Goal: Task Accomplishment & Management: Complete application form

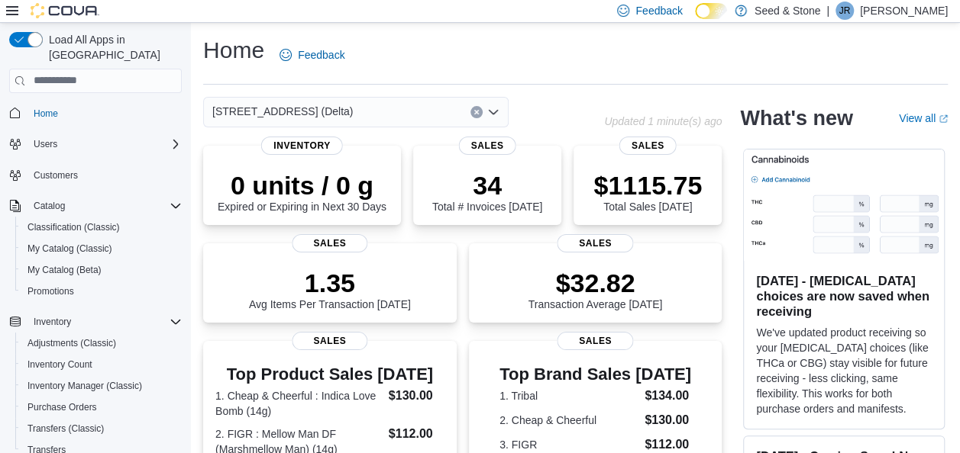
click at [361, 109] on div "[STREET_ADDRESS] (Delta)" at bounding box center [355, 112] width 305 height 31
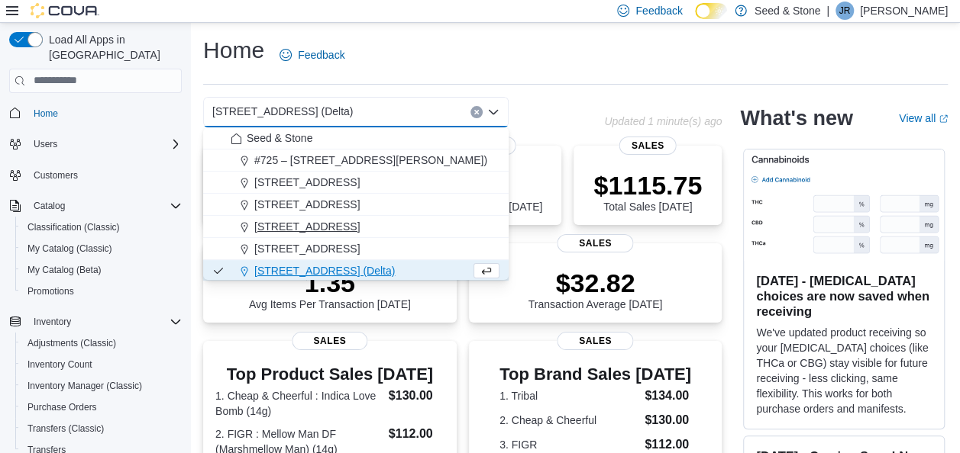
click at [356, 227] on span "[STREET_ADDRESS]" at bounding box center [306, 226] width 105 height 15
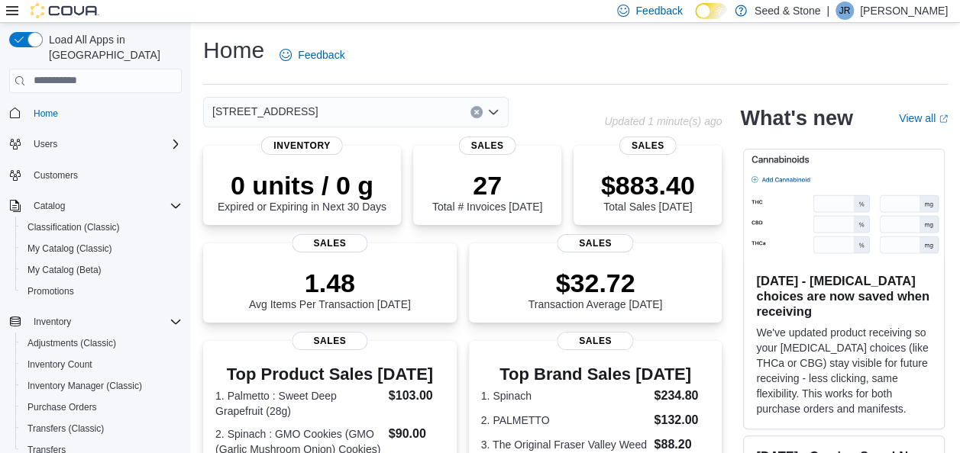
click at [399, 108] on div "[STREET_ADDRESS]" at bounding box center [355, 112] width 305 height 31
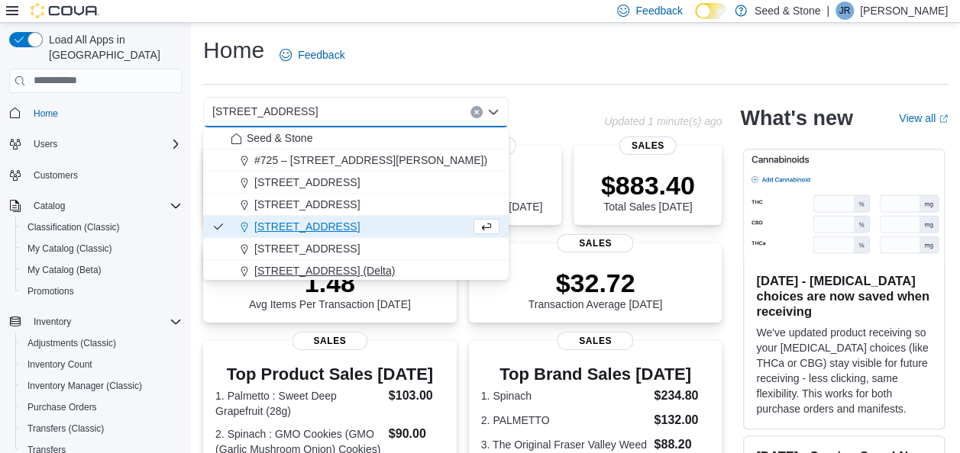
click at [363, 272] on span "[STREET_ADDRESS] (Delta)" at bounding box center [324, 270] width 140 height 15
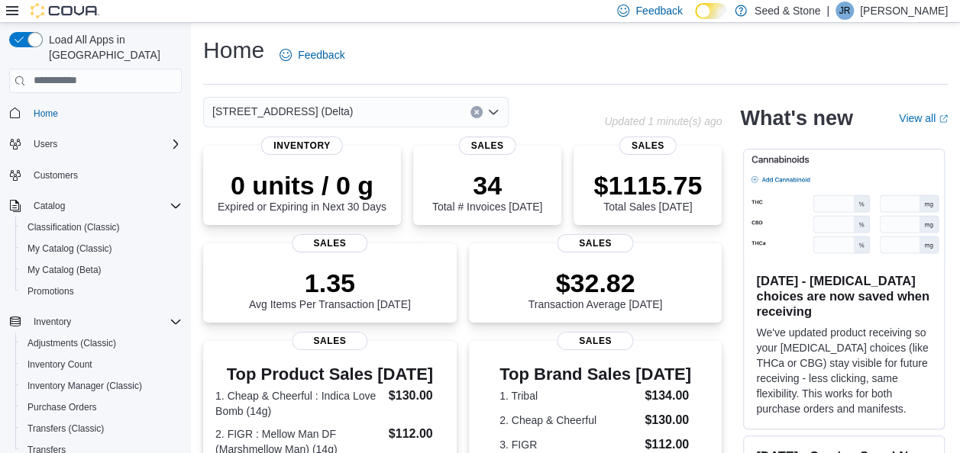
click at [542, 108] on div "[STREET_ADDRESS] (Delta)" at bounding box center [403, 112] width 401 height 31
click at [66, 402] on span "Purchase Orders" at bounding box center [61, 408] width 69 height 12
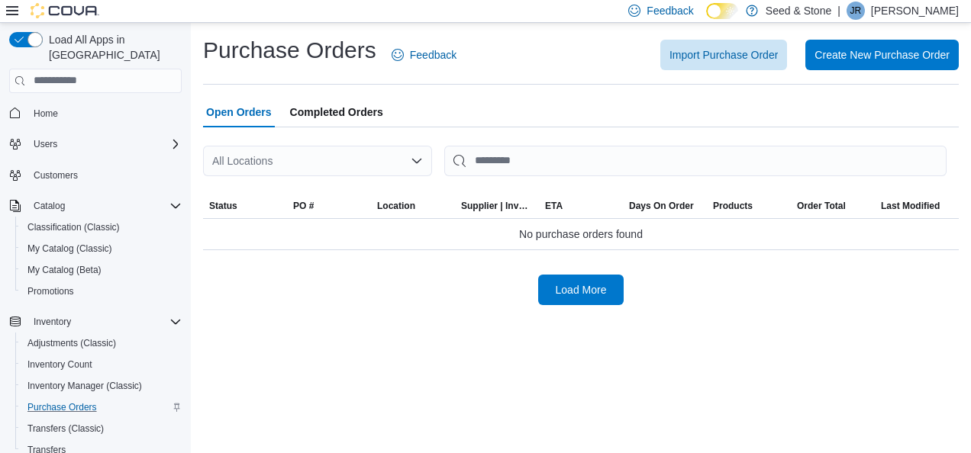
click at [334, 157] on div "All Locations" at bounding box center [317, 161] width 229 height 31
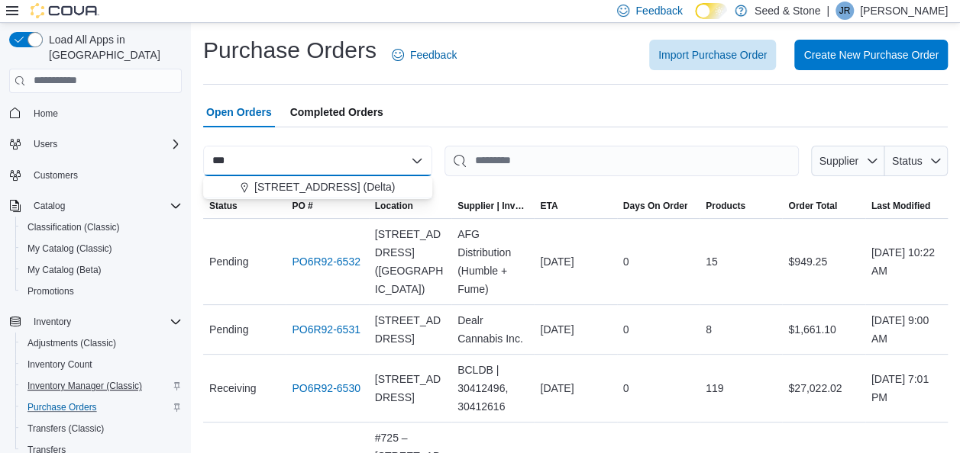
type input "***"
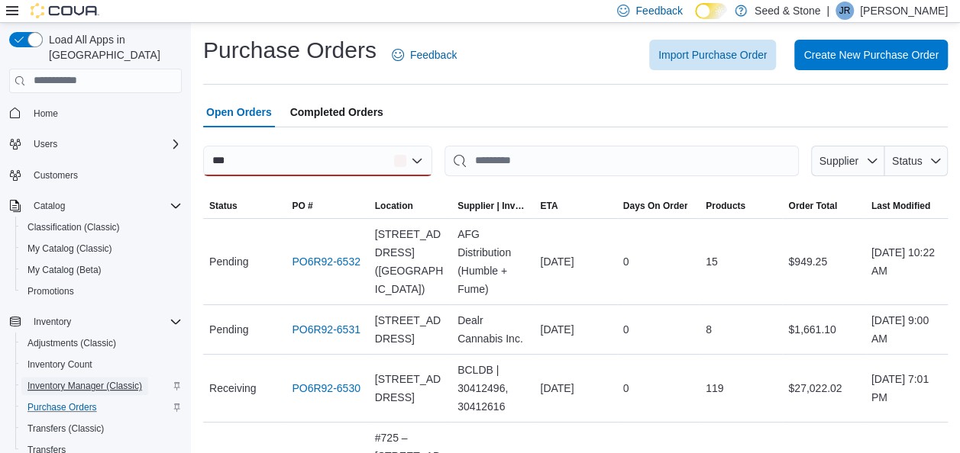
click at [92, 380] on span "Inventory Manager (Classic)" at bounding box center [84, 386] width 115 height 12
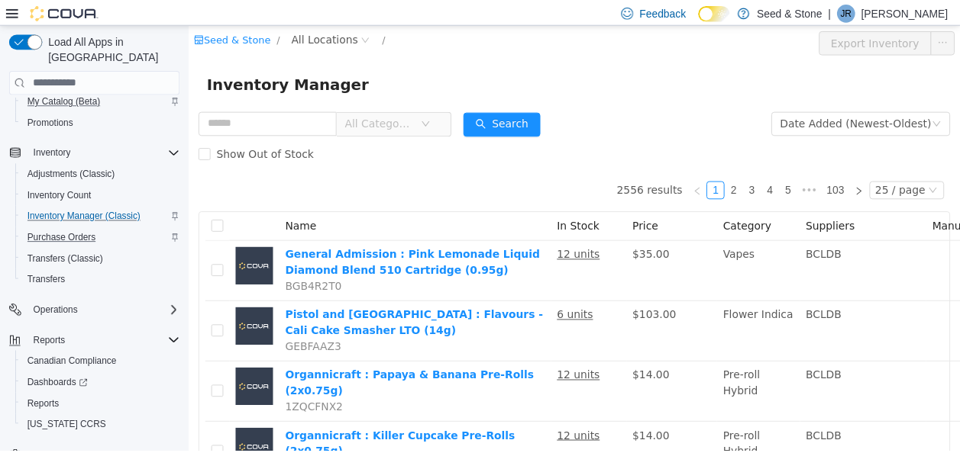
scroll to position [171, 0]
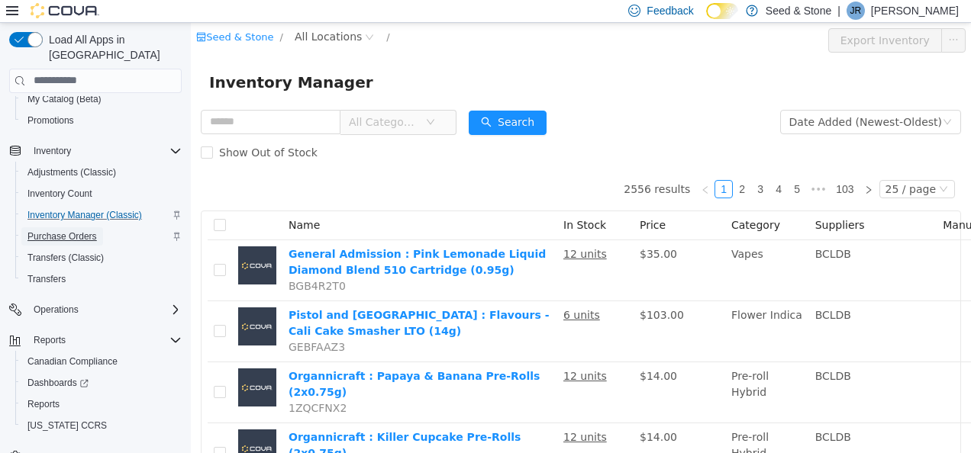
click at [63, 231] on span "Purchase Orders" at bounding box center [61, 237] width 69 height 12
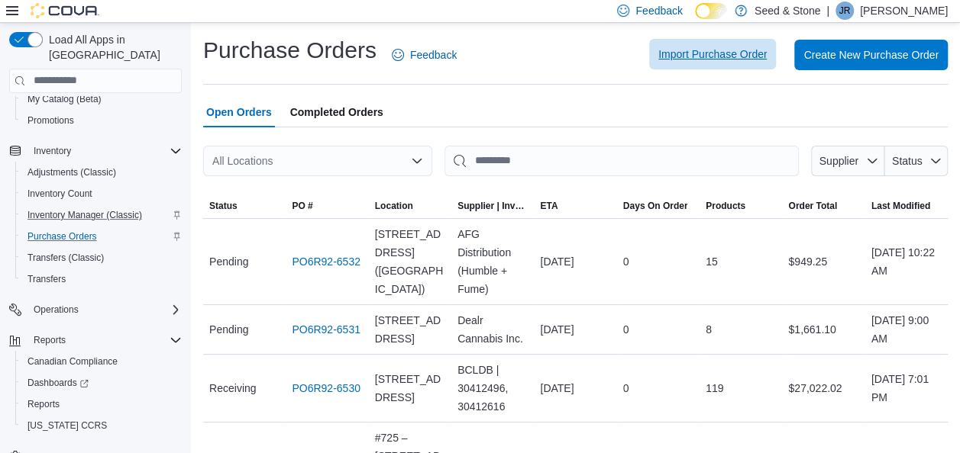
click at [710, 51] on span "Import Purchase Order" at bounding box center [712, 54] width 108 height 15
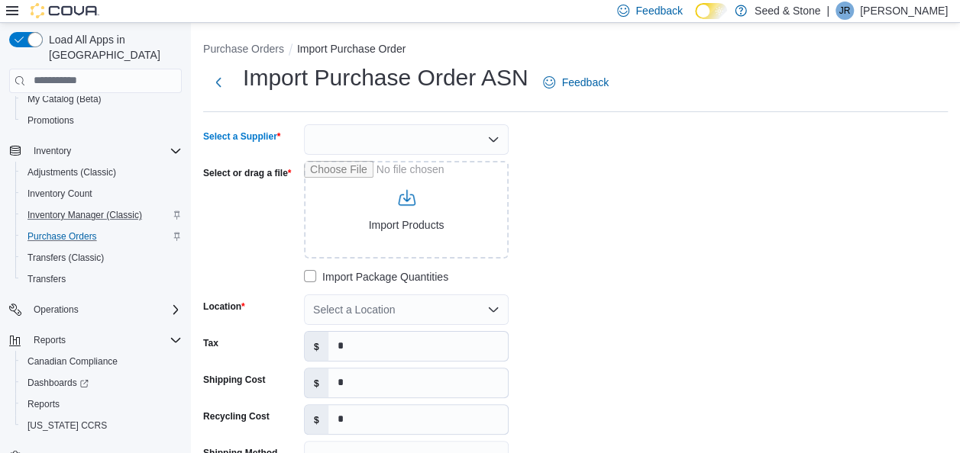
click at [400, 130] on div at bounding box center [406, 139] width 205 height 31
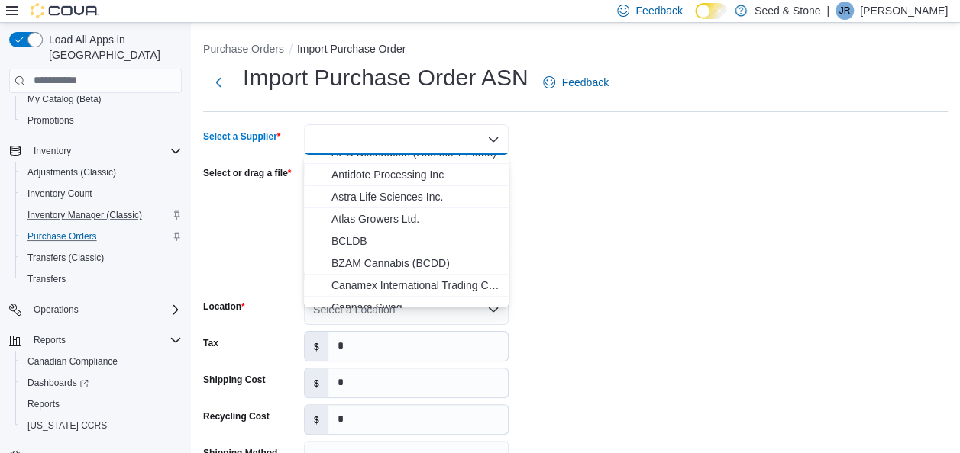
scroll to position [147, 0]
click at [363, 237] on span "BCLDB" at bounding box center [415, 240] width 168 height 15
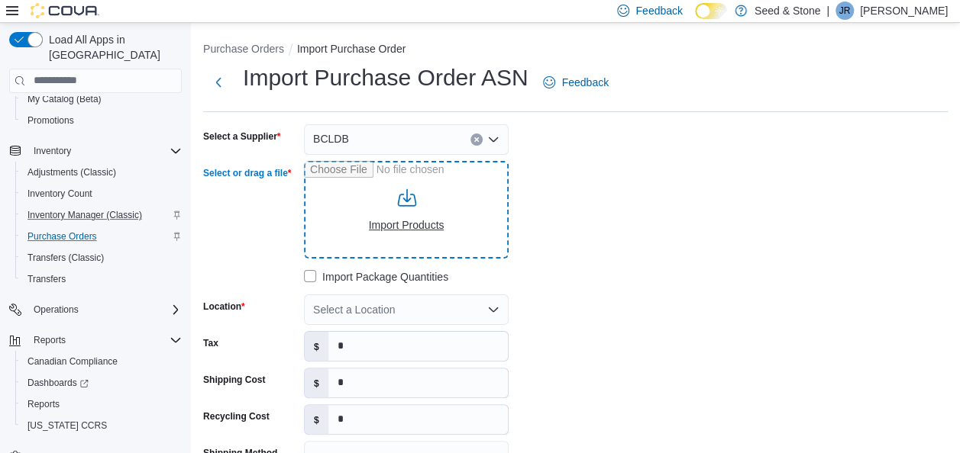
click at [412, 214] on input "Select or drag a file" at bounding box center [406, 210] width 205 height 98
type input "**********"
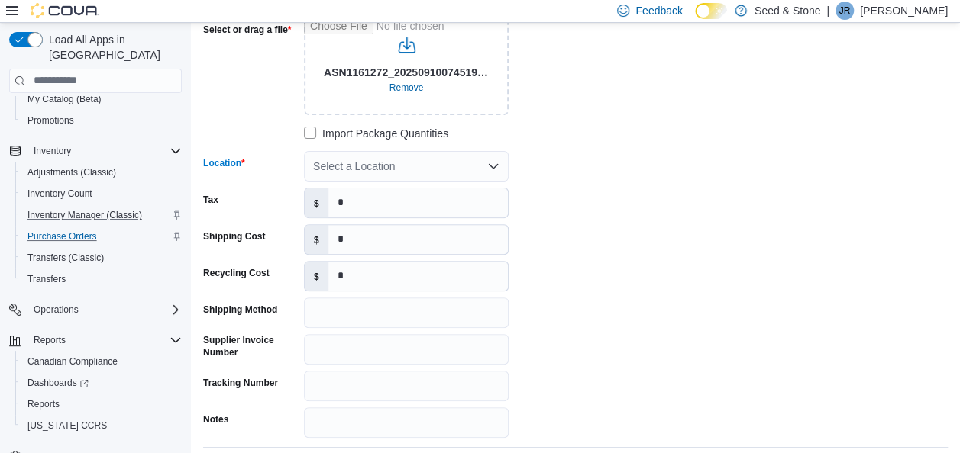
click at [431, 164] on div "Select a Location" at bounding box center [406, 166] width 205 height 31
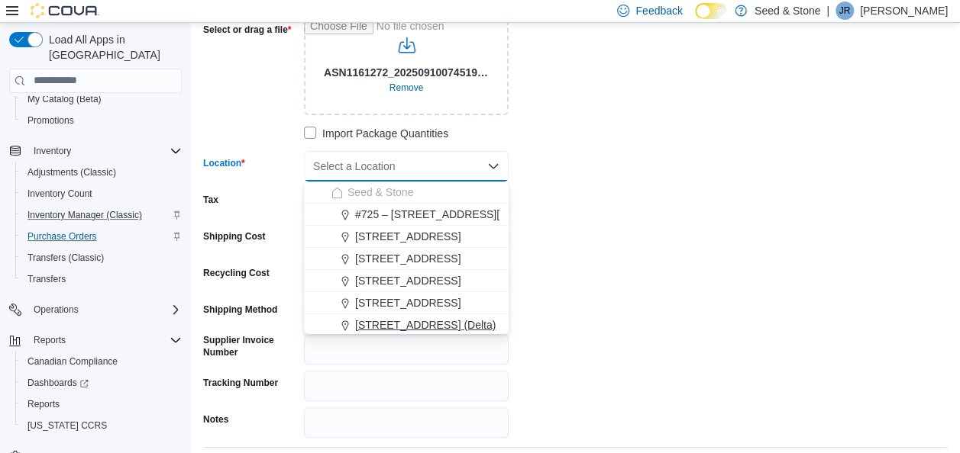
click at [448, 325] on span "[STREET_ADDRESS] (Delta)" at bounding box center [425, 325] width 140 height 15
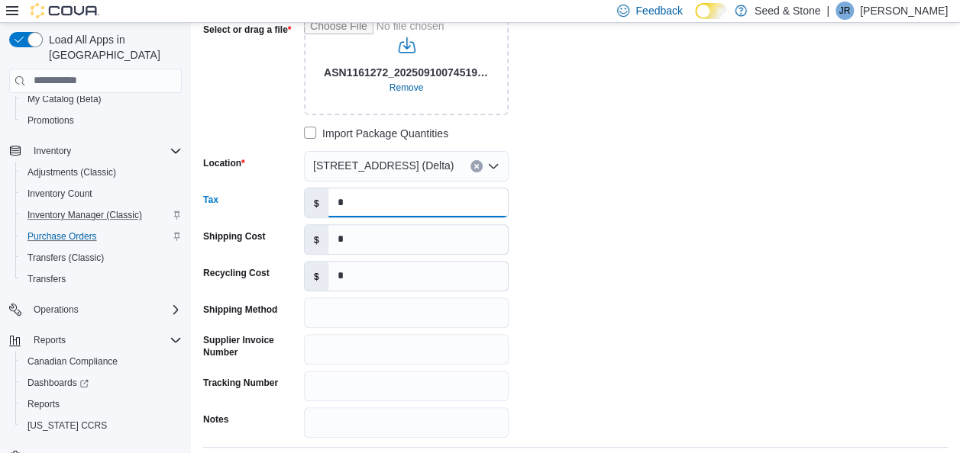
click at [382, 208] on input "*" at bounding box center [417, 203] width 179 height 29
type input "******"
click at [406, 232] on input "*" at bounding box center [417, 239] width 179 height 29
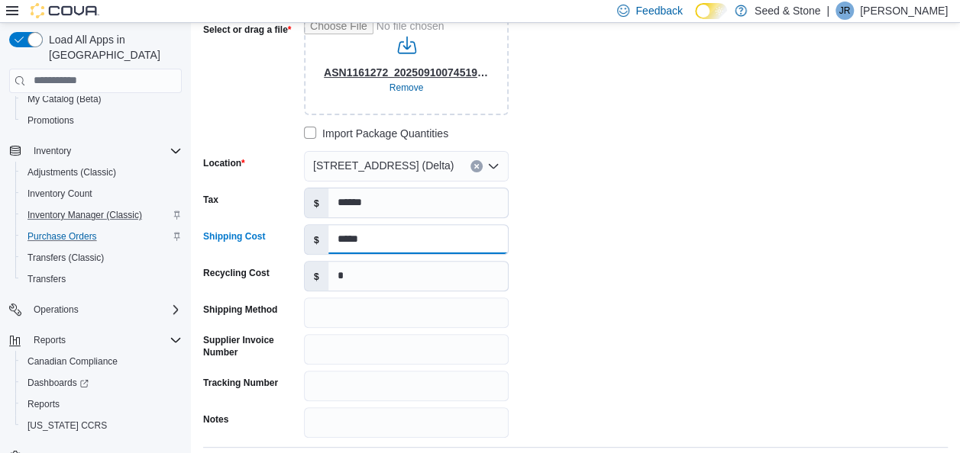
type input "*****"
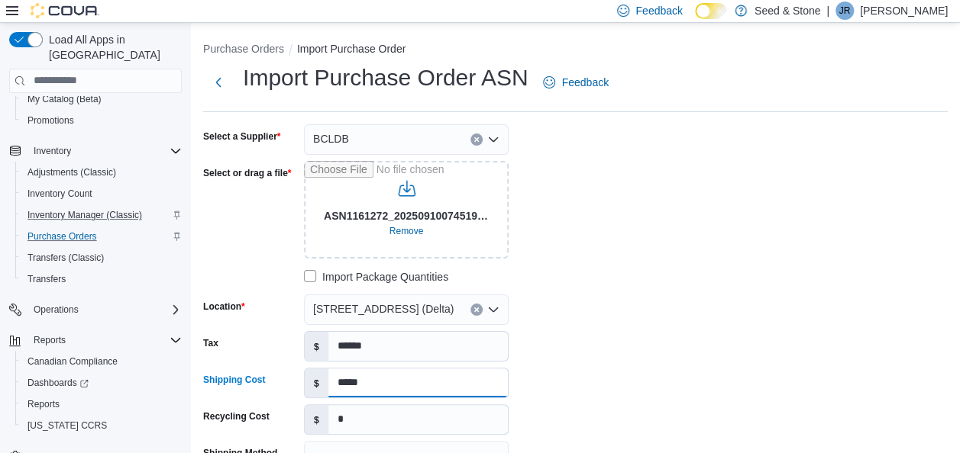
scroll to position [307, 0]
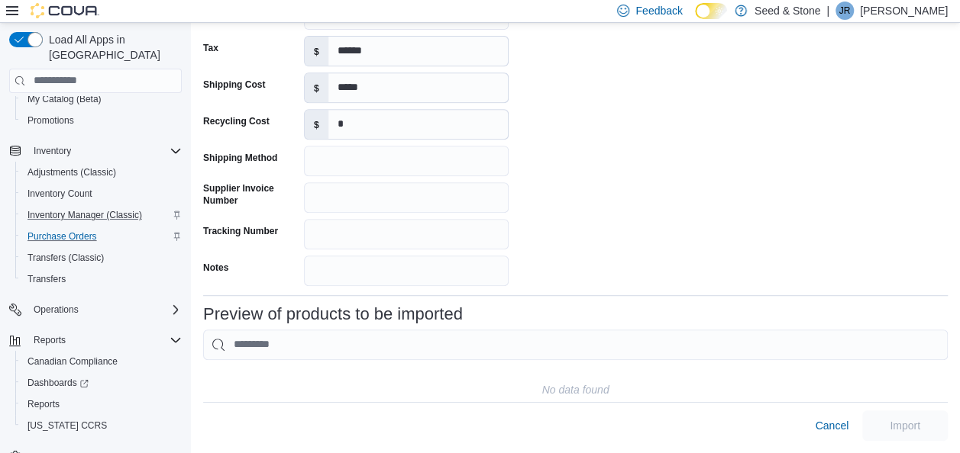
click at [661, 191] on div "Select a Supplier BCLDB Select or drag a file ASN1161272_20250910074519.pdf Rem…" at bounding box center [575, 57] width 744 height 457
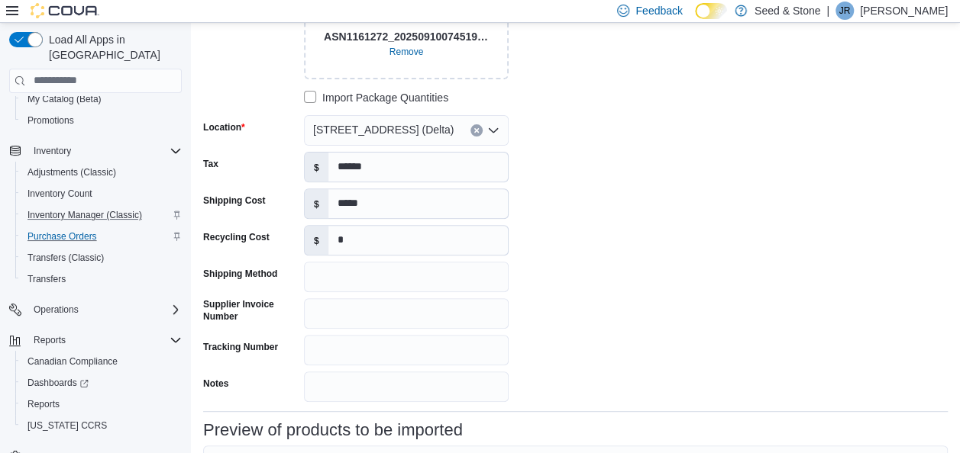
scroll to position [181, 0]
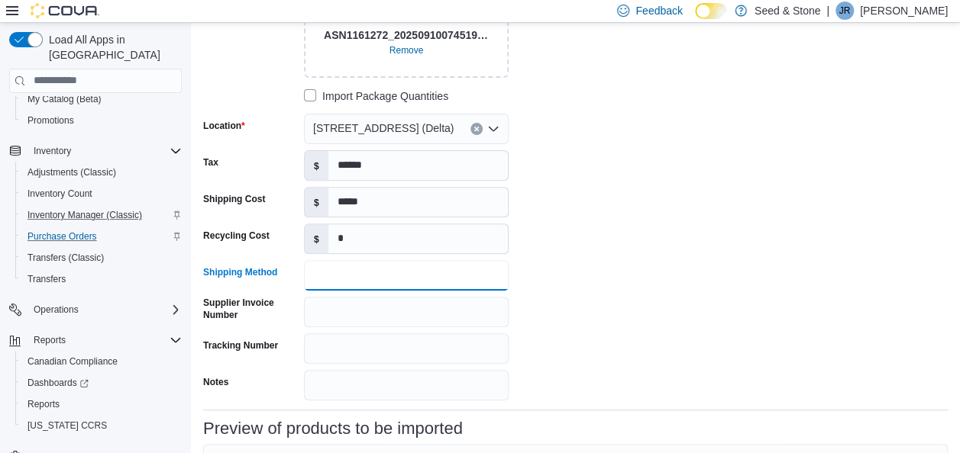
click at [406, 289] on input "Shipping Method" at bounding box center [406, 275] width 205 height 31
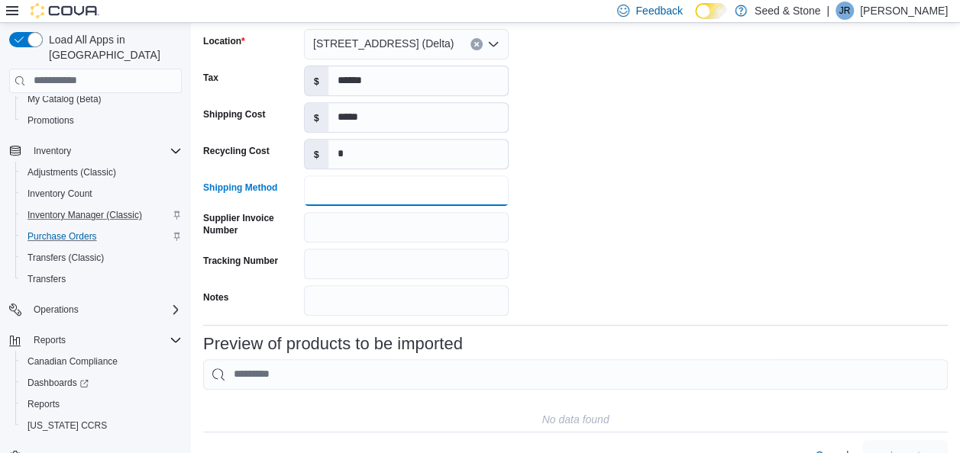
scroll to position [266, 0]
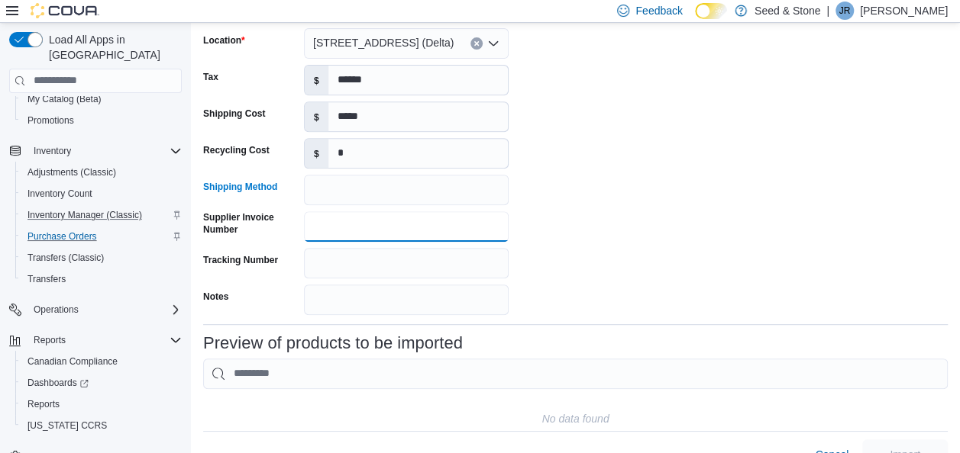
click at [434, 229] on input "Supplier Invoice Number" at bounding box center [406, 226] width 205 height 31
type input "********"
click at [704, 205] on div "Select a Supplier BCLDB Select or drag a file ASN1161272_20250910074519.pdf Rem…" at bounding box center [575, 86] width 744 height 457
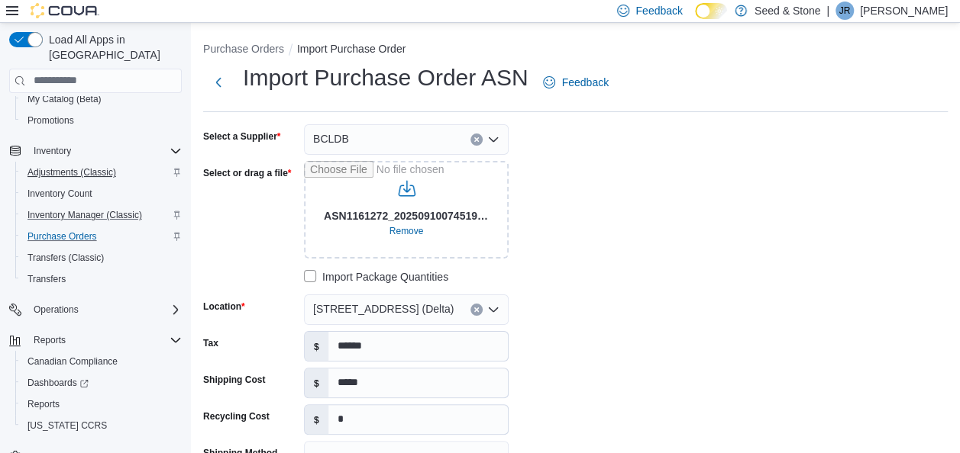
scroll to position [0, 0]
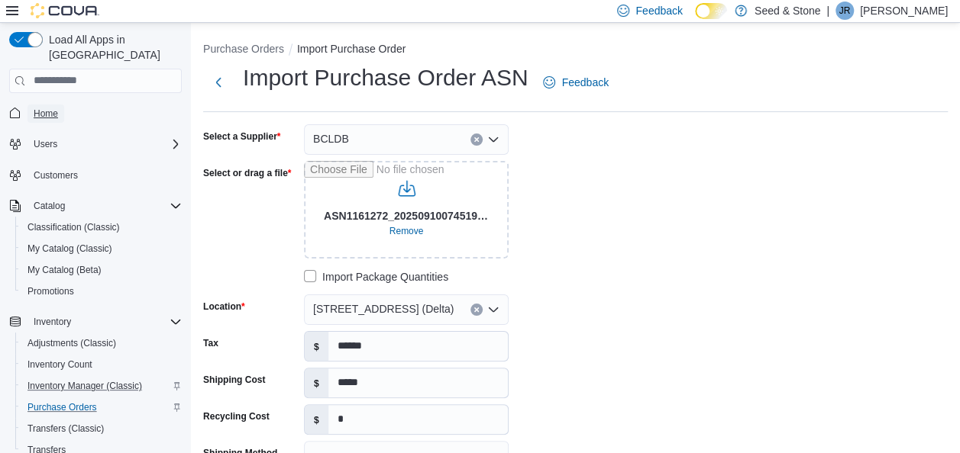
click at [47, 108] on span "Home" at bounding box center [46, 114] width 24 height 12
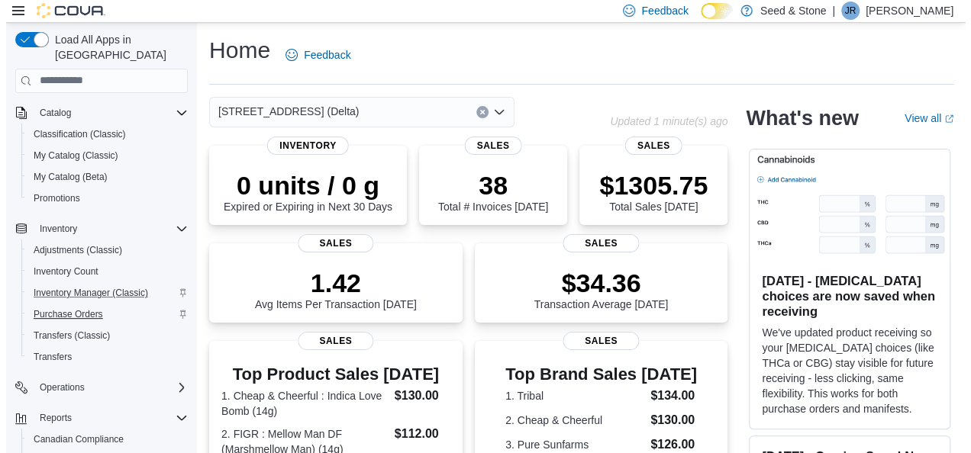
scroll to position [179, 0]
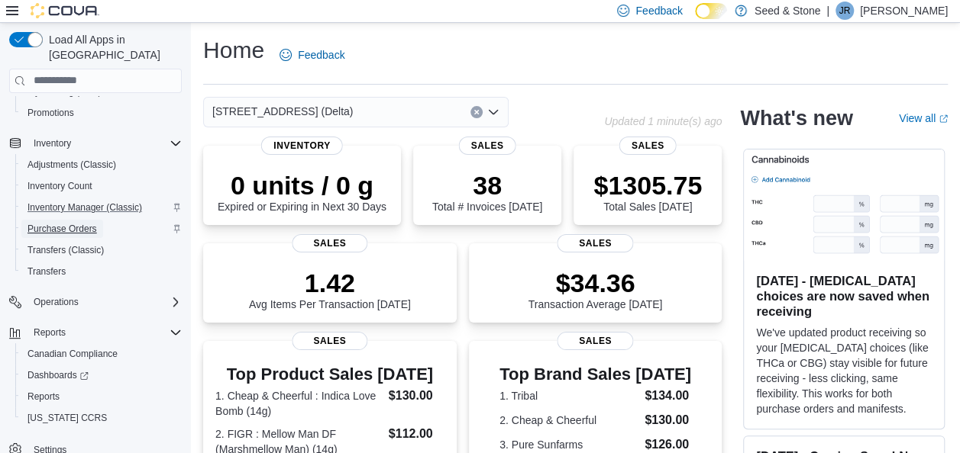
click at [79, 223] on span "Purchase Orders" at bounding box center [61, 229] width 69 height 12
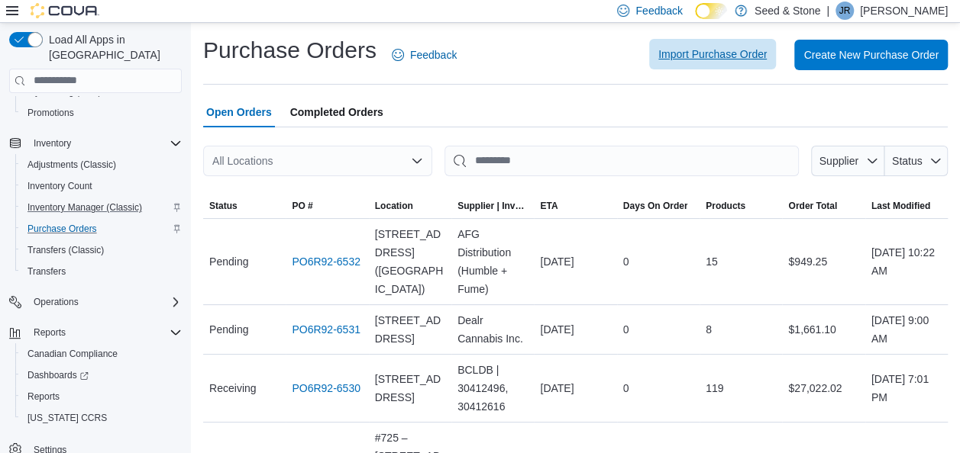
click at [698, 52] on span "Import Purchase Order" at bounding box center [712, 54] width 108 height 15
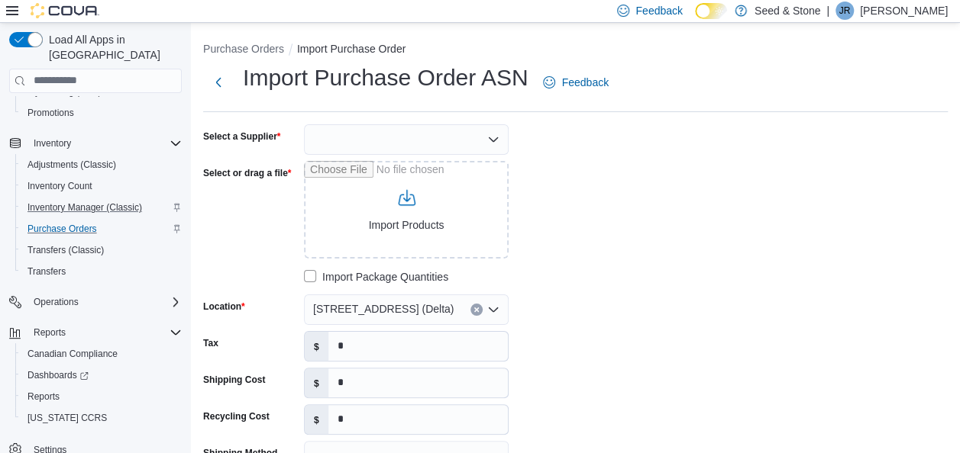
click at [395, 125] on div at bounding box center [406, 139] width 205 height 31
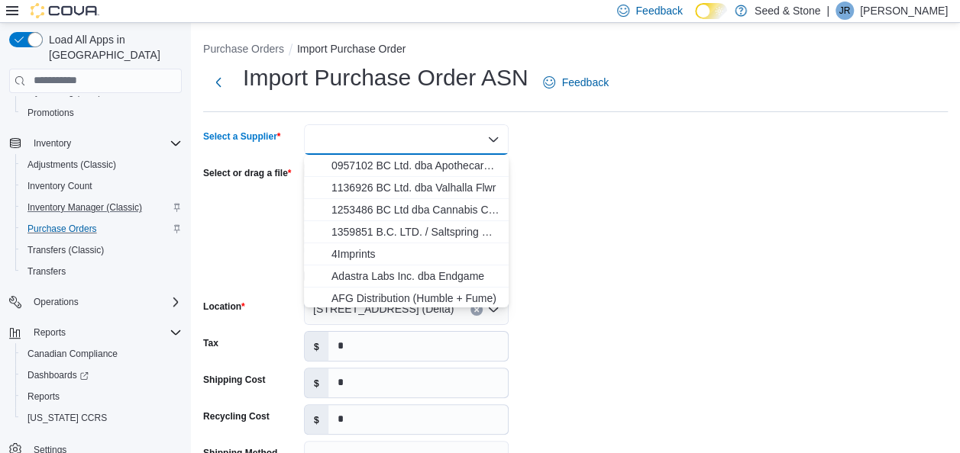
type input "*"
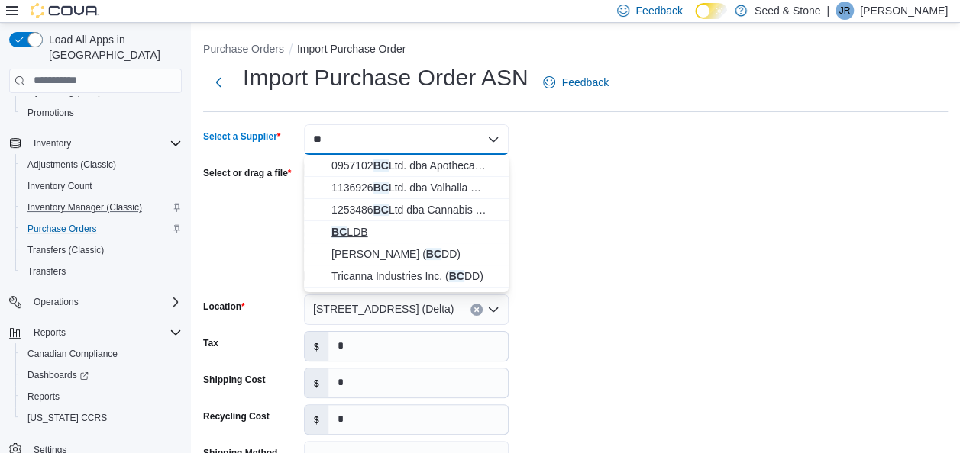
type input "**"
click at [351, 227] on span "BC LDB" at bounding box center [415, 231] width 168 height 15
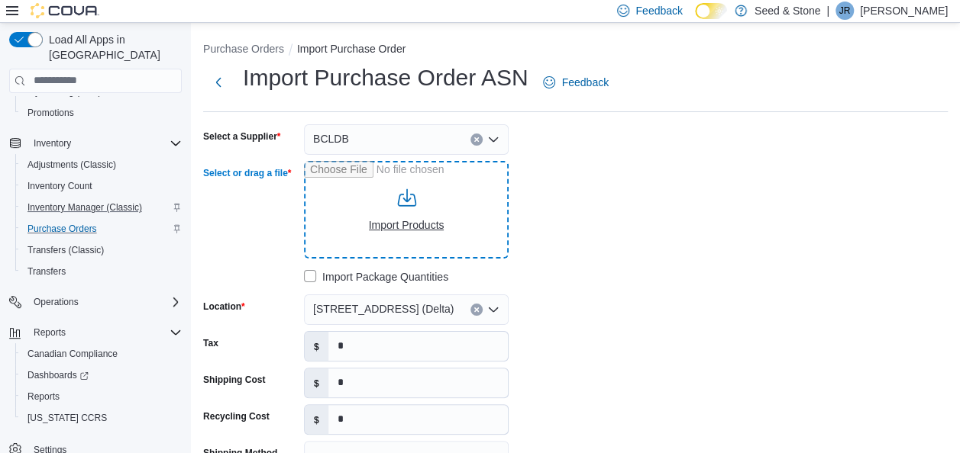
click at [377, 184] on input "Select or drag a file" at bounding box center [406, 210] width 205 height 98
type input "**********"
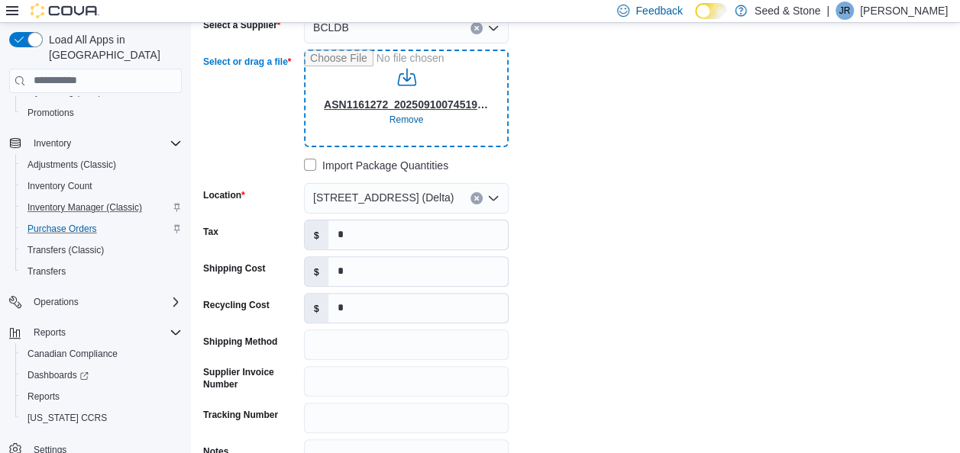
scroll to position [115, 0]
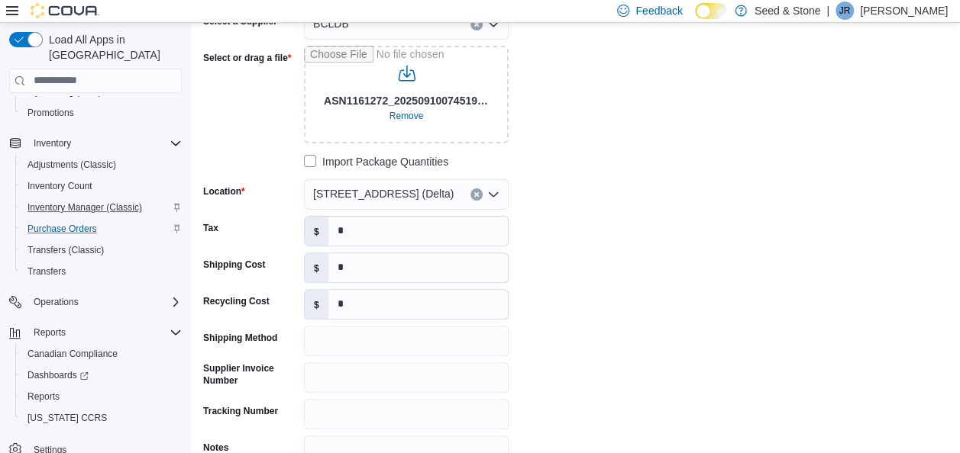
click at [389, 159] on label "Import Package Quantities" at bounding box center [376, 162] width 144 height 18
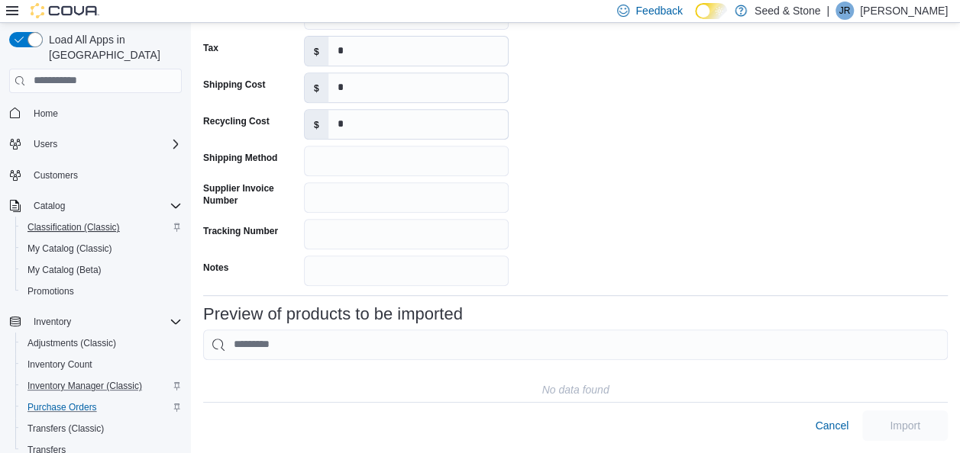
scroll to position [0, 0]
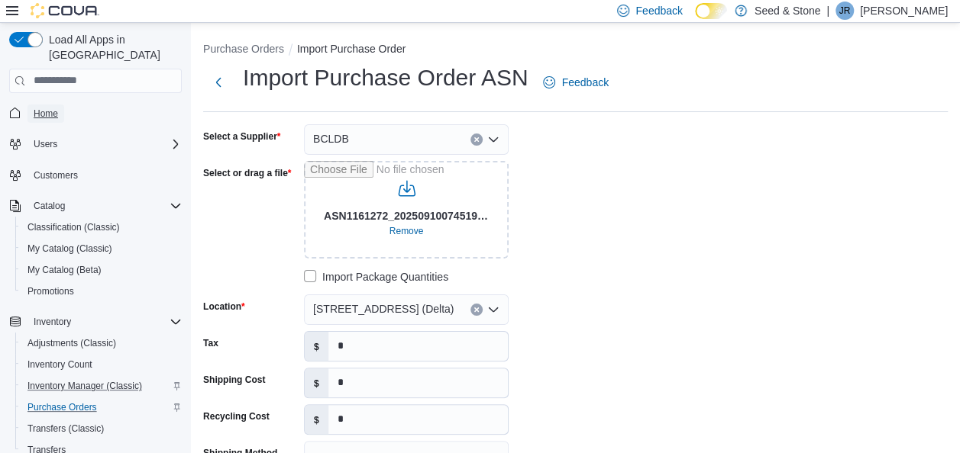
click at [42, 108] on span "Home" at bounding box center [46, 114] width 24 height 12
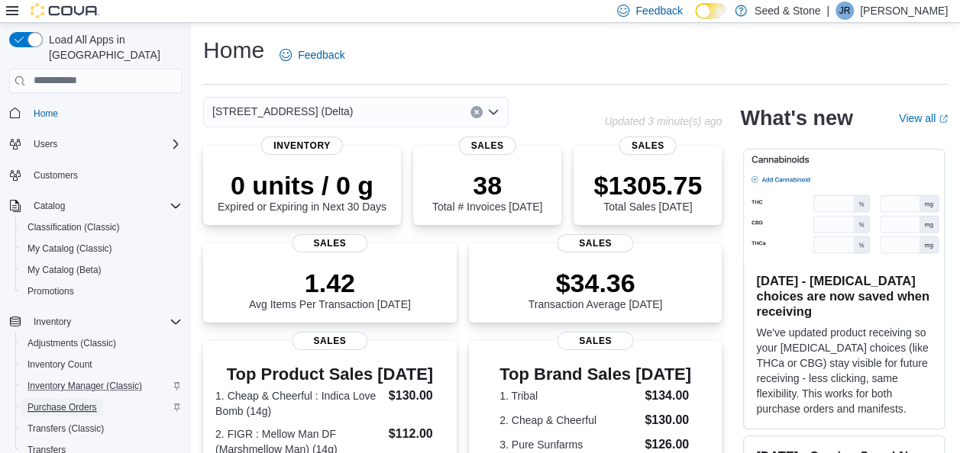
click at [53, 402] on span "Purchase Orders" at bounding box center [61, 408] width 69 height 12
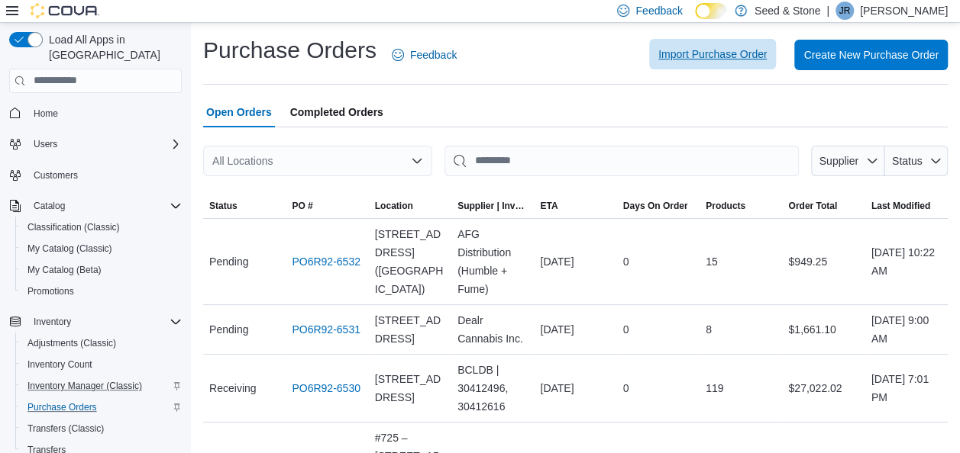
click at [715, 63] on span "Import Purchase Order" at bounding box center [712, 54] width 108 height 31
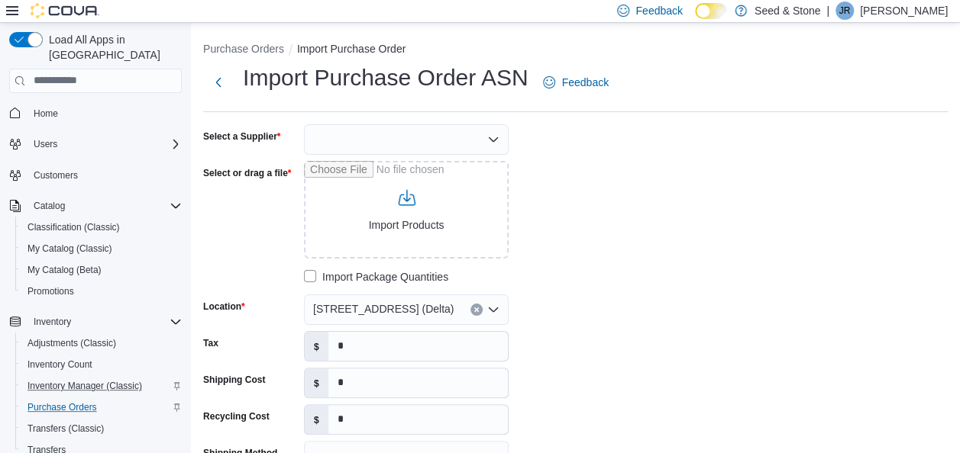
click at [332, 134] on div at bounding box center [406, 139] width 205 height 31
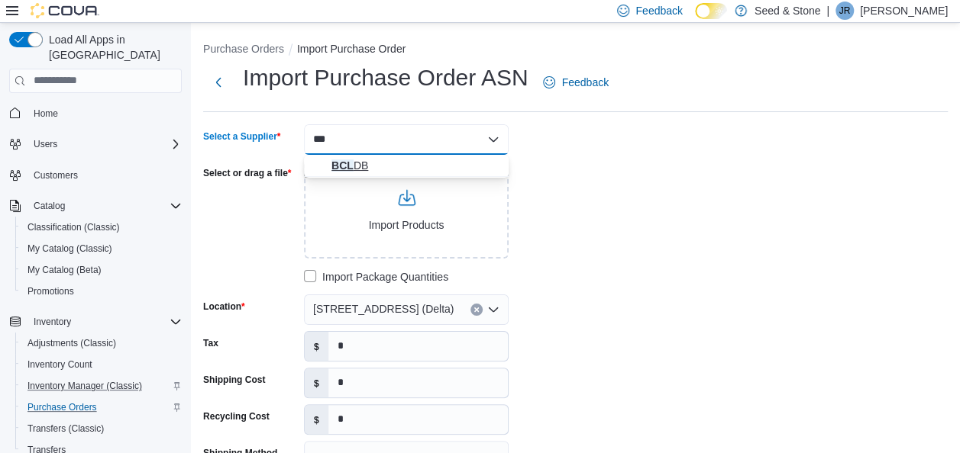
type input "***"
click at [344, 164] on span "BCL DB" at bounding box center [415, 165] width 168 height 15
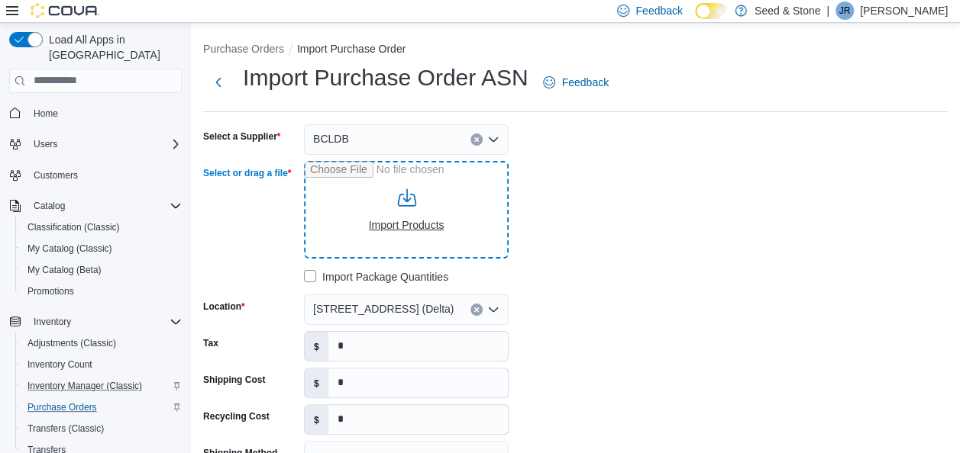
click at [422, 207] on input "Select or drag a file" at bounding box center [406, 210] width 205 height 98
type input "**********"
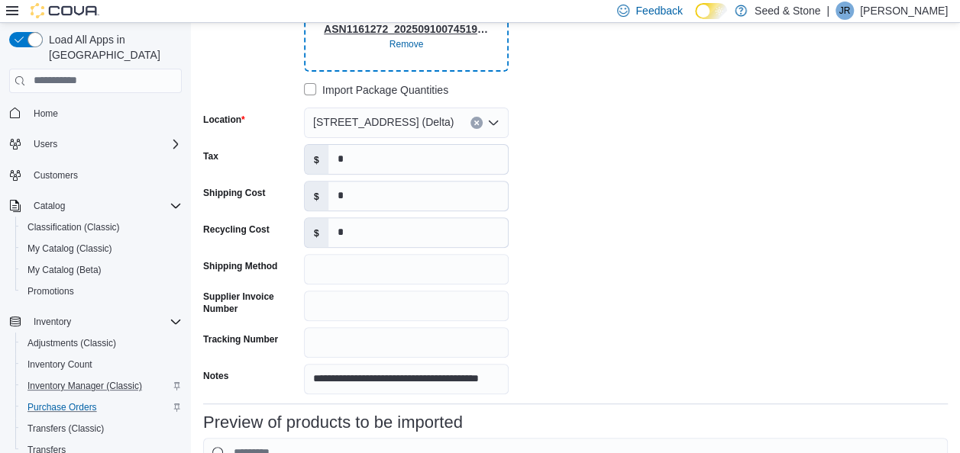
scroll to position [170, 0]
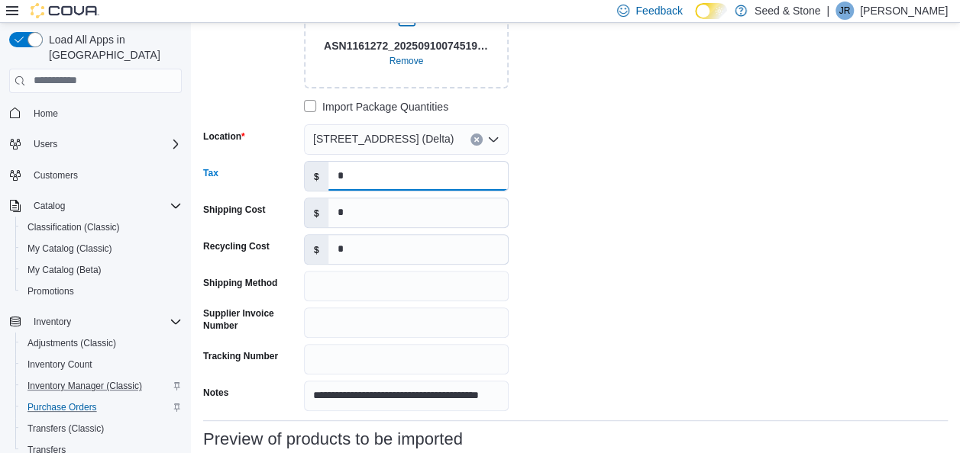
click at [368, 174] on input "*" at bounding box center [417, 176] width 179 height 29
type input "******"
click at [394, 217] on input "*" at bounding box center [417, 212] width 179 height 29
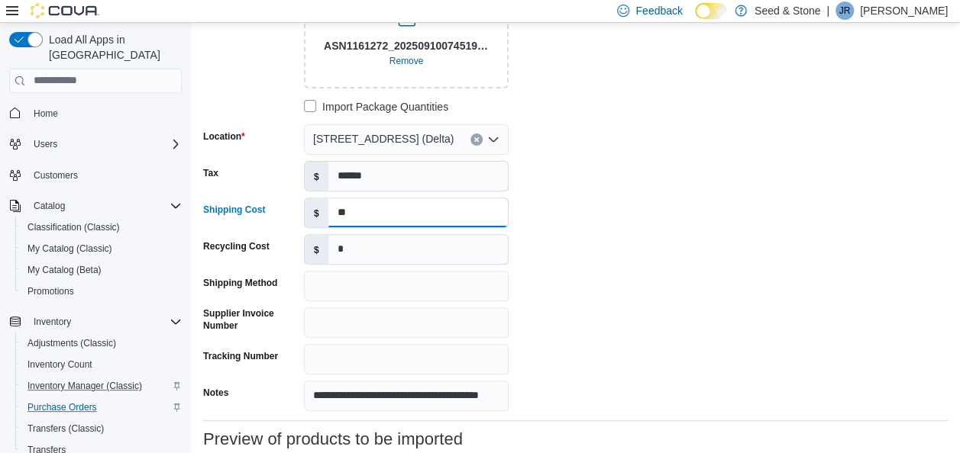
type input "*****"
click at [618, 247] on div "**********" at bounding box center [432, 182] width 458 height 457
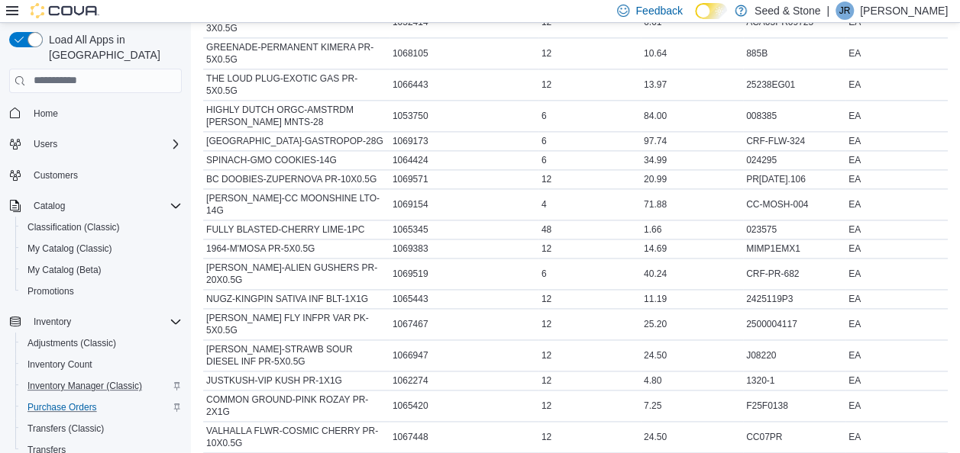
scroll to position [967, 0]
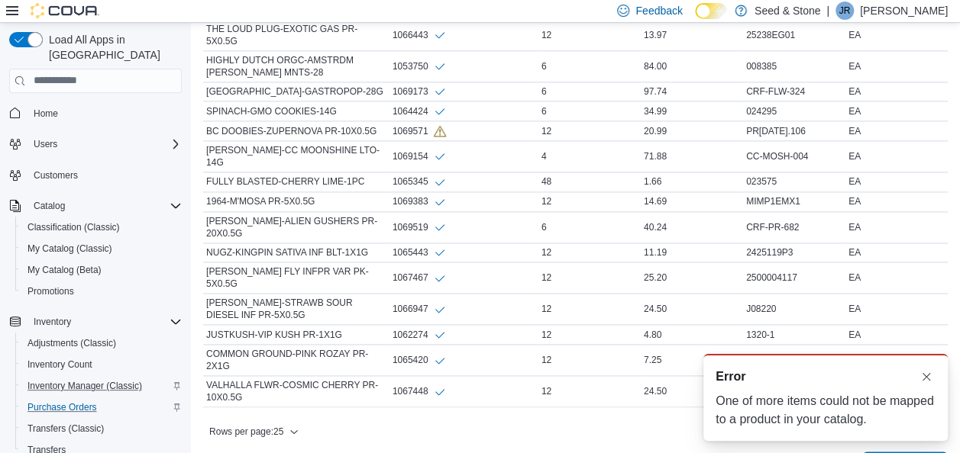
scroll to position [0, 0]
click at [927, 370] on button "Dismiss toast" at bounding box center [926, 376] width 18 height 18
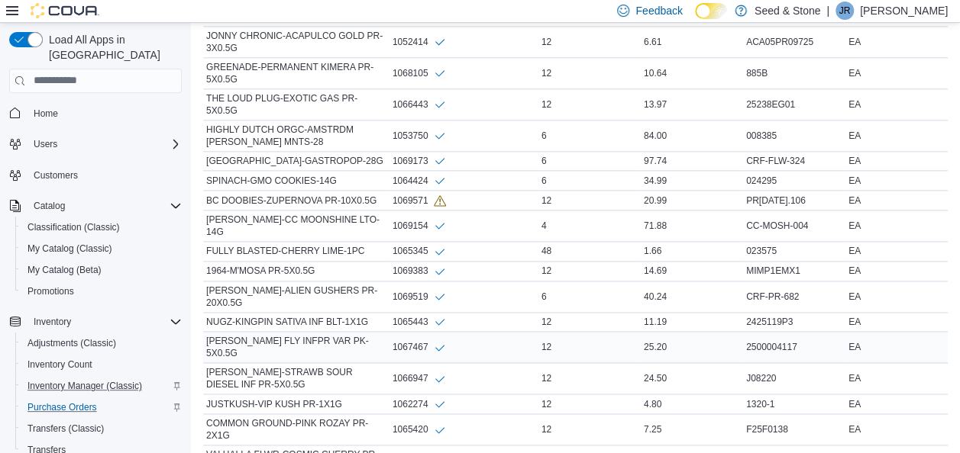
scroll to position [965, 0]
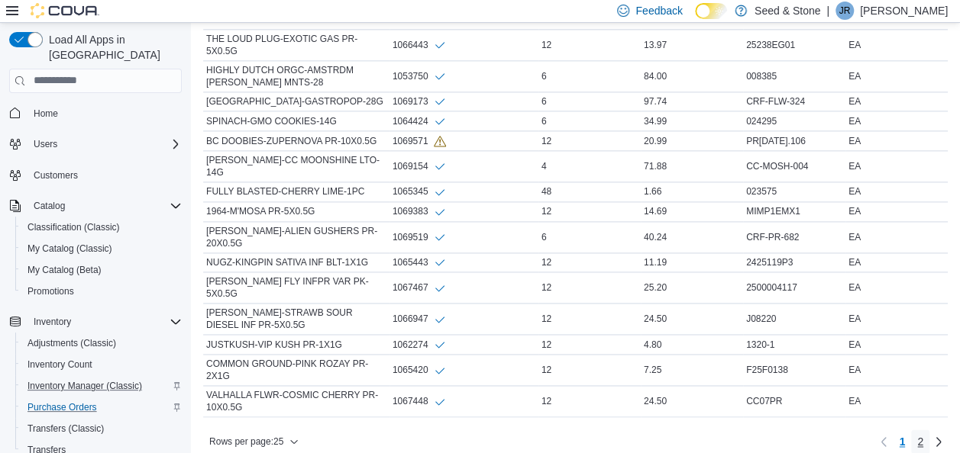
click at [929, 430] on link "2" at bounding box center [920, 442] width 18 height 24
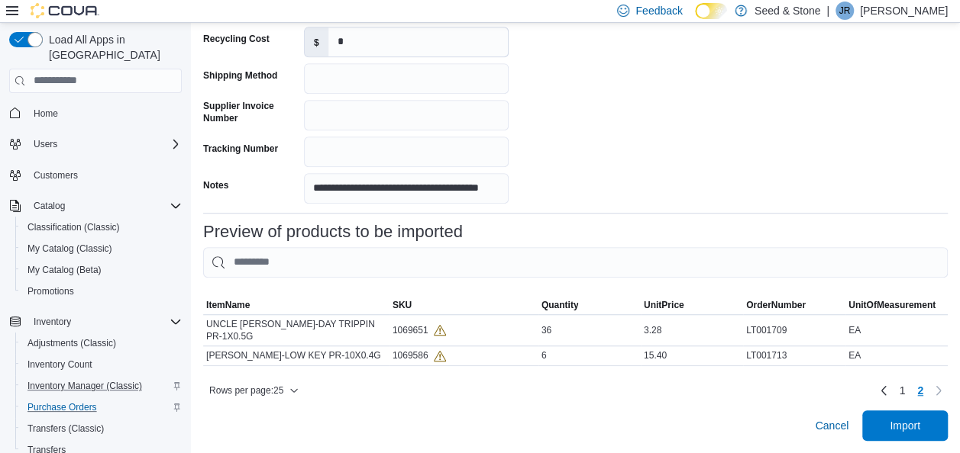
scroll to position [376, 0]
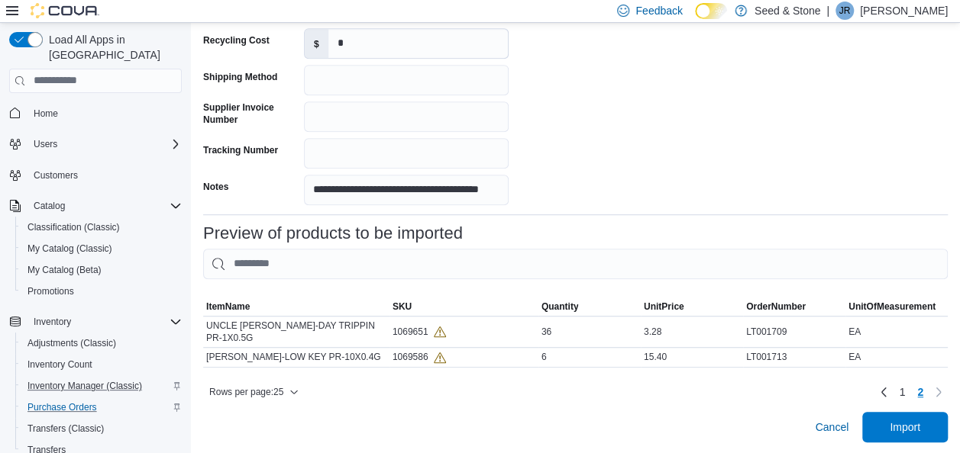
click at [208, 409] on div "**********" at bounding box center [575, 95] width 744 height 695
click at [905, 394] on span "1" at bounding box center [901, 392] width 6 height 15
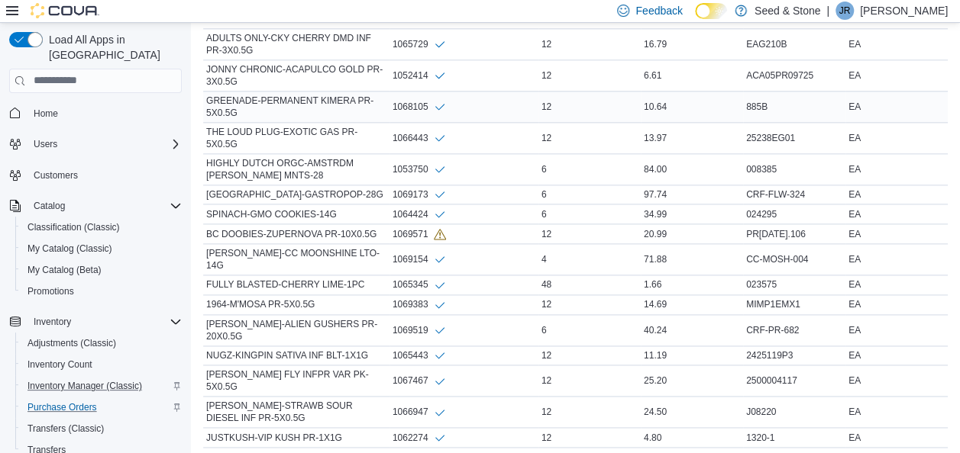
scroll to position [875, 0]
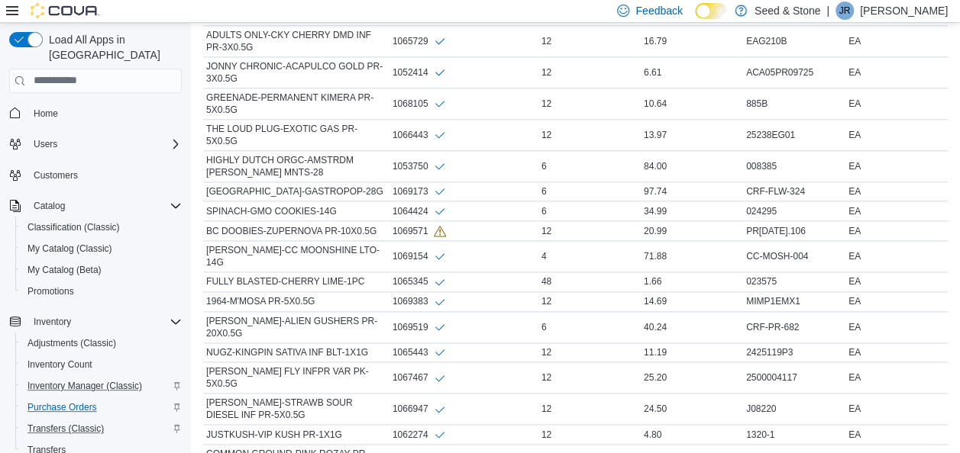
click at [147, 420] on div "Transfers (Classic)" at bounding box center [101, 429] width 160 height 18
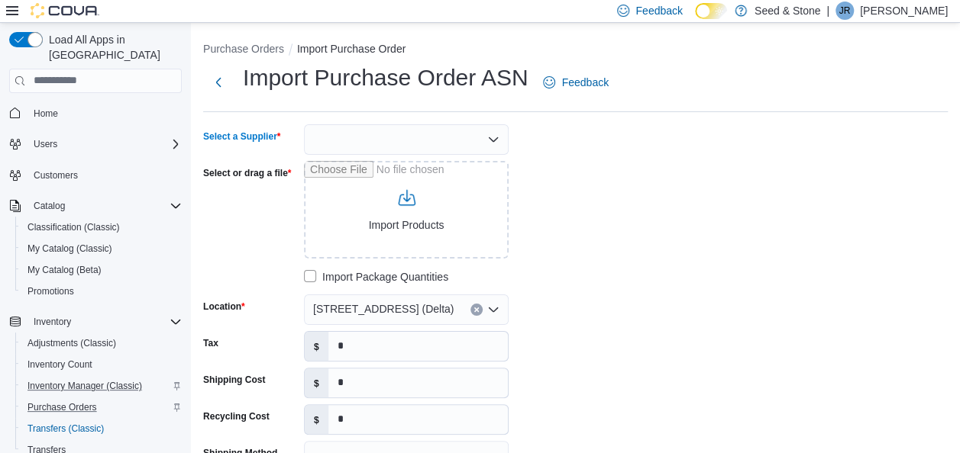
click at [388, 147] on div at bounding box center [406, 139] width 205 height 31
click at [375, 137] on div at bounding box center [406, 139] width 205 height 31
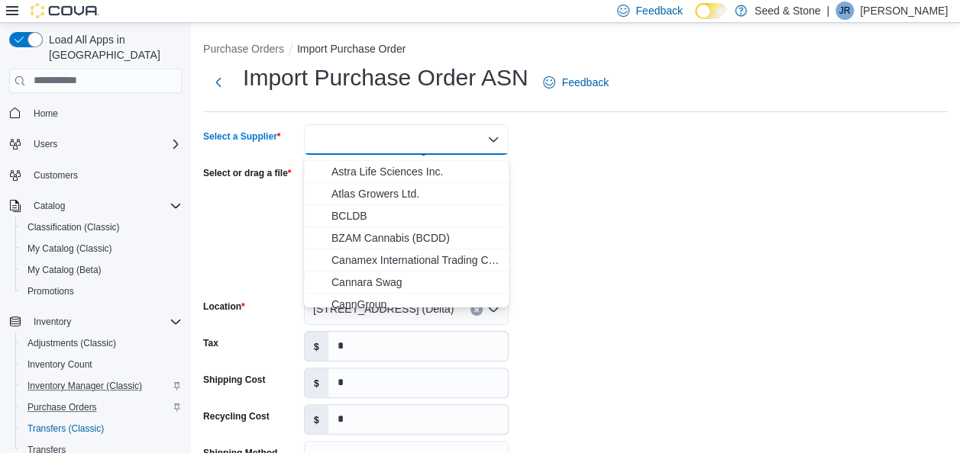
scroll to position [173, 0]
click at [359, 215] on span "BCLDB" at bounding box center [415, 213] width 168 height 15
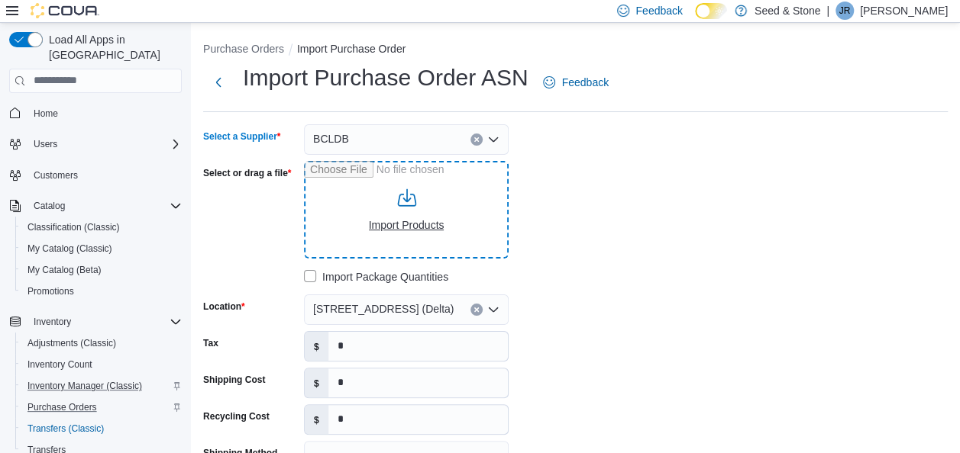
click at [418, 185] on input "Select or drag a file" at bounding box center [406, 210] width 205 height 98
type input "**********"
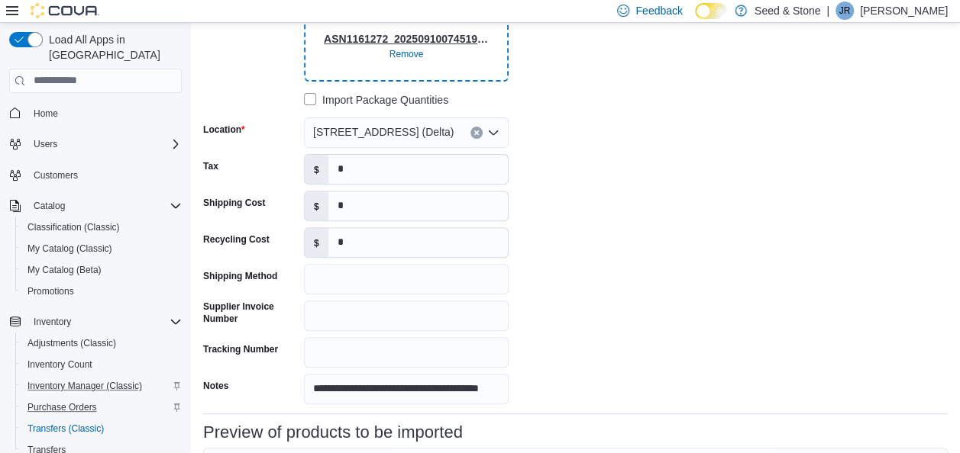
scroll to position [178, 0]
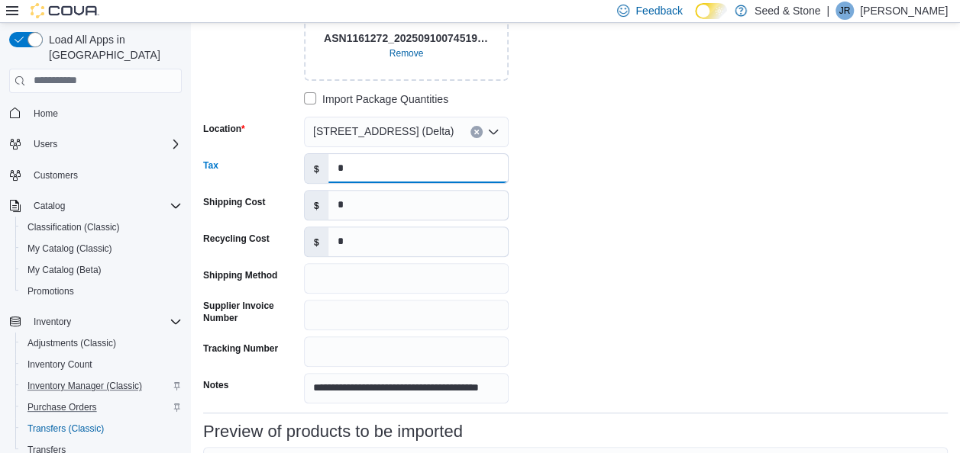
click at [349, 171] on input "*" at bounding box center [417, 168] width 179 height 29
type input "******"
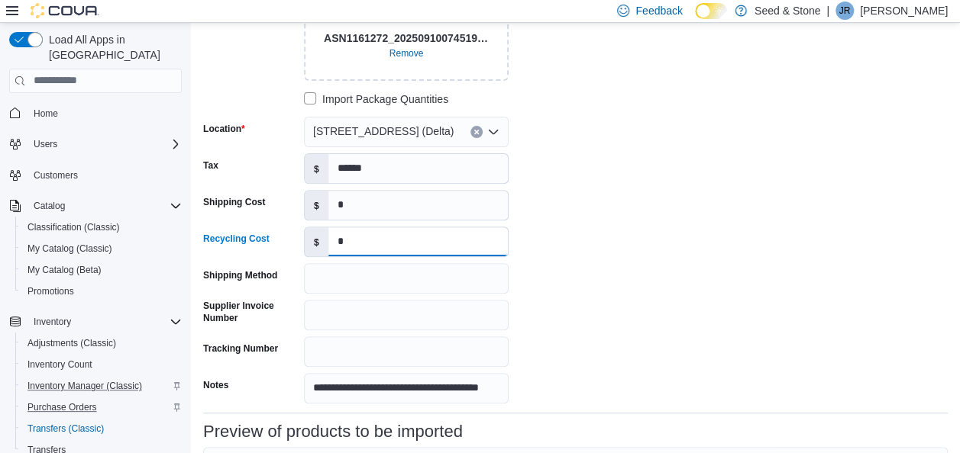
click at [382, 249] on input "*" at bounding box center [417, 241] width 179 height 29
click at [438, 204] on input "*" at bounding box center [417, 205] width 179 height 29
type input "*****"
click at [624, 245] on div "**********" at bounding box center [432, 175] width 458 height 457
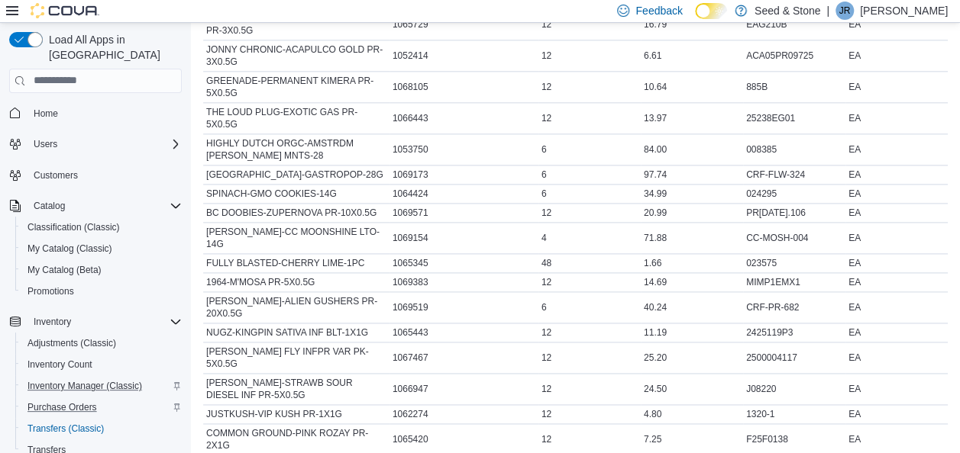
scroll to position [967, 0]
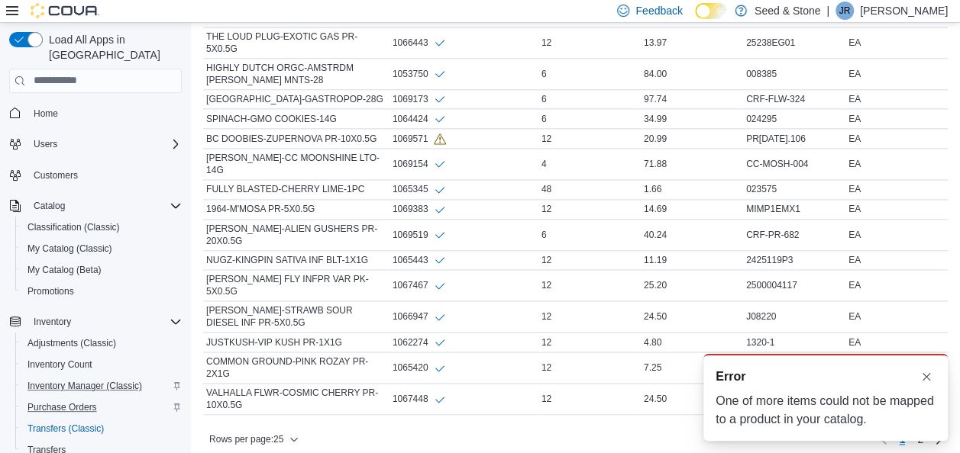
scroll to position [975, 0]
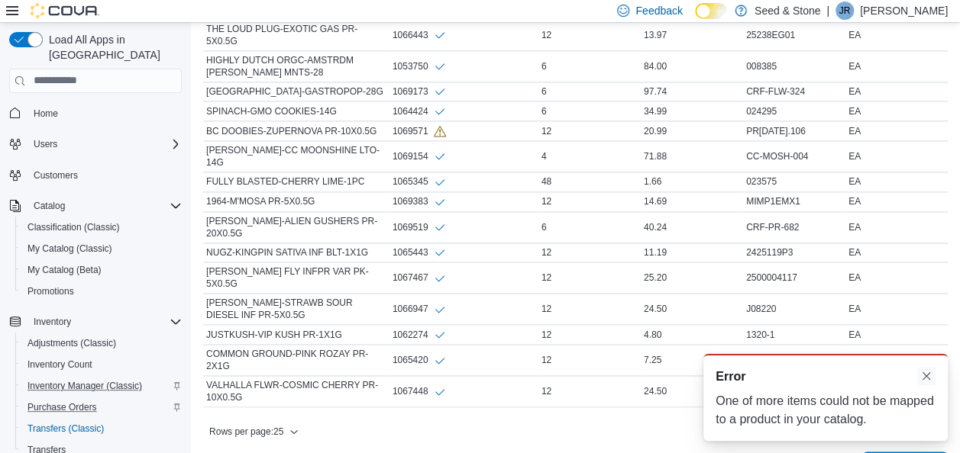
click at [925, 376] on button "Dismiss toast" at bounding box center [926, 376] width 18 height 18
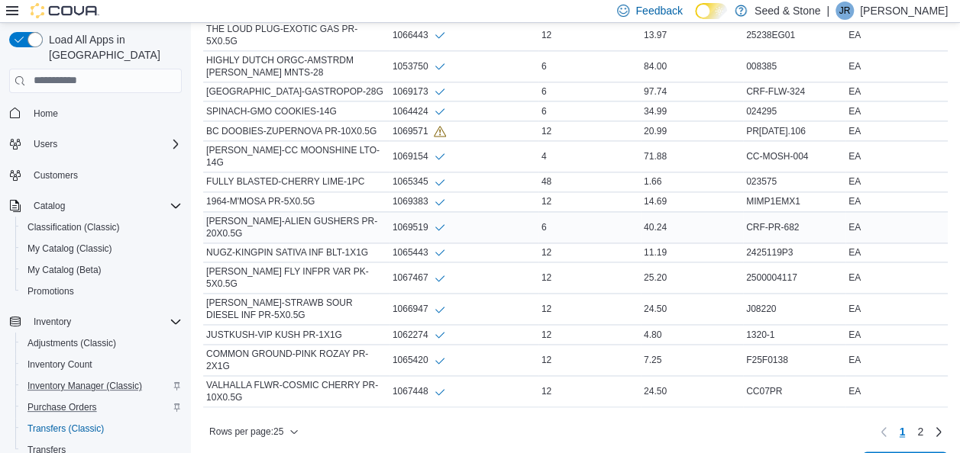
scroll to position [936, 0]
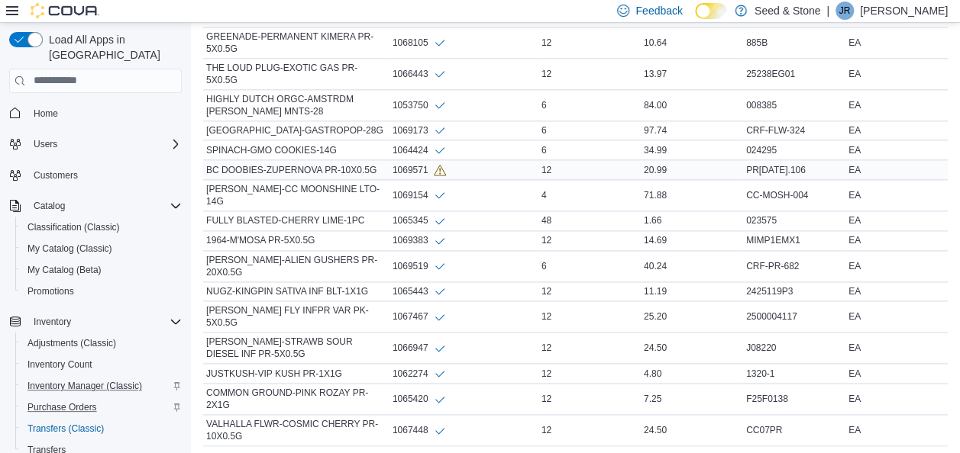
click at [272, 161] on div "BC DOOBIES-ZUPERNOVA PR-10X0.5G" at bounding box center [296, 170] width 186 height 18
copy tr "BC DOOBIES-ZUPERNOVA PR-10X0.5G SKU"
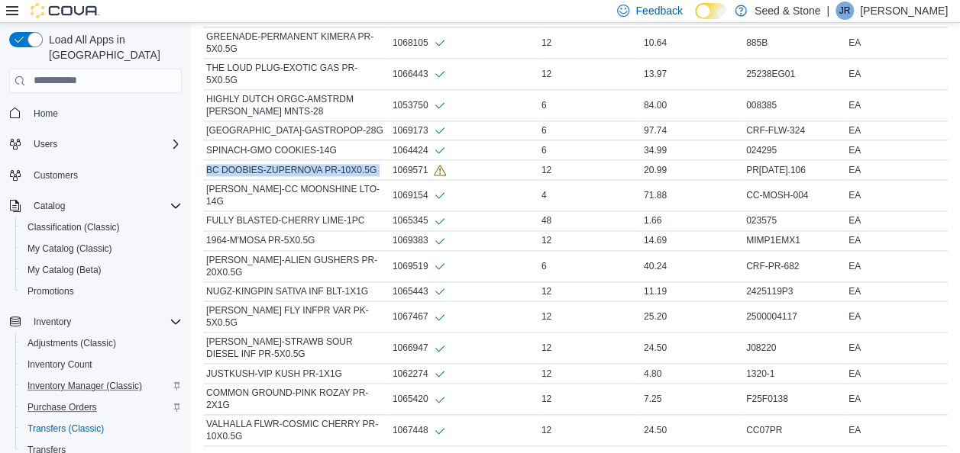
scroll to position [376, 0]
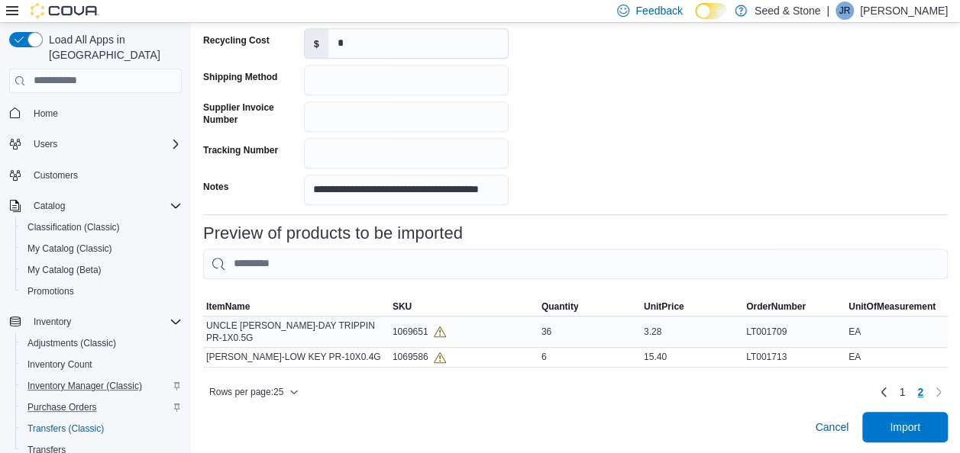
click at [288, 327] on div "UNCLE [PERSON_NAME]-DAY TRIPPIN PR-1X0.5G" at bounding box center [296, 332] width 186 height 31
copy tr "UNCLE [PERSON_NAME]-DAY TRIPPIN PR-1X0.5G SKU"
click at [305, 348] on div "[PERSON_NAME]-LOW KEY PR-10X0.4G" at bounding box center [296, 357] width 186 height 18
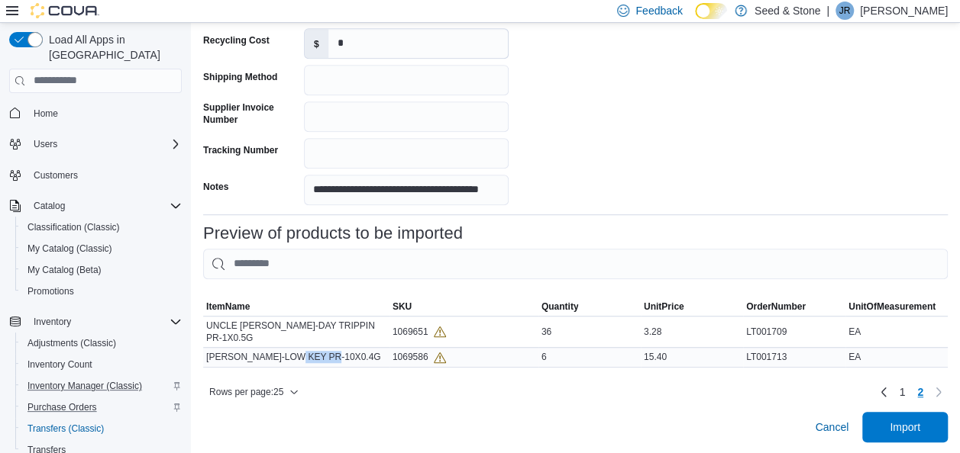
click at [305, 348] on div "[PERSON_NAME]-LOW KEY PR-10X0.4G" at bounding box center [296, 357] width 186 height 18
copy tr "[PERSON_NAME]-LOW KEY PR-10X0.4G SKU"
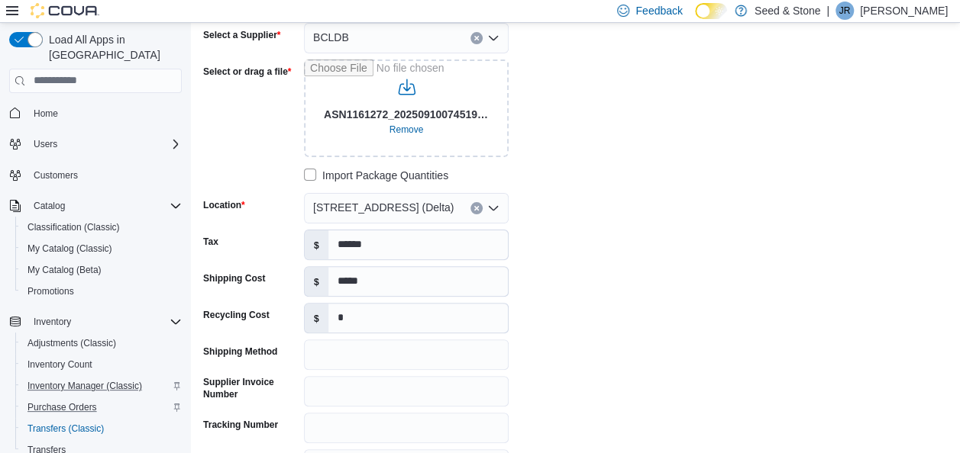
scroll to position [24, 0]
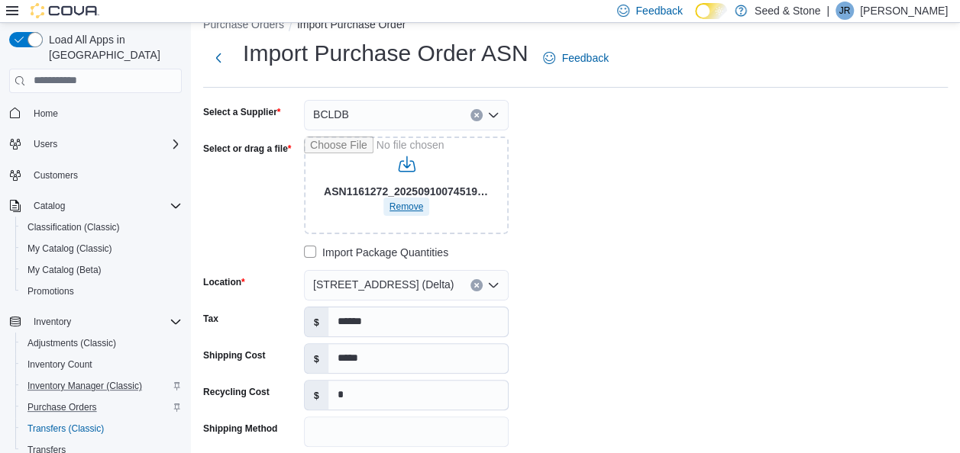
click at [400, 206] on span "Remove" at bounding box center [406, 207] width 34 height 12
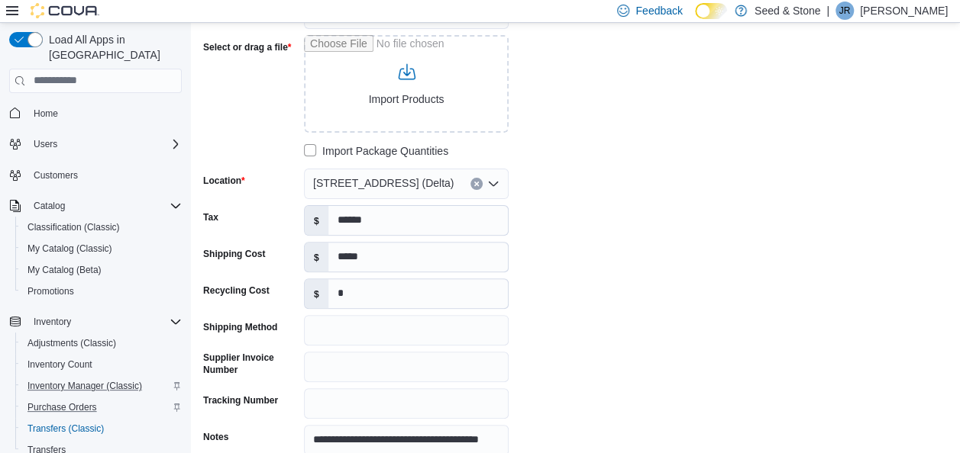
scroll to position [0, 0]
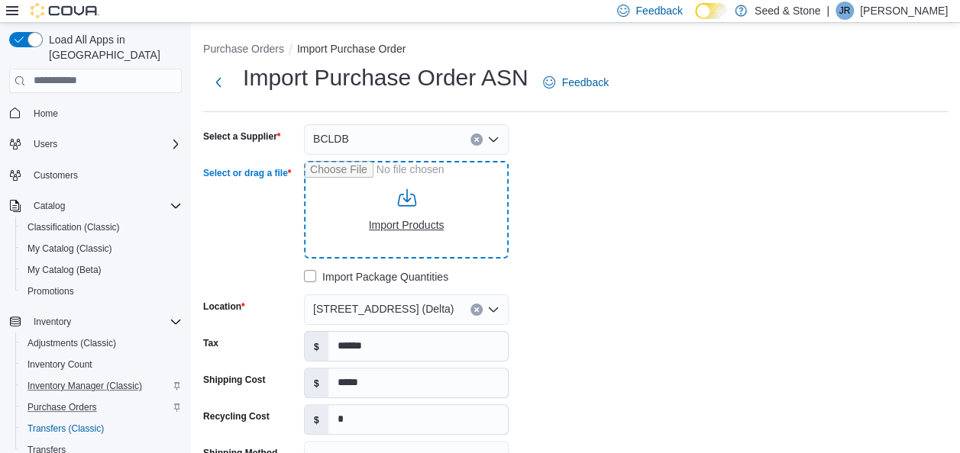
click at [406, 214] on input "Select or drag a file" at bounding box center [406, 210] width 205 height 98
type input "**********"
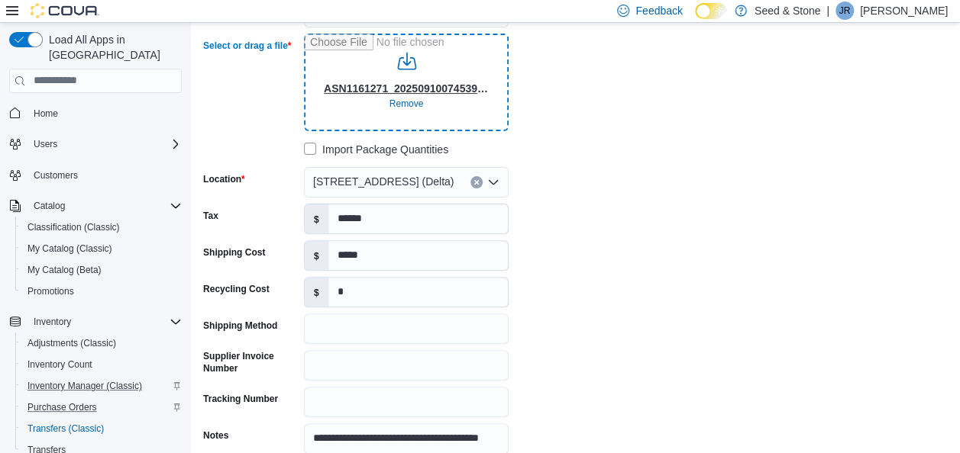
scroll to position [136, 0]
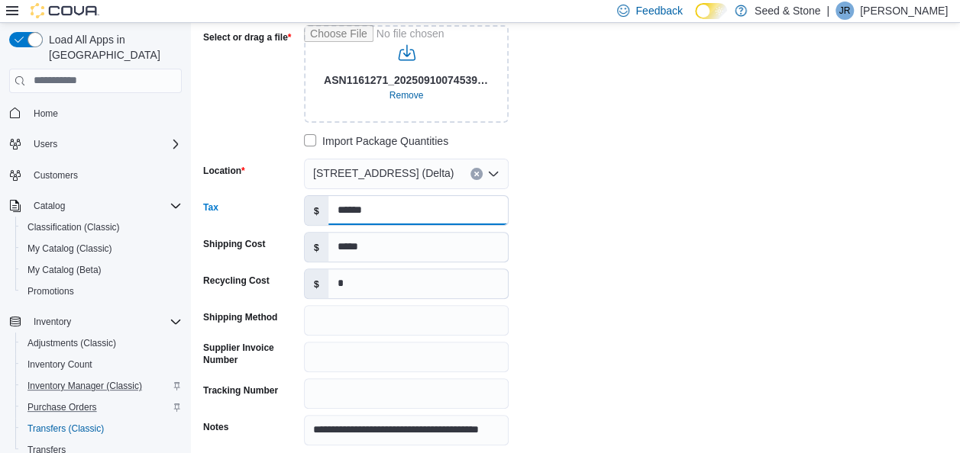
click at [379, 210] on input "******" at bounding box center [417, 210] width 179 height 29
type input "******"
click at [620, 224] on div "**********" at bounding box center [432, 217] width 458 height 457
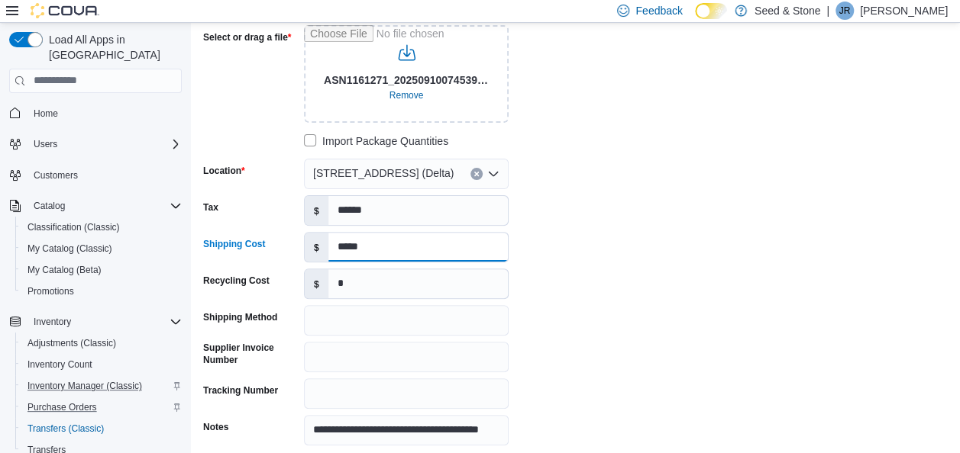
click at [400, 249] on input "*****" at bounding box center [417, 247] width 179 height 29
type input "******"
click at [363, 289] on input "*" at bounding box center [417, 283] width 179 height 29
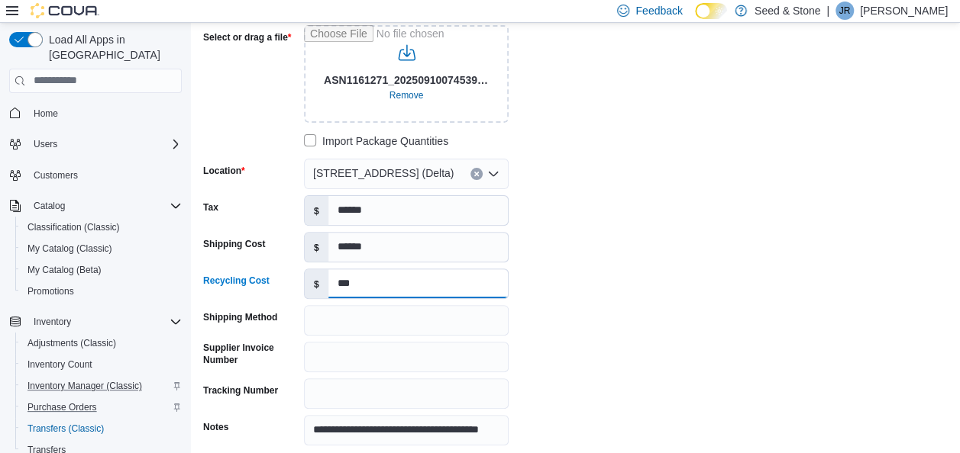
type input "***"
click at [537, 273] on div "**********" at bounding box center [432, 217] width 458 height 457
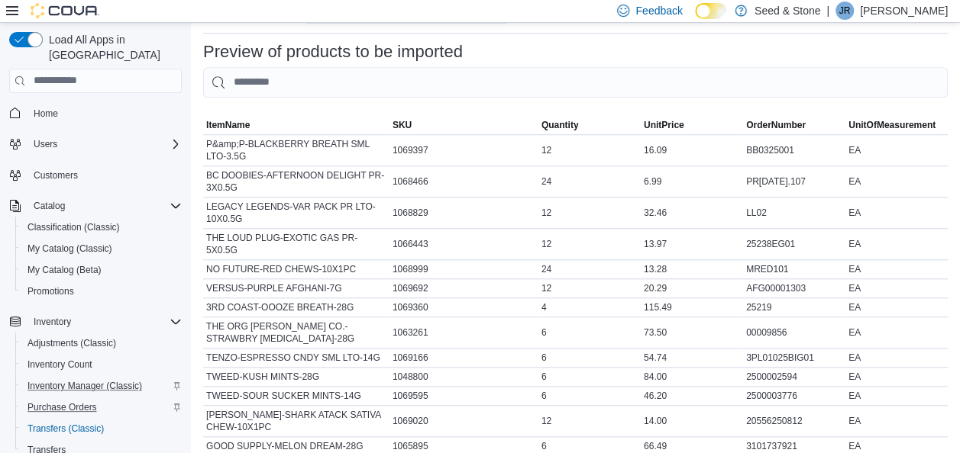
scroll to position [918, 0]
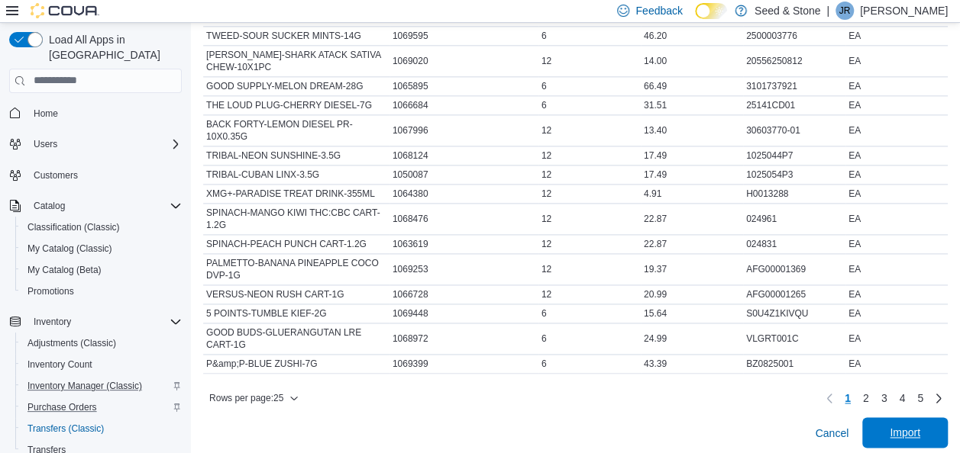
click at [917, 418] on span "Import" at bounding box center [904, 433] width 67 height 31
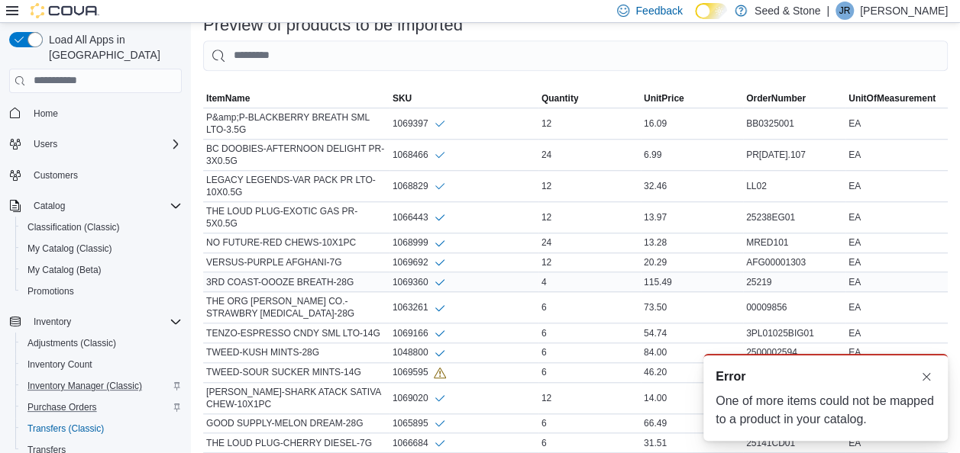
scroll to position [929, 0]
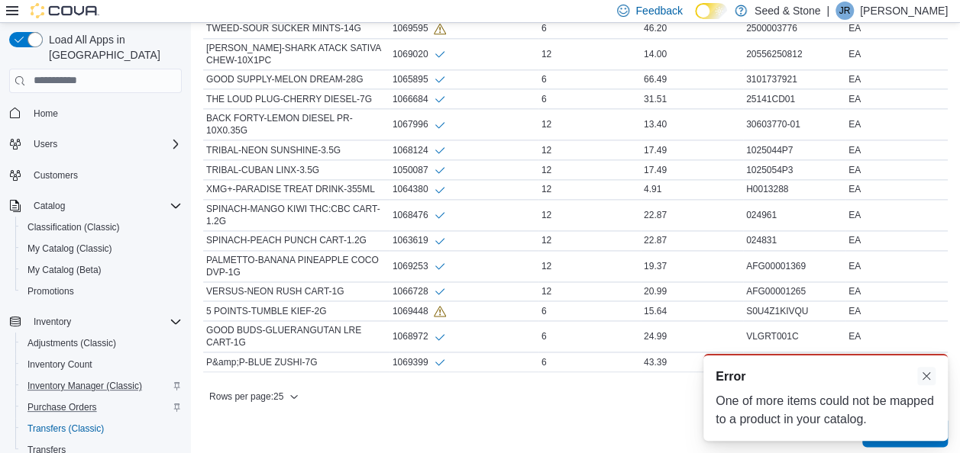
click at [926, 377] on button "Dismiss toast" at bounding box center [926, 376] width 18 height 18
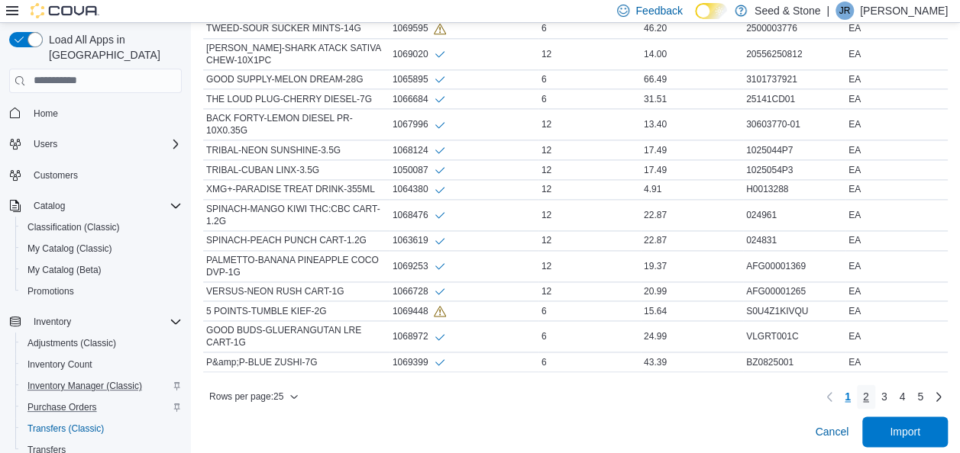
click at [869, 390] on span "2" at bounding box center [866, 396] width 6 height 15
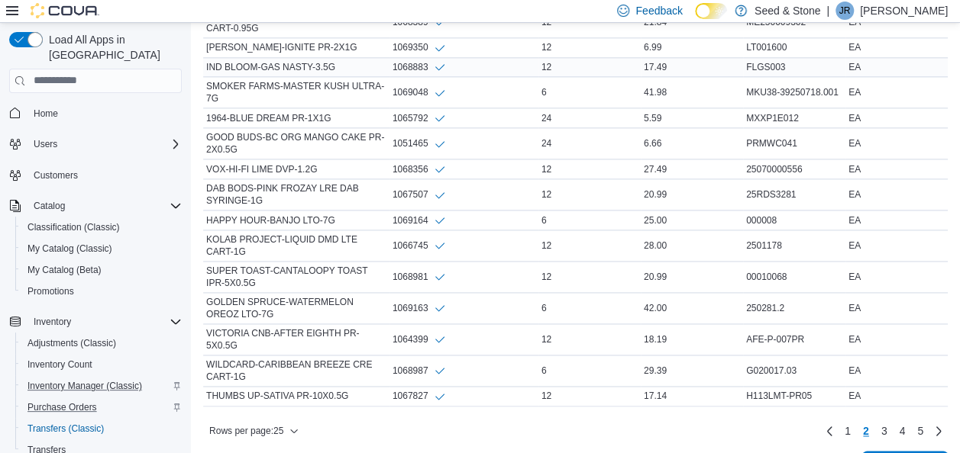
scroll to position [986, 0]
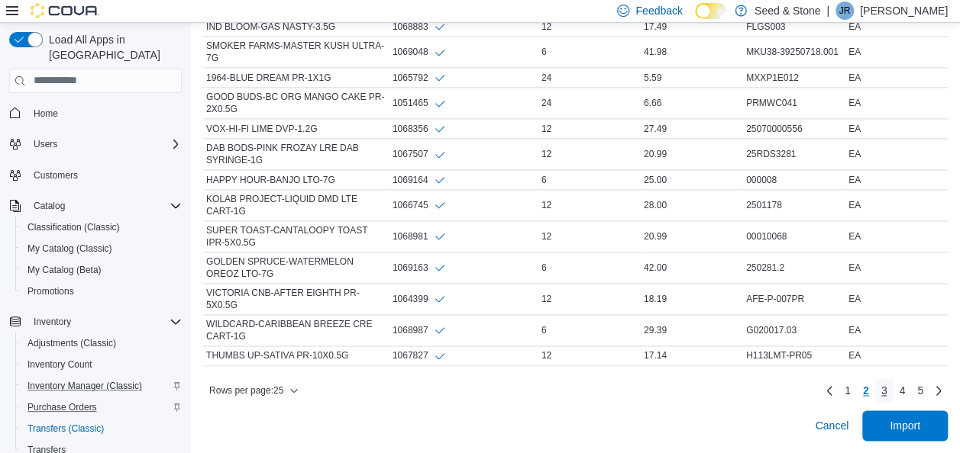
click at [887, 389] on span "3" at bounding box center [884, 390] width 6 height 15
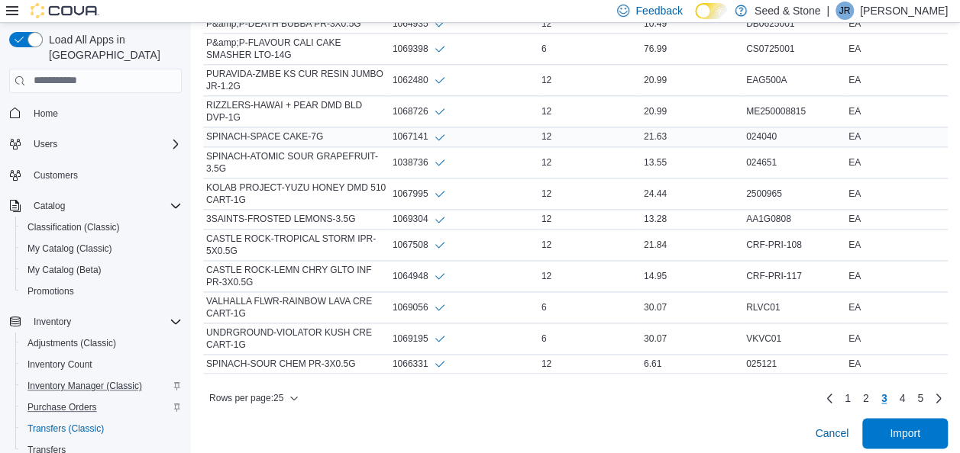
scroll to position [952, 0]
click at [911, 392] on link "4" at bounding box center [901, 397] width 18 height 24
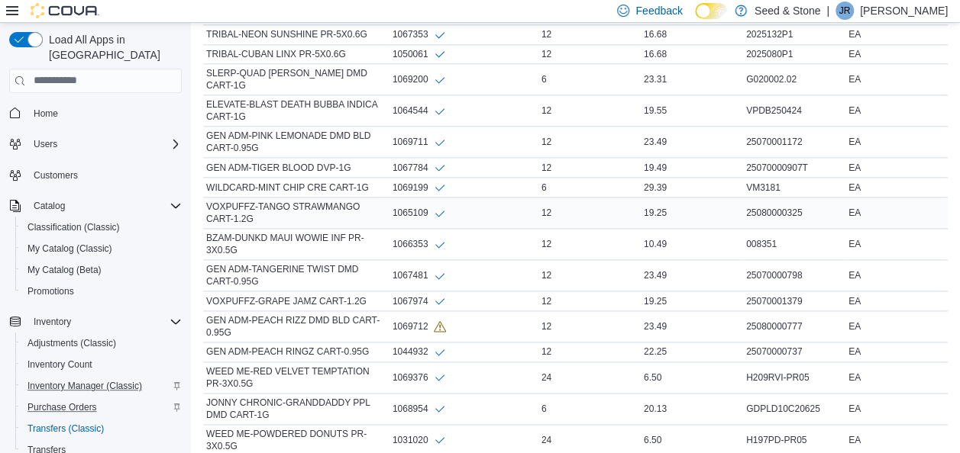
scroll to position [975, 0]
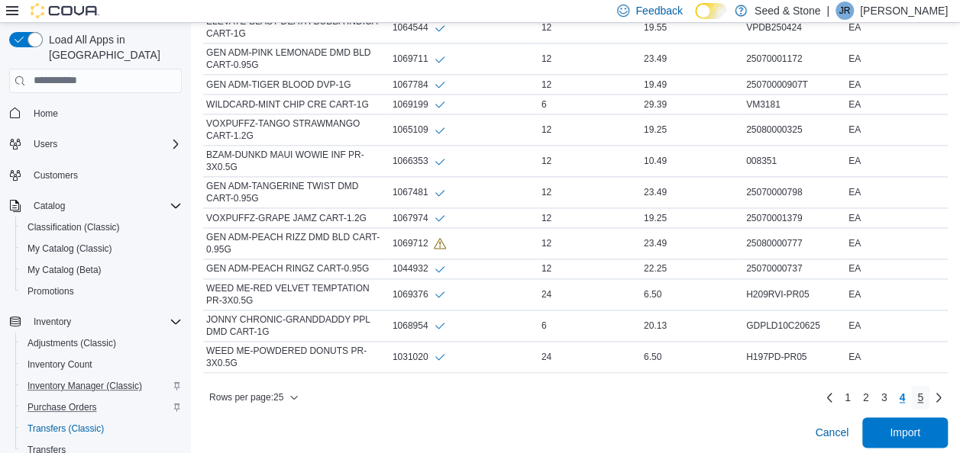
click at [929, 391] on link "5" at bounding box center [920, 398] width 18 height 24
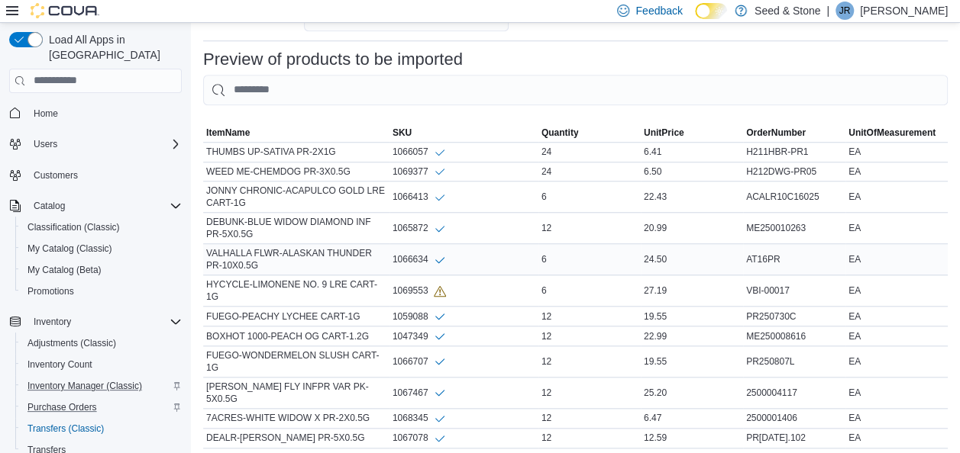
scroll to position [742, 0]
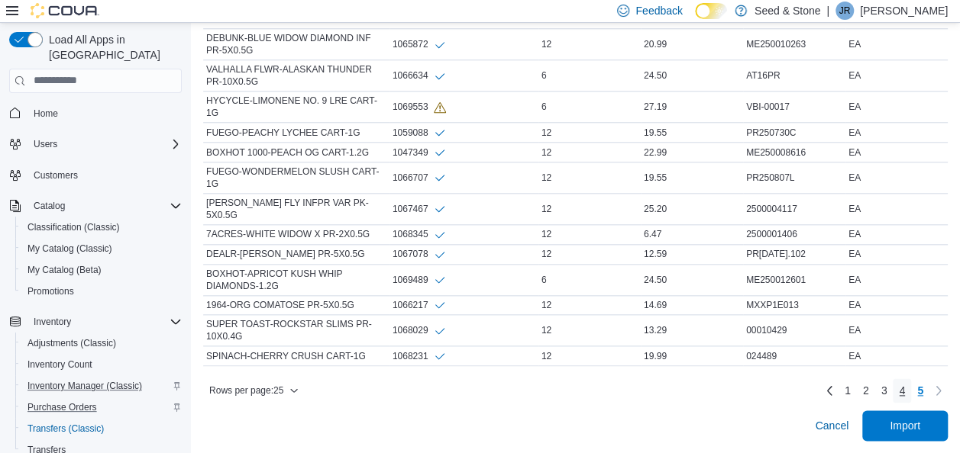
click at [905, 389] on span "4" at bounding box center [901, 390] width 6 height 15
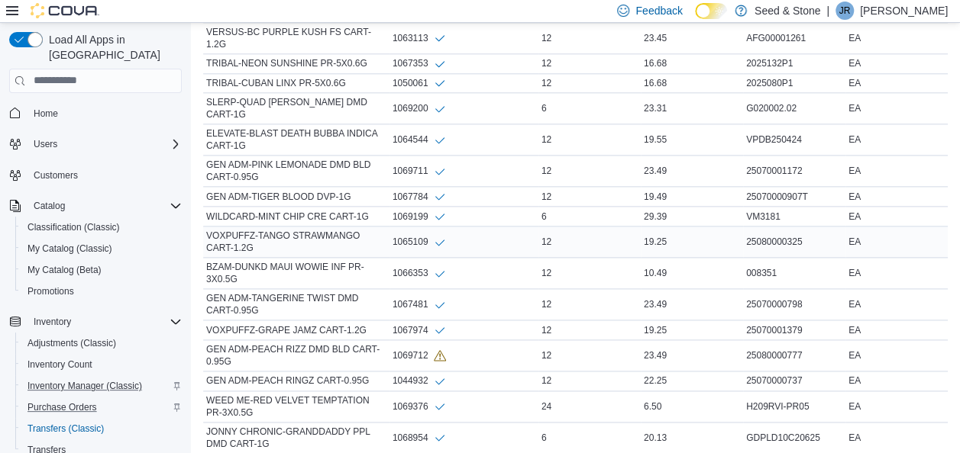
scroll to position [975, 0]
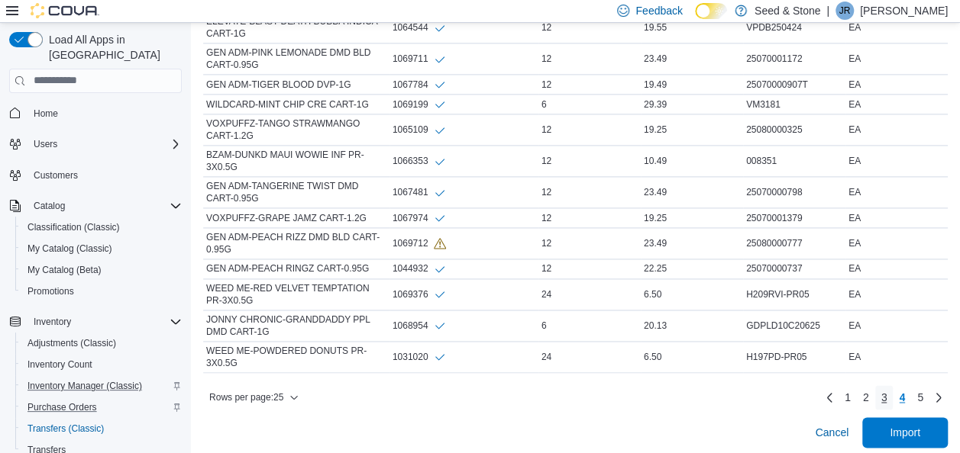
click at [887, 393] on span "3" at bounding box center [884, 397] width 6 height 15
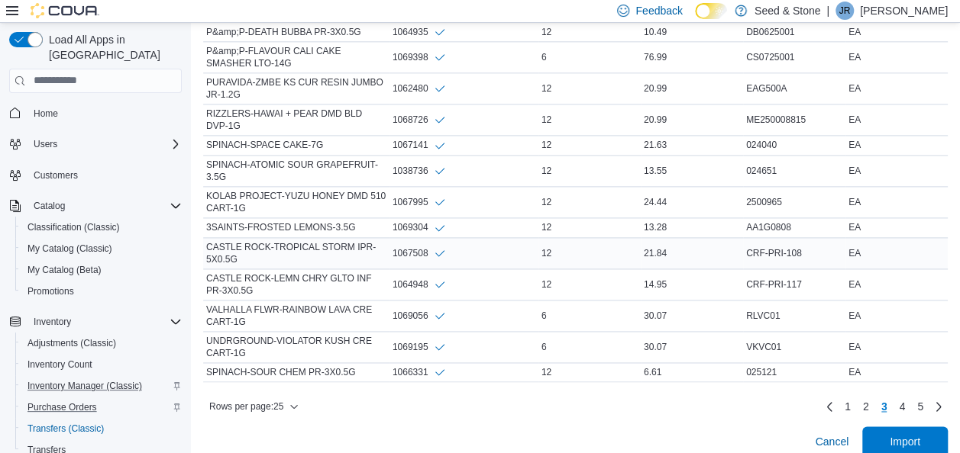
scroll to position [952, 0]
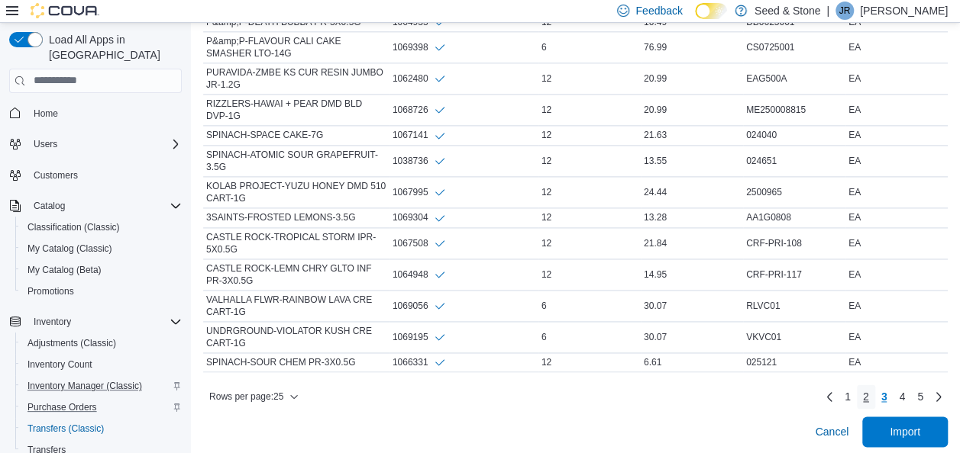
click at [869, 389] on span "2" at bounding box center [866, 396] width 6 height 15
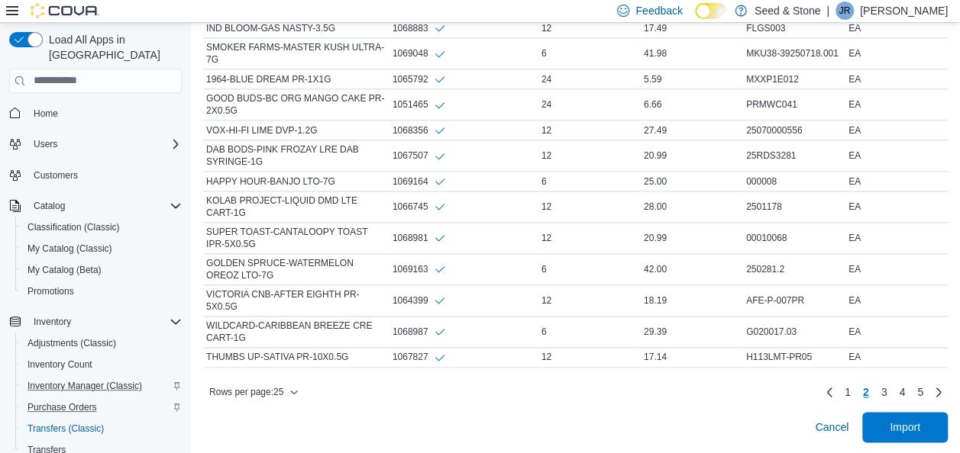
scroll to position [986, 0]
click at [850, 390] on span "1" at bounding box center [847, 390] width 6 height 15
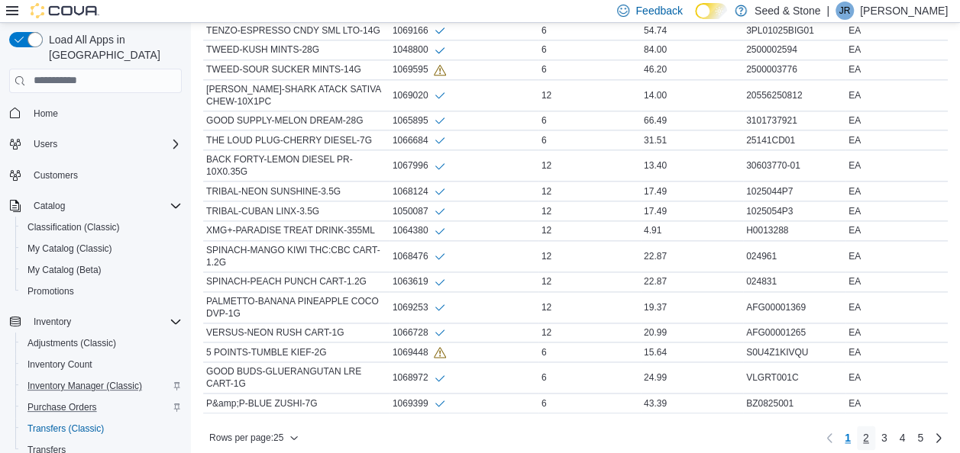
click at [869, 431] on span "2" at bounding box center [866, 438] width 6 height 15
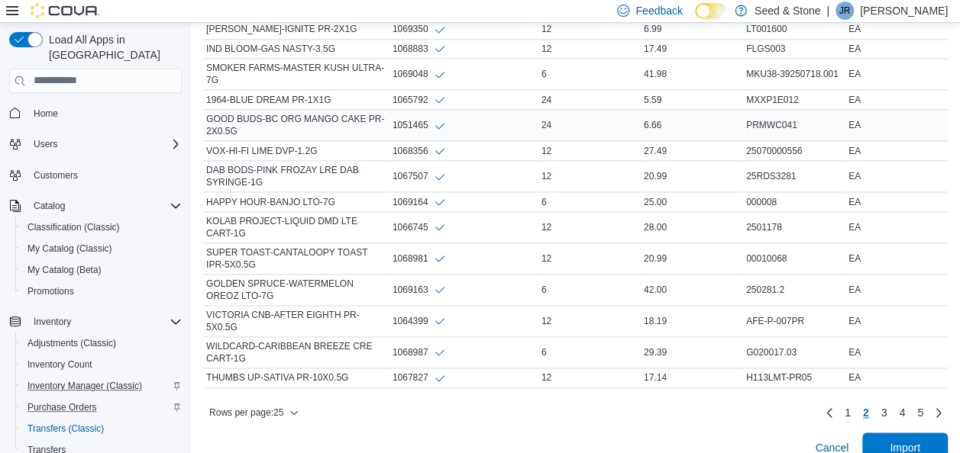
scroll to position [978, 0]
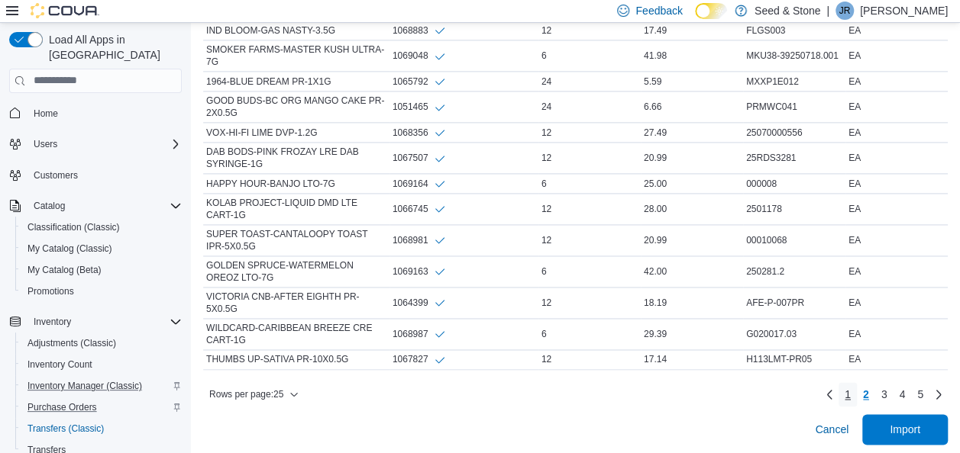
click at [850, 398] on span "1" at bounding box center [847, 394] width 6 height 15
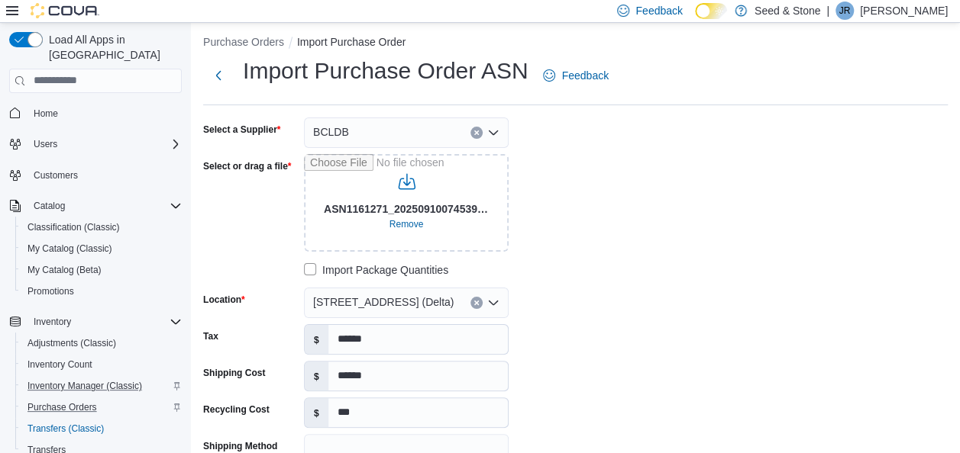
scroll to position [0, 0]
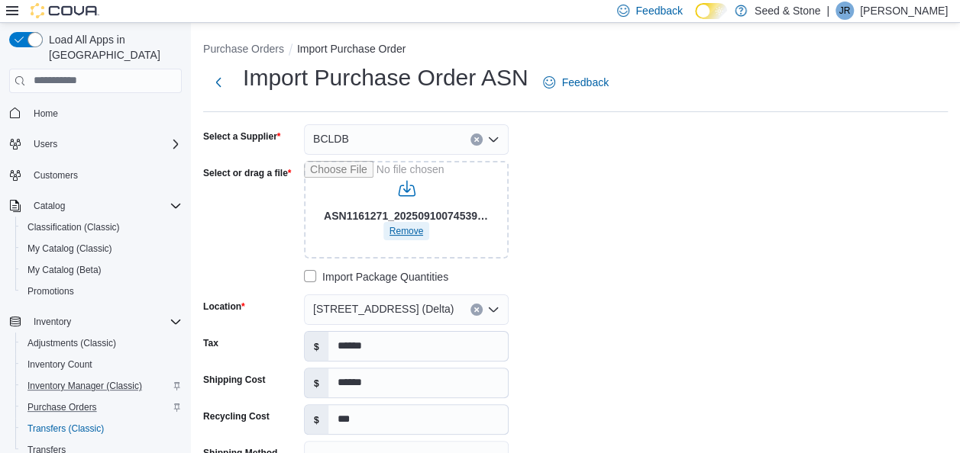
click at [415, 235] on span "Remove" at bounding box center [406, 231] width 34 height 12
click at [479, 308] on icon "Clear input" at bounding box center [476, 310] width 6 height 6
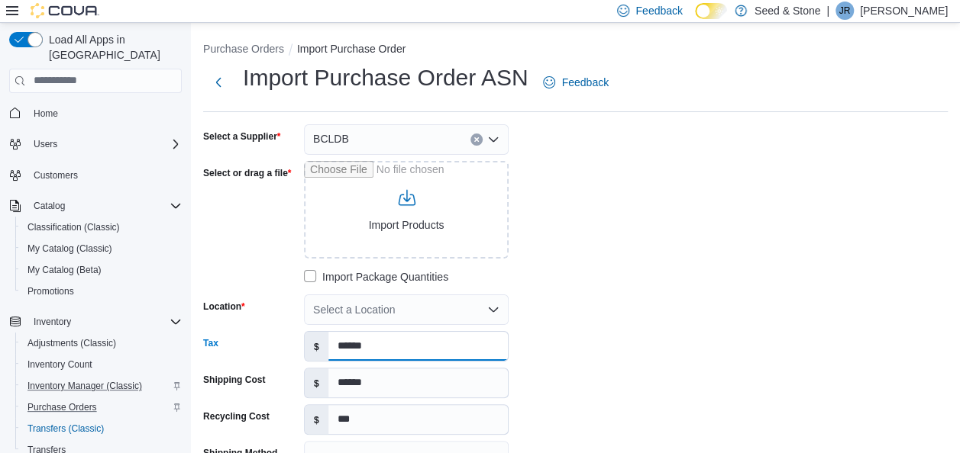
click at [427, 358] on input "******" at bounding box center [417, 346] width 179 height 29
type input "*"
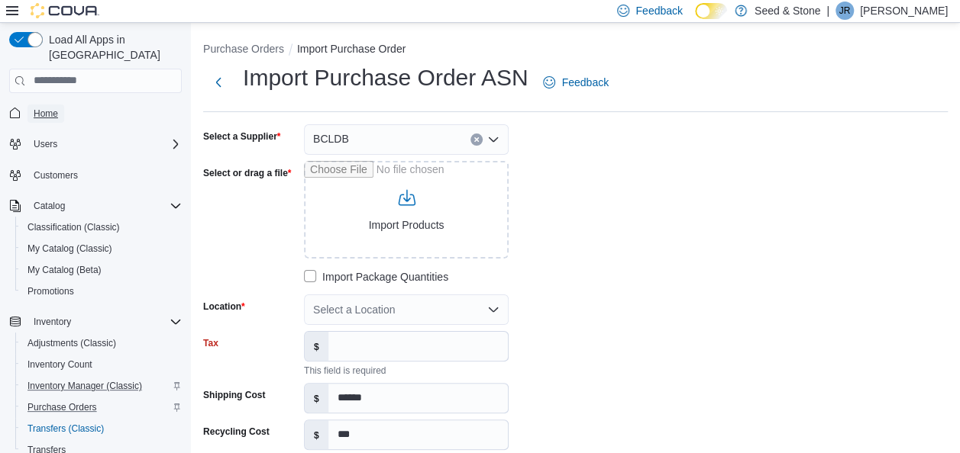
click at [39, 108] on span "Home" at bounding box center [46, 114] width 24 height 12
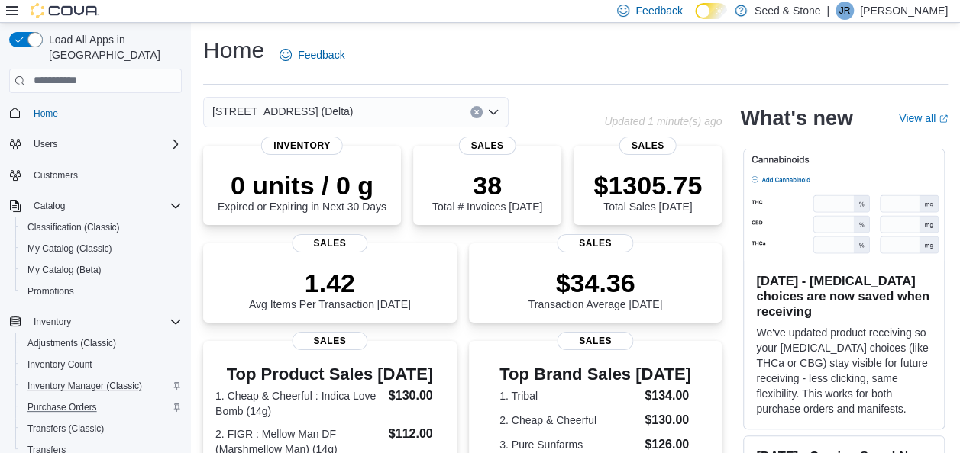
click at [390, 113] on div "[STREET_ADDRESS] (Delta)" at bounding box center [355, 112] width 305 height 31
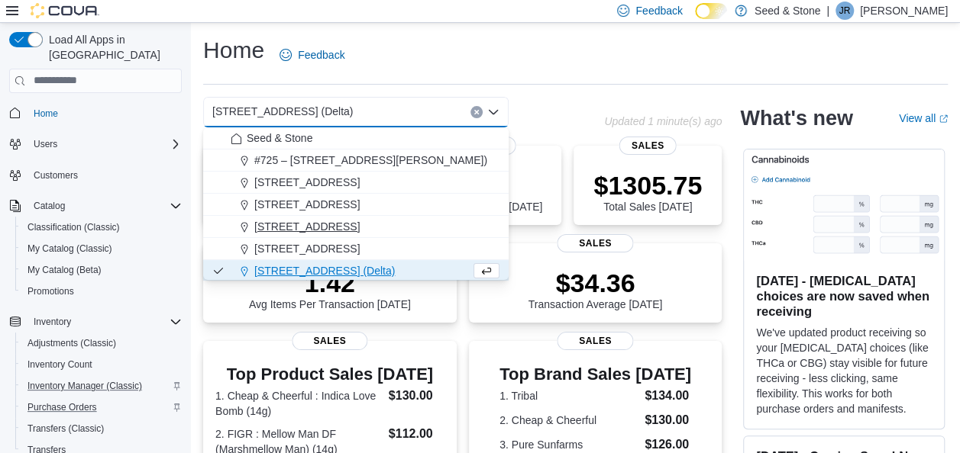
click at [360, 226] on span "[STREET_ADDRESS]" at bounding box center [306, 226] width 105 height 15
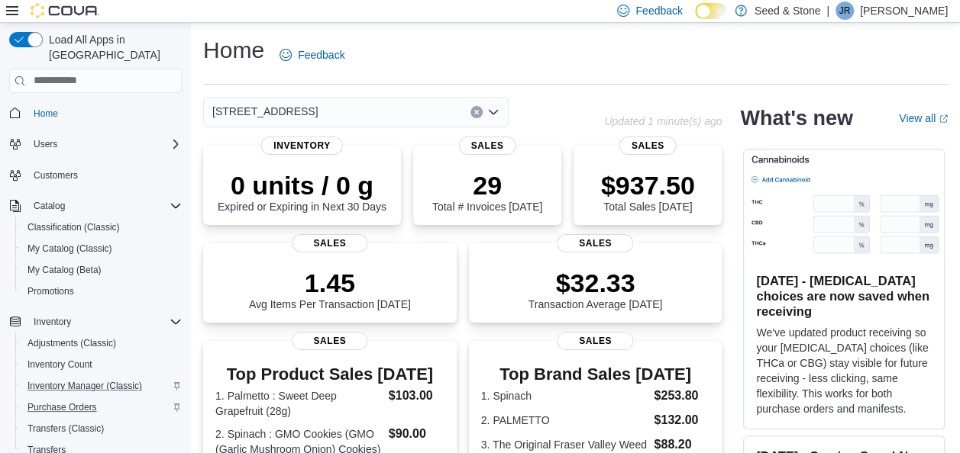
click at [391, 104] on div "[STREET_ADDRESS]" at bounding box center [355, 112] width 305 height 31
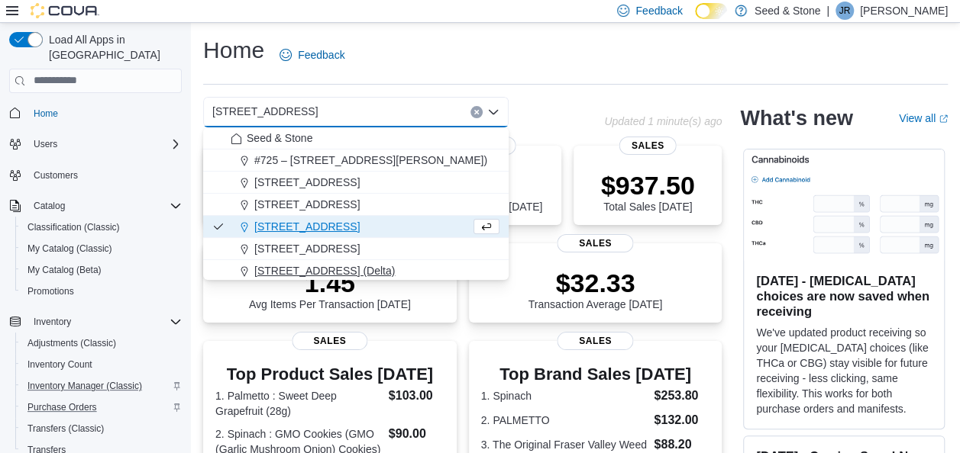
click at [344, 272] on span "[STREET_ADDRESS] (Delta)" at bounding box center [324, 270] width 140 height 15
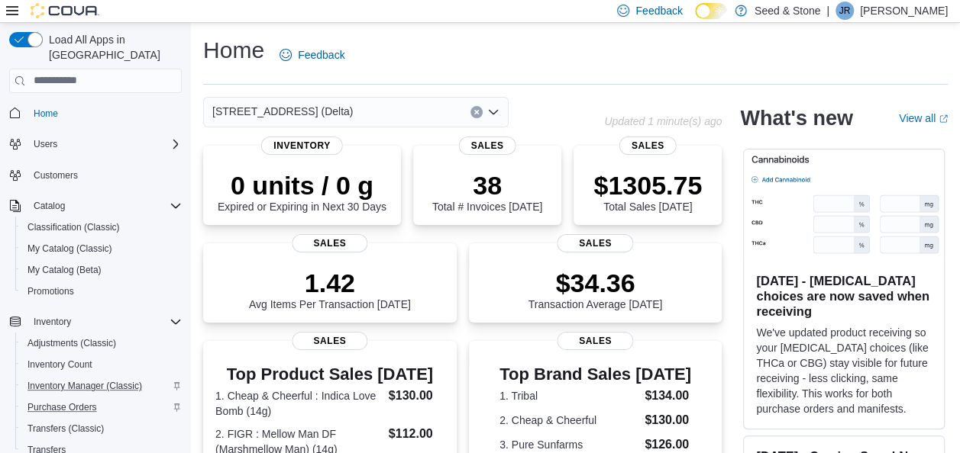
click at [385, 110] on div "[STREET_ADDRESS] (Delta)" at bounding box center [355, 112] width 305 height 31
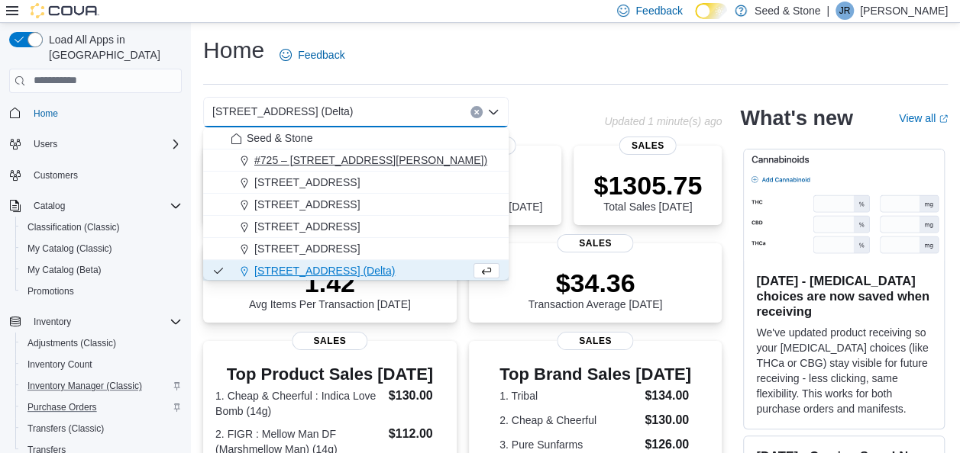
click at [373, 151] on button "#725 – [STREET_ADDRESS][PERSON_NAME])" at bounding box center [355, 161] width 305 height 22
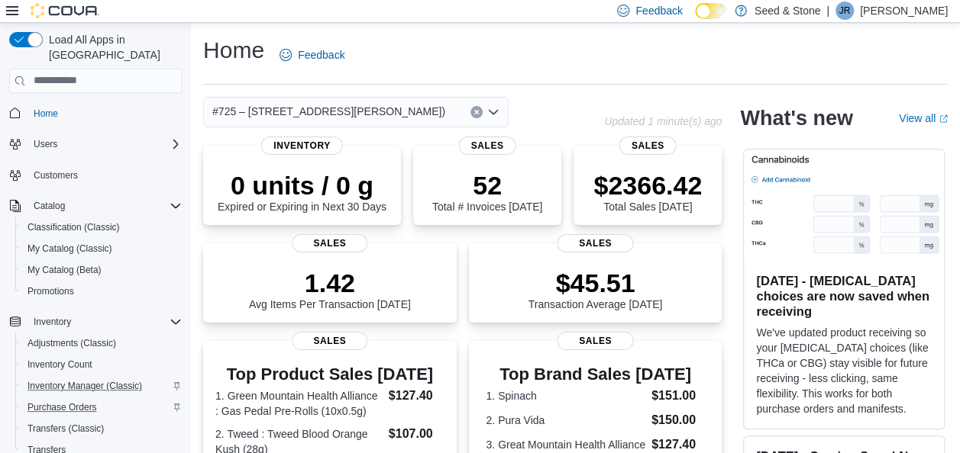
click at [395, 111] on span "#725 – [STREET_ADDRESS][PERSON_NAME])" at bounding box center [328, 111] width 233 height 18
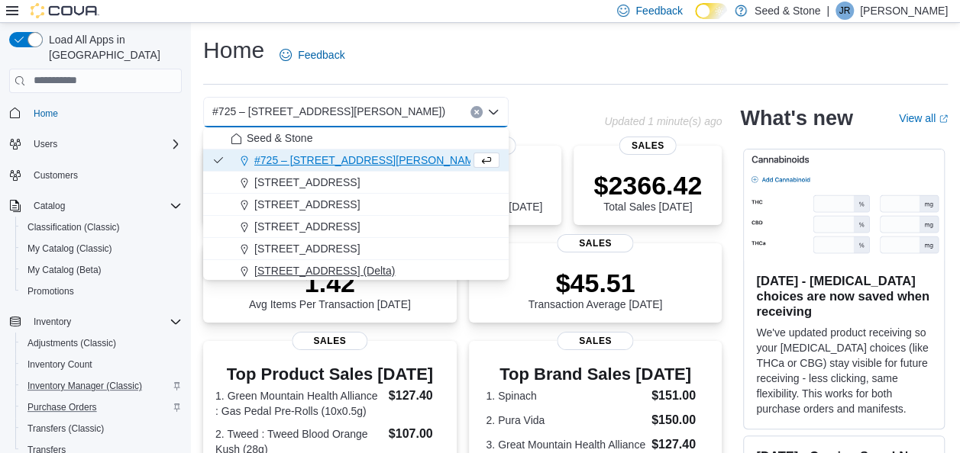
click at [350, 277] on span "[STREET_ADDRESS] (Delta)" at bounding box center [324, 270] width 140 height 15
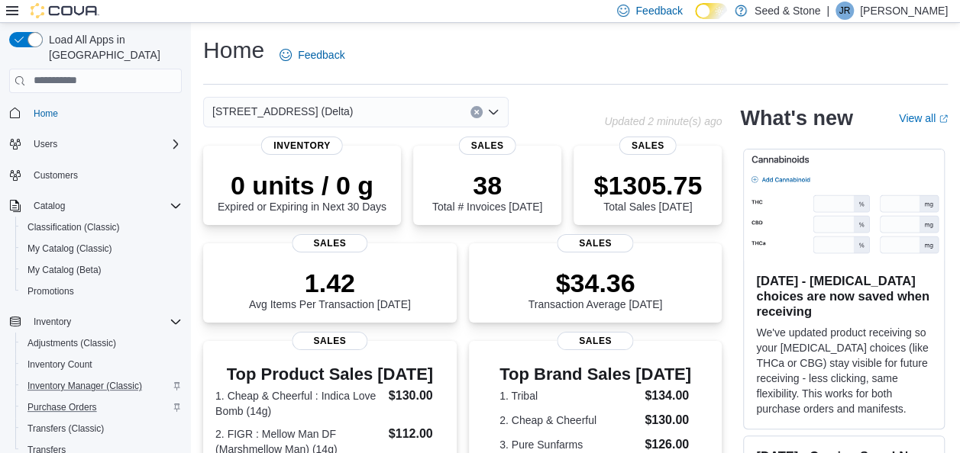
click at [74, 402] on span "Purchase Orders" at bounding box center [61, 408] width 69 height 12
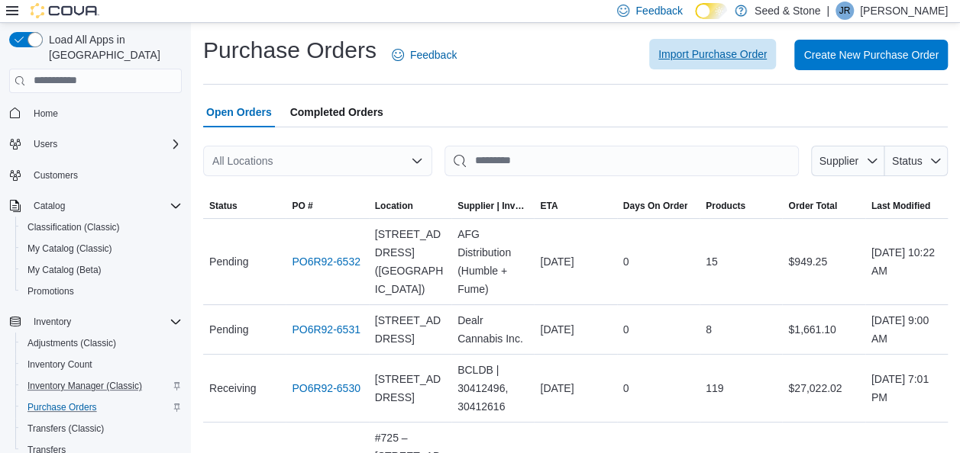
click at [718, 53] on span "Import Purchase Order" at bounding box center [712, 54] width 108 height 15
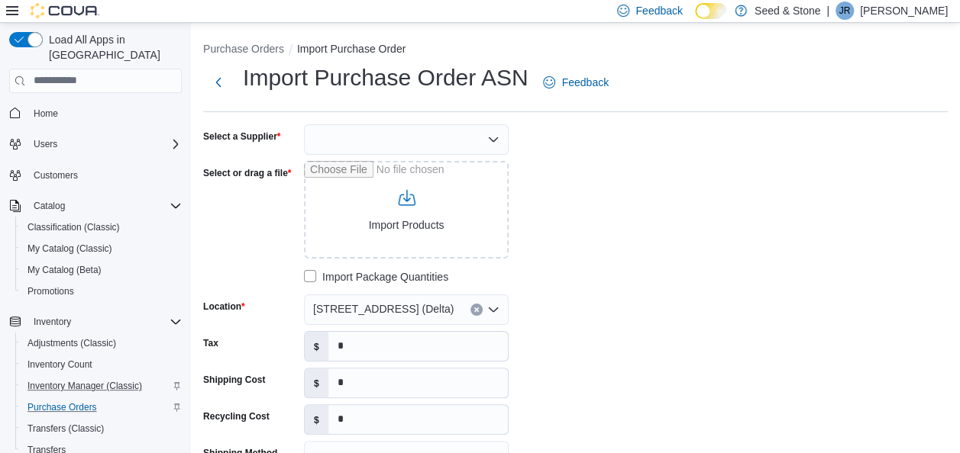
click at [421, 136] on div at bounding box center [406, 139] width 205 height 31
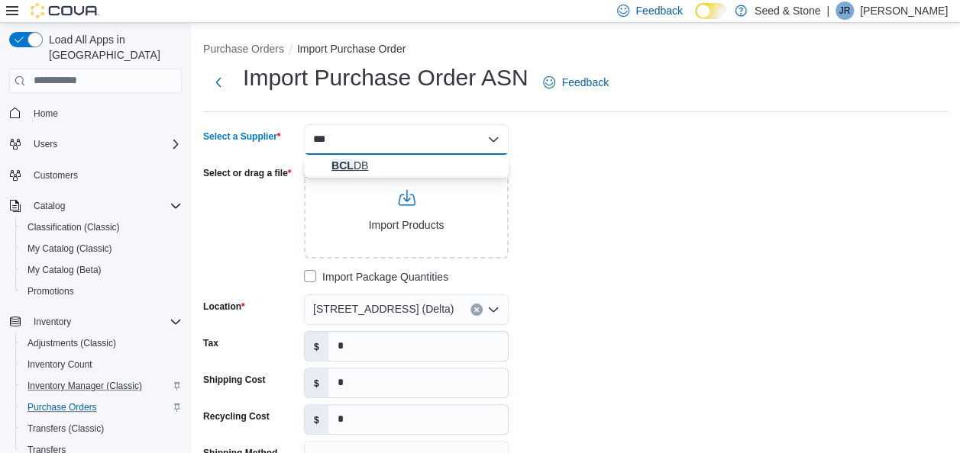
type input "***"
click at [365, 160] on span "BCL DB" at bounding box center [415, 165] width 168 height 15
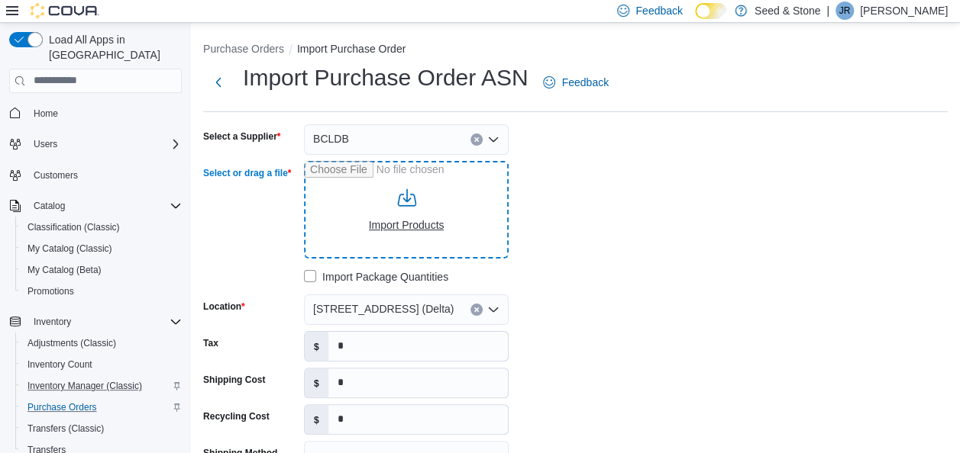
click at [401, 192] on input "Select or drag a file" at bounding box center [406, 210] width 205 height 98
type input "**********"
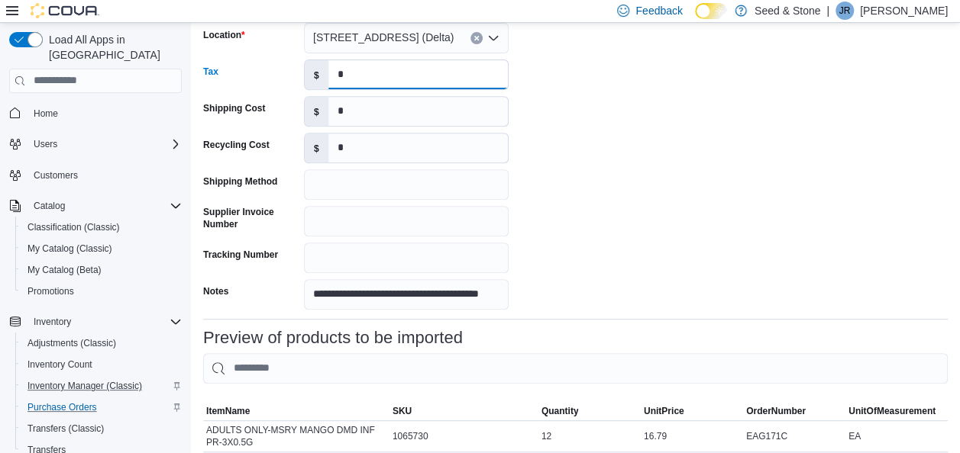
click at [376, 76] on input "*" at bounding box center [417, 74] width 179 height 29
type input "******"
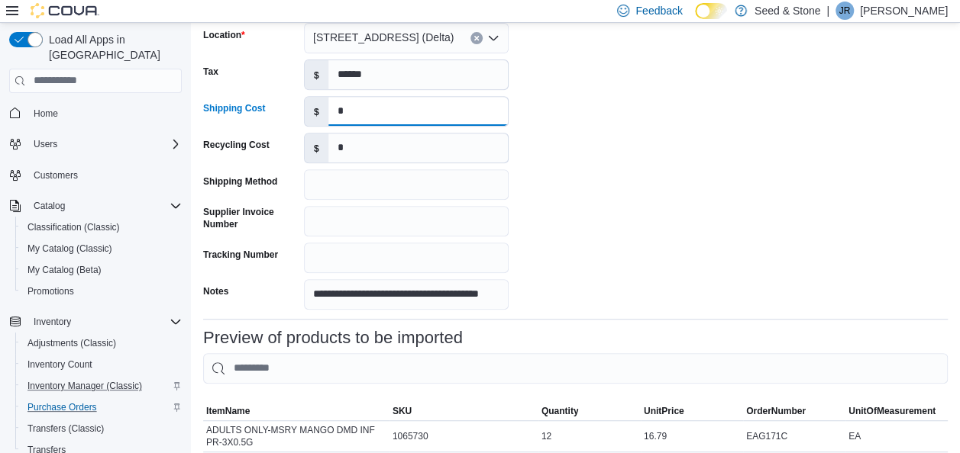
click at [366, 109] on input "*" at bounding box center [417, 111] width 179 height 29
type input "*****"
click at [602, 156] on div "**********" at bounding box center [432, 81] width 458 height 457
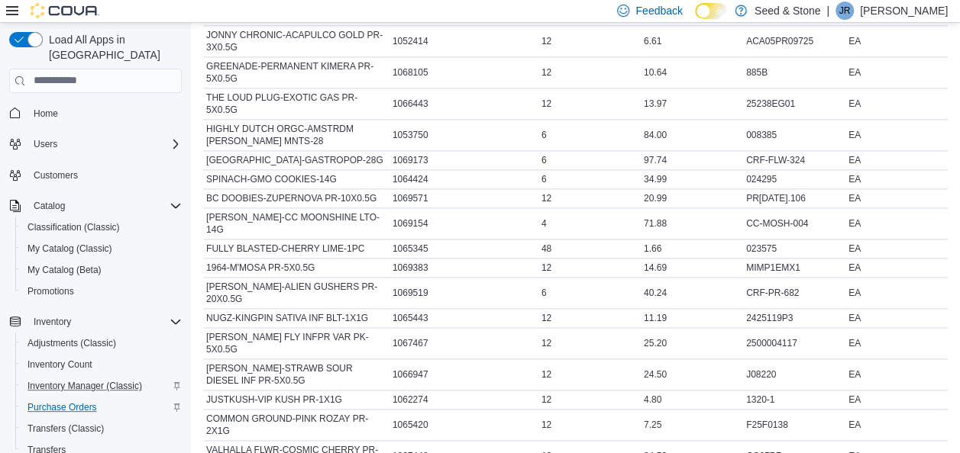
scroll to position [967, 0]
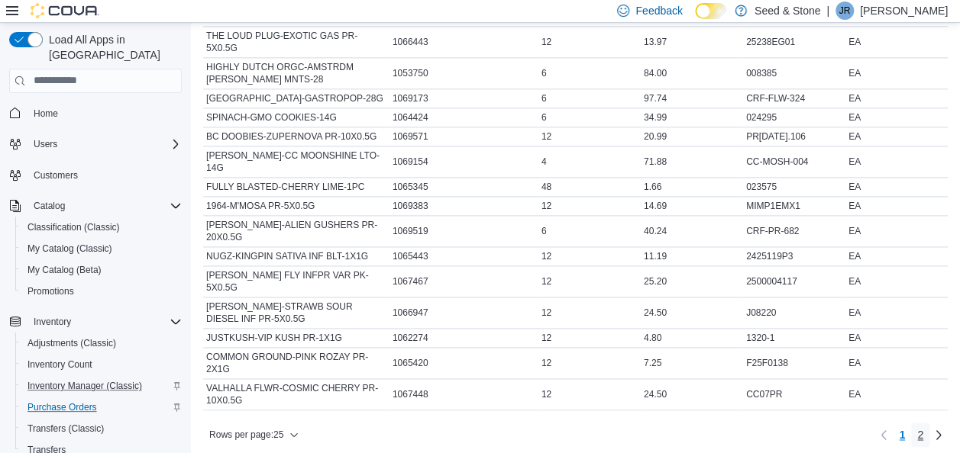
click at [929, 423] on link "2" at bounding box center [920, 435] width 18 height 24
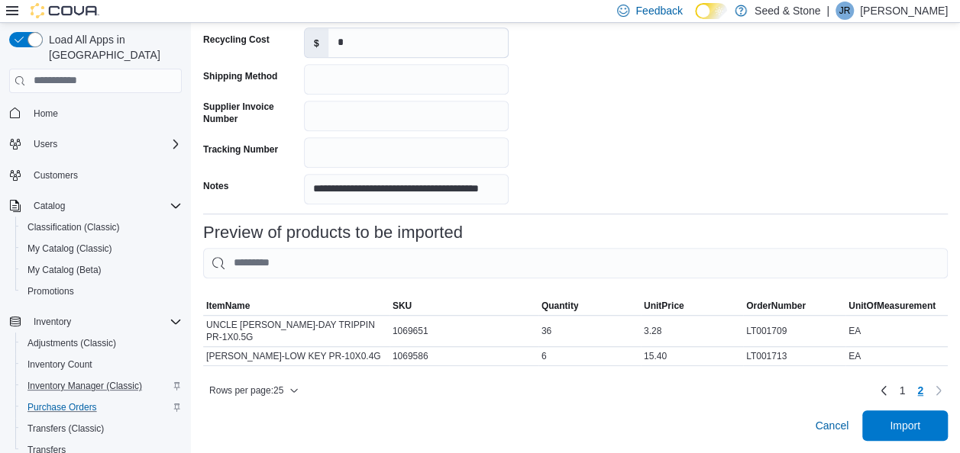
scroll to position [376, 0]
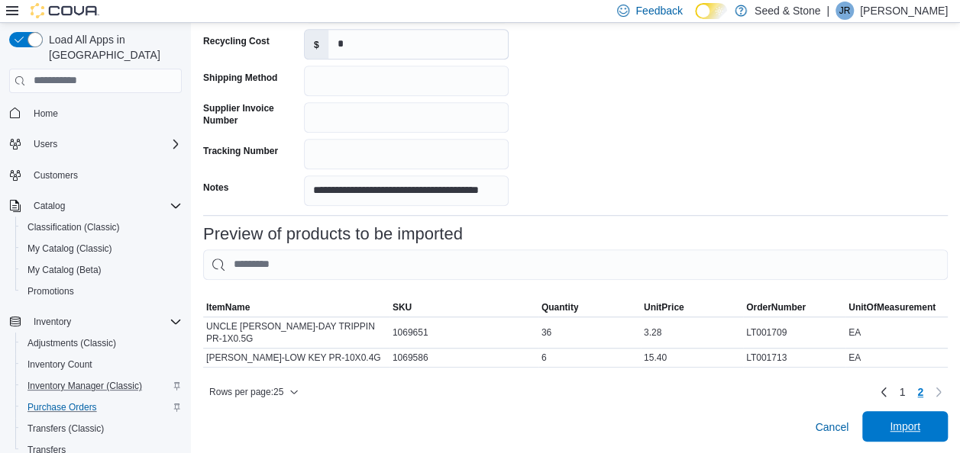
click at [930, 417] on span "Import" at bounding box center [904, 426] width 67 height 31
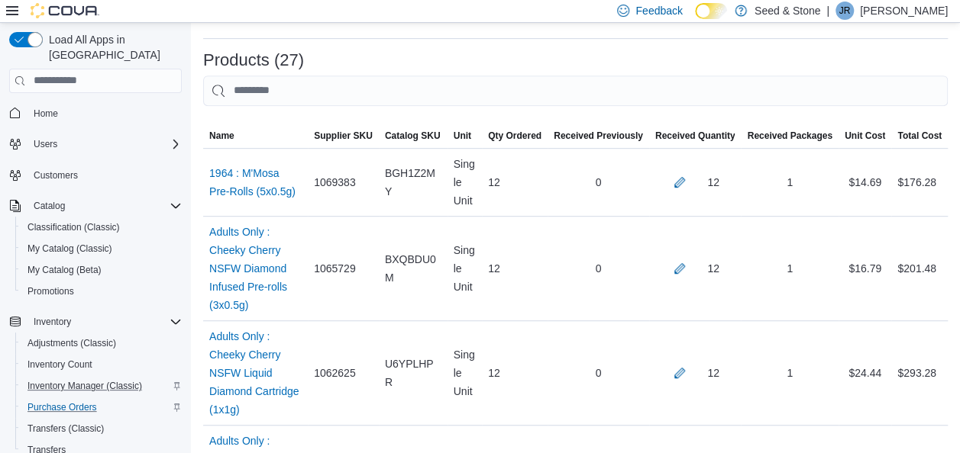
scroll to position [1461, 0]
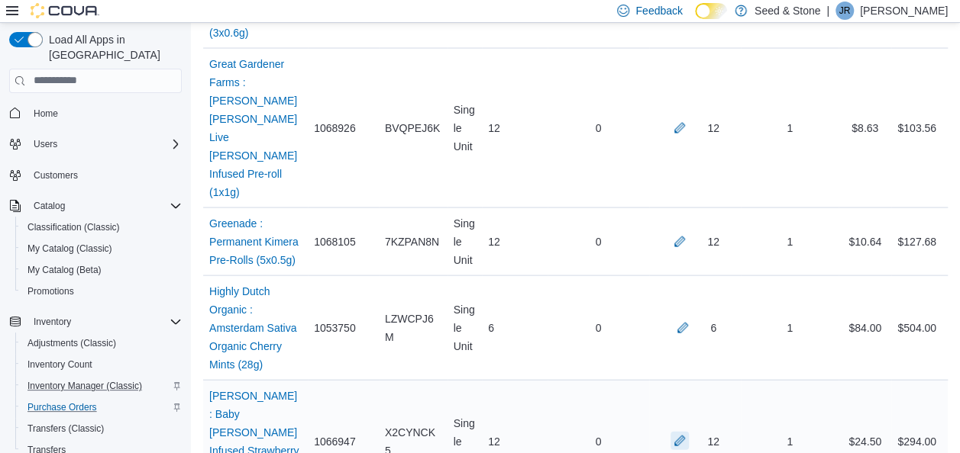
click at [689, 432] on button "button" at bounding box center [679, 441] width 18 height 18
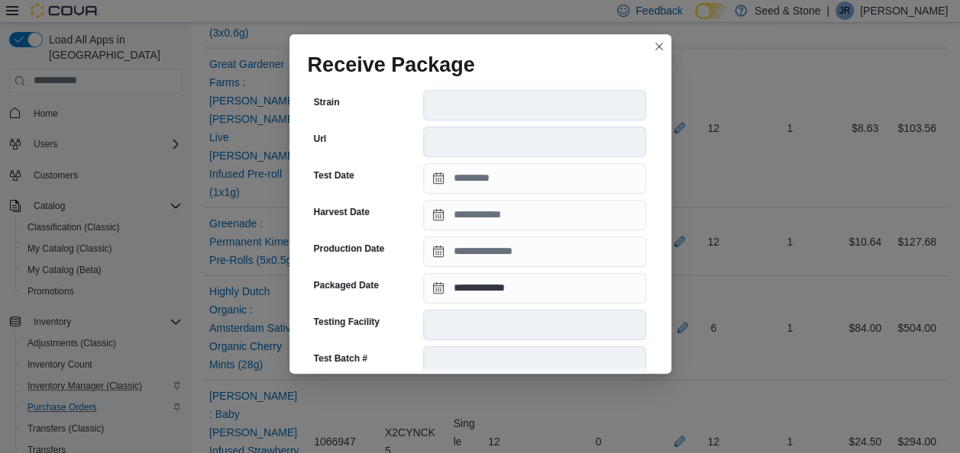
scroll to position [612, 0]
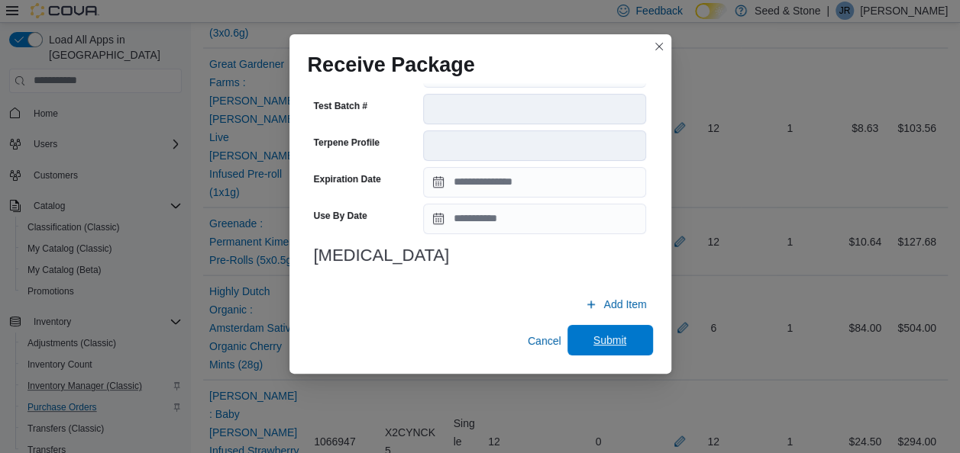
click at [621, 344] on span "Submit" at bounding box center [609, 340] width 67 height 31
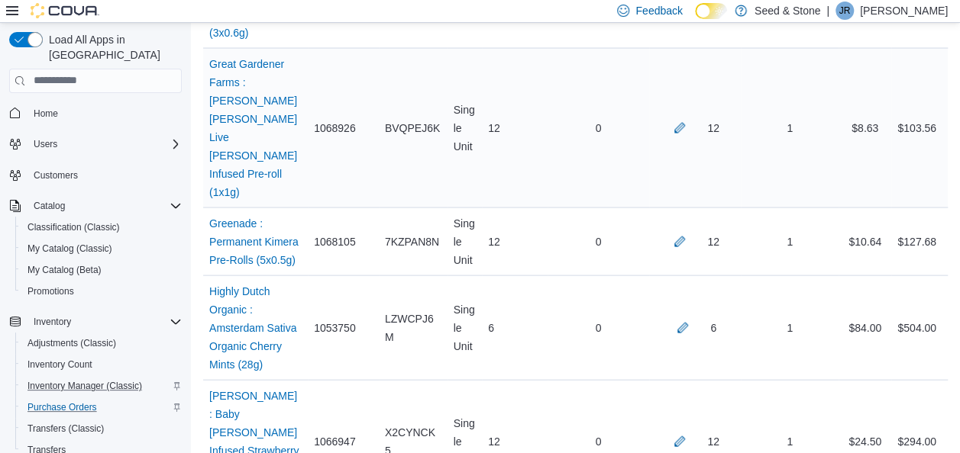
scroll to position [915, 0]
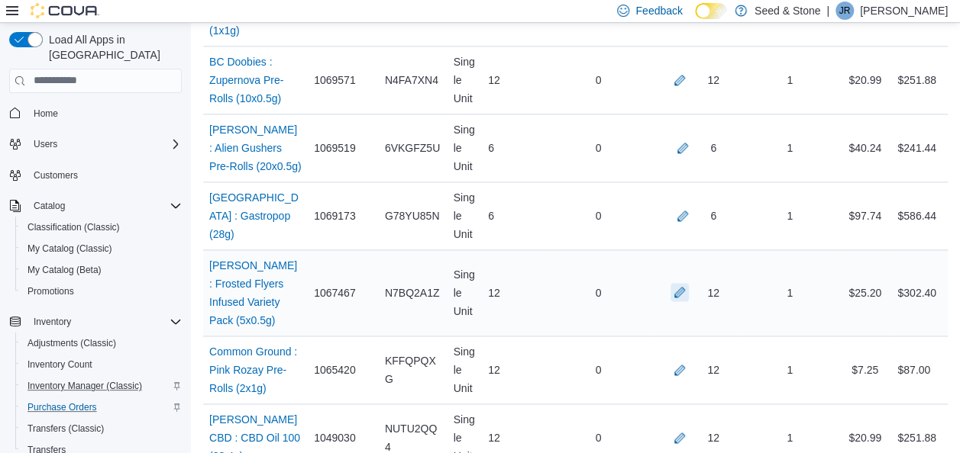
click at [684, 283] on button "button" at bounding box center [679, 292] width 18 height 18
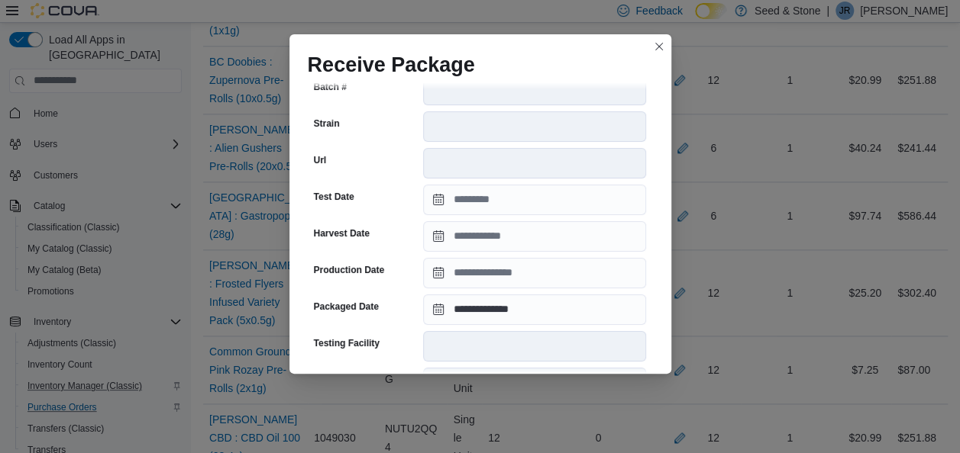
scroll to position [600, 0]
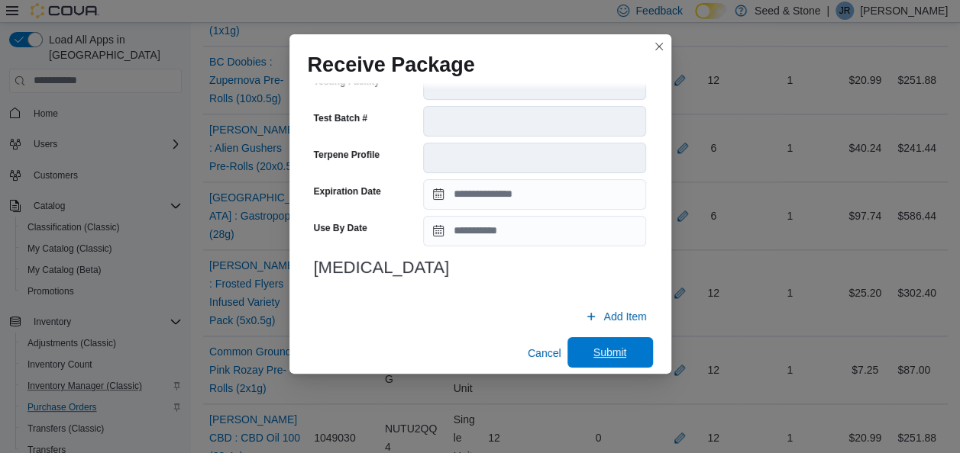
click at [604, 337] on span "Submit" at bounding box center [609, 352] width 67 height 31
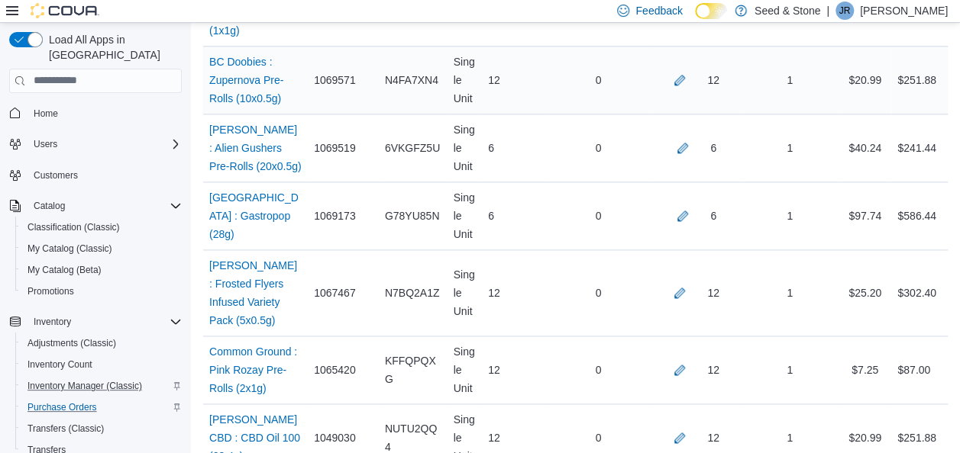
scroll to position [1240, 0]
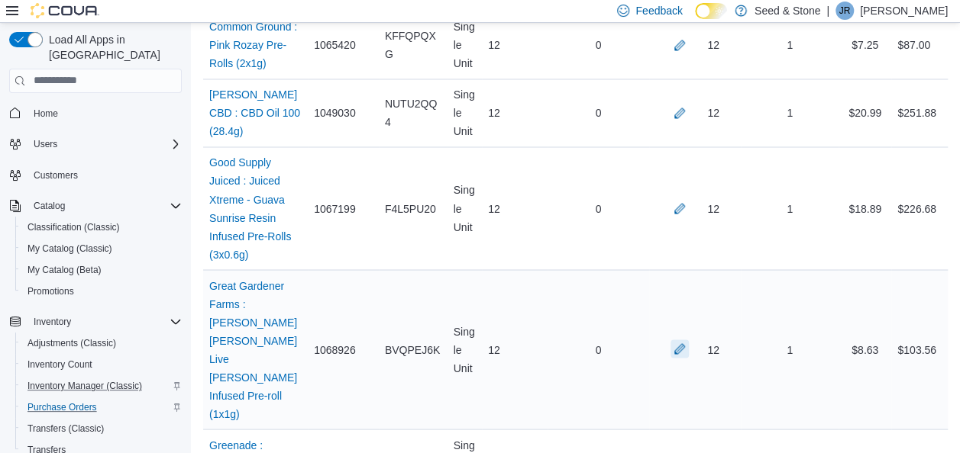
click at [689, 340] on button "button" at bounding box center [679, 349] width 18 height 18
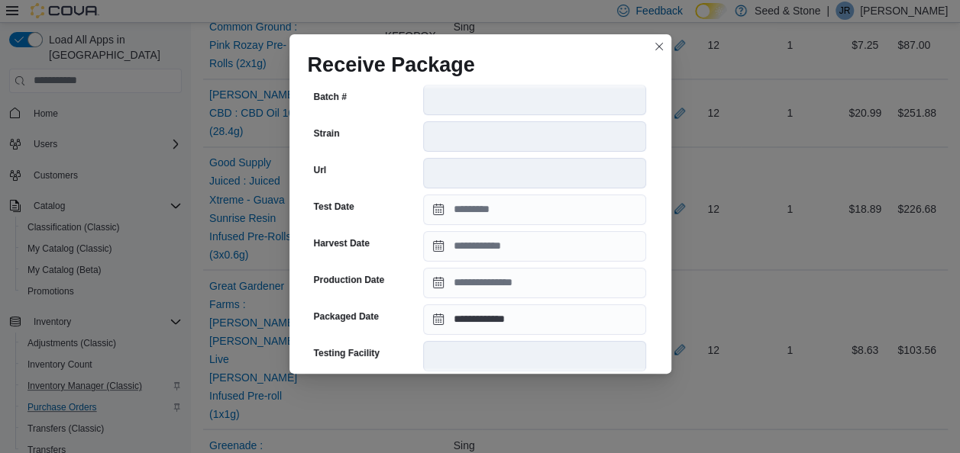
scroll to position [329, 0]
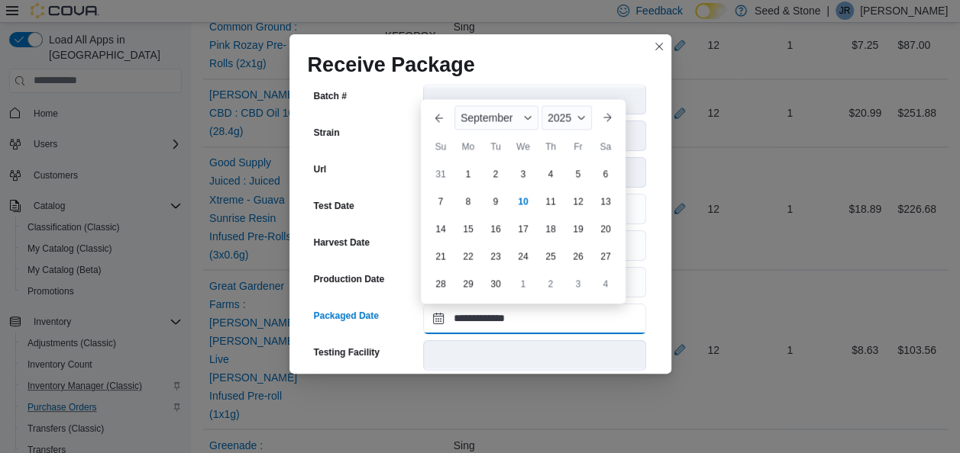
click at [525, 313] on input "**********" at bounding box center [534, 319] width 223 height 31
click at [443, 118] on button "Previous Month" at bounding box center [439, 117] width 24 height 24
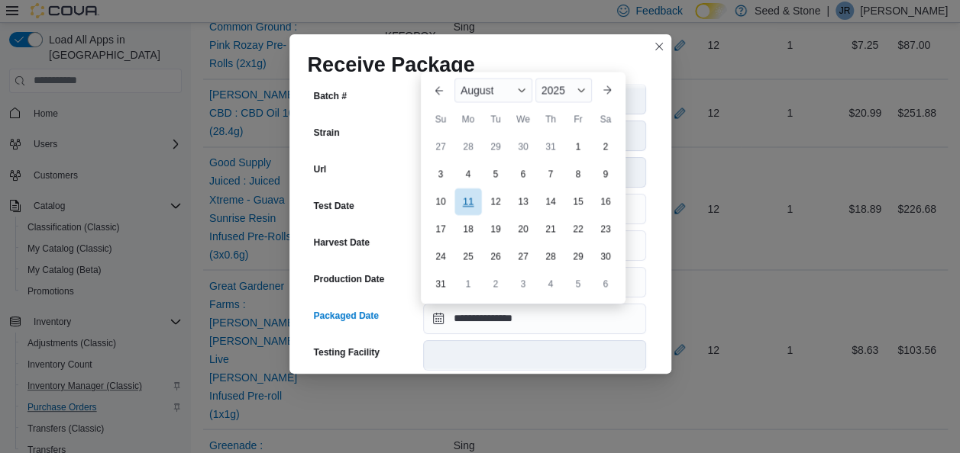
click at [471, 194] on div "11" at bounding box center [467, 201] width 27 height 27
type input "**********"
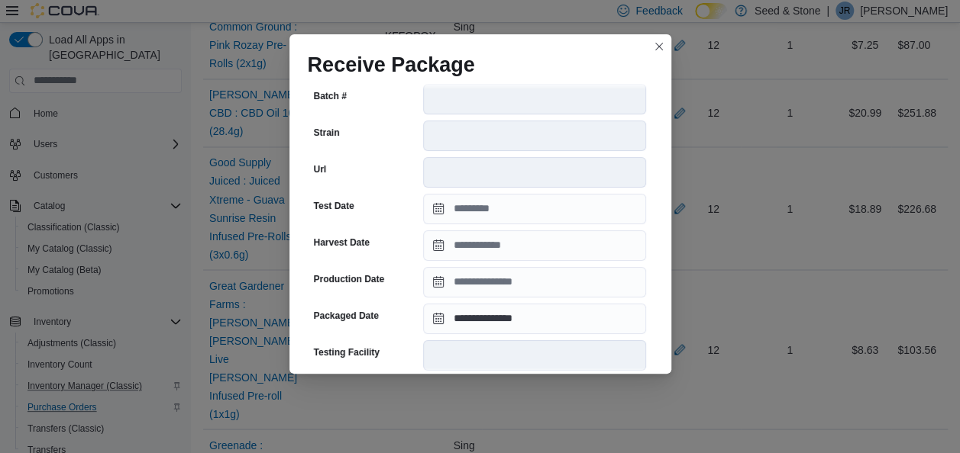
scroll to position [612, 0]
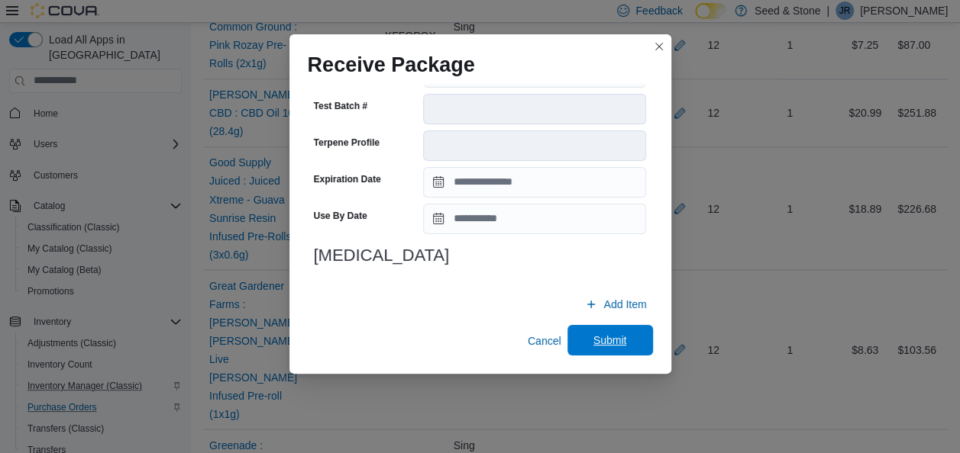
click at [610, 338] on span "Submit" at bounding box center [610, 340] width 34 height 15
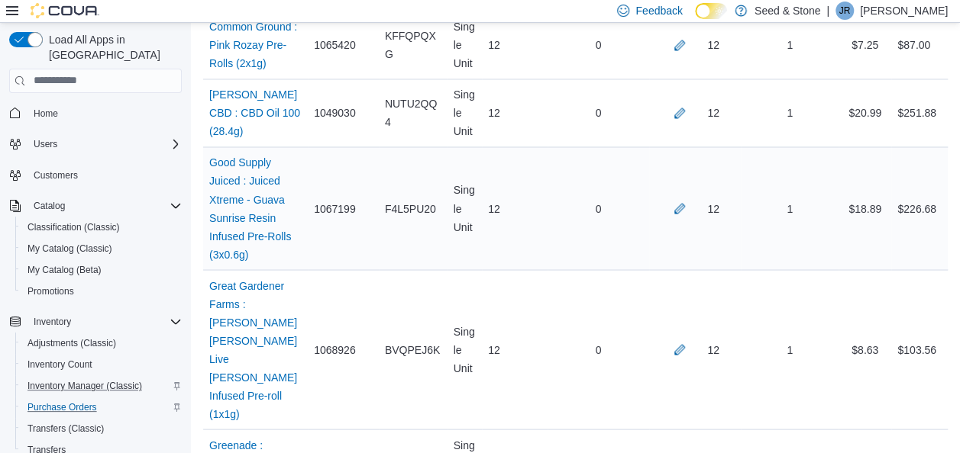
scroll to position [1547, 0]
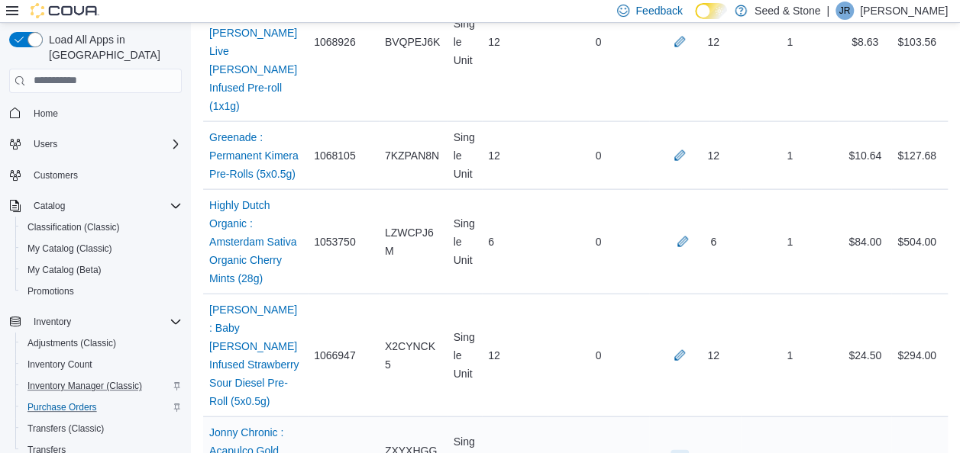
click at [689, 450] on button "button" at bounding box center [679, 459] width 18 height 18
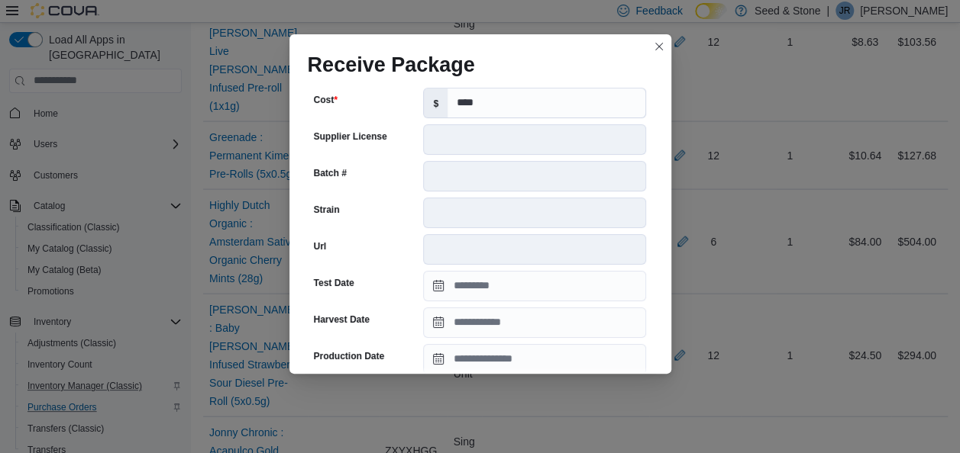
scroll to position [313, 0]
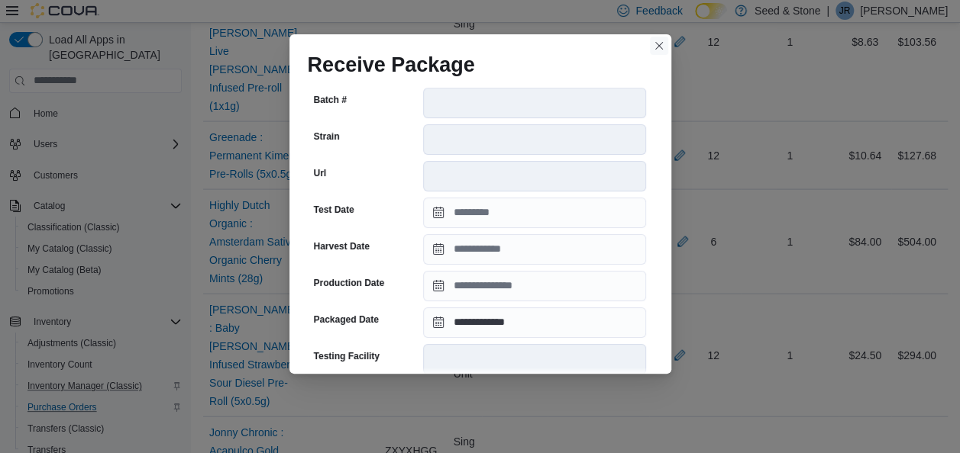
click at [657, 47] on button "Closes this modal window" at bounding box center [659, 46] width 18 height 18
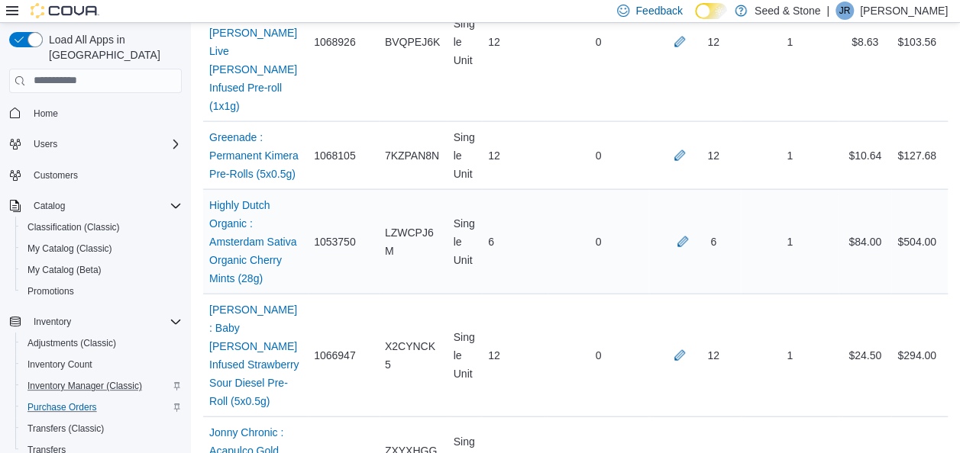
scroll to position [1118, 0]
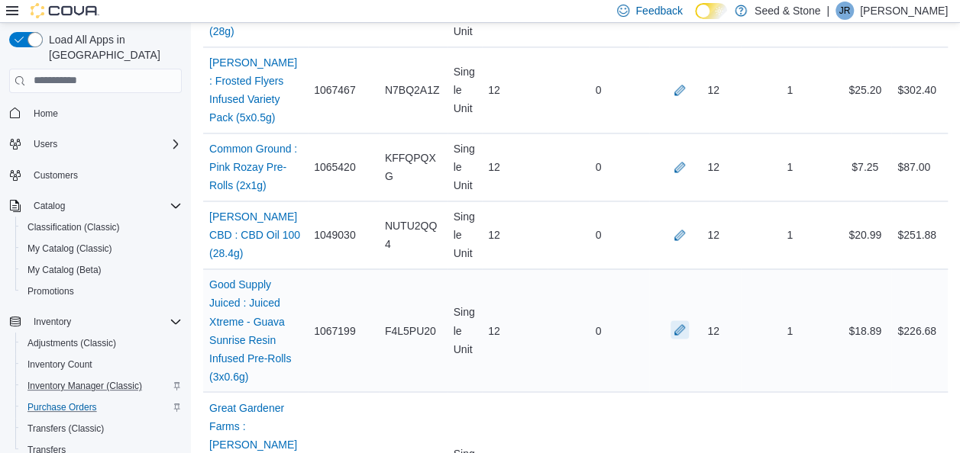
click at [689, 321] on button "button" at bounding box center [679, 330] width 18 height 18
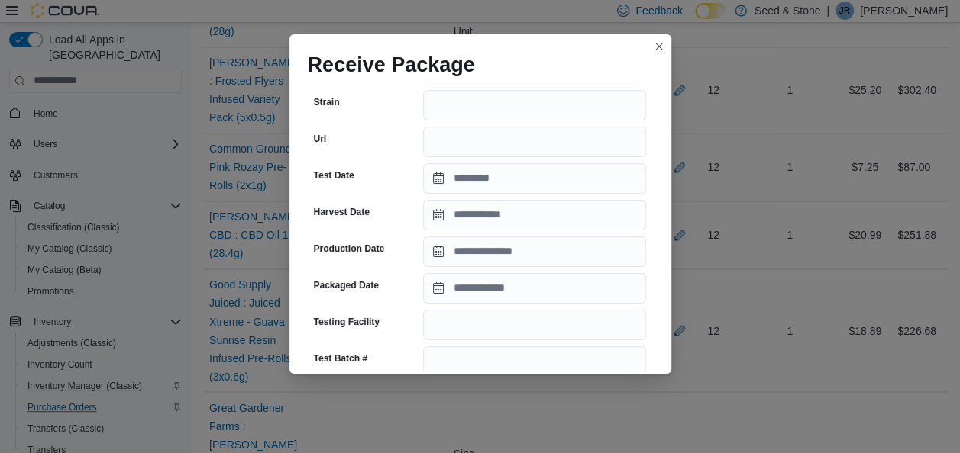
scroll to position [256, 0]
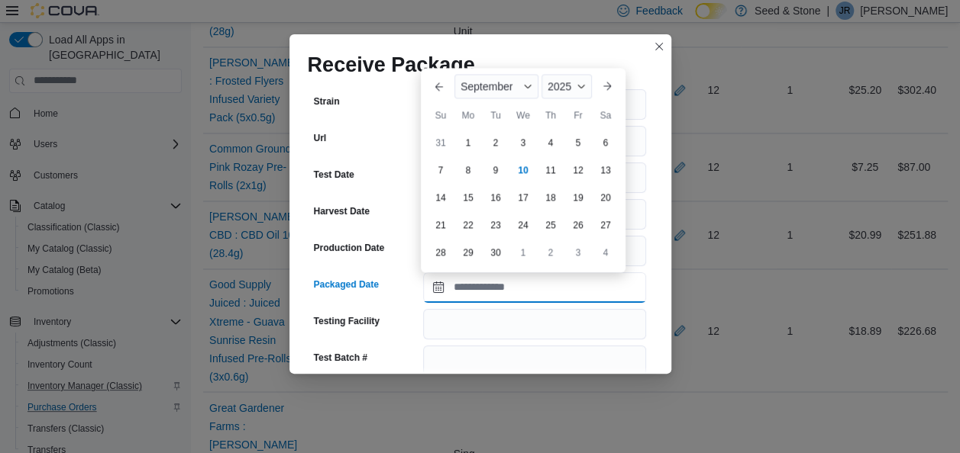
click at [555, 287] on input "Packaged Date" at bounding box center [534, 288] width 223 height 31
click at [486, 86] on span "September" at bounding box center [486, 86] width 52 height 12
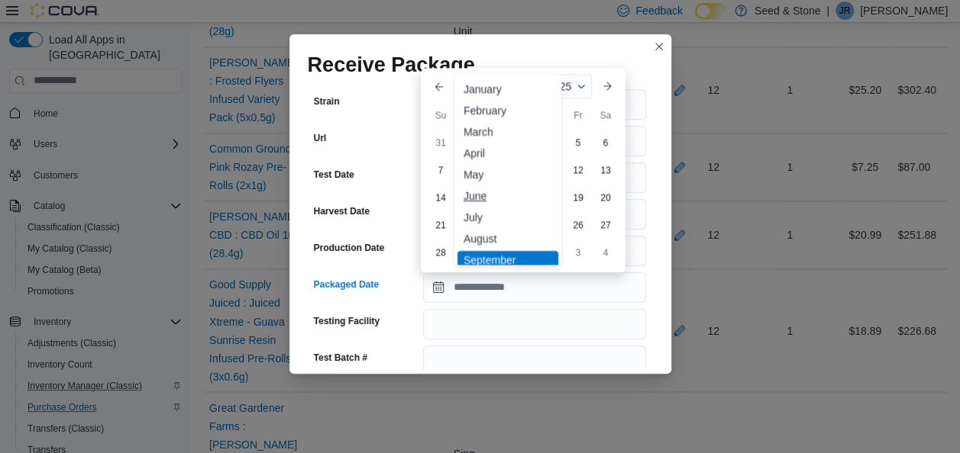
click at [483, 191] on div "June" at bounding box center [507, 196] width 101 height 18
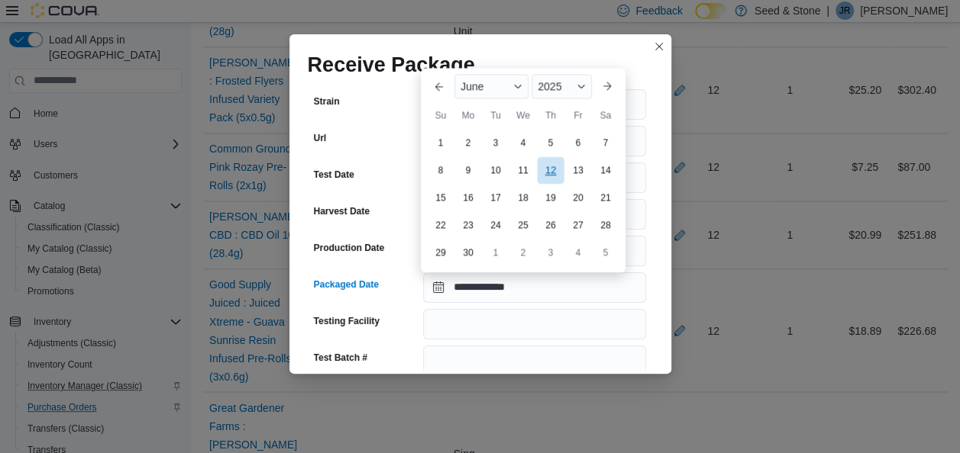
click at [545, 168] on div "12" at bounding box center [550, 169] width 27 height 27
type input "**********"
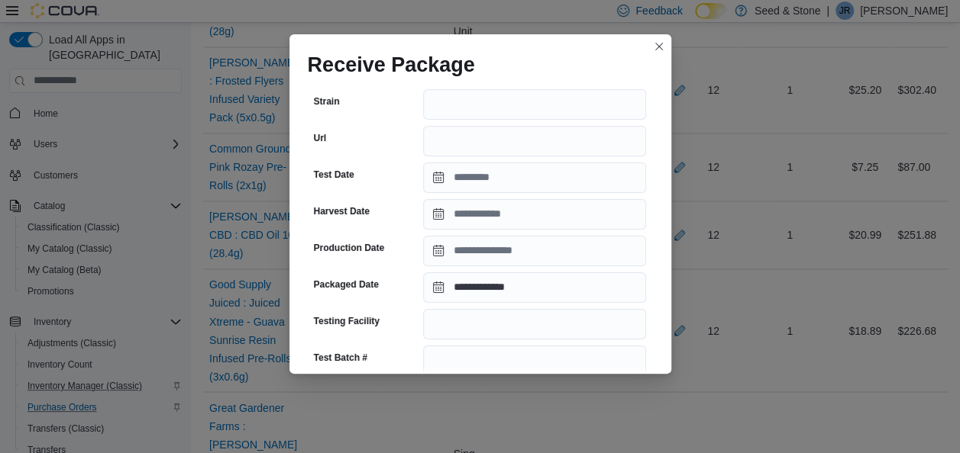
scroll to position [624, 0]
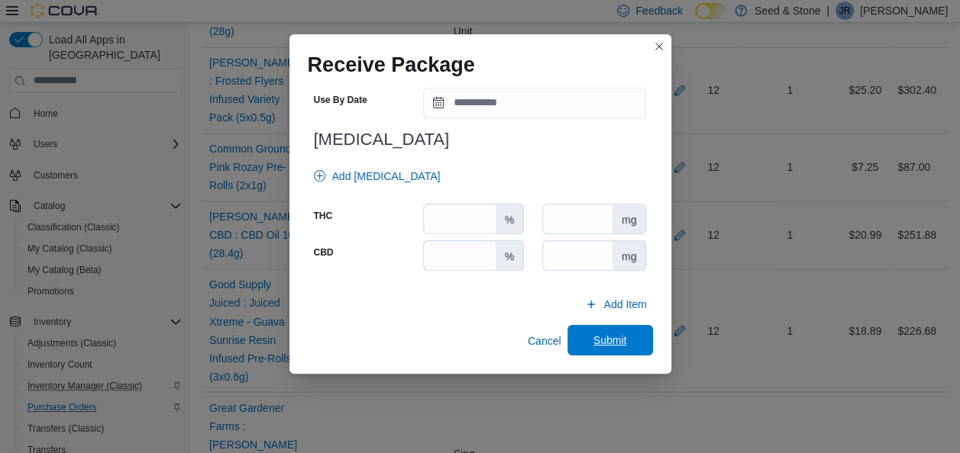
click at [593, 345] on span "Submit" at bounding box center [610, 340] width 34 height 15
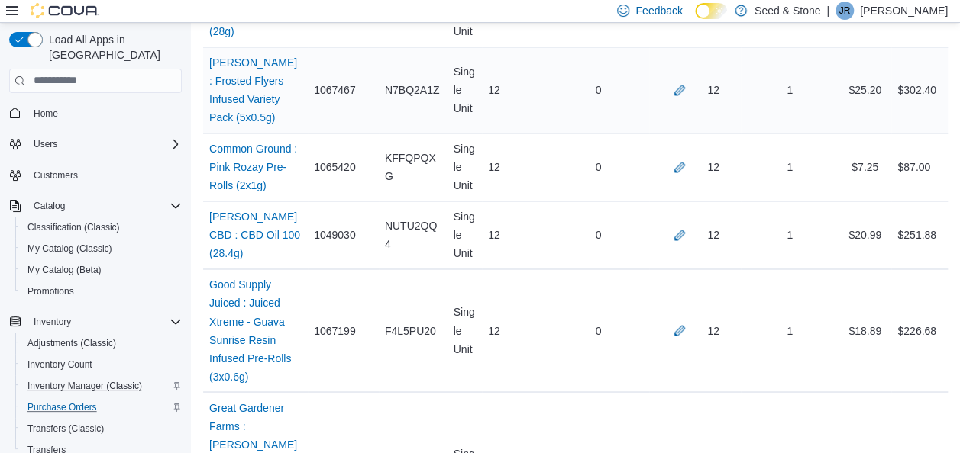
scroll to position [1728, 0]
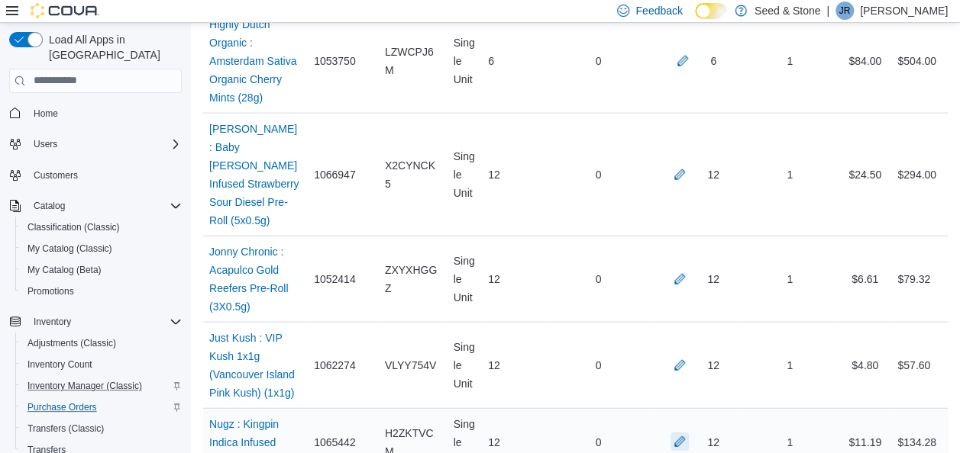
click at [689, 433] on button "button" at bounding box center [679, 442] width 18 height 18
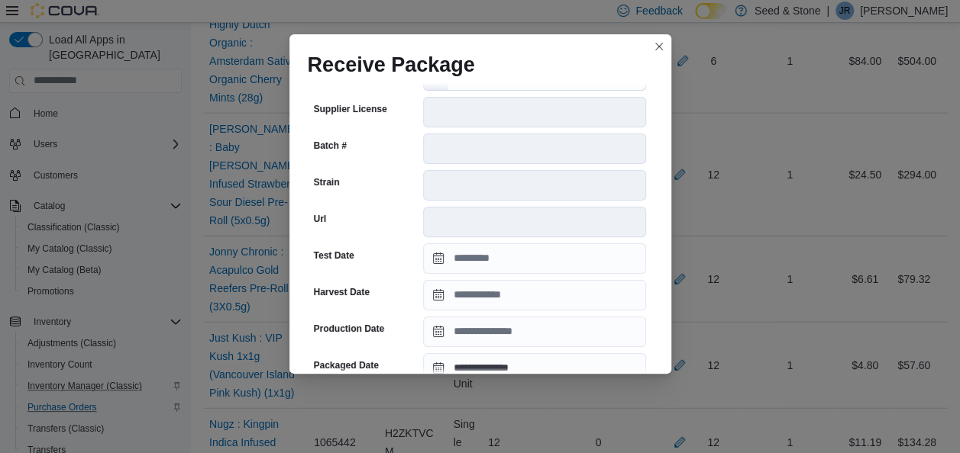
scroll to position [345, 0]
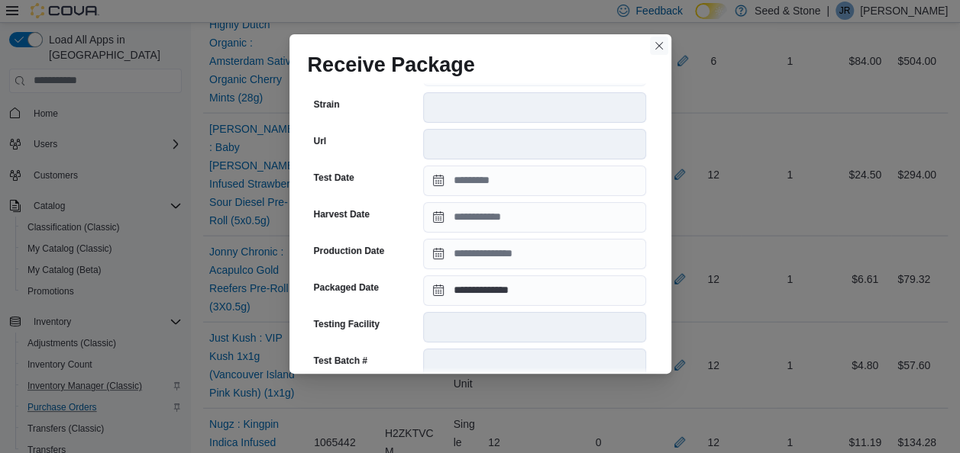
click at [658, 49] on button "Closes this modal window" at bounding box center [659, 46] width 18 height 18
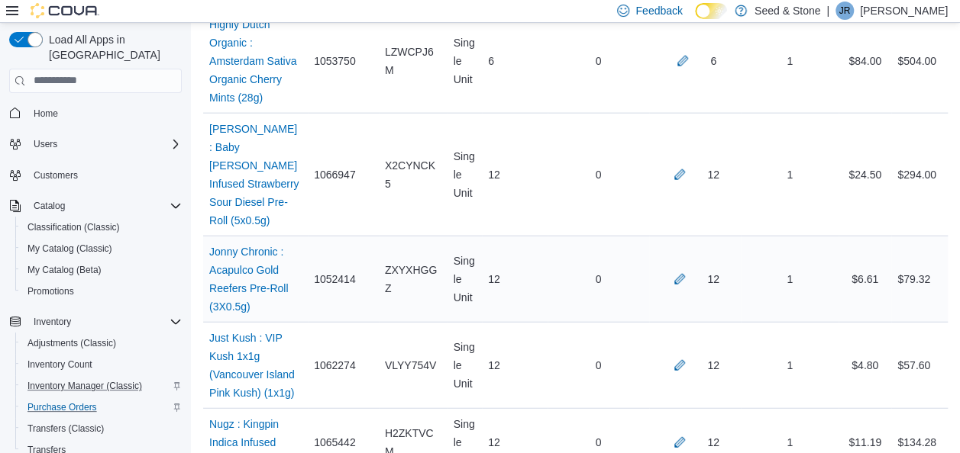
scroll to position [1000, 0]
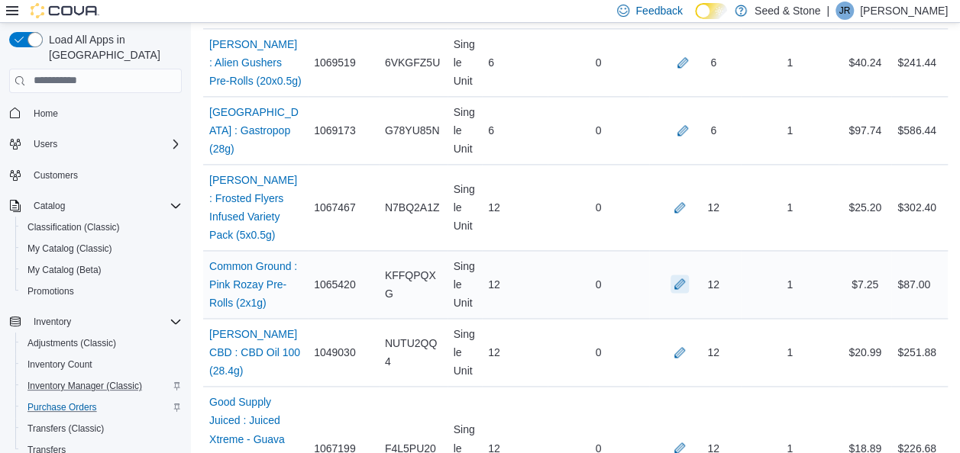
click at [689, 275] on button "button" at bounding box center [679, 284] width 18 height 18
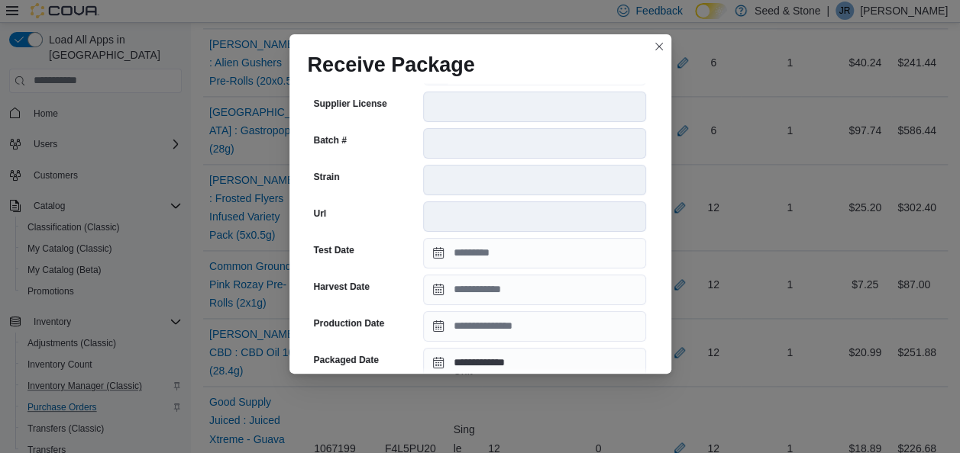
scroll to position [273, 0]
click at [658, 43] on button "Closes this modal window" at bounding box center [659, 46] width 18 height 18
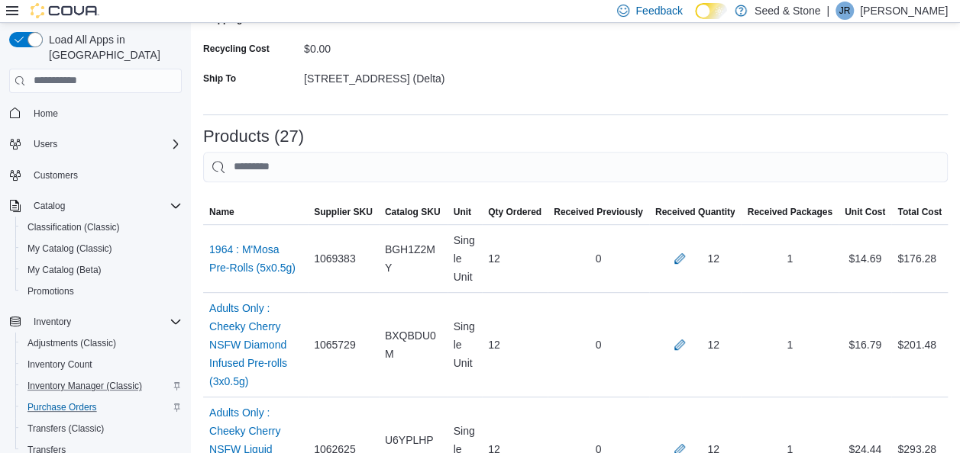
scroll to position [703, 0]
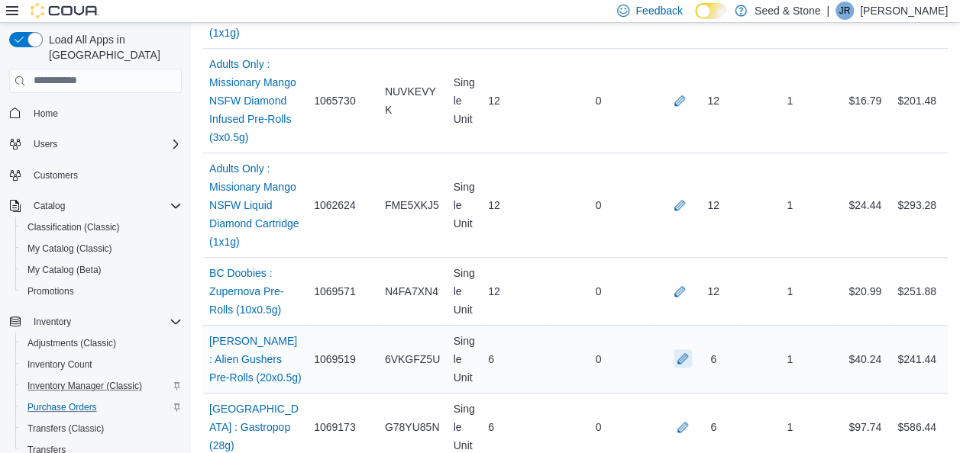
click at [692, 350] on button "button" at bounding box center [682, 359] width 18 height 18
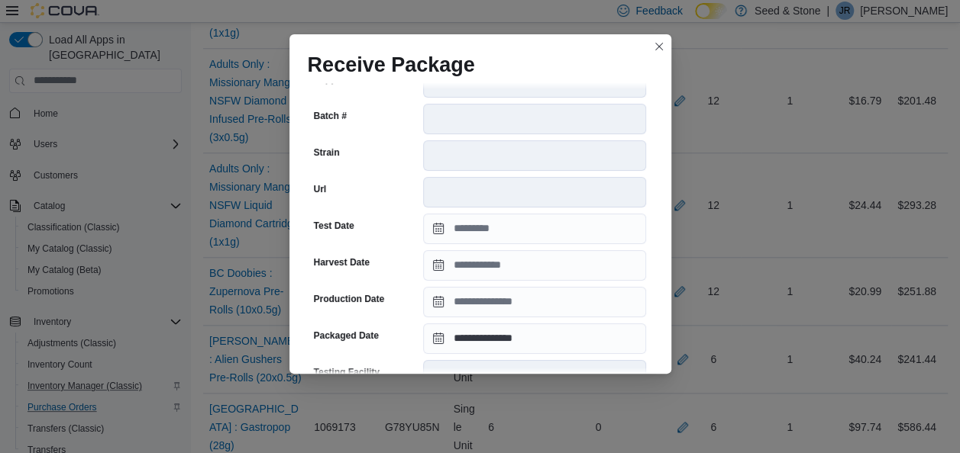
scroll to position [319, 0]
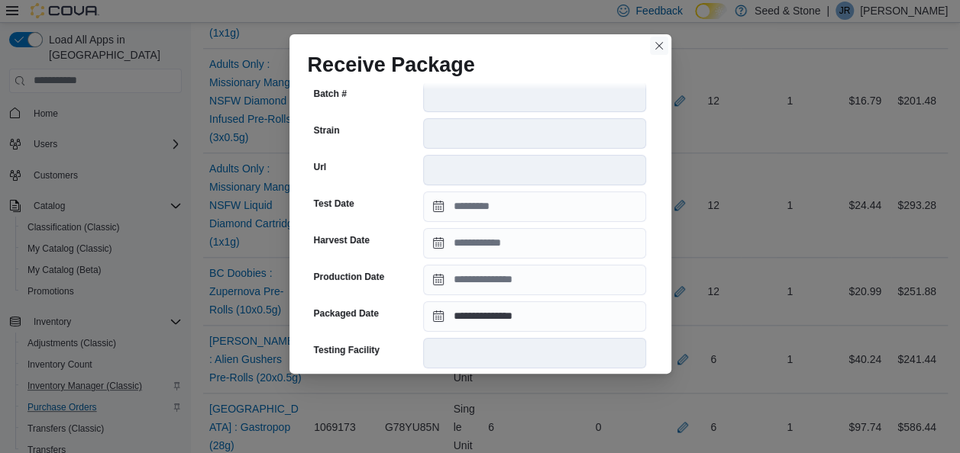
click at [657, 44] on button "Closes this modal window" at bounding box center [659, 46] width 18 height 18
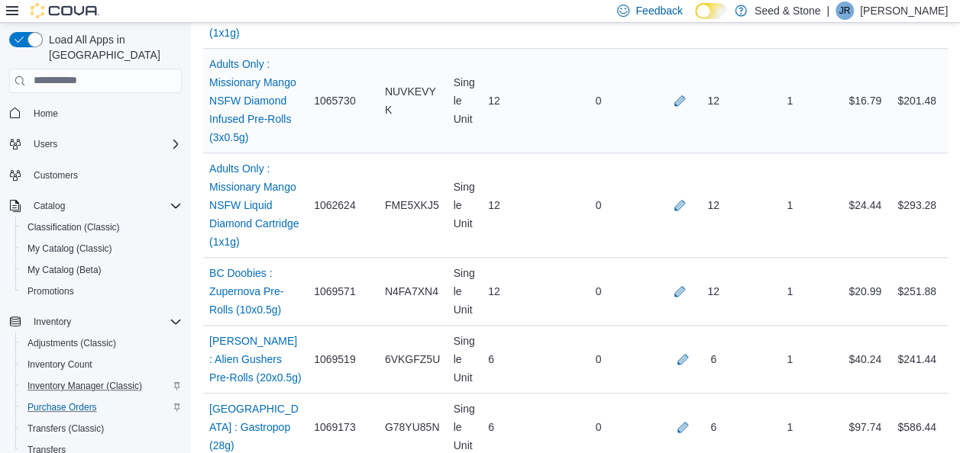
scroll to position [1652, 0]
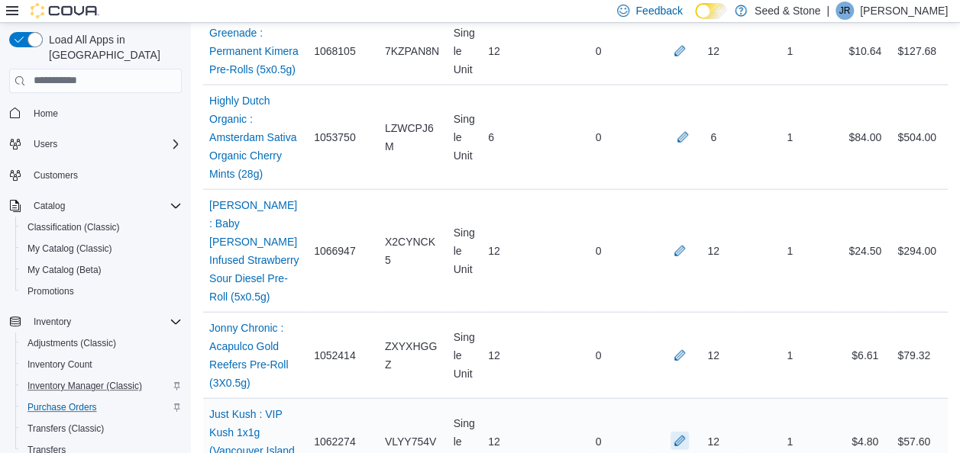
click at [689, 432] on button "button" at bounding box center [679, 441] width 18 height 18
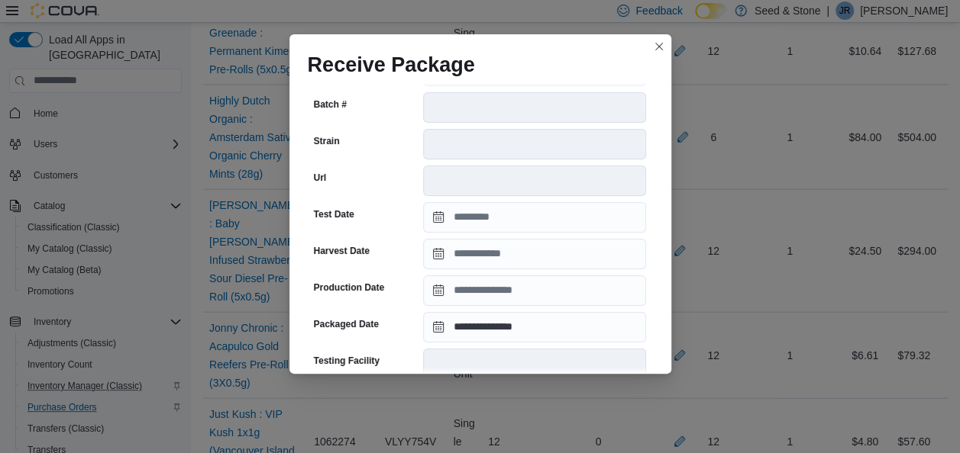
scroll to position [359, 0]
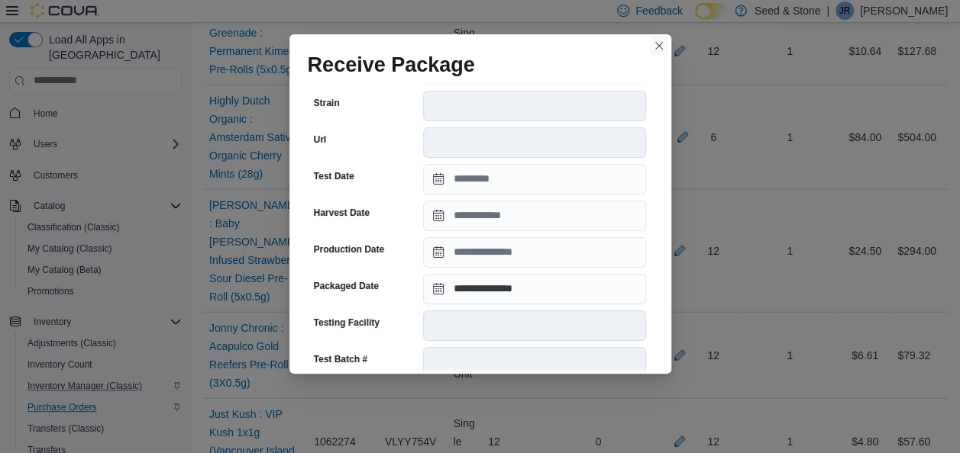
click at [657, 44] on button "Closes this modal window" at bounding box center [659, 46] width 18 height 18
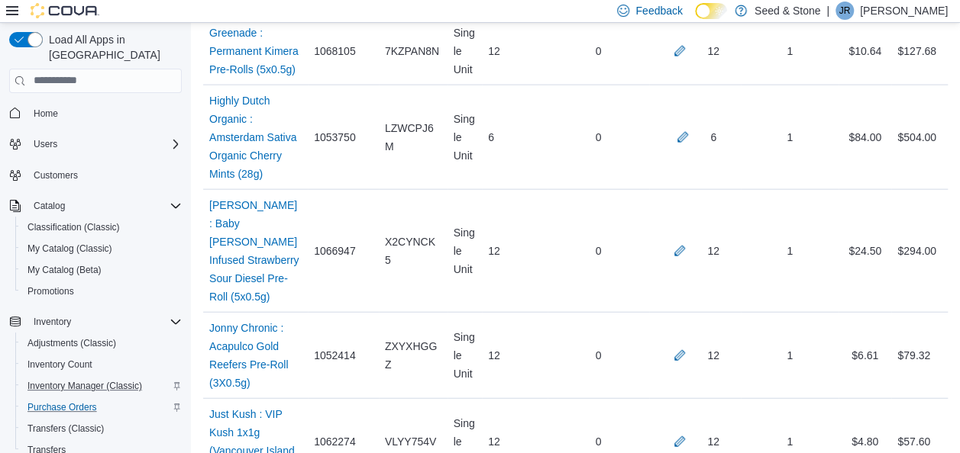
scroll to position [2113, 0]
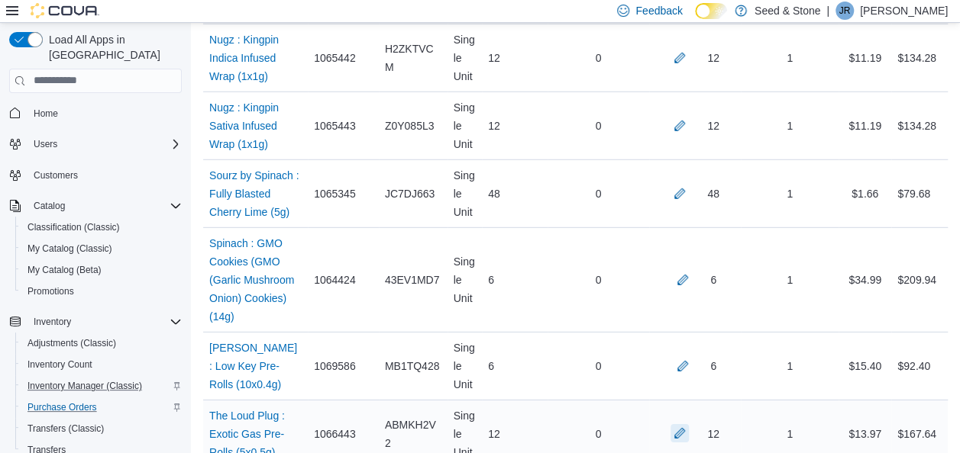
click at [689, 424] on button "button" at bounding box center [679, 433] width 18 height 18
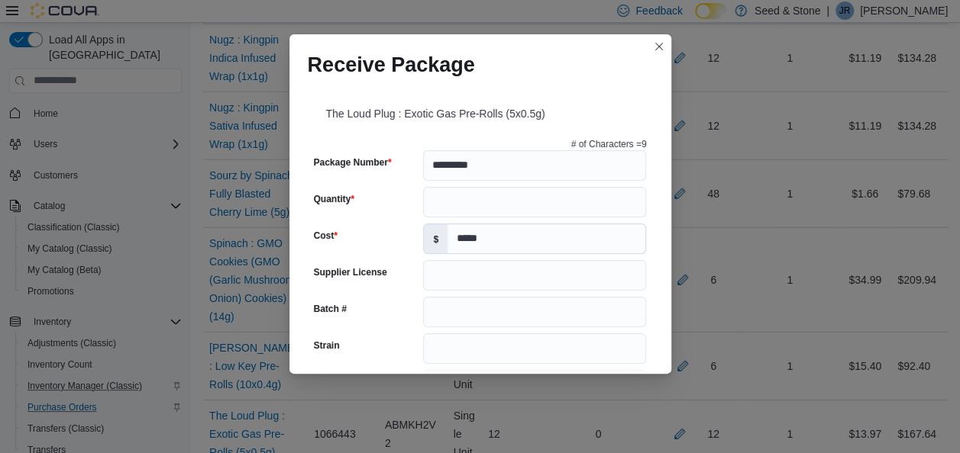
scroll to position [301, 0]
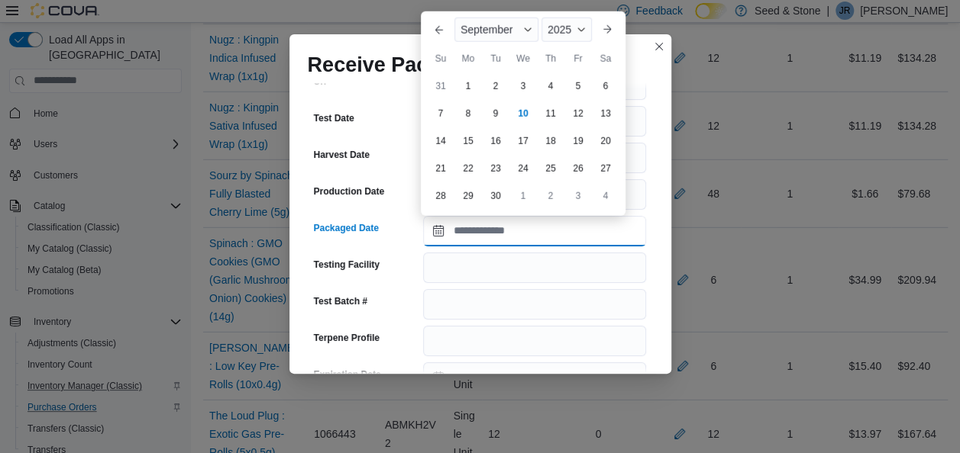
click at [531, 239] on input "Packaged Date" at bounding box center [534, 231] width 223 height 31
click at [443, 21] on button "Previous Month" at bounding box center [439, 30] width 24 height 24
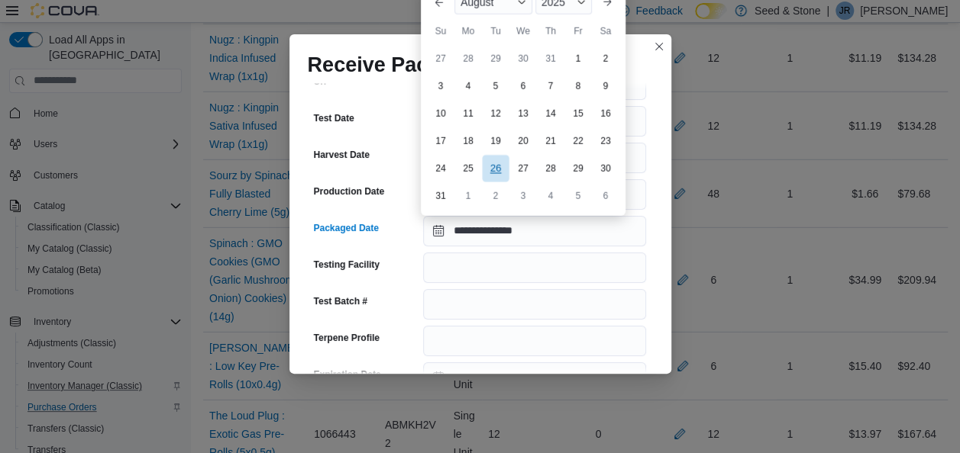
click at [499, 170] on div "26" at bounding box center [495, 168] width 27 height 27
type input "**********"
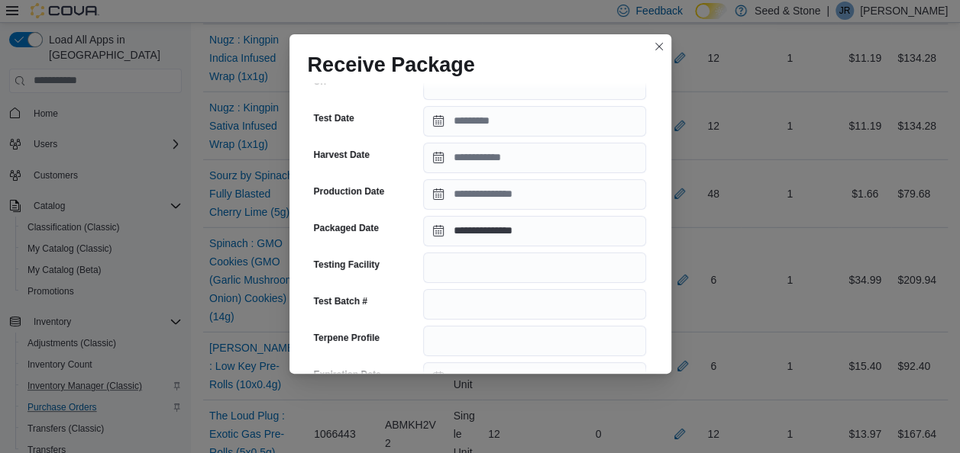
scroll to position [612, 0]
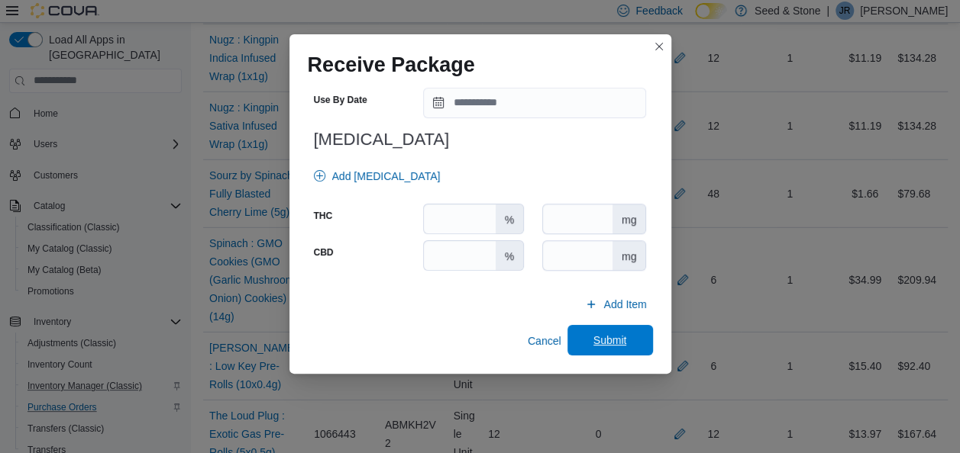
click at [602, 345] on span "Submit" at bounding box center [610, 340] width 34 height 15
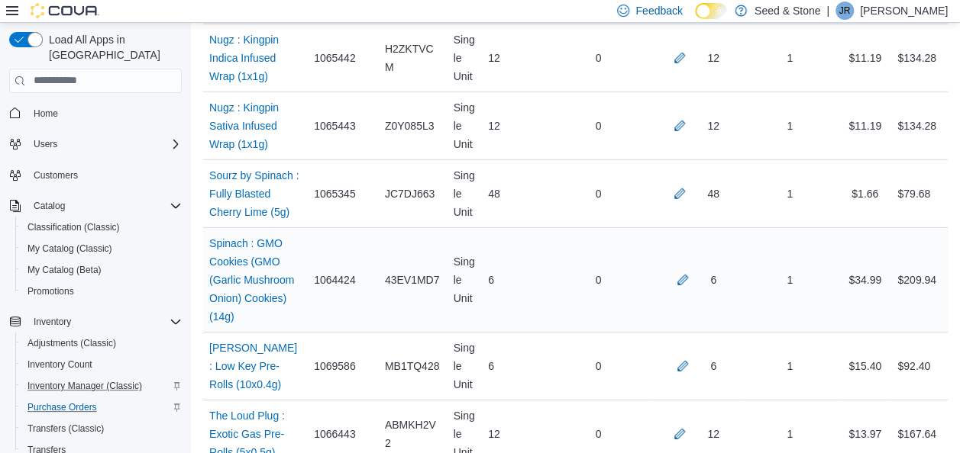
scroll to position [272, 0]
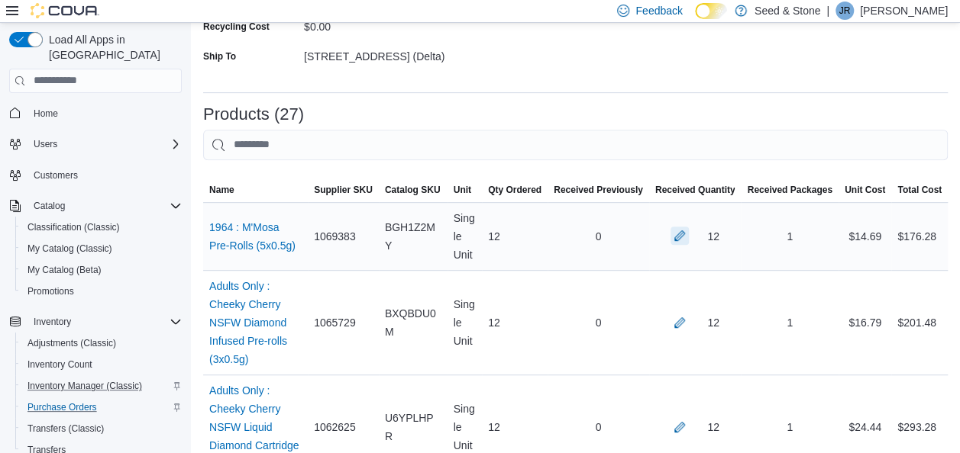
click at [689, 234] on button "button" at bounding box center [679, 236] width 18 height 18
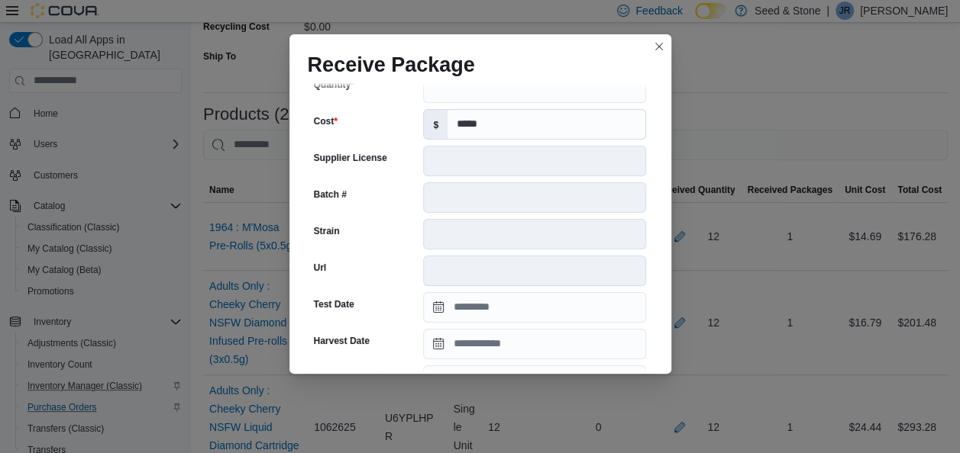
scroll to position [402, 0]
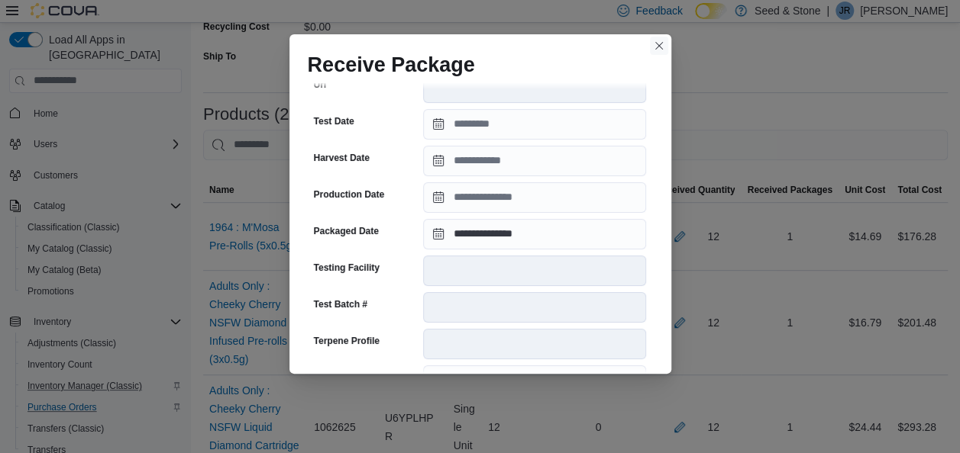
click at [657, 46] on button "Closes this modal window" at bounding box center [659, 46] width 18 height 18
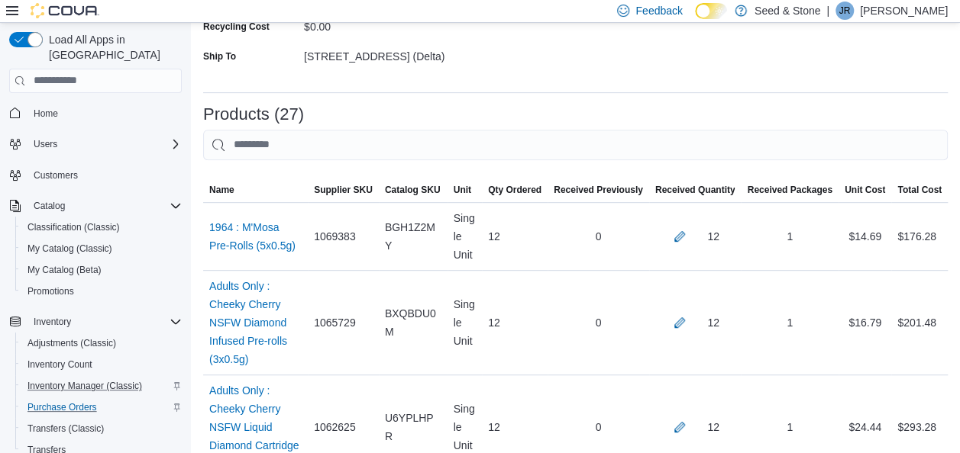
scroll to position [2266, 0]
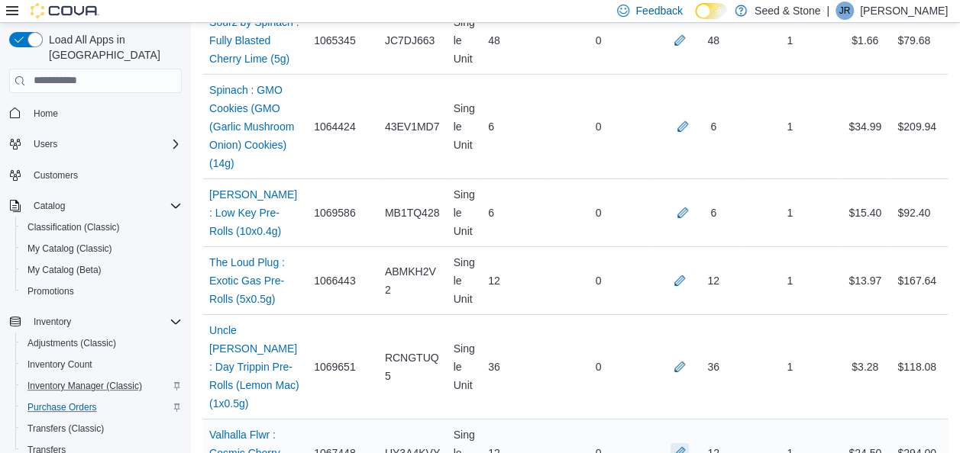
click at [689, 444] on button "button" at bounding box center [679, 453] width 18 height 18
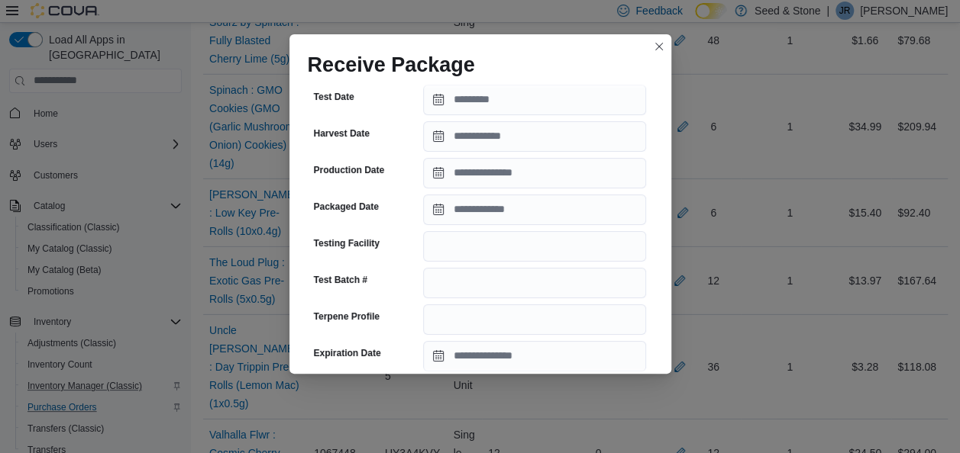
scroll to position [328, 0]
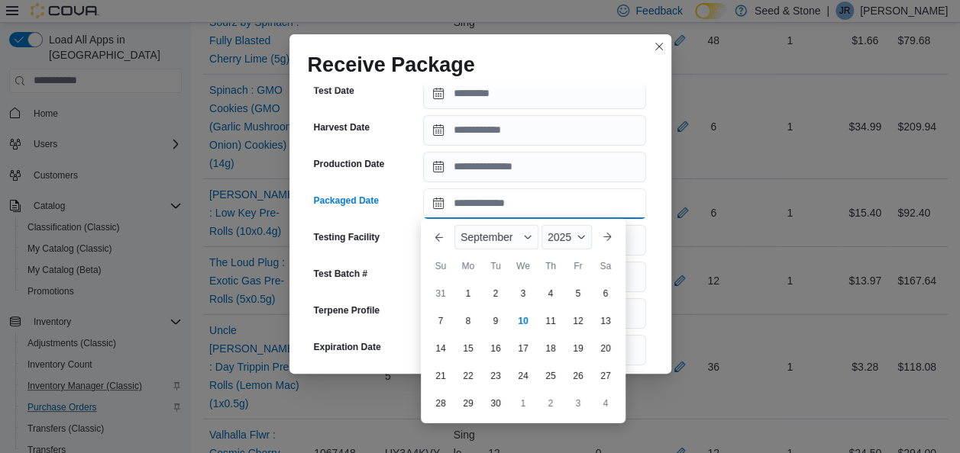
click at [556, 205] on input "Packaged Date" at bounding box center [534, 204] width 223 height 31
click at [525, 291] on div "3" at bounding box center [522, 293] width 27 height 27
type input "**********"
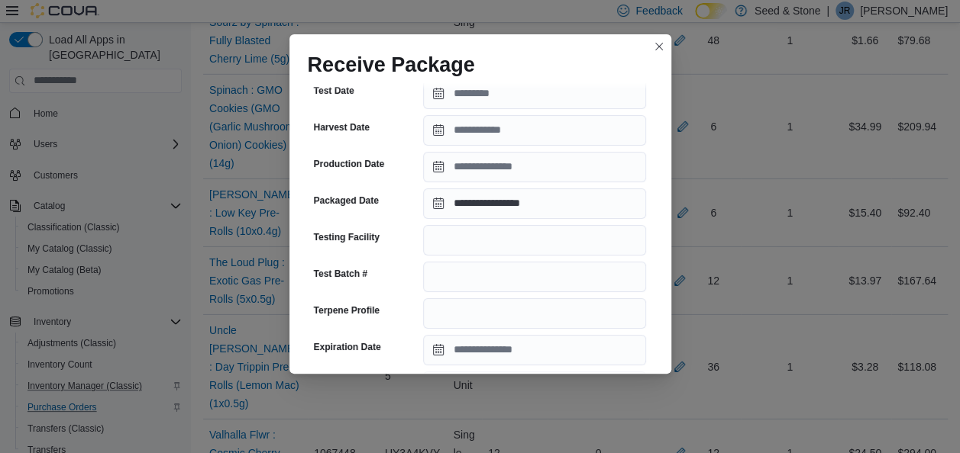
scroll to position [612, 0]
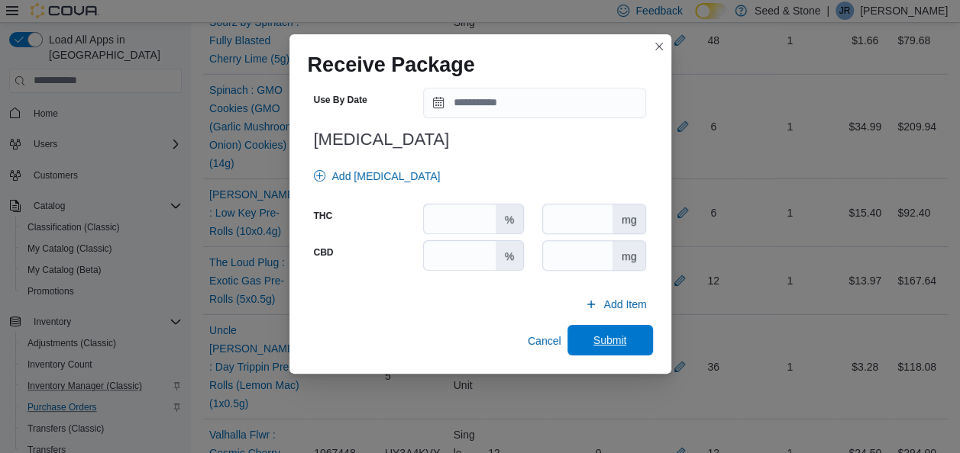
click at [617, 344] on span "Submit" at bounding box center [610, 340] width 34 height 15
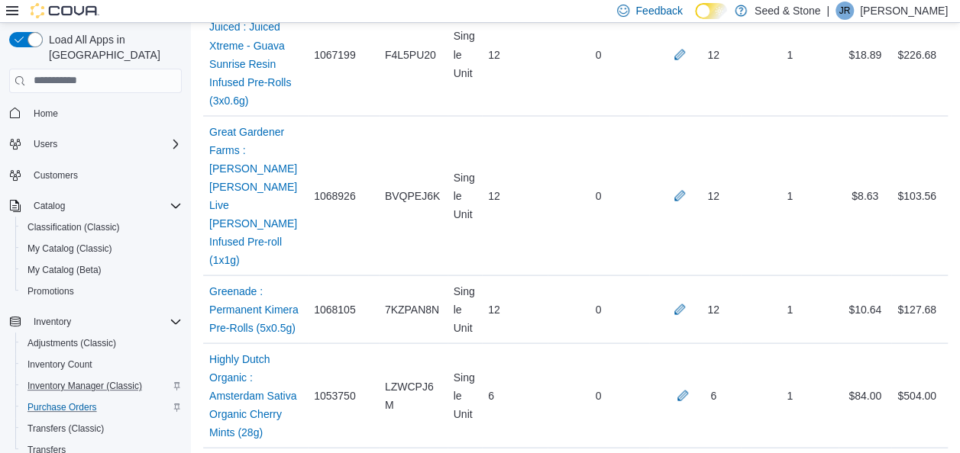
scroll to position [1728, 0]
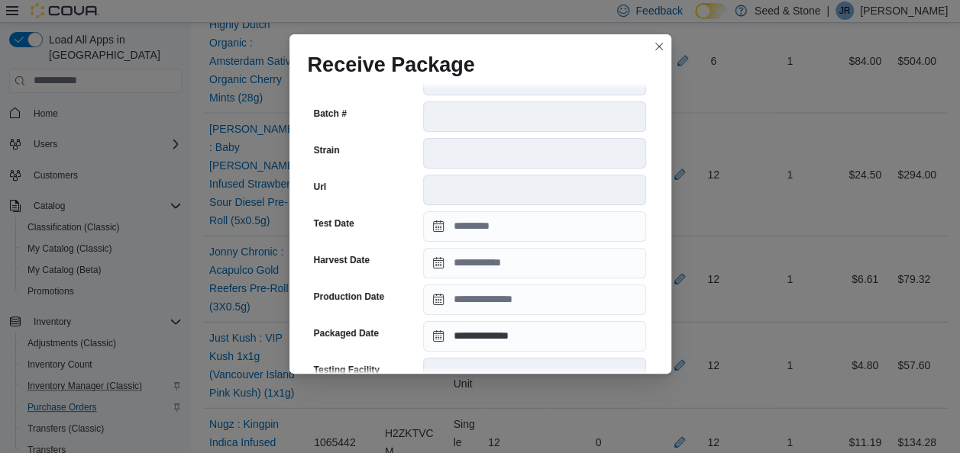
scroll to position [320, 0]
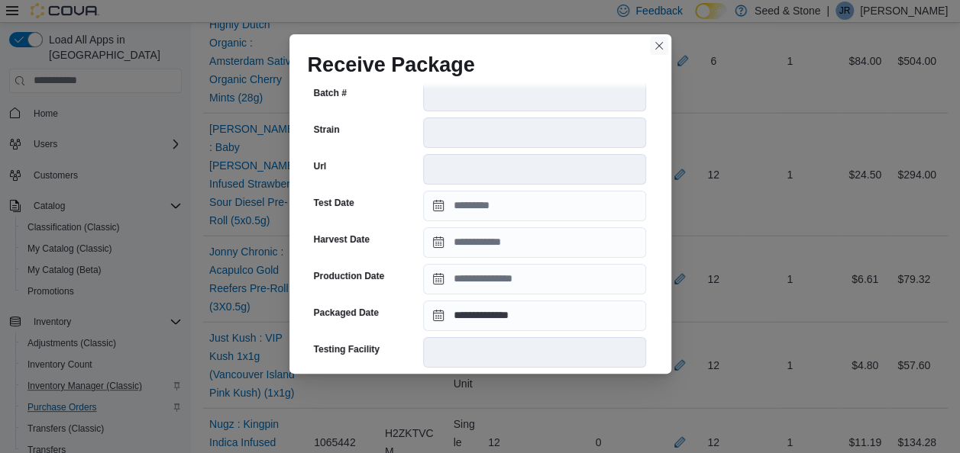
click at [658, 44] on button "Closes this modal window" at bounding box center [659, 46] width 18 height 18
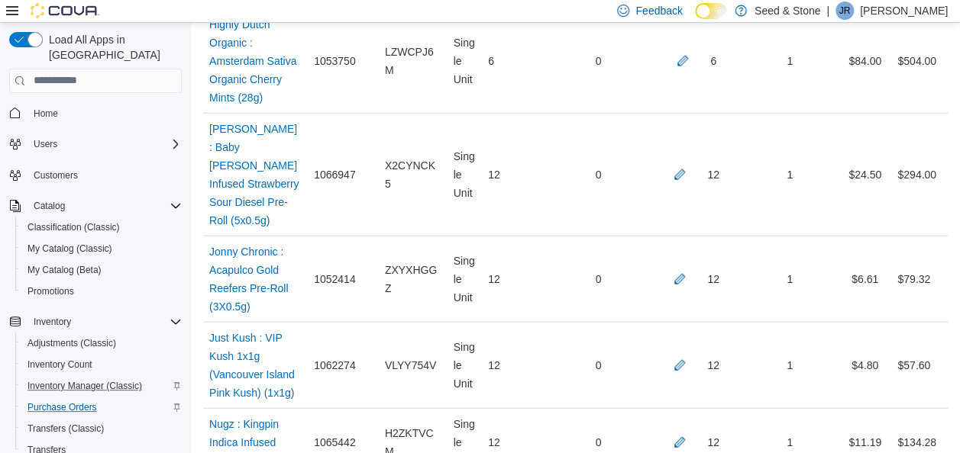
scroll to position [730, 0]
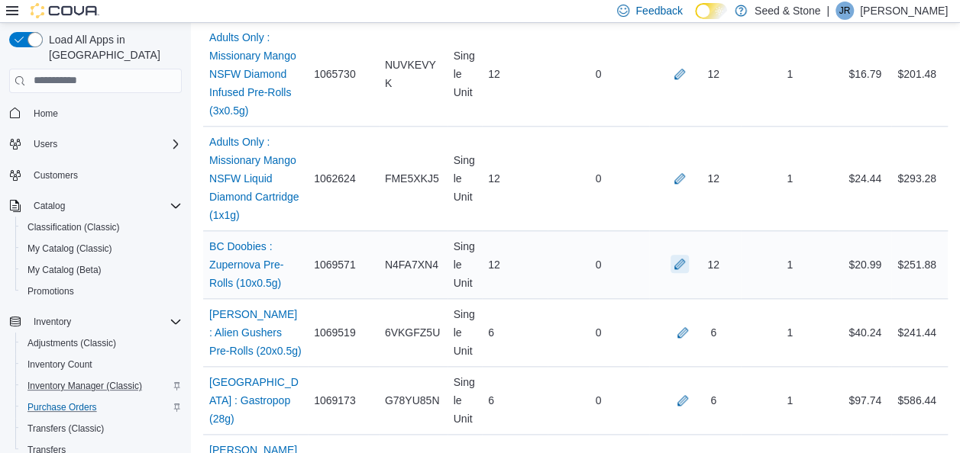
click at [689, 255] on button "button" at bounding box center [679, 264] width 18 height 18
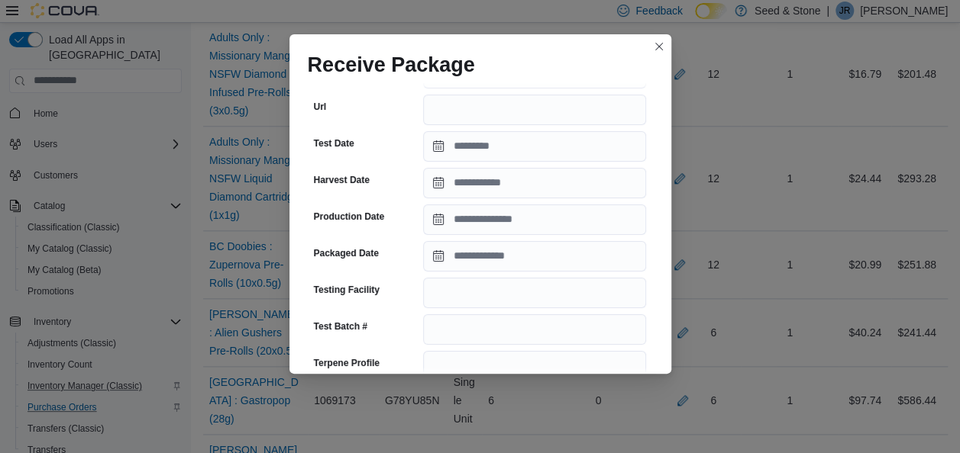
scroll to position [276, 0]
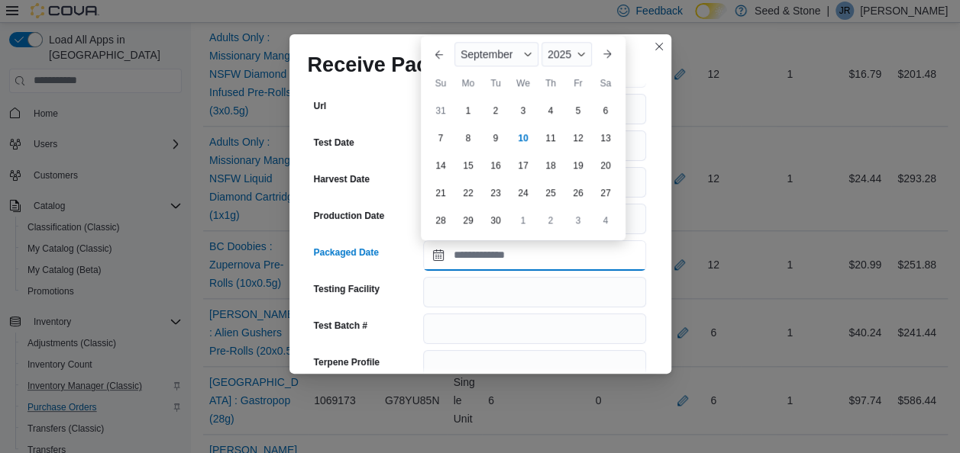
click at [576, 267] on input "Packaged Date" at bounding box center [534, 255] width 223 height 31
click at [527, 107] on div "3" at bounding box center [522, 110] width 27 height 27
type input "**********"
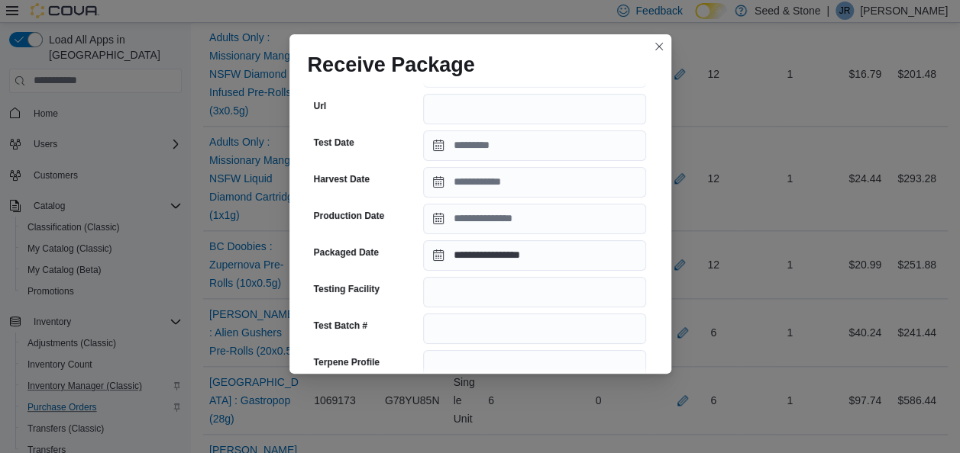
scroll to position [612, 0]
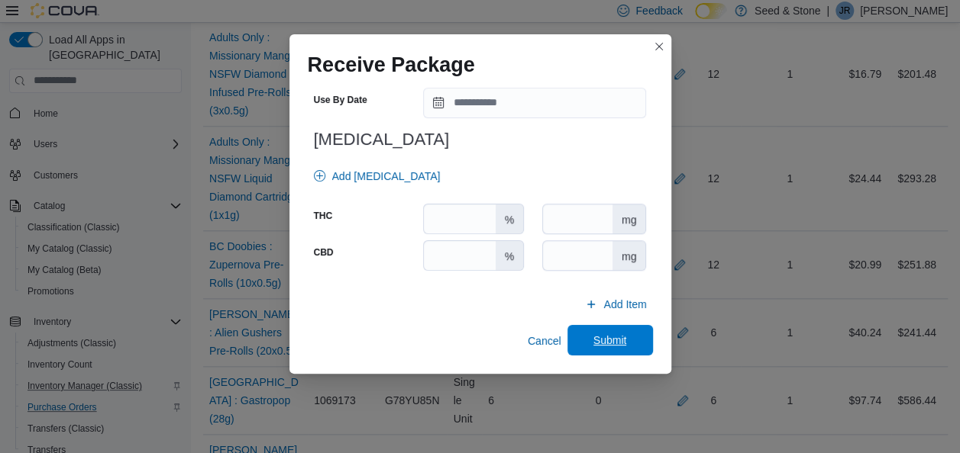
click at [598, 337] on span "Submit" at bounding box center [610, 340] width 34 height 15
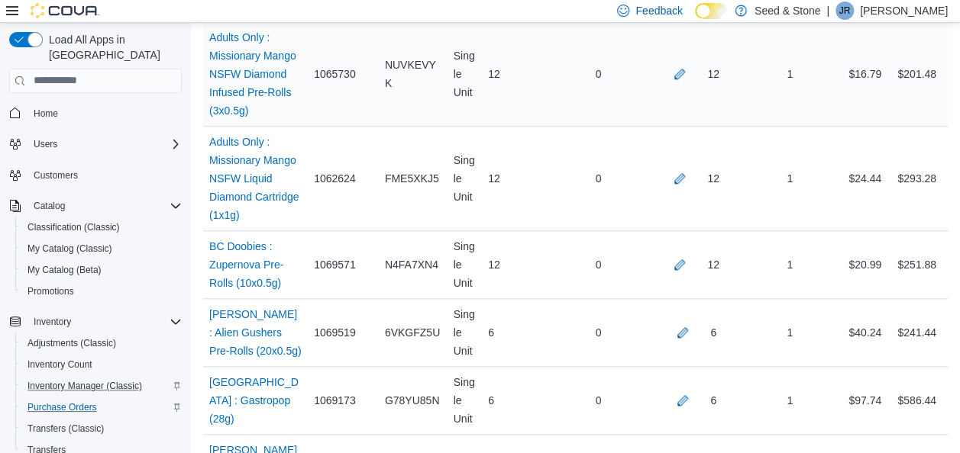
scroll to position [1394, 0]
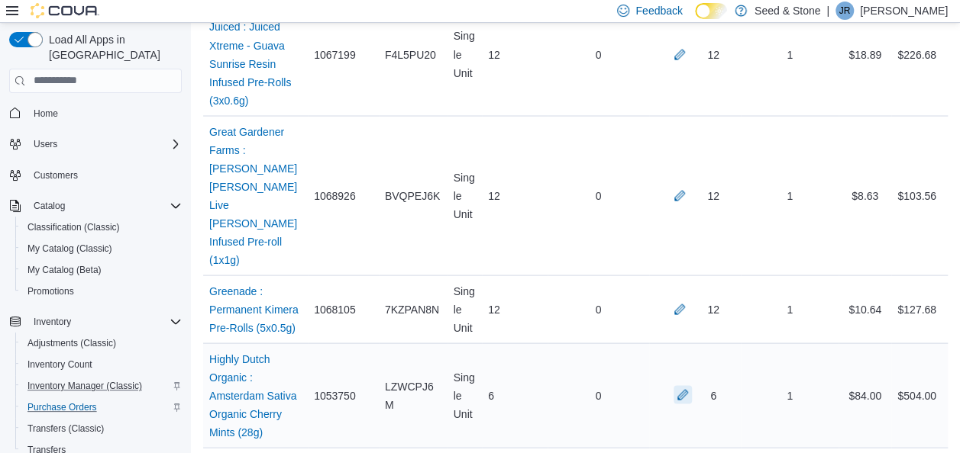
click at [689, 386] on button "button" at bounding box center [682, 395] width 18 height 18
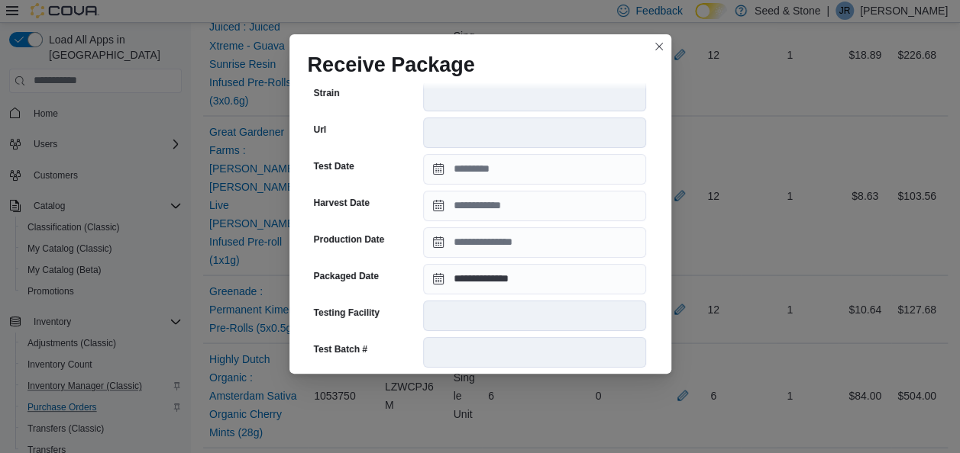
scroll to position [373, 0]
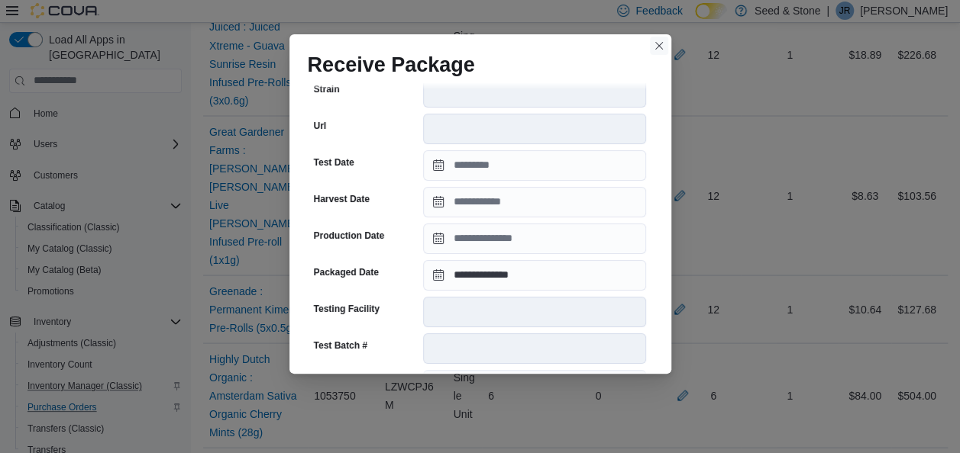
click at [663, 50] on button "Closes this modal window" at bounding box center [659, 46] width 18 height 18
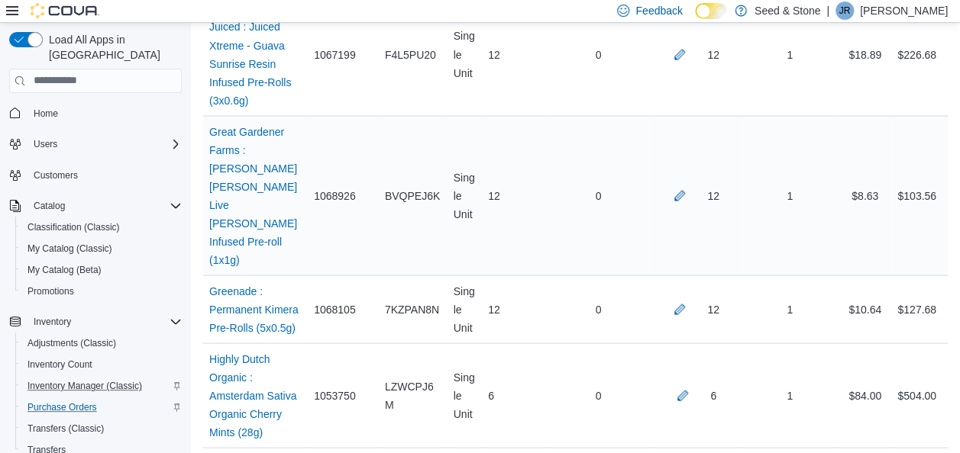
scroll to position [2162, 0]
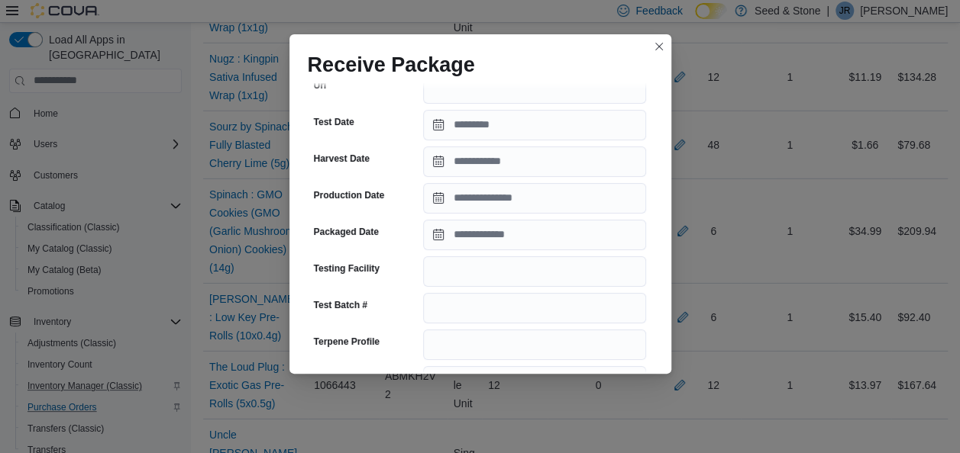
scroll to position [311, 0]
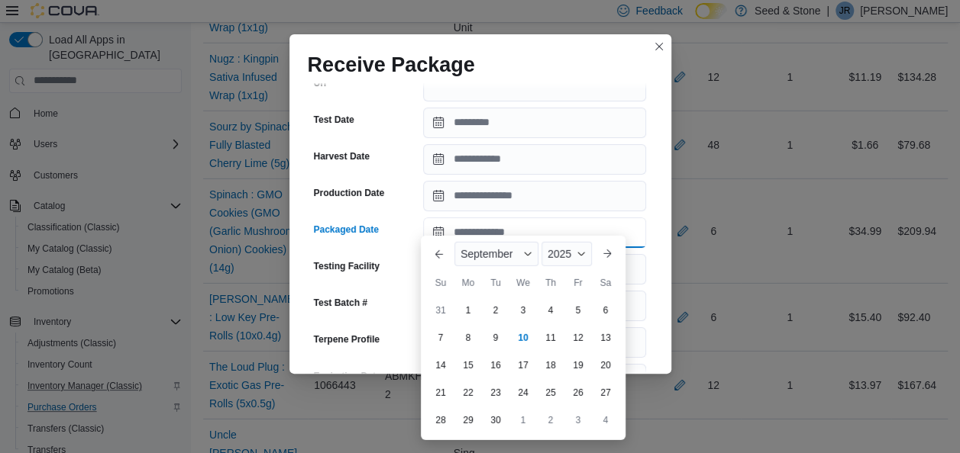
click at [552, 218] on input "Packaged Date" at bounding box center [534, 233] width 223 height 31
click at [437, 256] on button "Previous Month" at bounding box center [439, 254] width 24 height 24
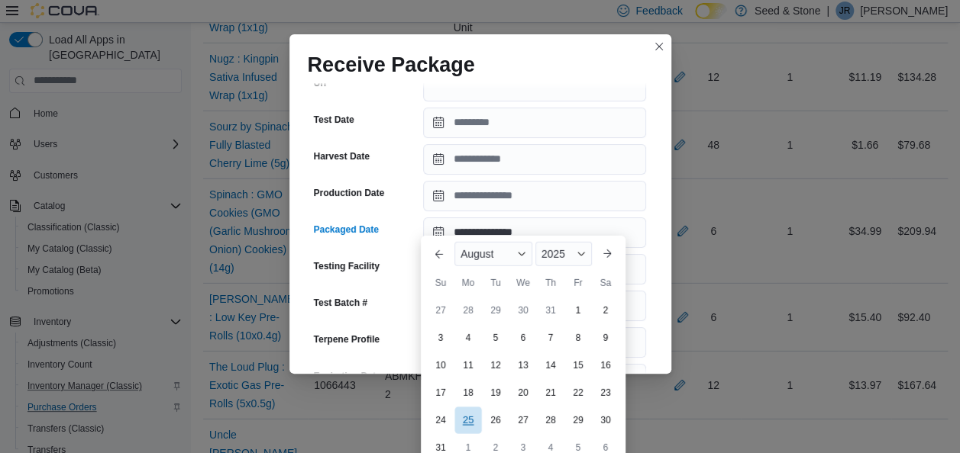
click at [470, 418] on div "25" at bounding box center [467, 421] width 27 height 27
type input "**********"
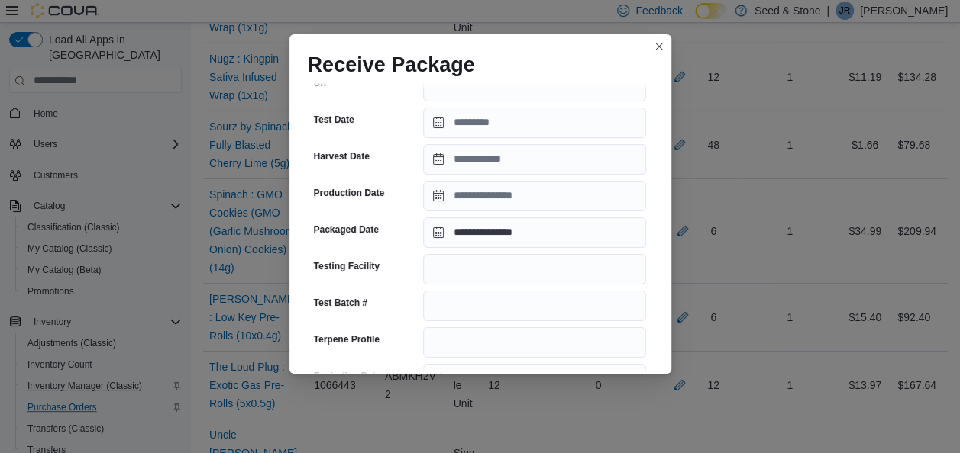
scroll to position [612, 0]
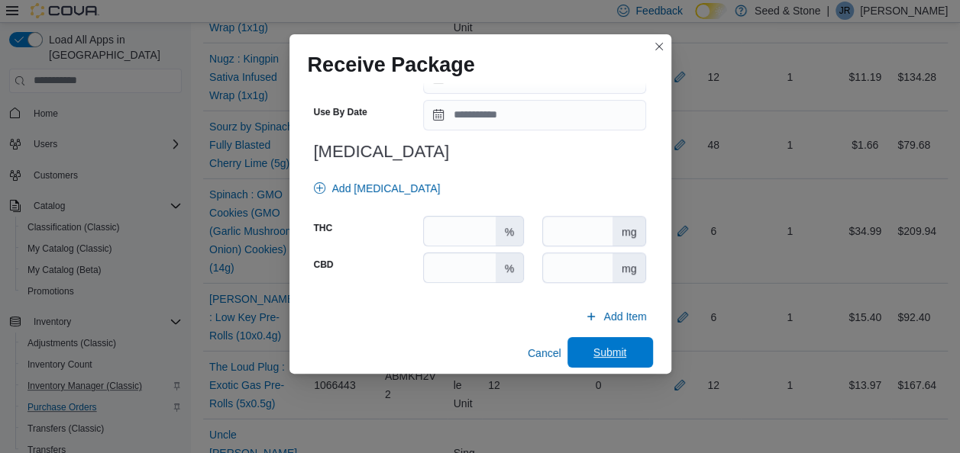
click at [609, 345] on span "Submit" at bounding box center [610, 352] width 34 height 15
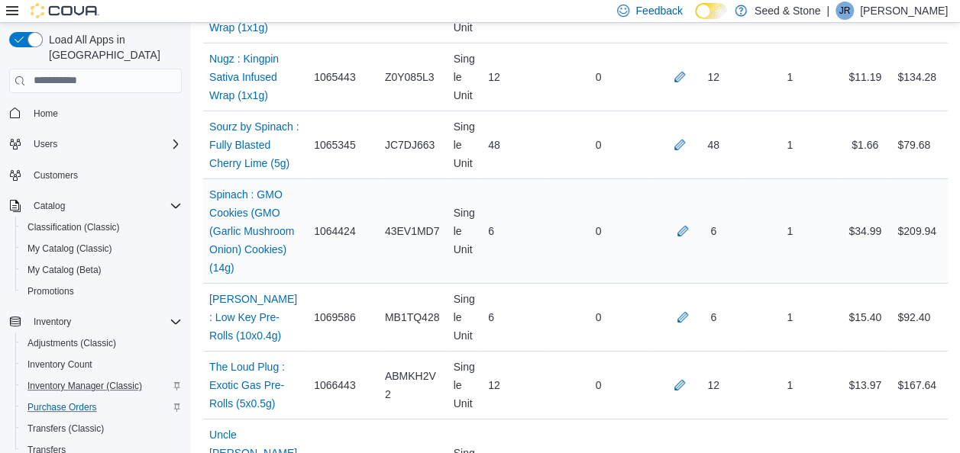
scroll to position [1922, 0]
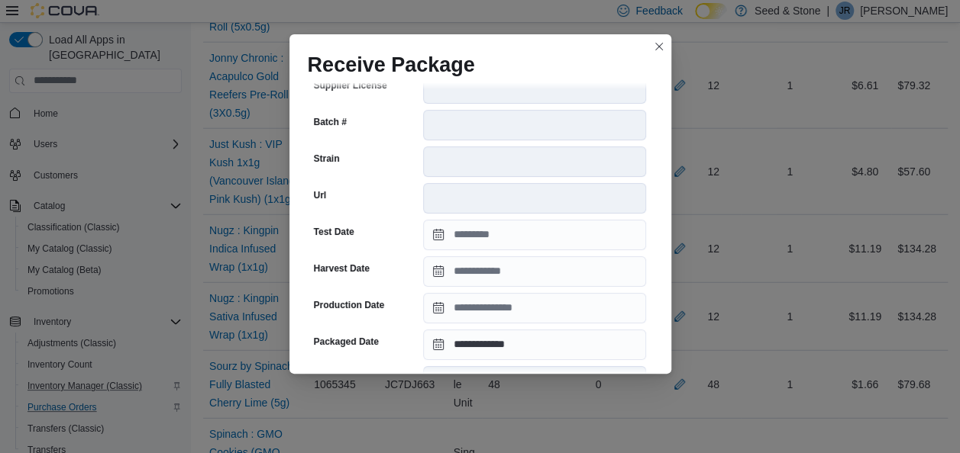
scroll to position [331, 0]
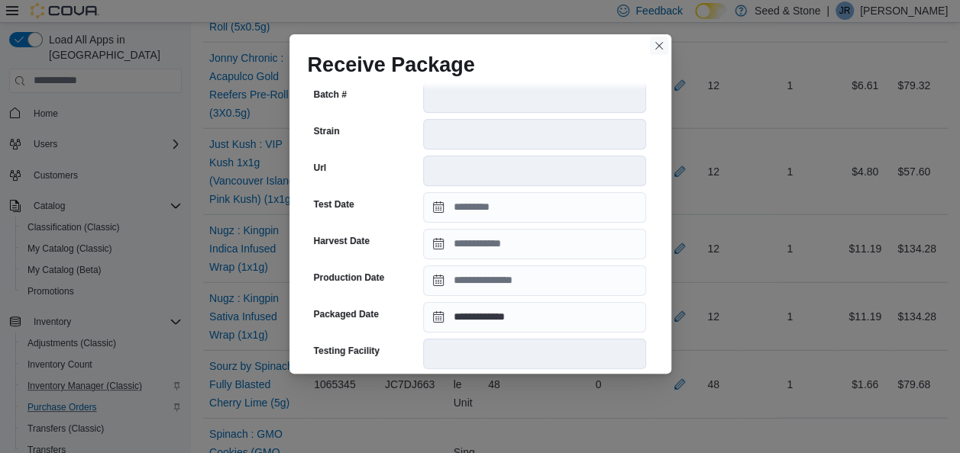
click at [658, 47] on button "Closes this modal window" at bounding box center [659, 46] width 18 height 18
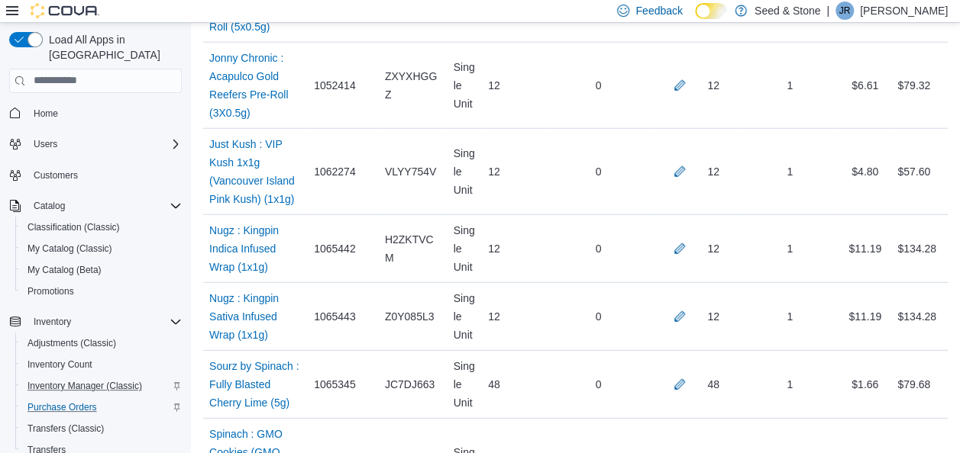
scroll to position [2334, 0]
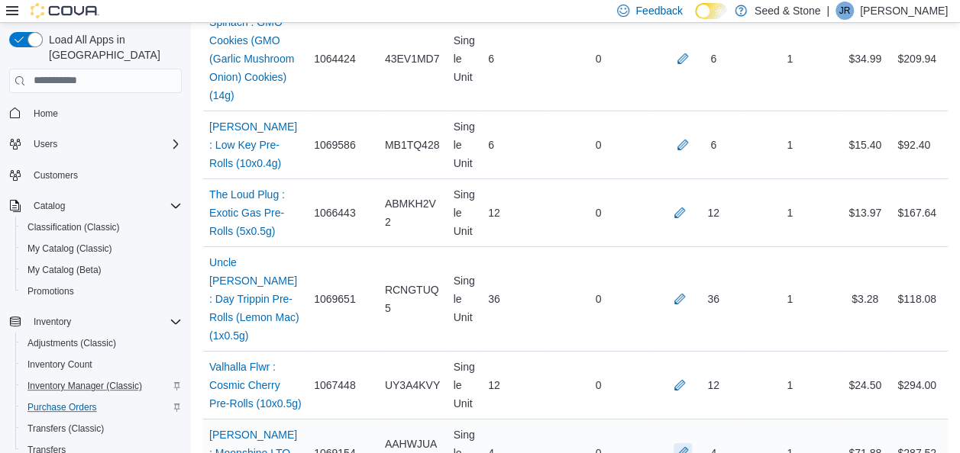
click at [692, 444] on button "button" at bounding box center [682, 453] width 18 height 18
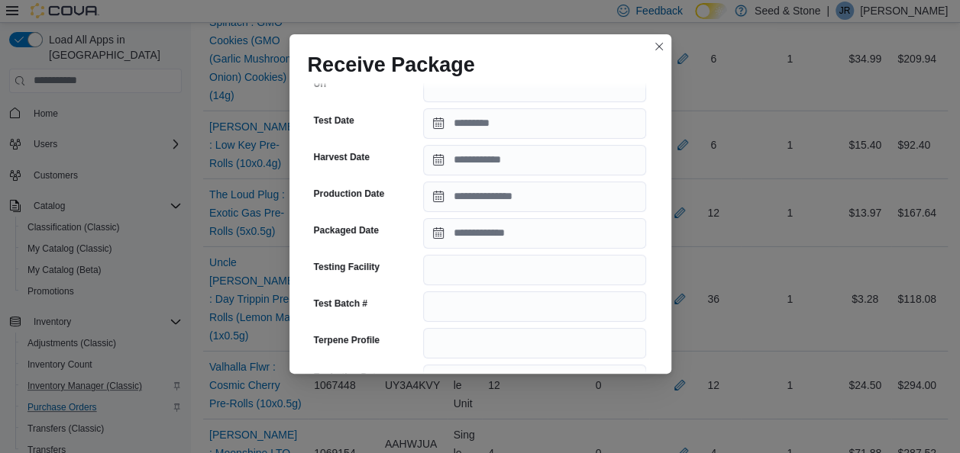
scroll to position [305, 0]
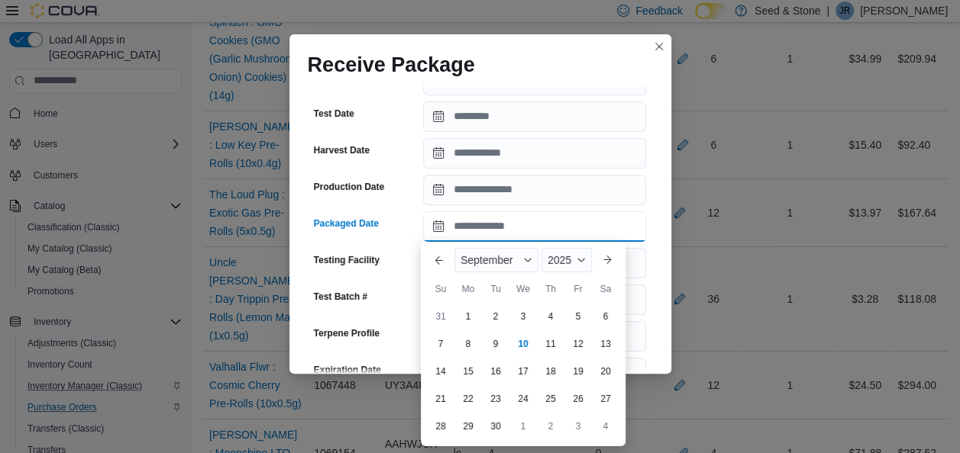
click at [511, 223] on input "Packaged Date" at bounding box center [534, 226] width 223 height 31
click at [440, 264] on button "Previous Month" at bounding box center [439, 260] width 24 height 24
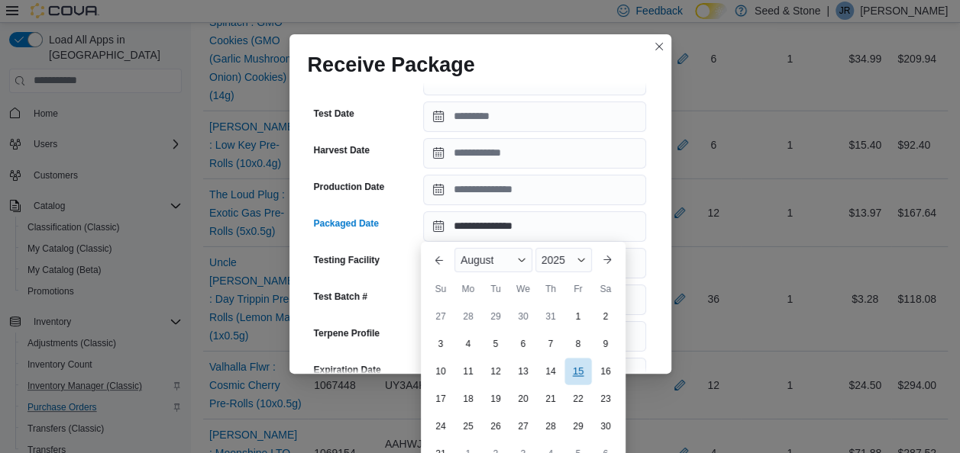
click at [574, 366] on div "15" at bounding box center [577, 371] width 27 height 27
type input "**********"
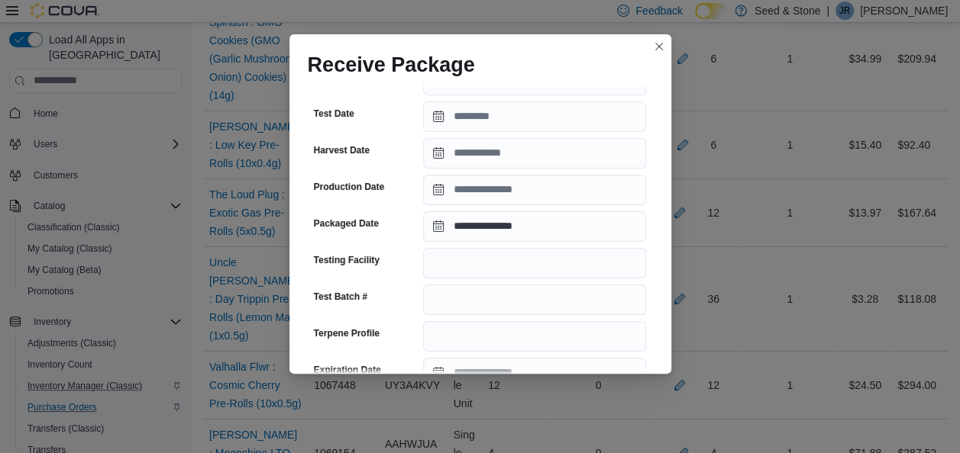
scroll to position [612, 0]
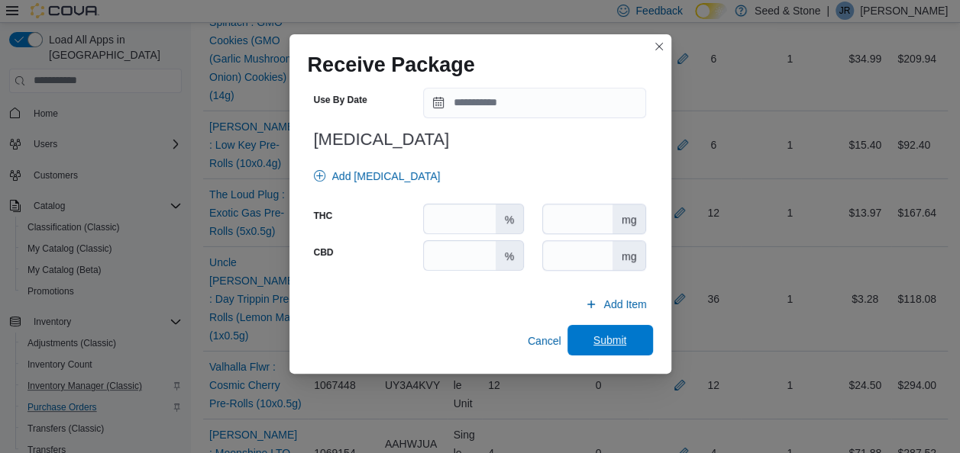
click at [607, 337] on span "Submit" at bounding box center [610, 340] width 34 height 15
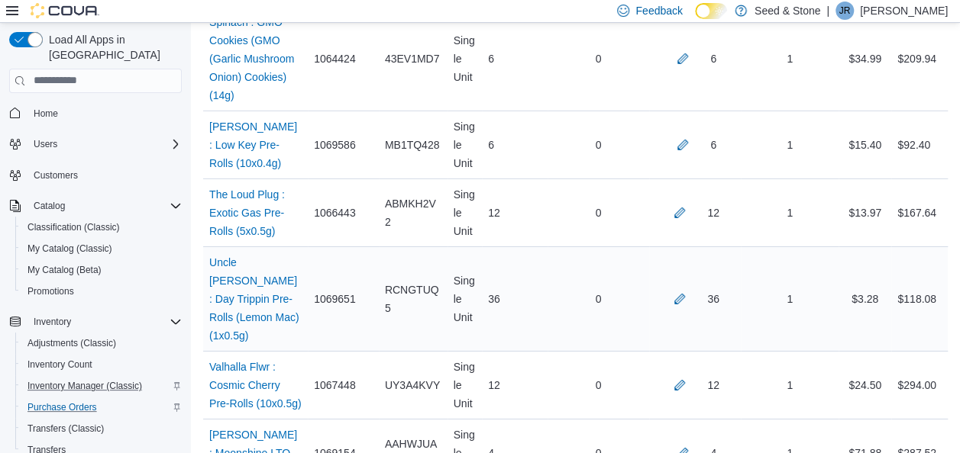
scroll to position [1326, 0]
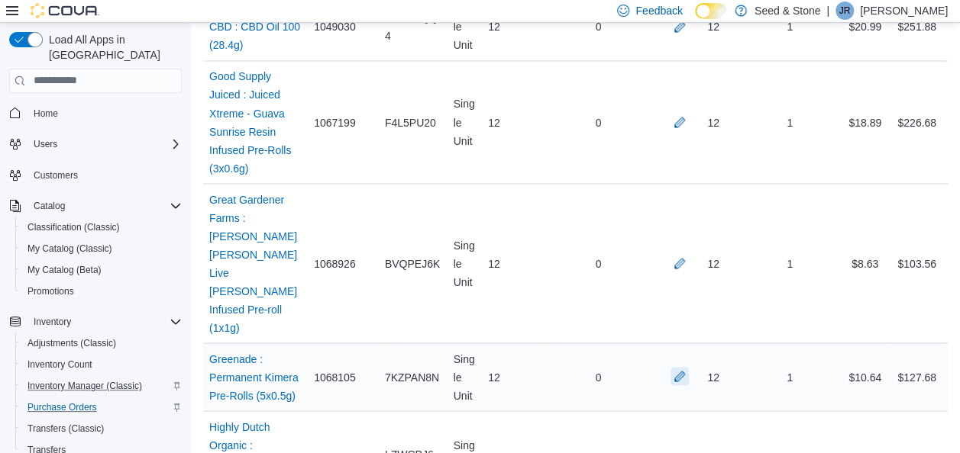
click at [689, 367] on button "button" at bounding box center [679, 376] width 18 height 18
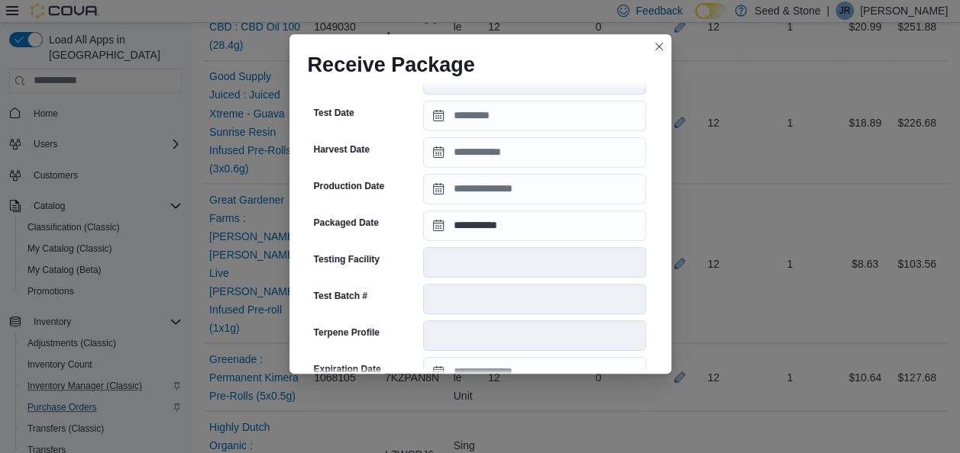
scroll to position [413, 0]
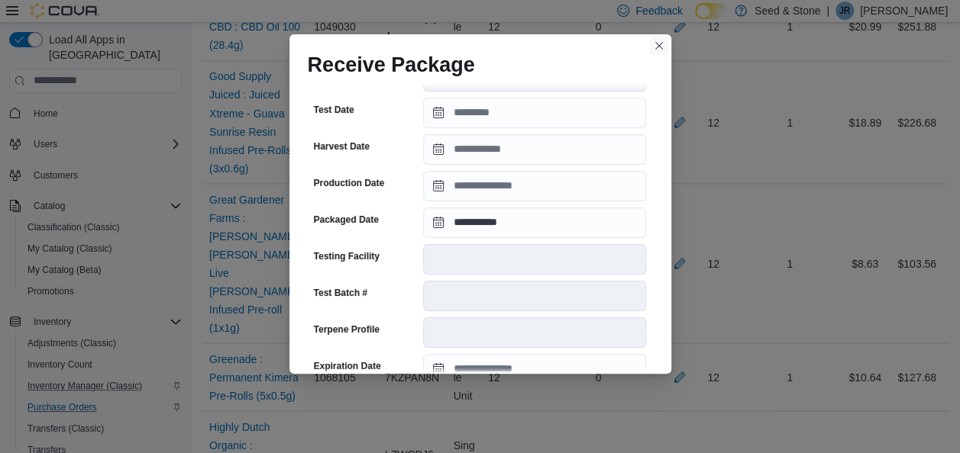
click at [659, 46] on button "Closes this modal window" at bounding box center [659, 46] width 18 height 18
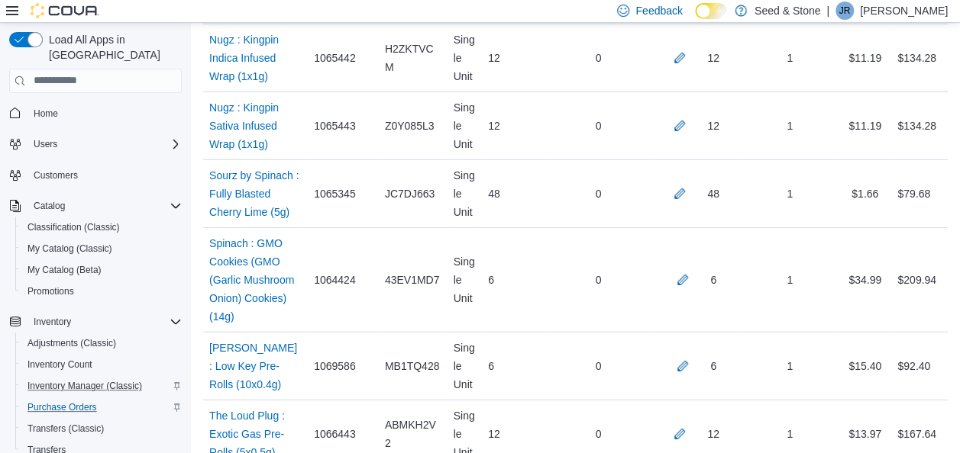
scroll to position [874, 0]
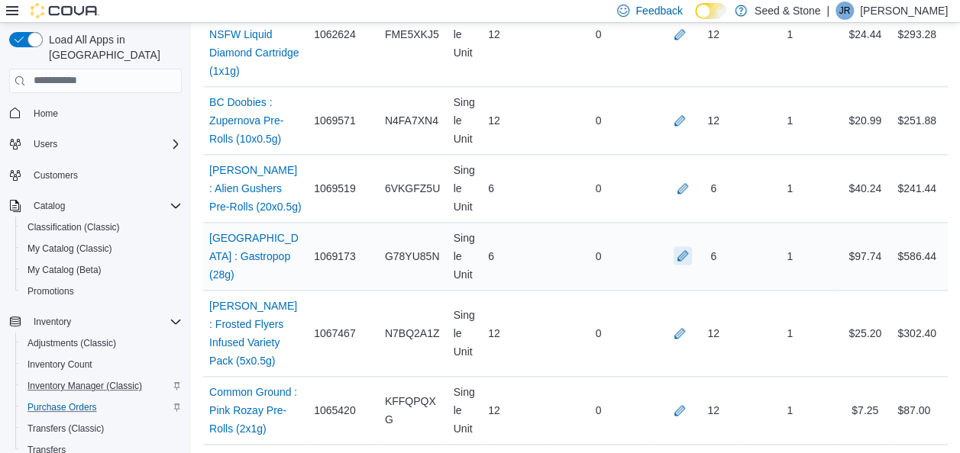
click at [692, 247] on button "button" at bounding box center [682, 256] width 18 height 18
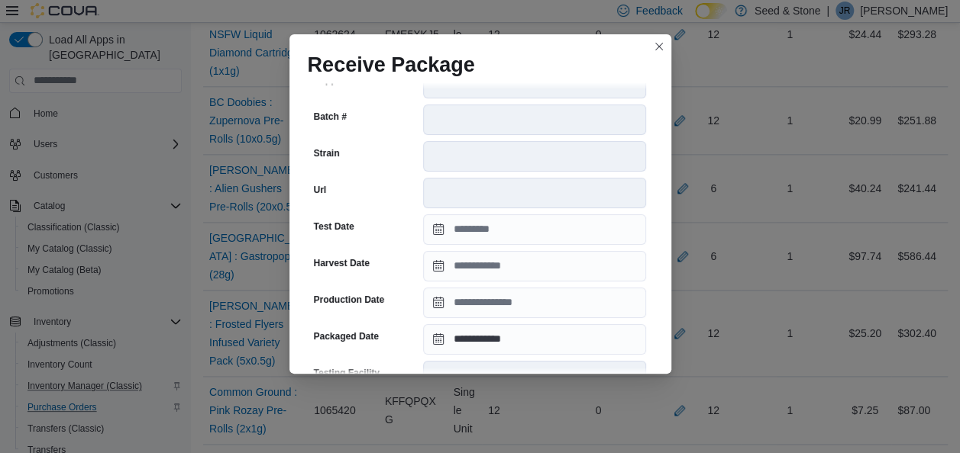
scroll to position [297, 0]
click at [657, 47] on button "Closes this modal window" at bounding box center [659, 46] width 18 height 18
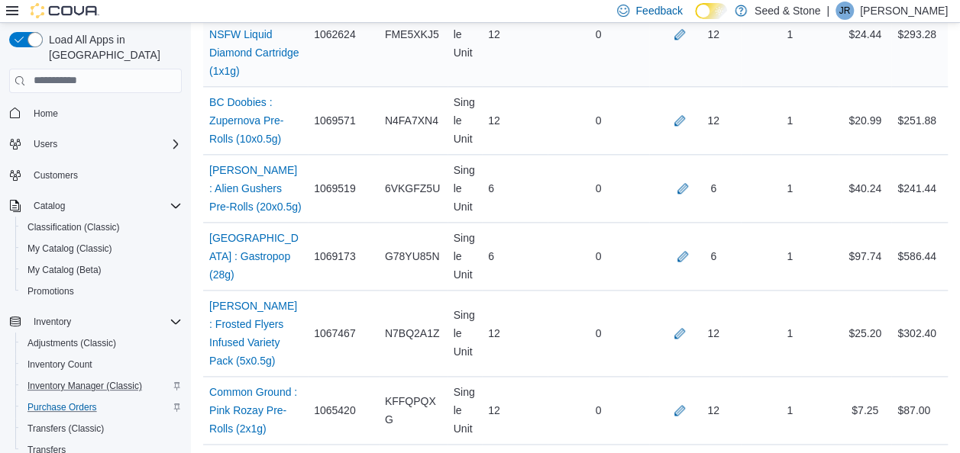
scroll to position [2036, 0]
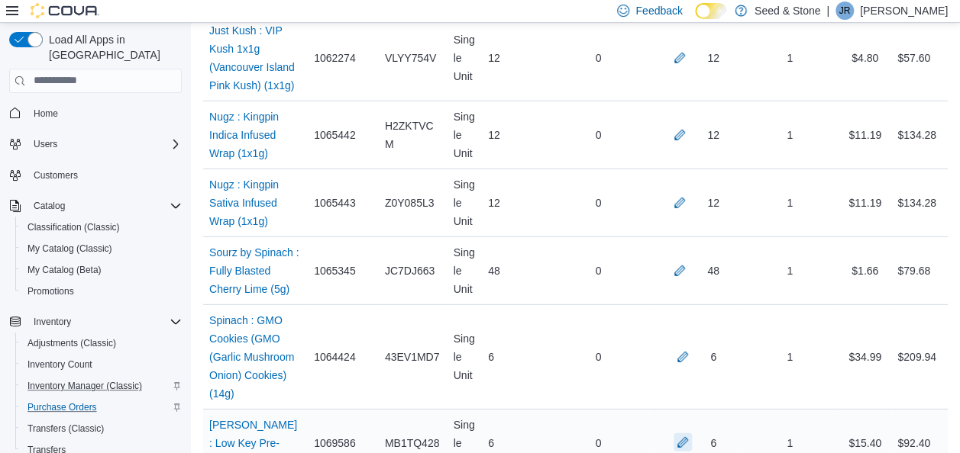
click at [692, 434] on button "button" at bounding box center [682, 443] width 18 height 18
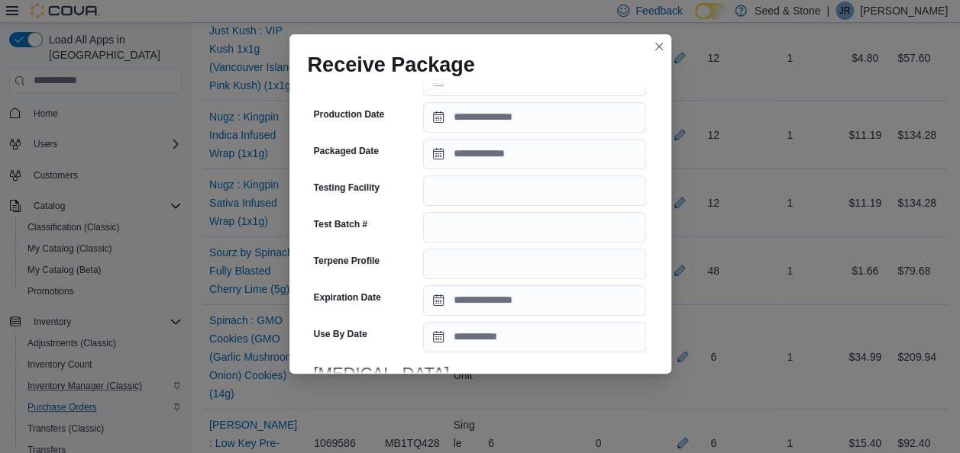
scroll to position [377, 0]
click at [569, 159] on input "Packaged Date" at bounding box center [534, 155] width 223 height 31
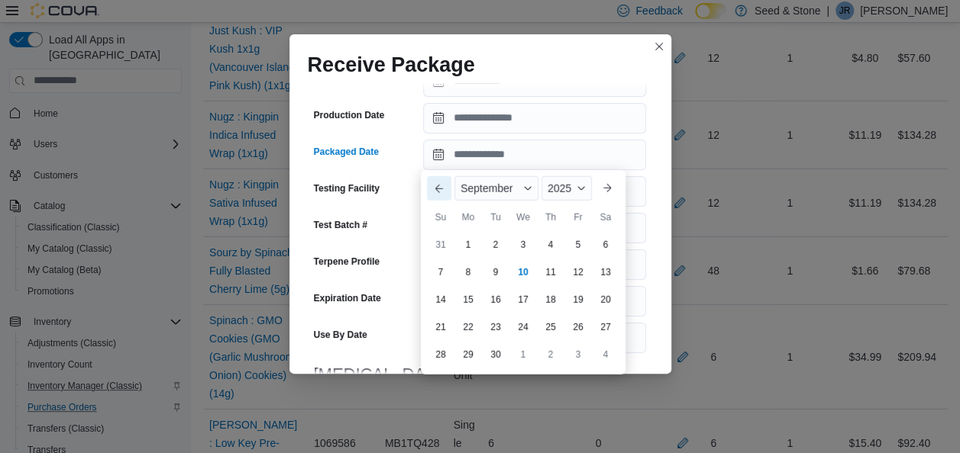
click at [447, 194] on button "Previous Month" at bounding box center [439, 188] width 24 height 24
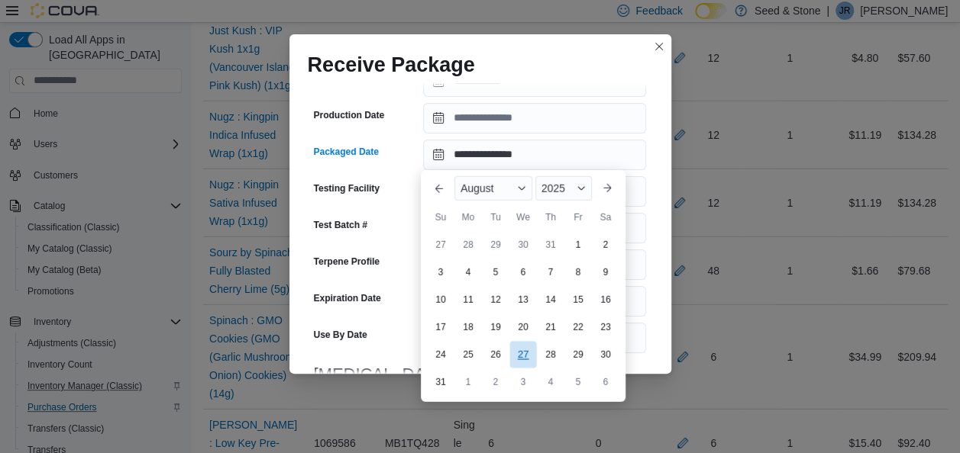
click at [522, 350] on div "27" at bounding box center [522, 354] width 27 height 27
type input "**********"
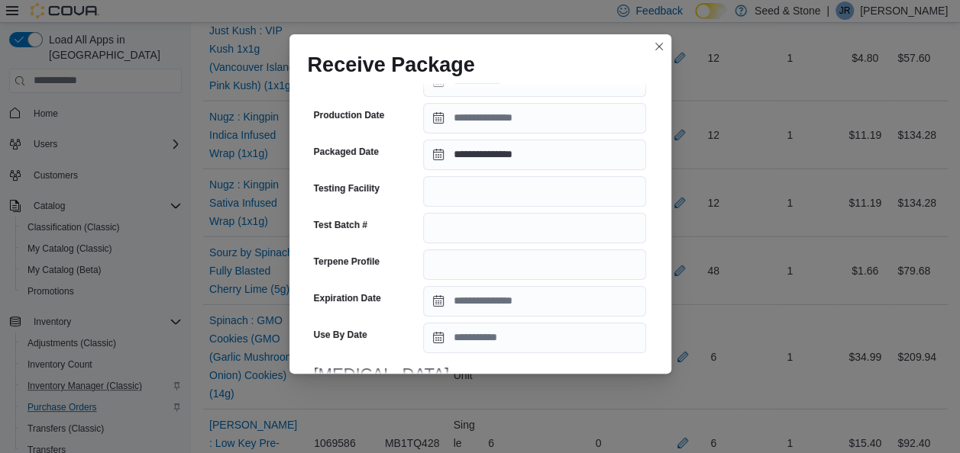
scroll to position [612, 0]
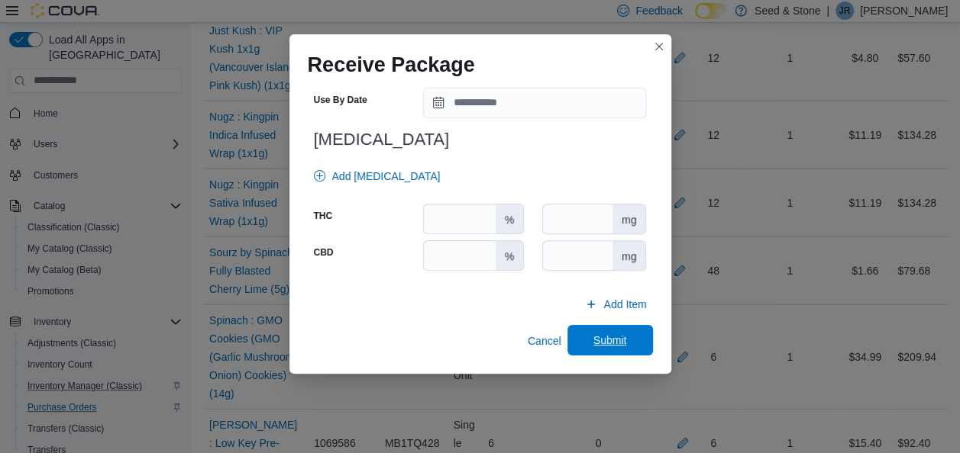
click at [597, 331] on span "Submit" at bounding box center [609, 340] width 67 height 31
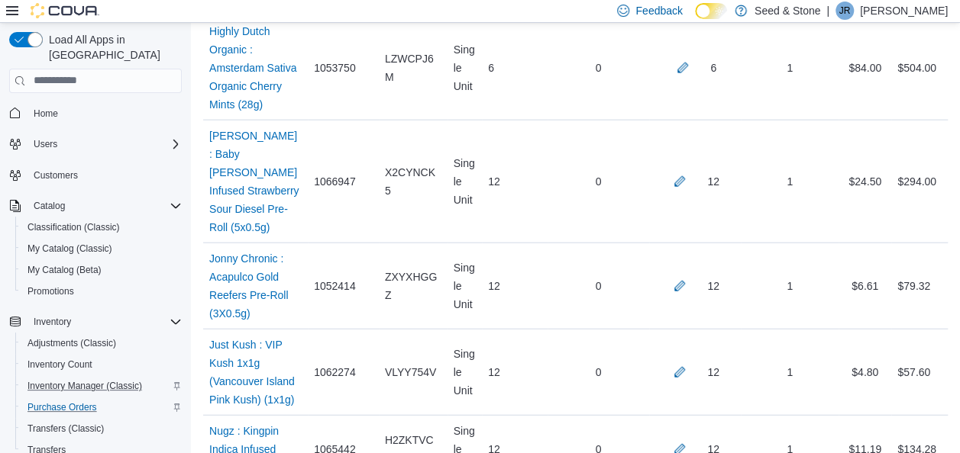
scroll to position [2384, 0]
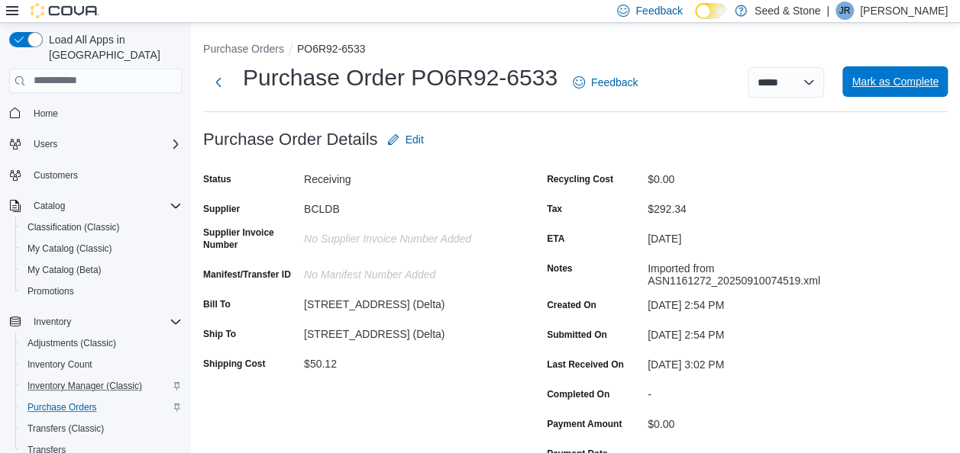
click at [908, 84] on span "Mark as Complete" at bounding box center [894, 81] width 87 height 15
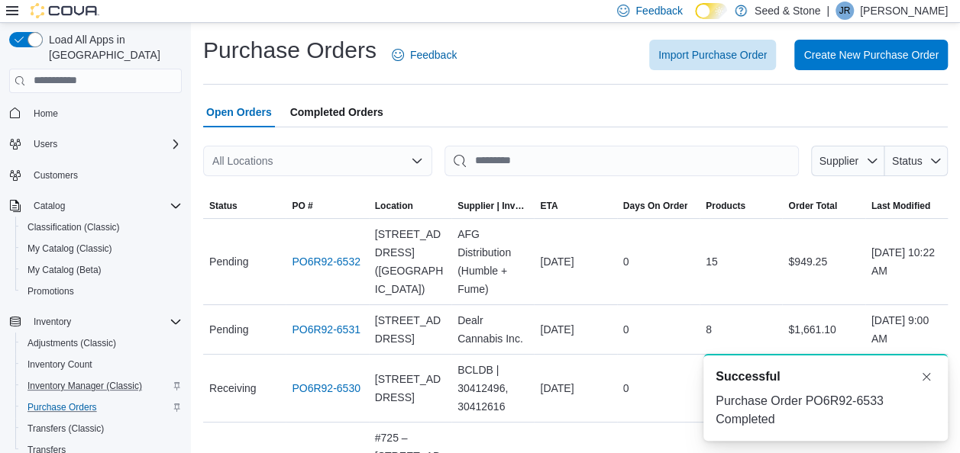
click at [692, 50] on span "Import Purchase Order" at bounding box center [712, 54] width 108 height 15
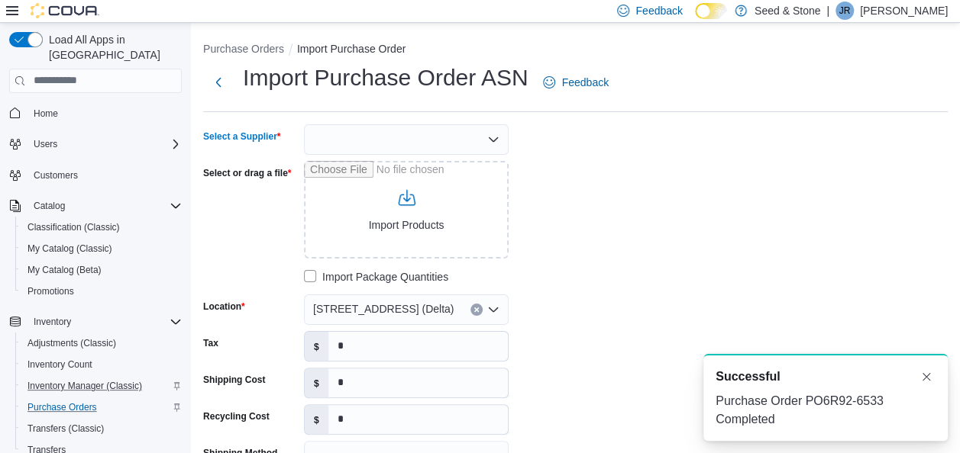
click at [419, 137] on div at bounding box center [406, 139] width 205 height 31
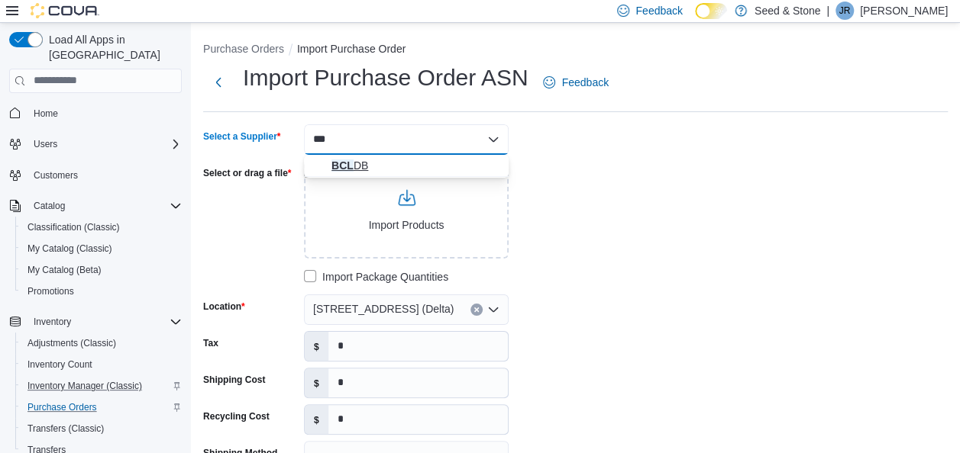
type input "***"
click at [350, 163] on span "BCL DB" at bounding box center [415, 165] width 168 height 15
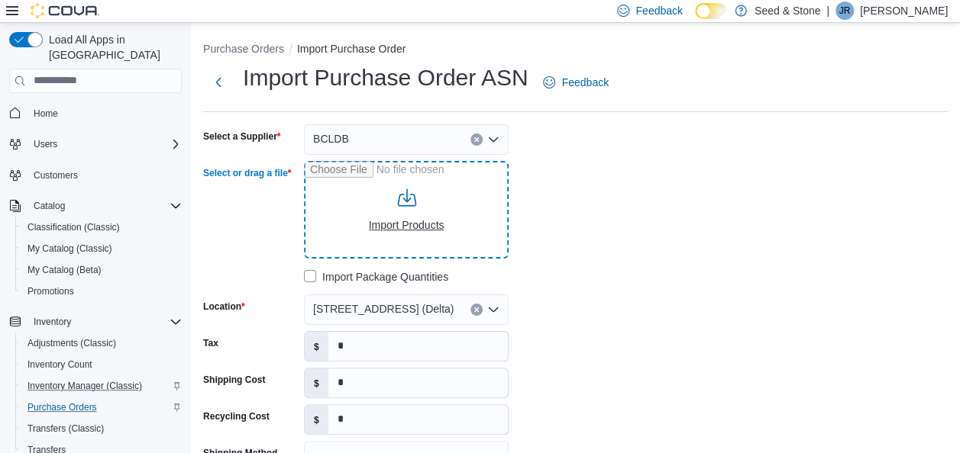
click at [391, 204] on input "Select or drag a file" at bounding box center [406, 210] width 205 height 98
type input "**********"
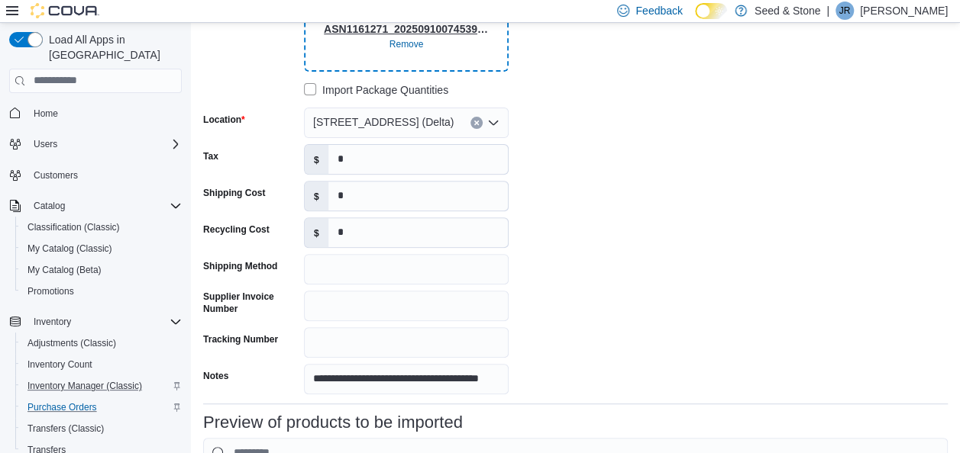
scroll to position [188, 0]
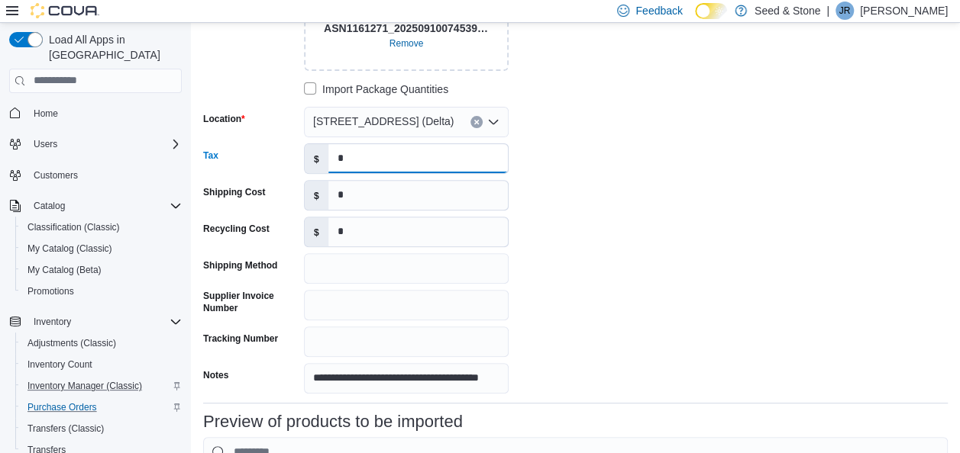
click at [388, 162] on input "*" at bounding box center [417, 158] width 179 height 29
type input "******"
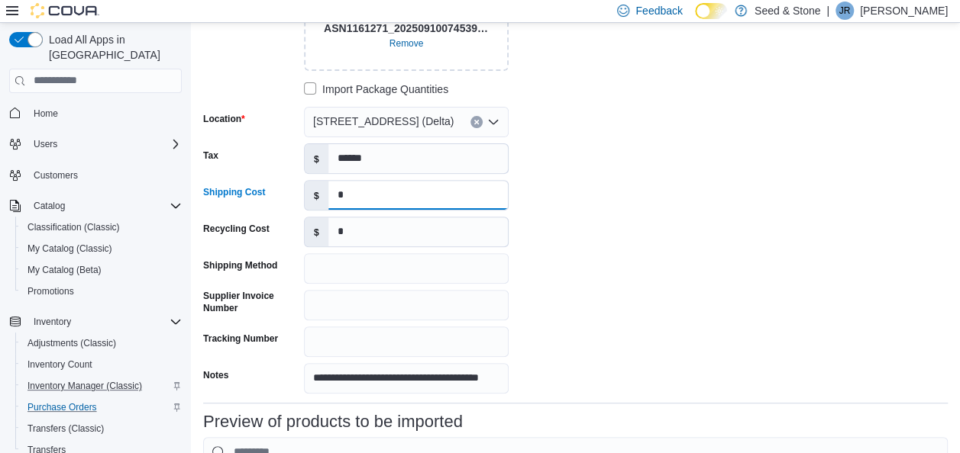
click at [360, 191] on input "*" at bounding box center [417, 195] width 179 height 29
type input "******"
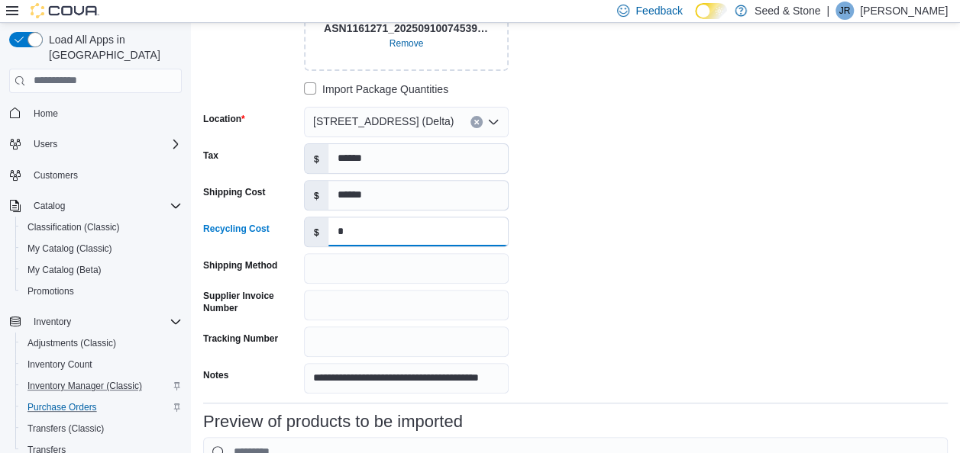
click at [357, 234] on input "*" at bounding box center [417, 232] width 179 height 29
type input "***"
click at [648, 224] on div "**********" at bounding box center [432, 165] width 458 height 457
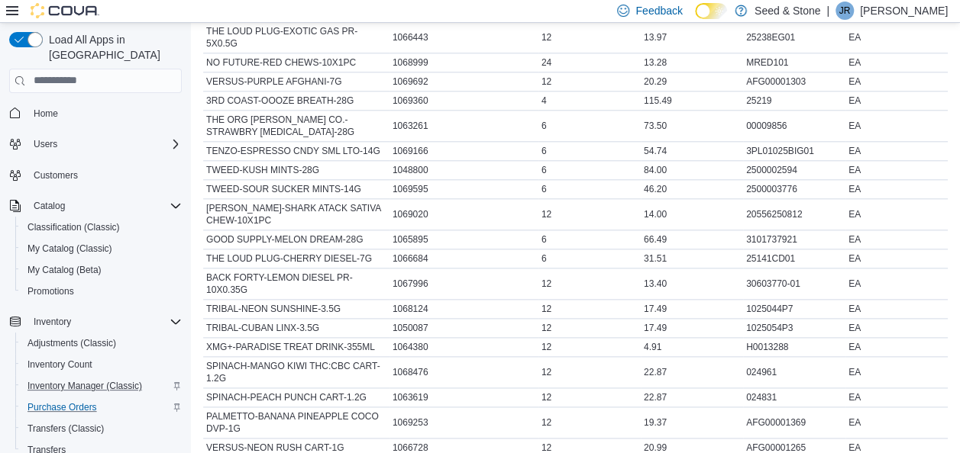
scroll to position [918, 0]
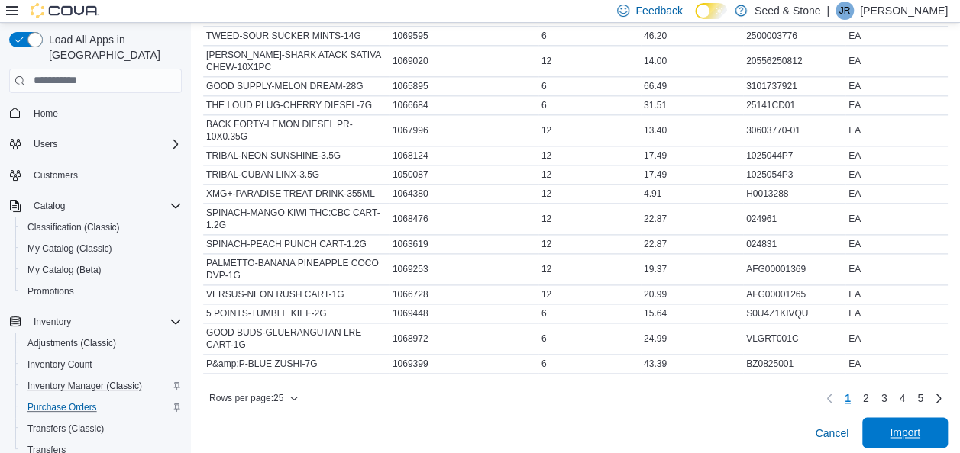
click at [912, 427] on span "Import" at bounding box center [904, 432] width 31 height 15
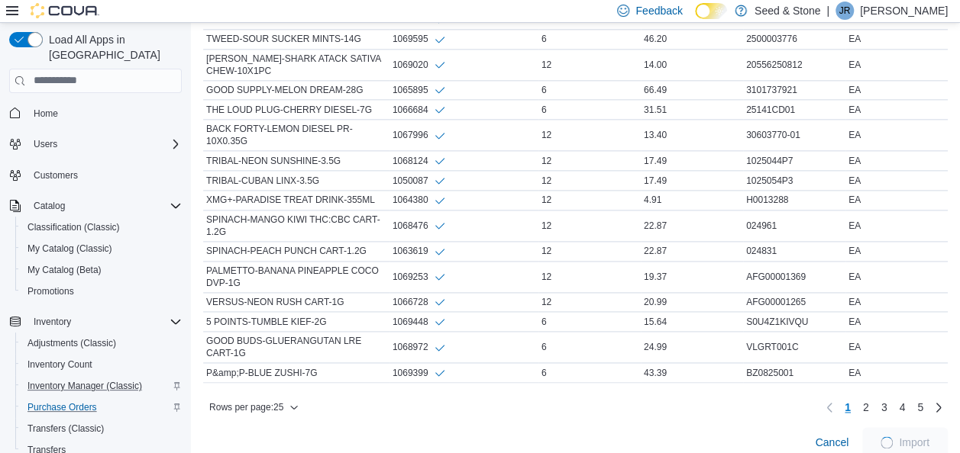
scroll to position [929, 0]
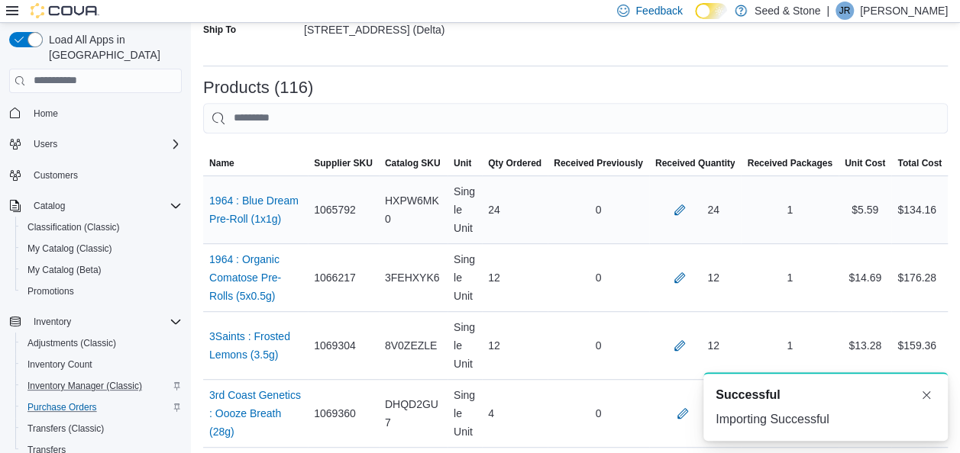
scroll to position [3798, 0]
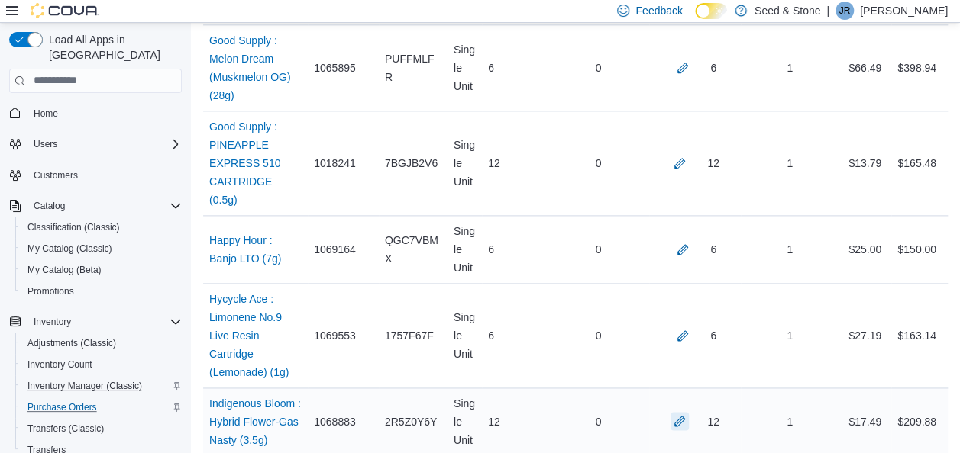
click at [689, 412] on button "button" at bounding box center [679, 421] width 18 height 18
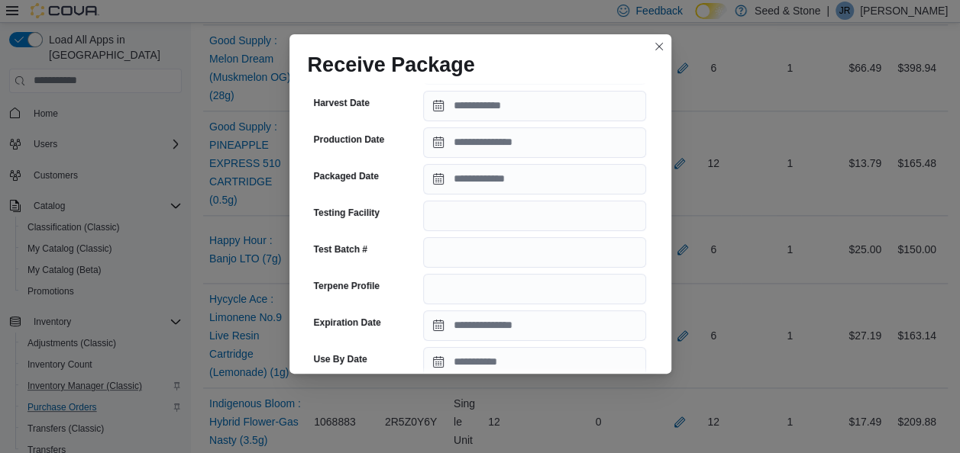
scroll to position [351, 0]
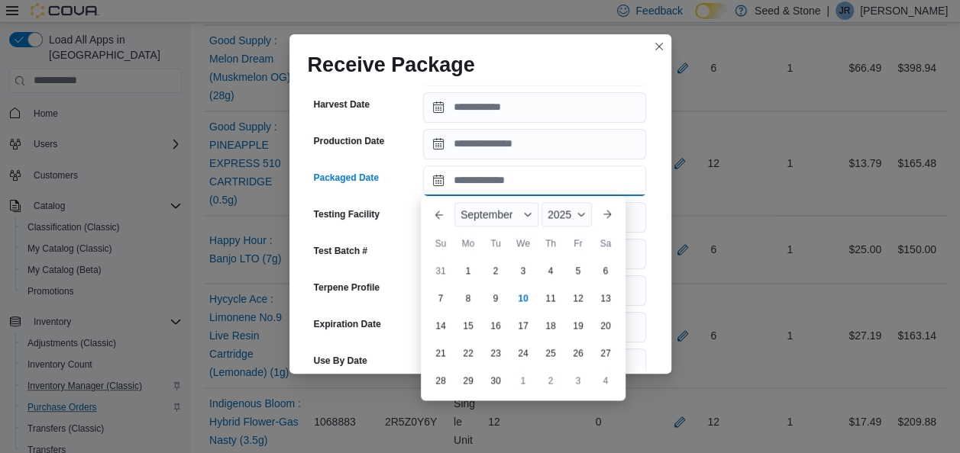
click at [507, 185] on input "Packaged Date" at bounding box center [534, 181] width 223 height 31
click at [437, 212] on button "Previous Month" at bounding box center [439, 214] width 24 height 24
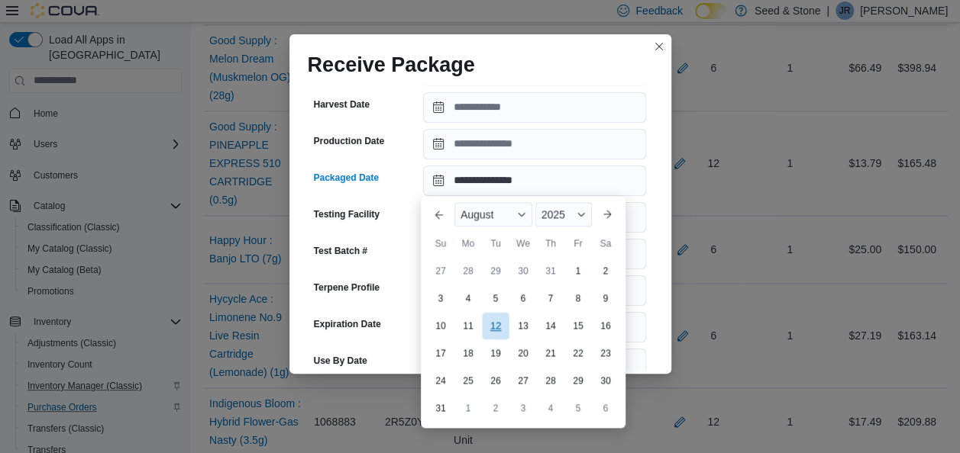
click at [495, 322] on div "12" at bounding box center [495, 325] width 27 height 27
type input "**********"
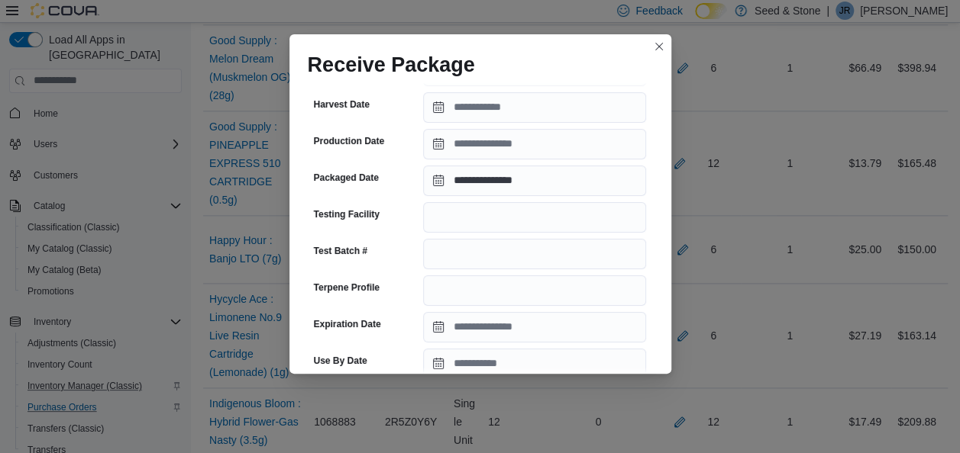
scroll to position [612, 0]
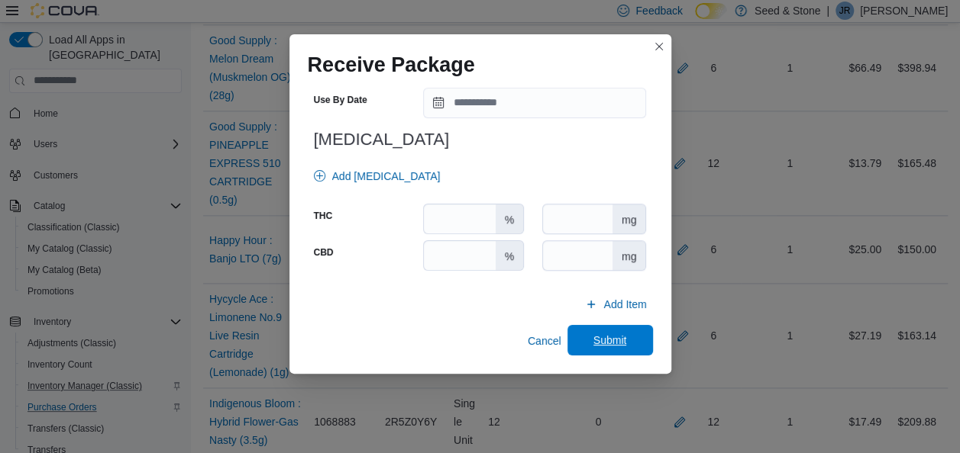
click at [598, 340] on span "Submit" at bounding box center [610, 340] width 34 height 15
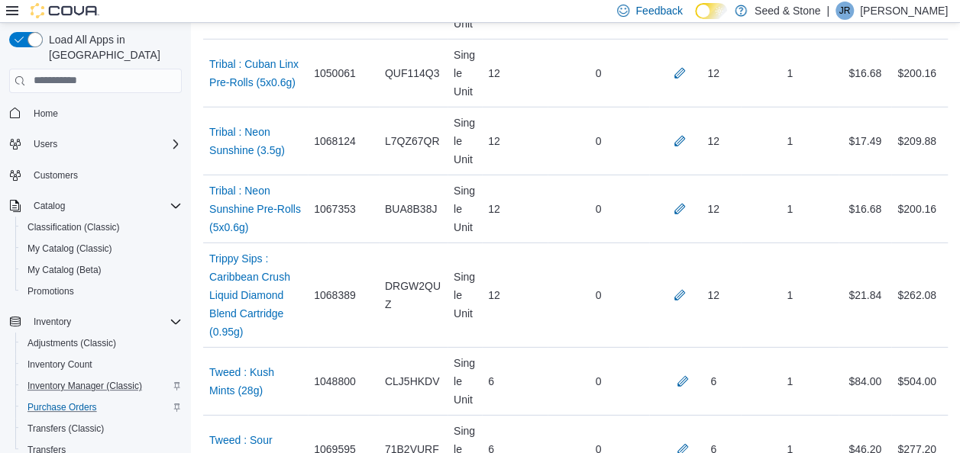
scroll to position [8139, 0]
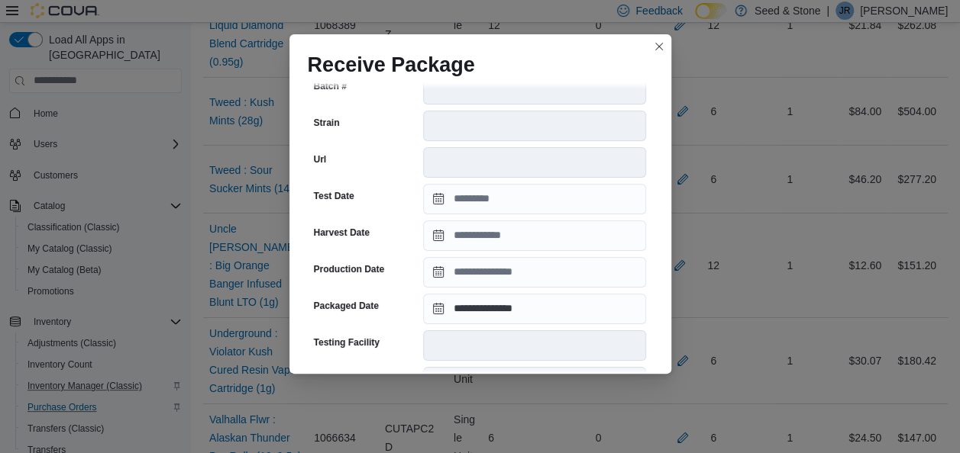
scroll to position [327, 0]
click at [658, 43] on button "Closes this modal window" at bounding box center [659, 46] width 18 height 18
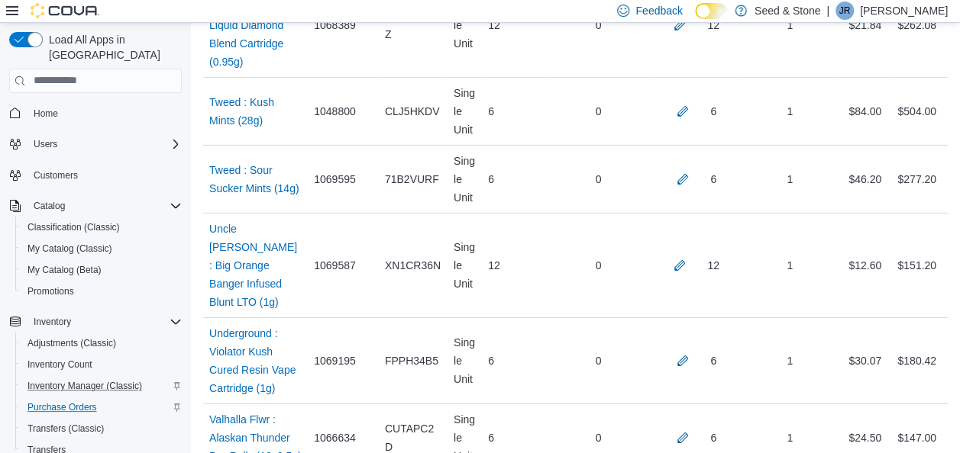
scroll to position [6974, 0]
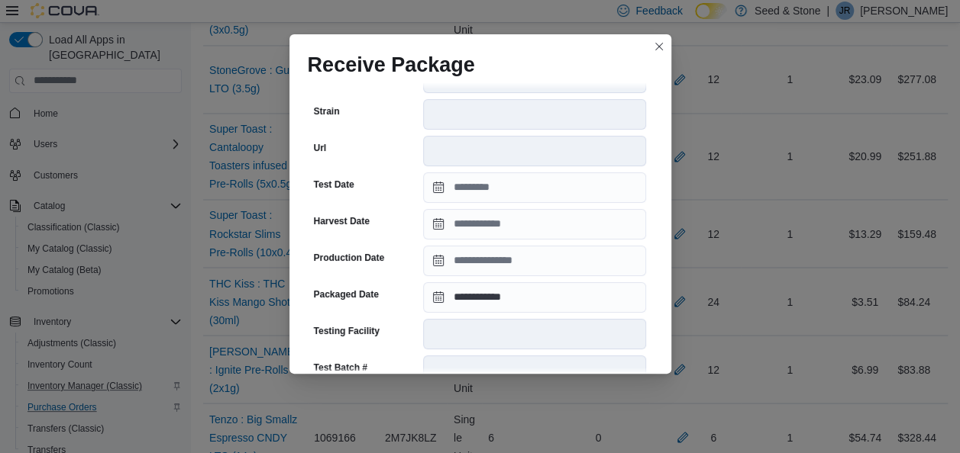
scroll to position [347, 0]
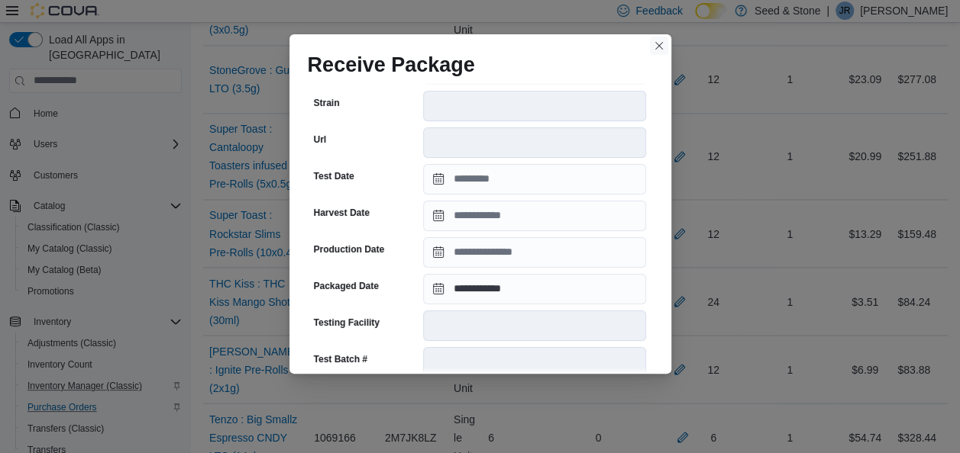
click at [660, 44] on button "Closes this modal window" at bounding box center [659, 46] width 18 height 18
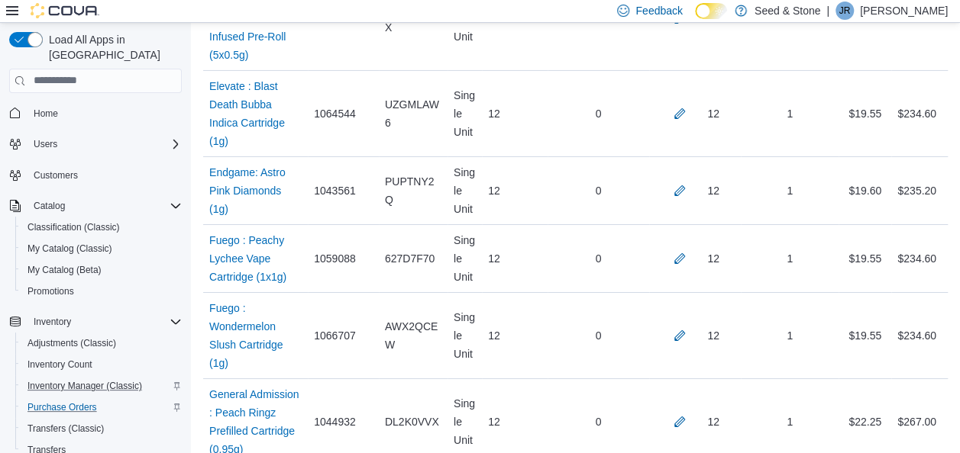
scroll to position [3481, 0]
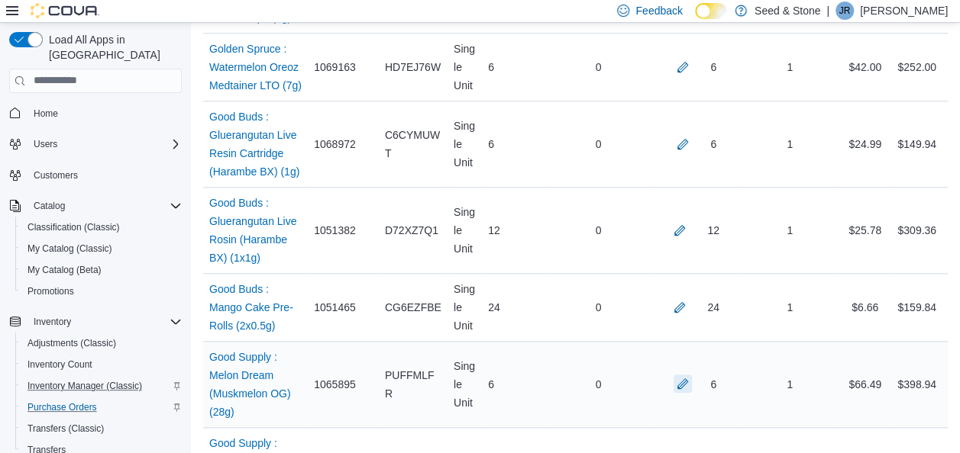
click at [691, 375] on button "button" at bounding box center [682, 384] width 18 height 18
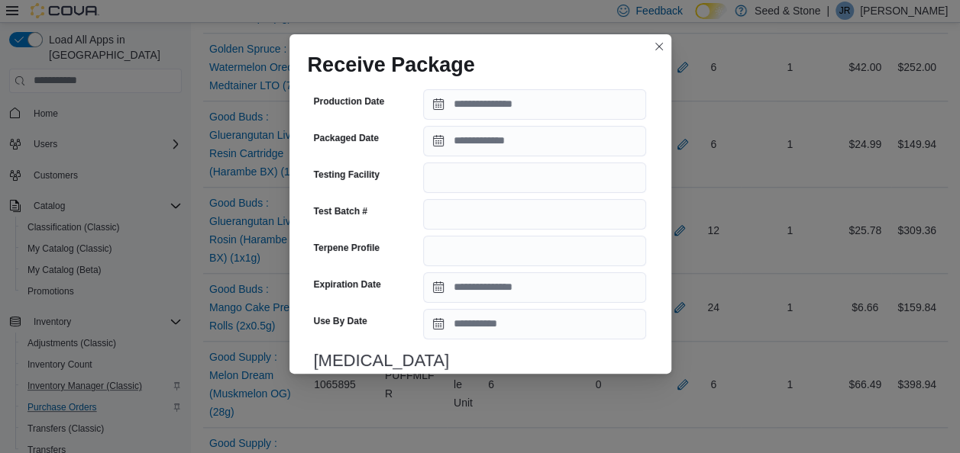
scroll to position [389, 0]
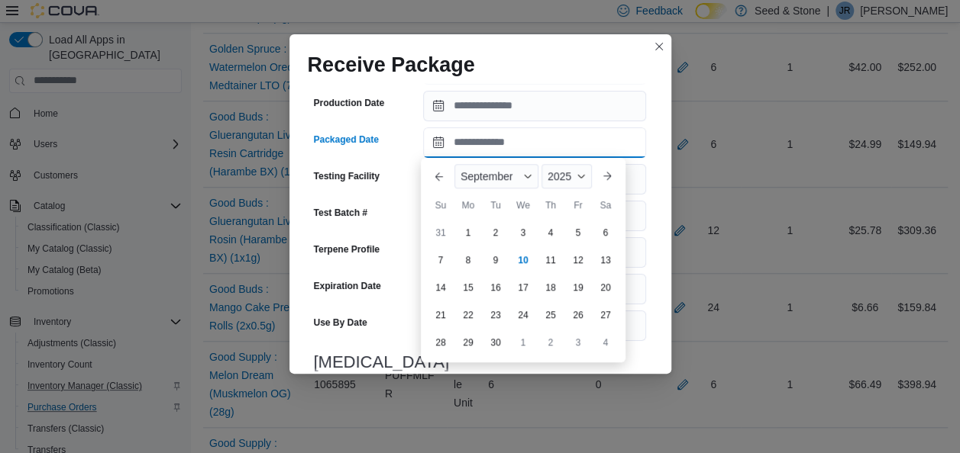
click at [540, 154] on input "Packaged Date" at bounding box center [534, 142] width 223 height 31
click at [440, 173] on button "Previous Month" at bounding box center [439, 176] width 24 height 24
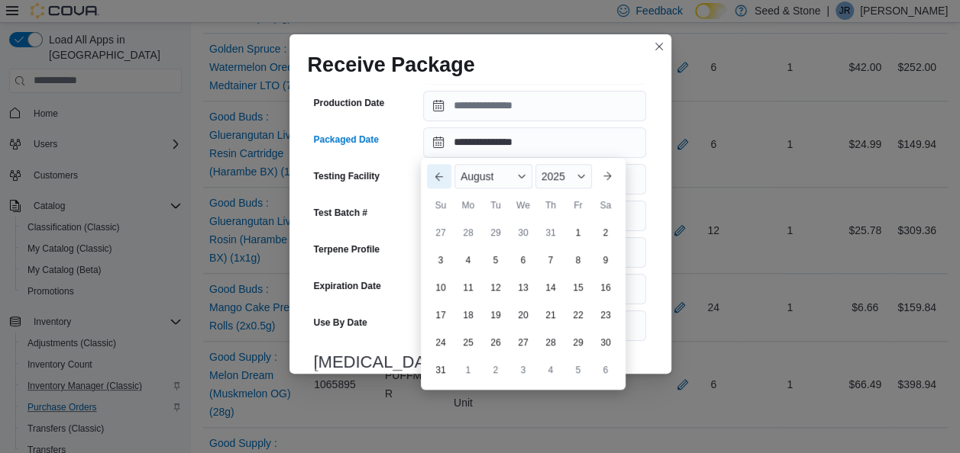
click at [440, 173] on button "Previous Month" at bounding box center [439, 176] width 24 height 24
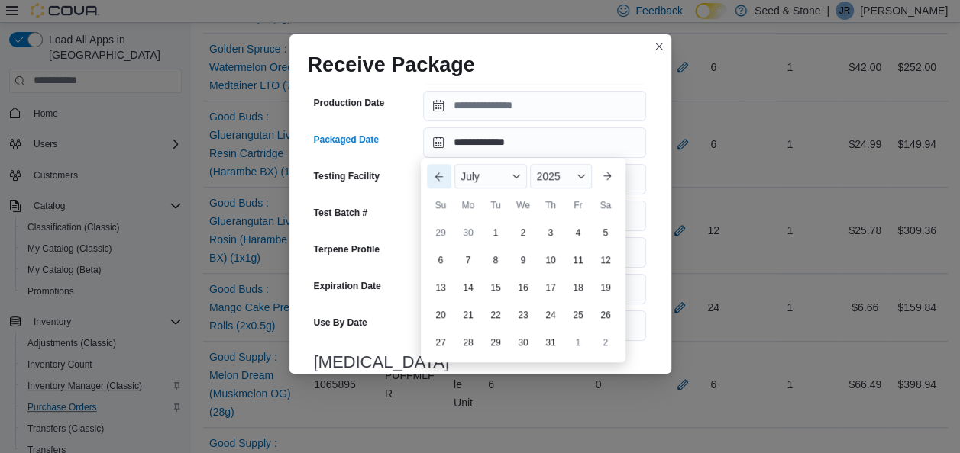
click at [440, 173] on button "Previous Month" at bounding box center [439, 176] width 24 height 24
click at [551, 315] on div "26" at bounding box center [550, 315] width 27 height 27
type input "**********"
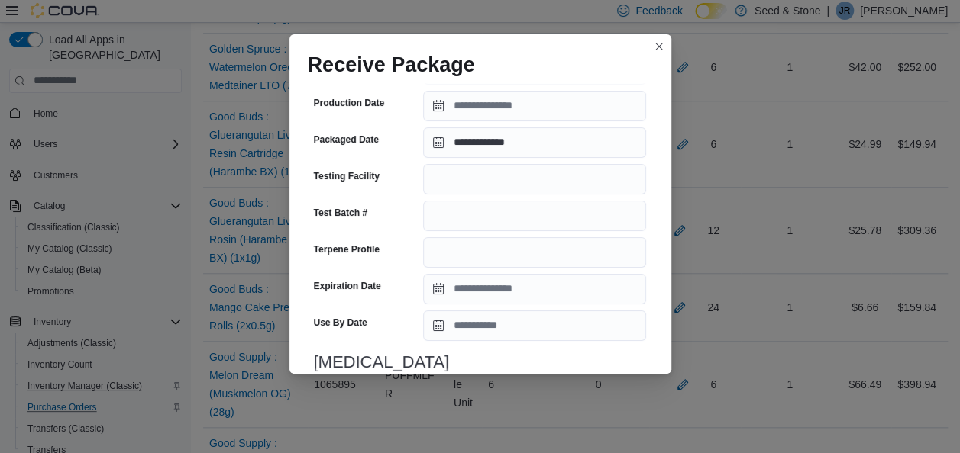
scroll to position [612, 0]
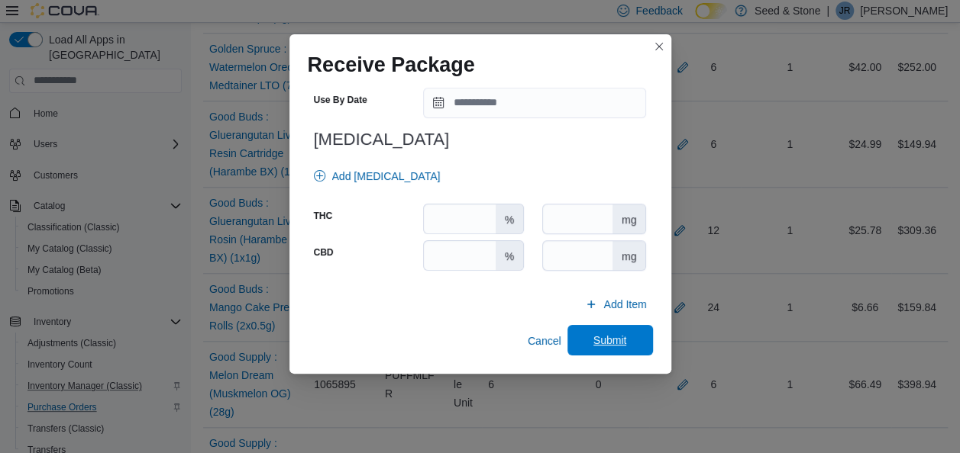
click at [604, 333] on span "Submit" at bounding box center [610, 340] width 34 height 15
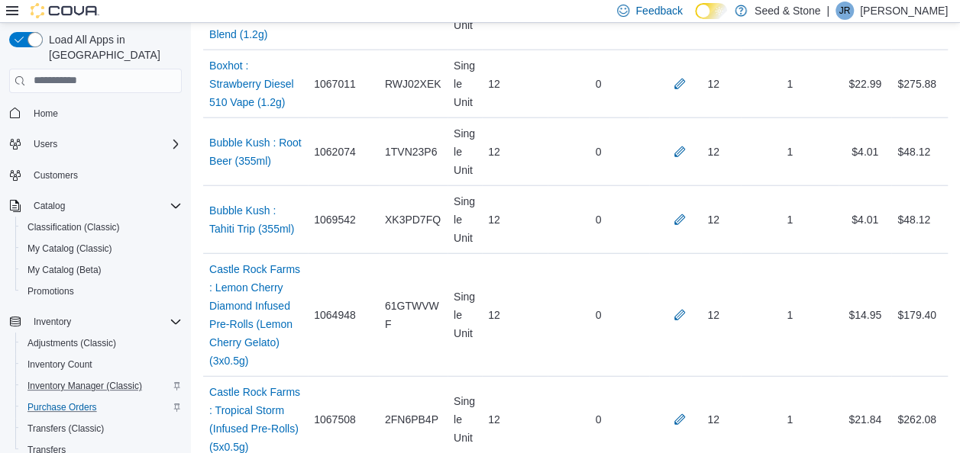
scroll to position [6617, 0]
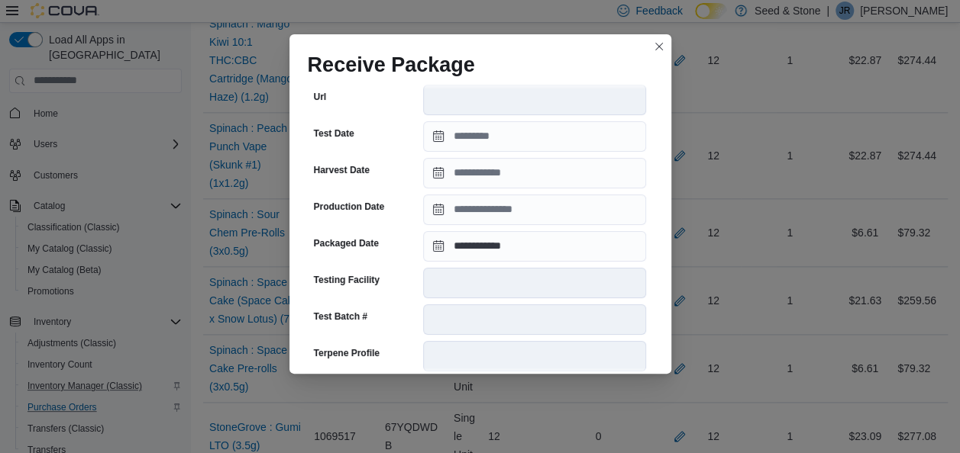
scroll to position [600, 0]
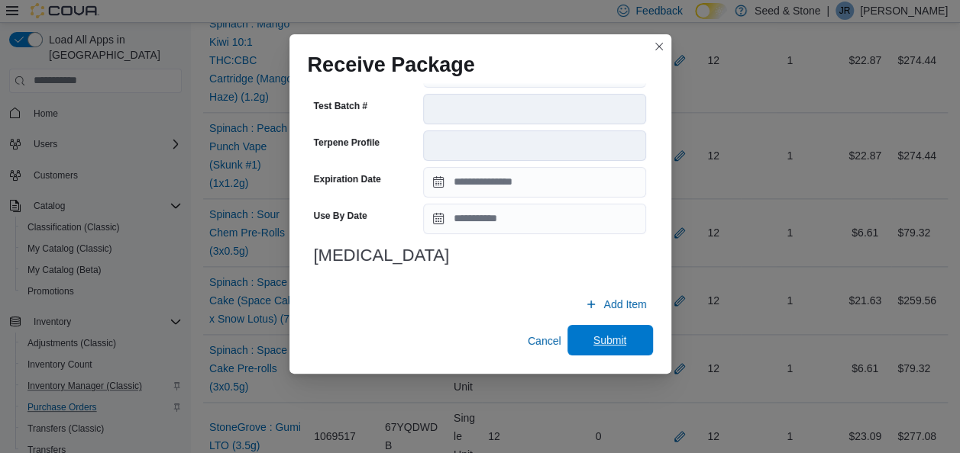
click at [602, 339] on span "Submit" at bounding box center [610, 340] width 34 height 15
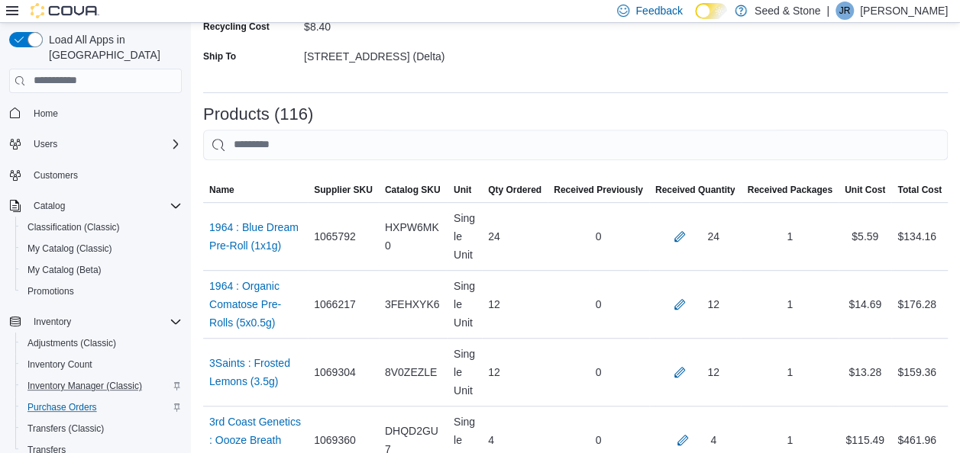
scroll to position [2314, 0]
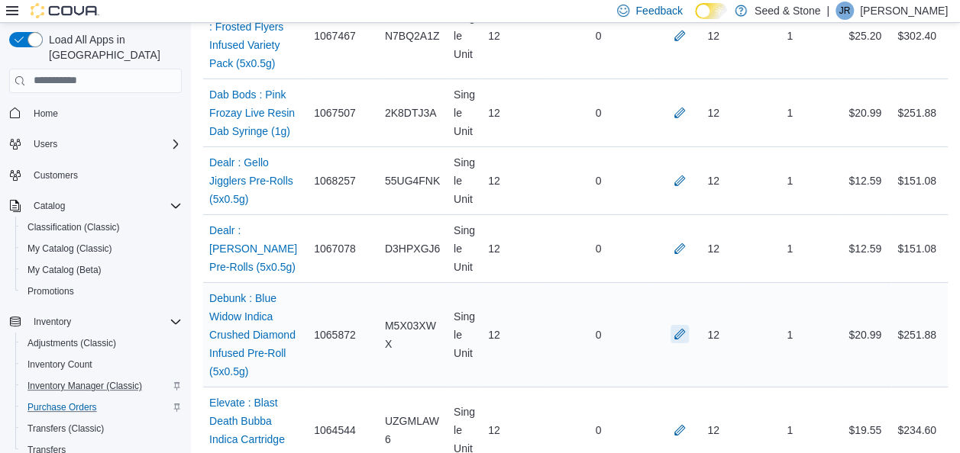
click at [689, 325] on button "button" at bounding box center [679, 334] width 18 height 18
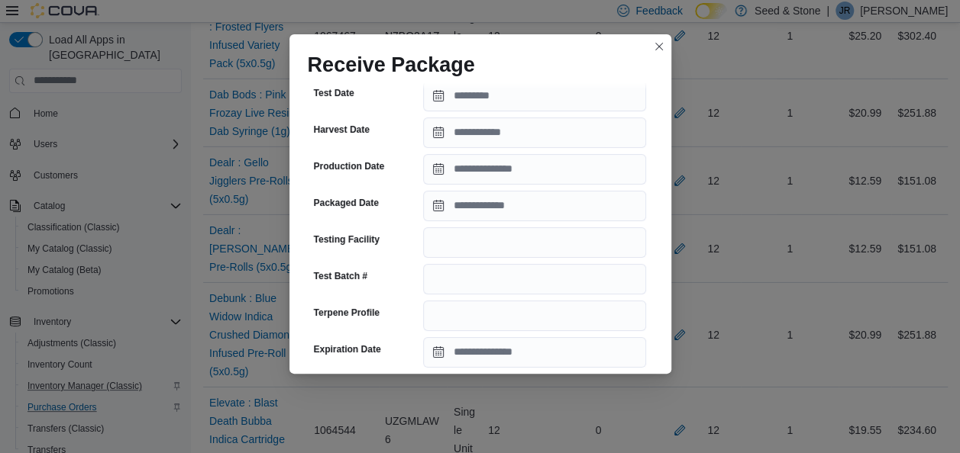
scroll to position [386, 0]
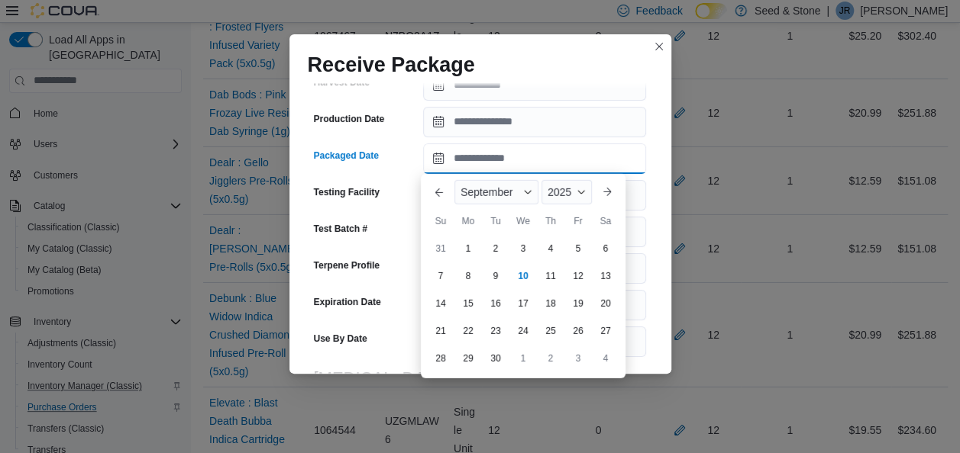
click at [557, 156] on input "Packaged Date" at bounding box center [534, 159] width 223 height 31
click at [434, 191] on button "Previous Month" at bounding box center [439, 192] width 24 height 24
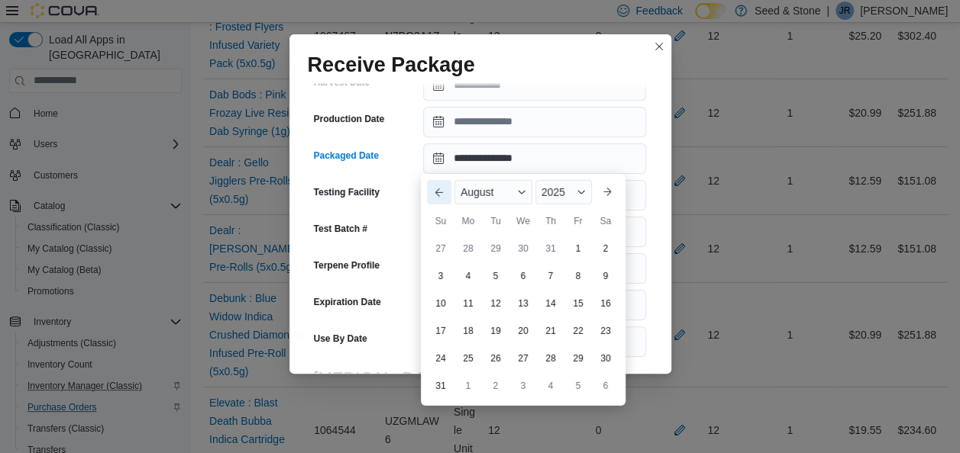
click at [434, 191] on button "Previous Month" at bounding box center [439, 192] width 24 height 24
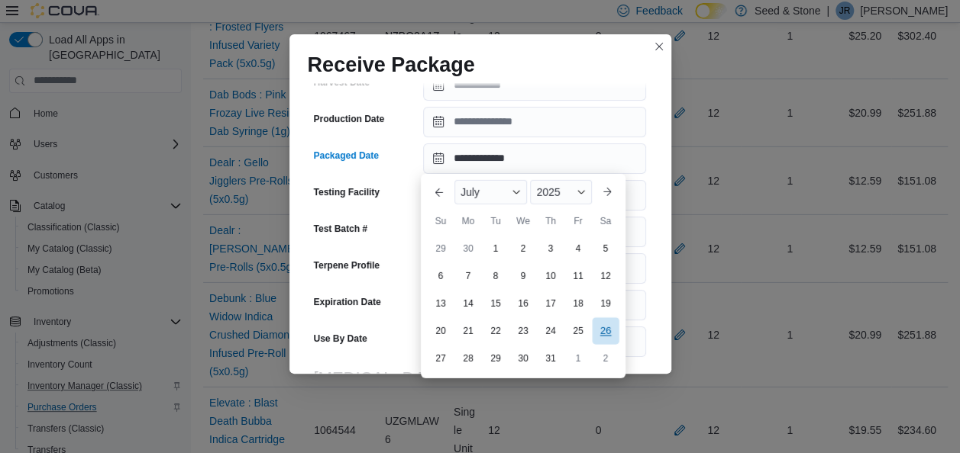
click at [614, 327] on div "26" at bounding box center [605, 331] width 27 height 27
type input "**********"
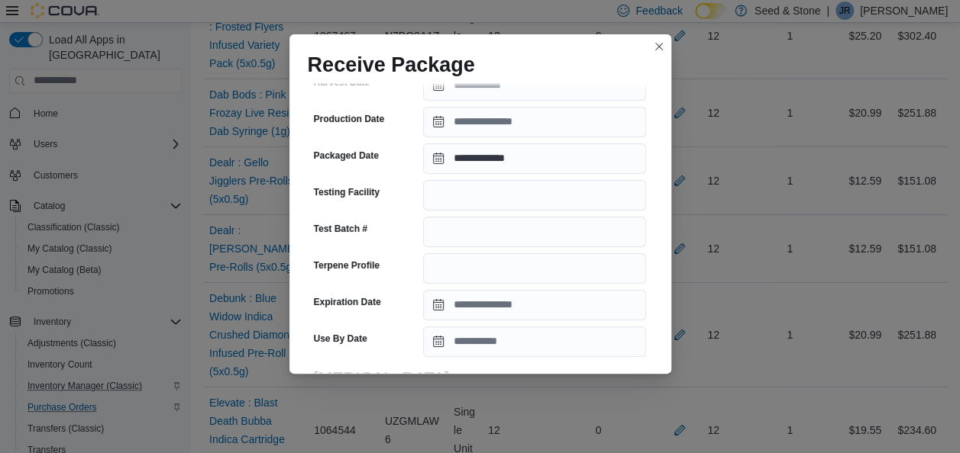
scroll to position [624, 0]
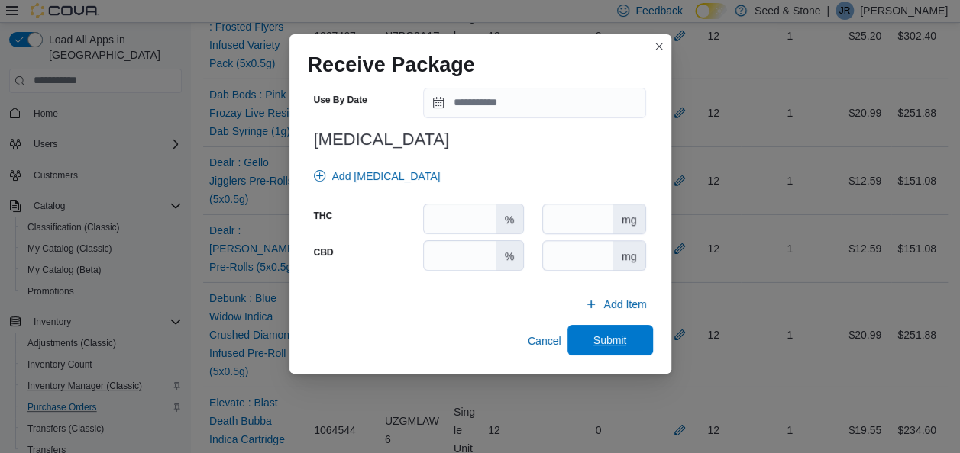
click at [615, 345] on span "Submit" at bounding box center [610, 340] width 34 height 15
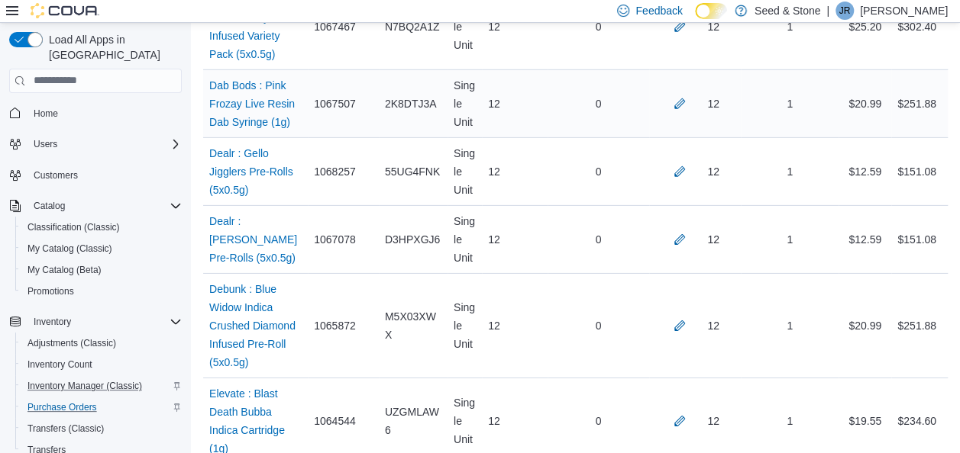
scroll to position [7869, 0]
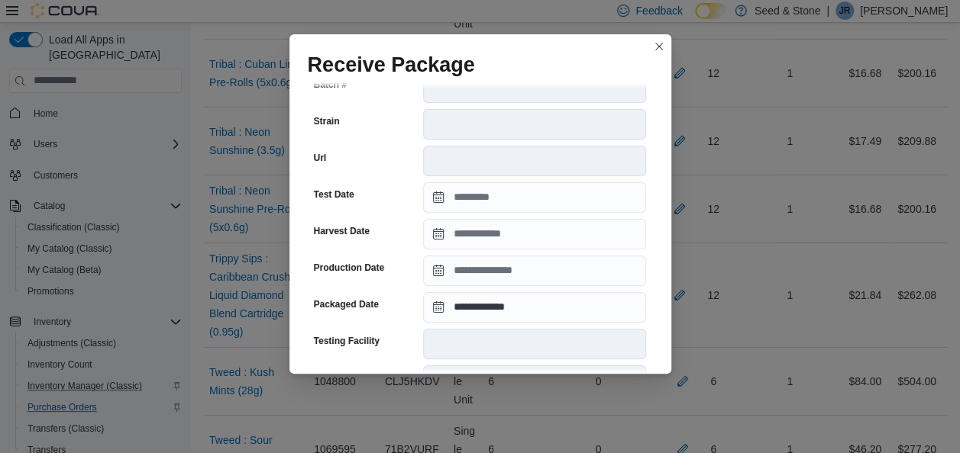
scroll to position [334, 0]
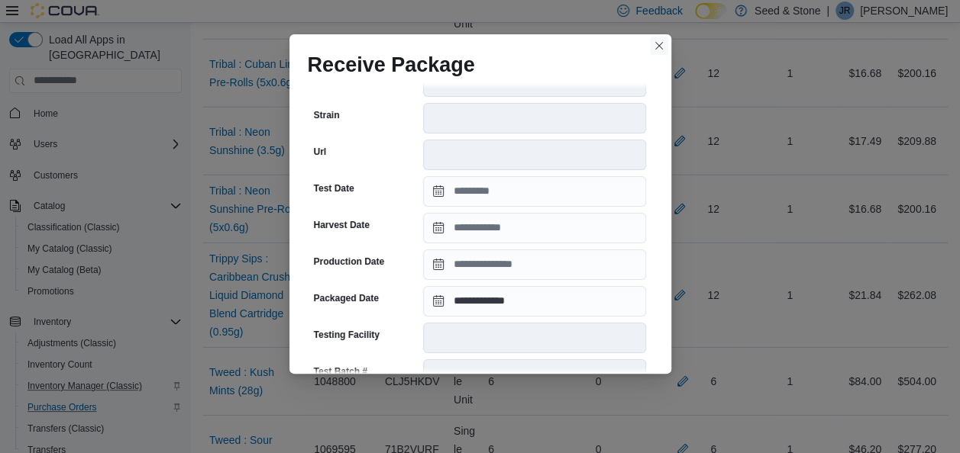
click at [658, 44] on button "Closes this modal window" at bounding box center [659, 46] width 18 height 18
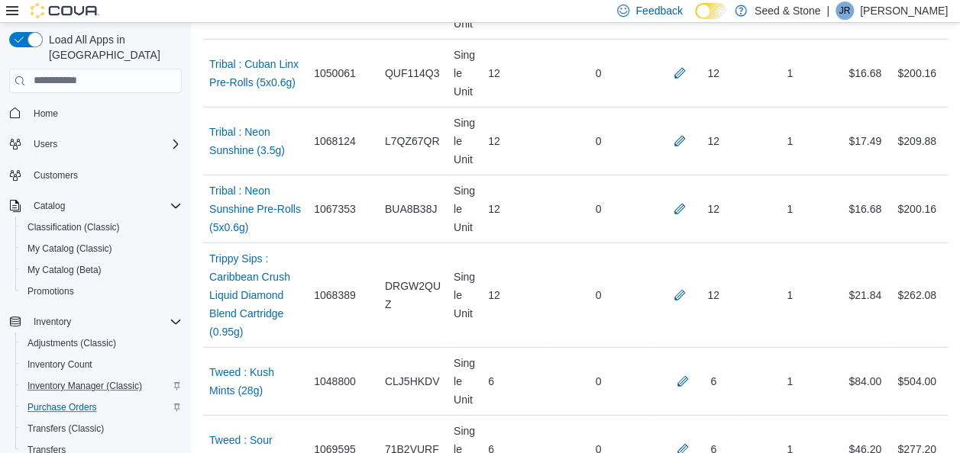
scroll to position [1478, 0]
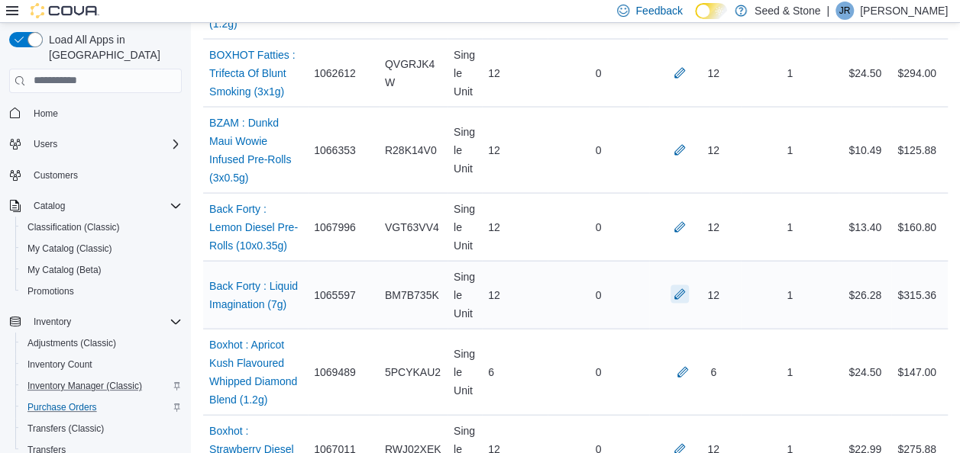
click at [688, 286] on button "button" at bounding box center [679, 295] width 18 height 18
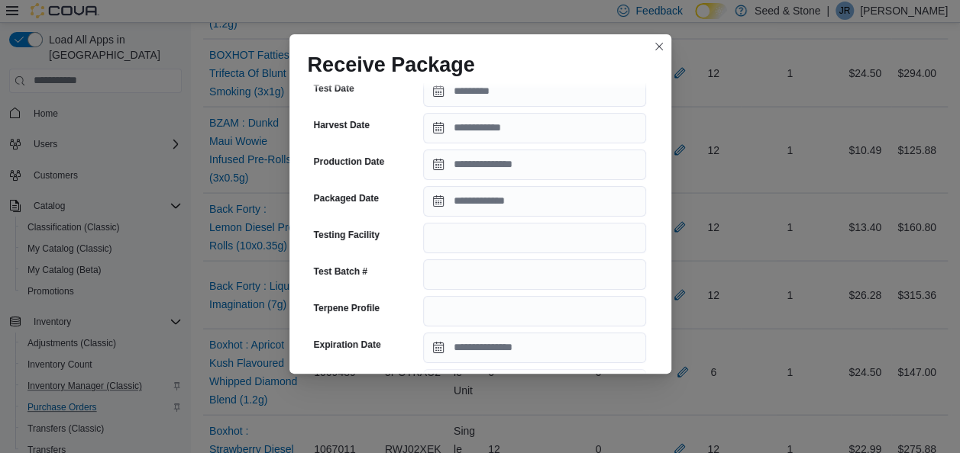
scroll to position [331, 0]
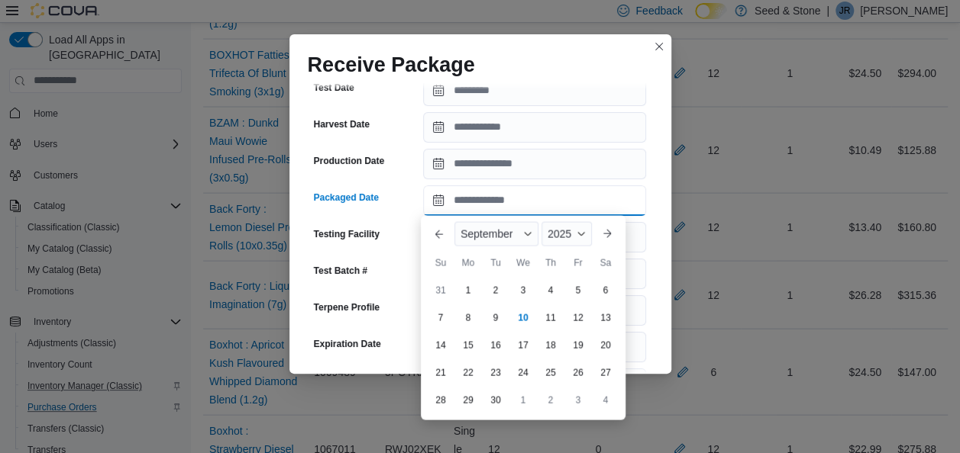
click at [540, 207] on input "Packaged Date" at bounding box center [534, 201] width 223 height 31
click at [508, 233] on span "September" at bounding box center [486, 234] width 52 height 12
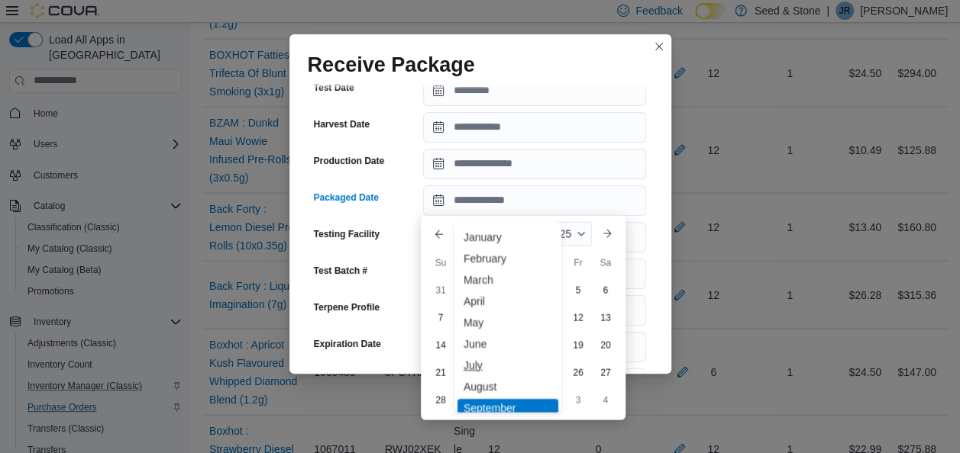
click at [476, 365] on div "July" at bounding box center [507, 365] width 101 height 18
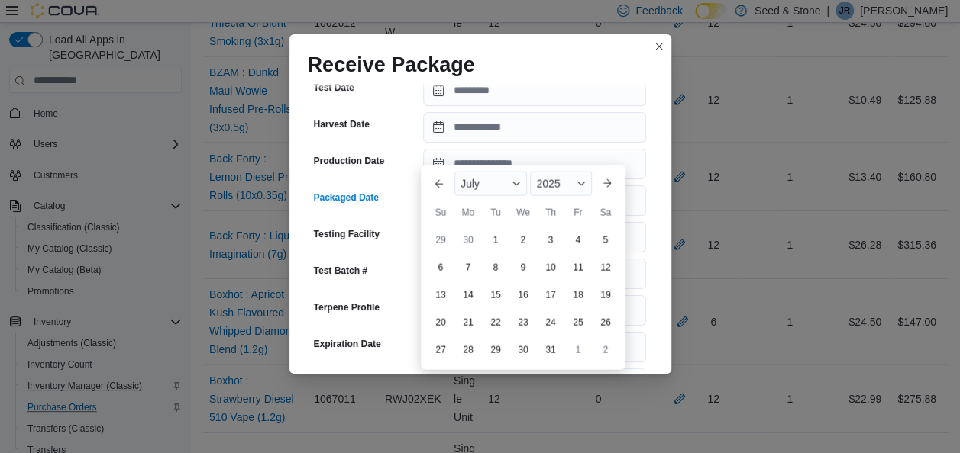
scroll to position [1539, 0]
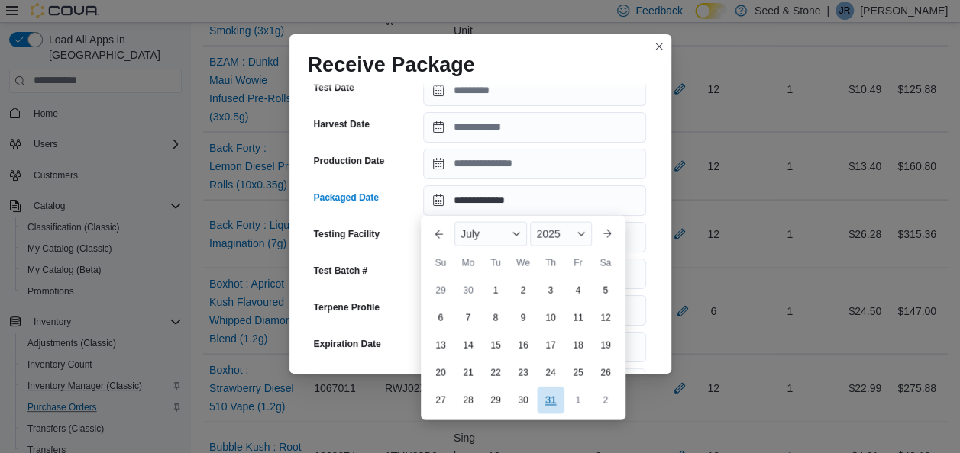
click at [545, 336] on div "You are focused on a calendar. Use the arrow keys to navigate the days in the m…" at bounding box center [523, 345] width 192 height 137
click at [555, 402] on div "31" at bounding box center [550, 400] width 27 height 27
type input "**********"
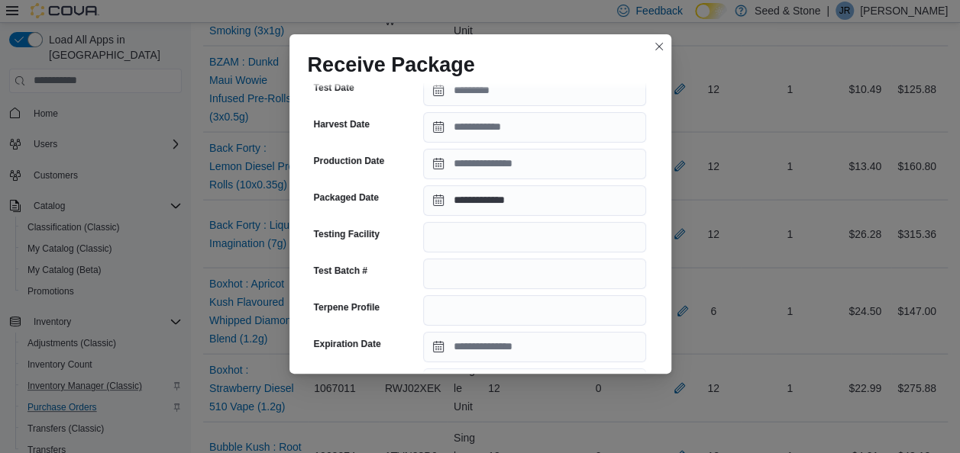
scroll to position [612, 0]
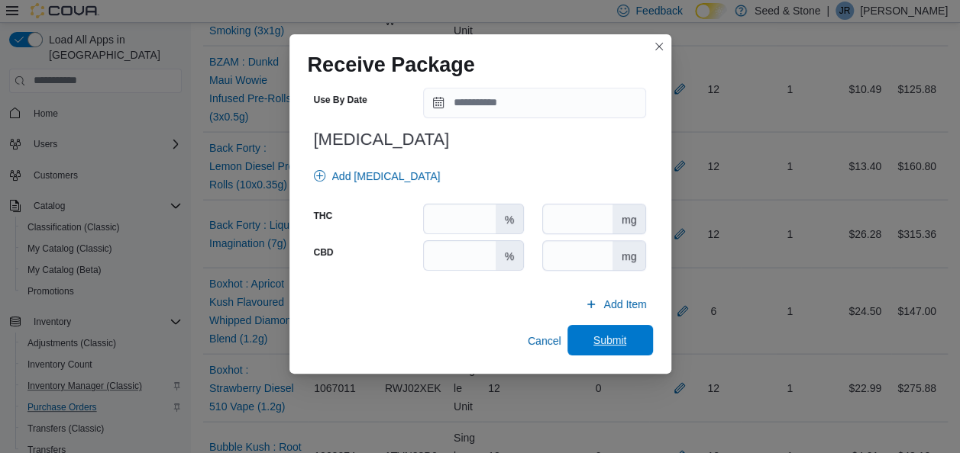
click at [605, 336] on span "Submit" at bounding box center [610, 340] width 34 height 15
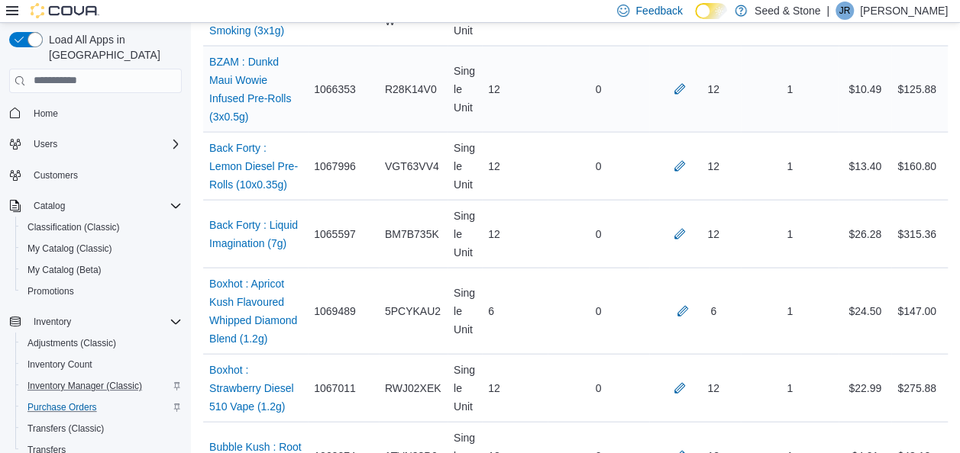
scroll to position [4873, 0]
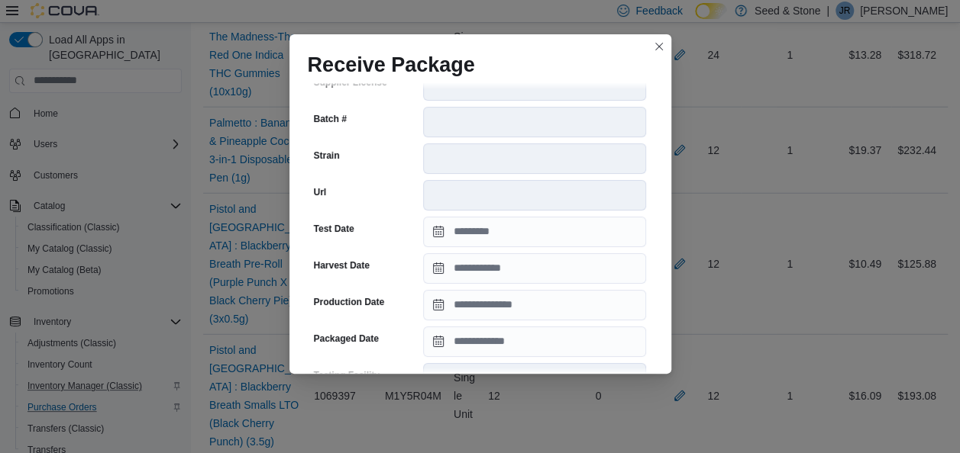
scroll to position [325, 0]
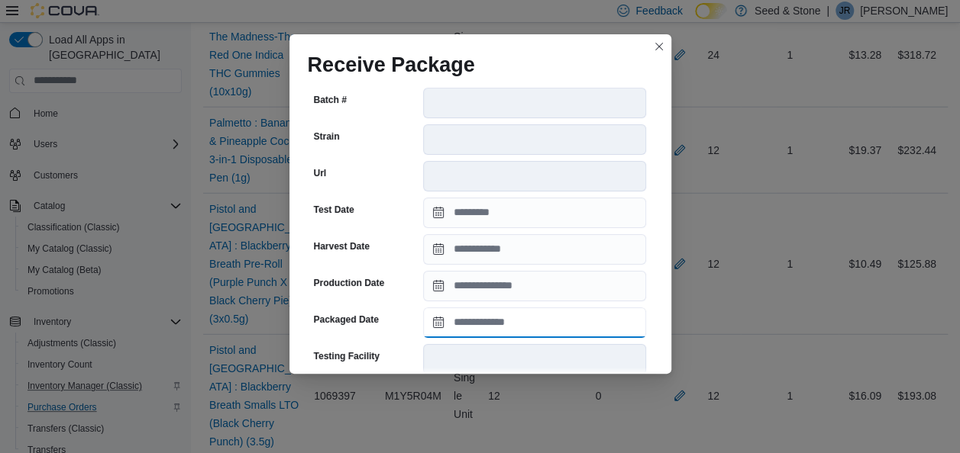
click at [499, 311] on input "Packaged Date" at bounding box center [534, 323] width 223 height 31
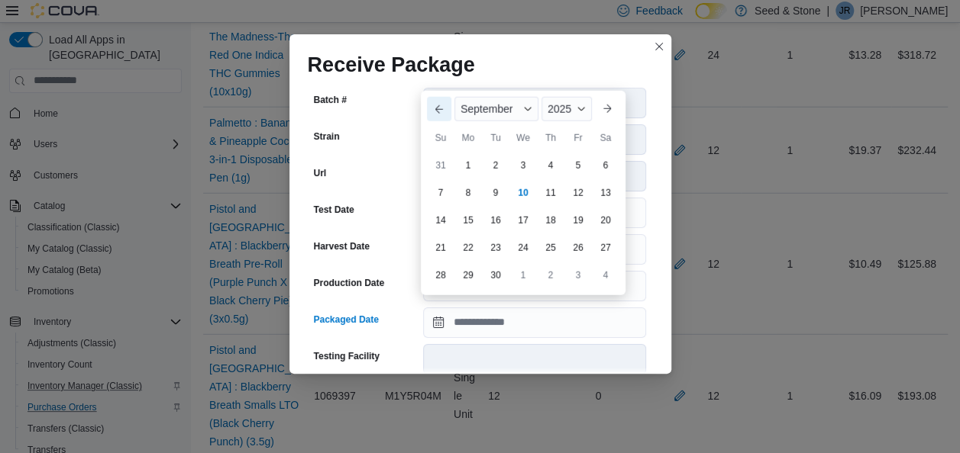
click at [438, 102] on button "Previous Month" at bounding box center [439, 109] width 24 height 24
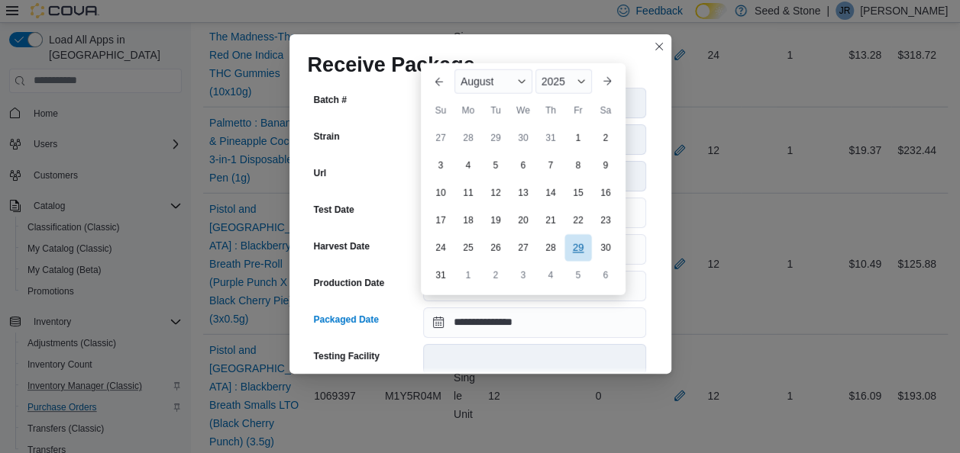
click at [576, 249] on div "29" at bounding box center [577, 248] width 27 height 27
type input "**********"
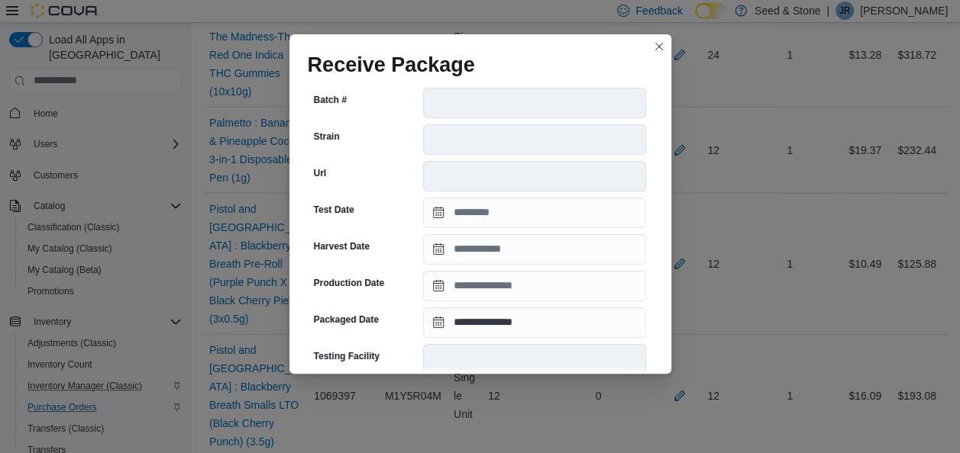
scroll to position [600, 0]
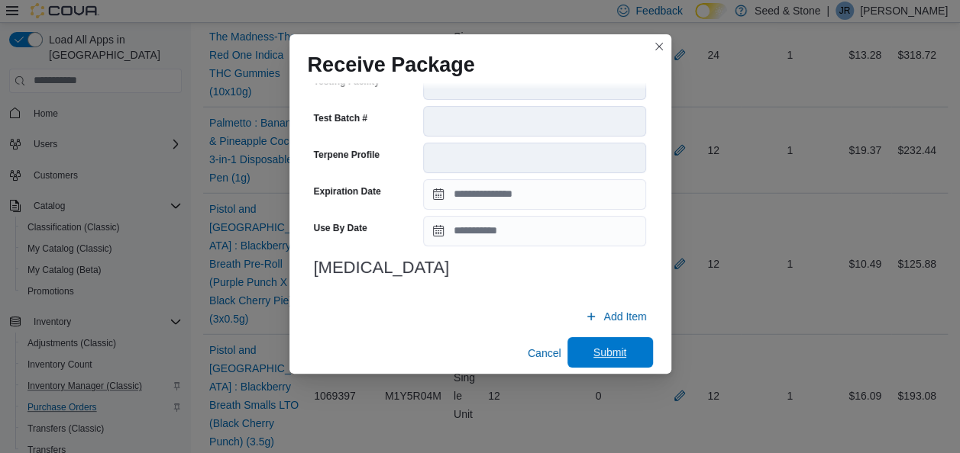
click at [615, 345] on span "Submit" at bounding box center [610, 352] width 34 height 15
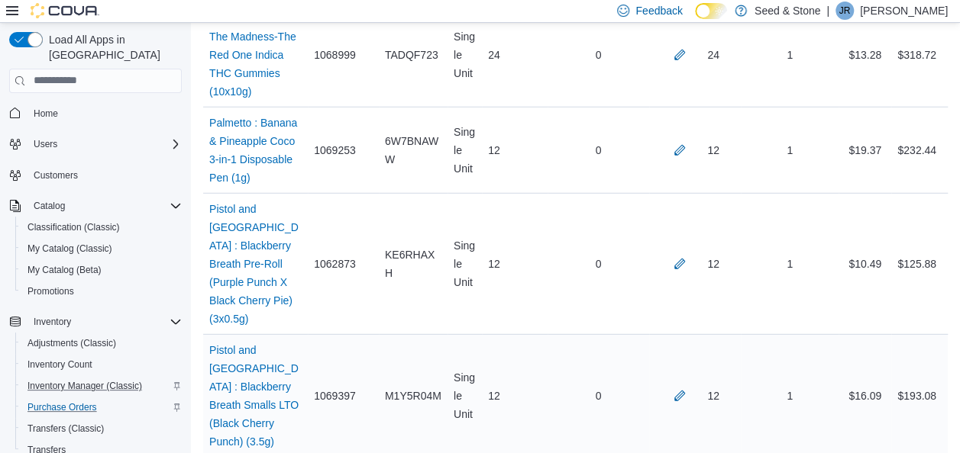
scroll to position [6030, 0]
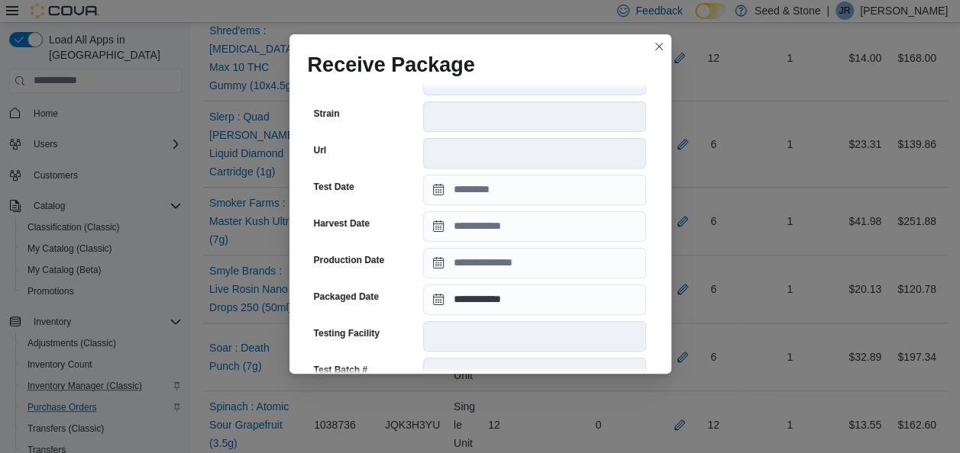
scroll to position [338, 0]
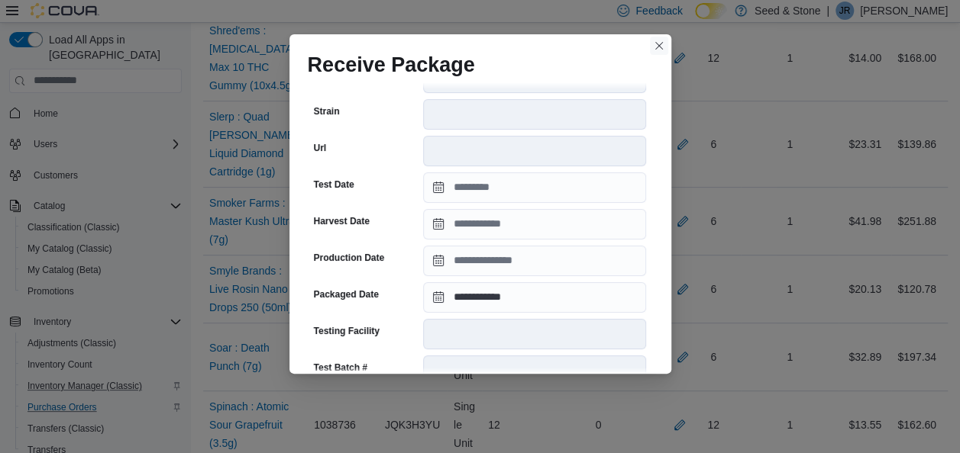
click at [660, 43] on button "Closes this modal window" at bounding box center [659, 46] width 18 height 18
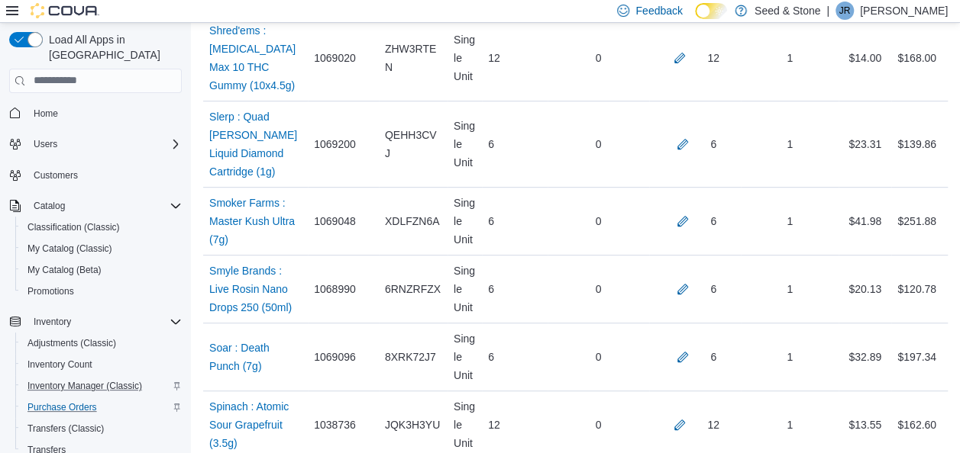
scroll to position [4222, 0]
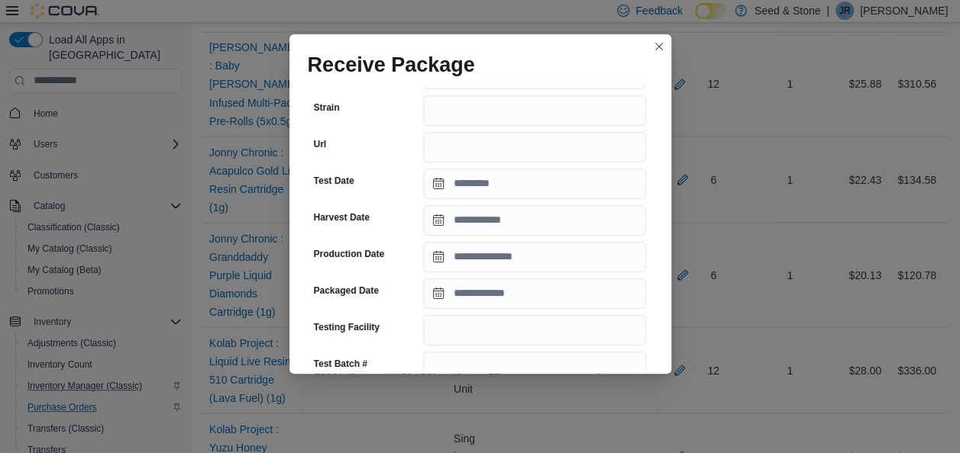
scroll to position [244, 0]
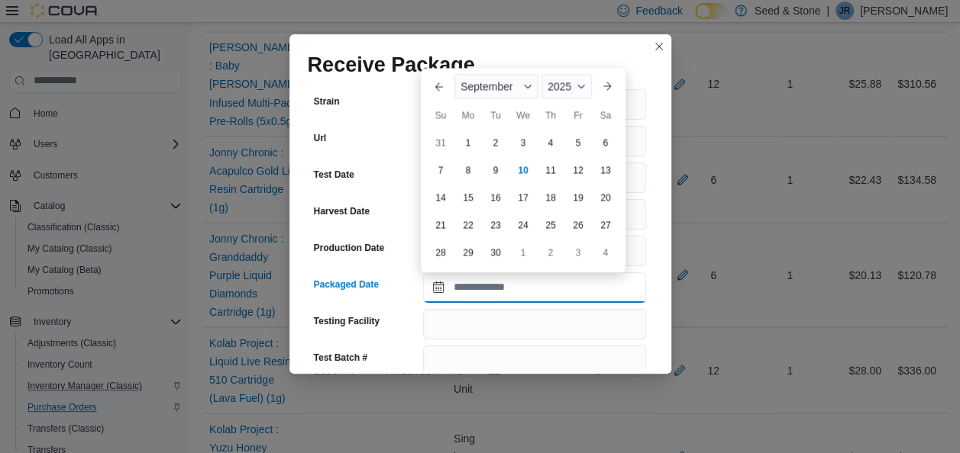
click at [547, 287] on input "Packaged Date" at bounding box center [534, 288] width 223 height 31
click at [469, 146] on div "1" at bounding box center [467, 142] width 27 height 27
type input "**********"
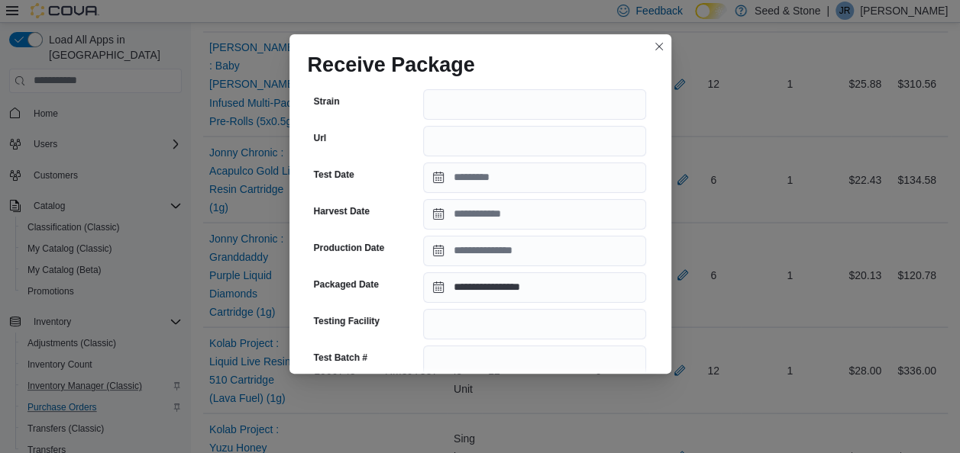
scroll to position [612, 0]
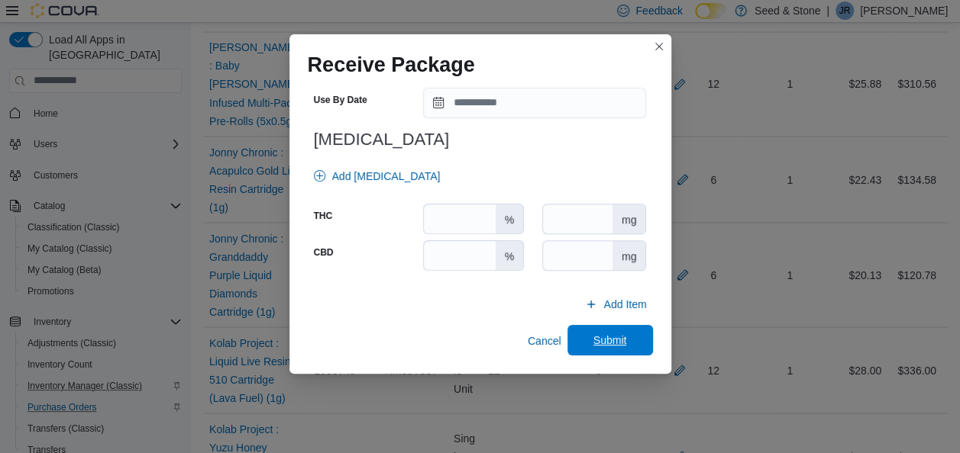
click at [612, 328] on span "Submit" at bounding box center [609, 340] width 67 height 31
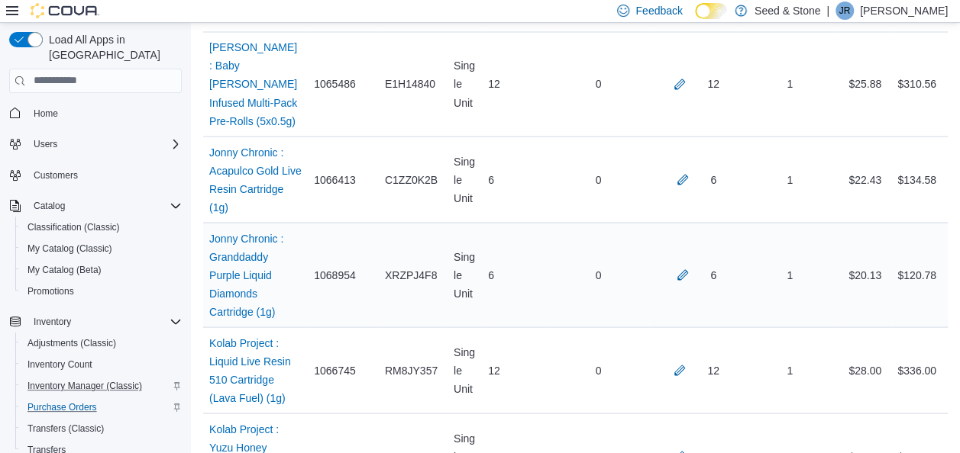
scroll to position [1284, 0]
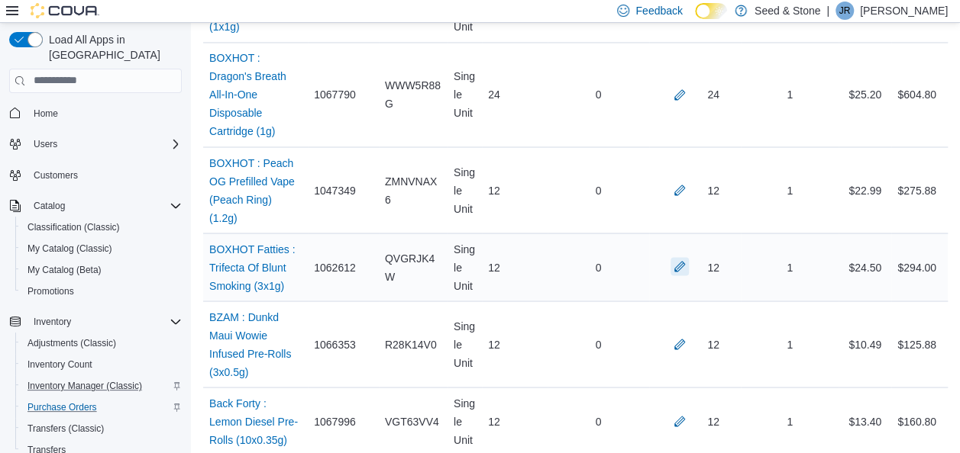
click at [689, 257] on button "button" at bounding box center [679, 266] width 18 height 18
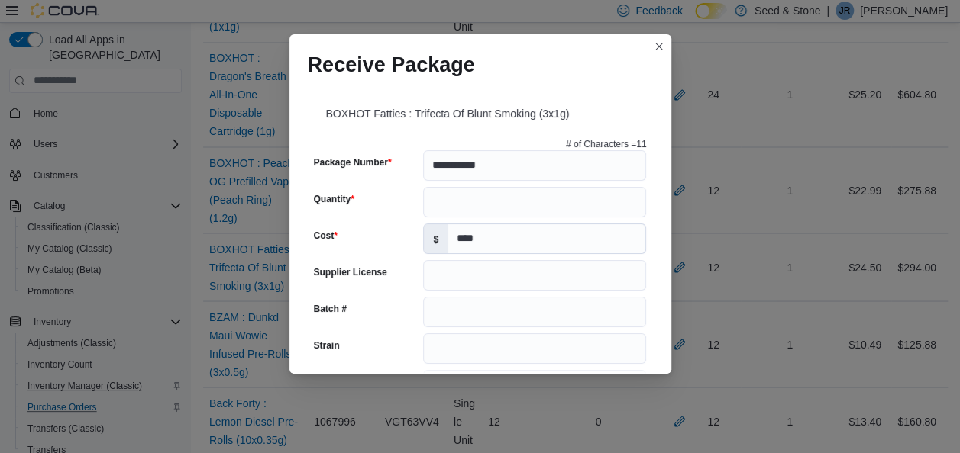
scroll to position [328, 0]
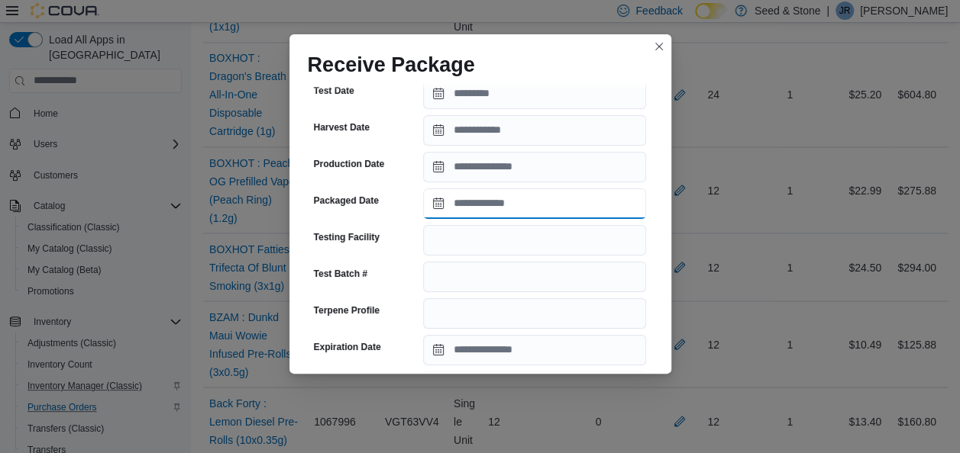
click at [540, 200] on input "Packaged Date" at bounding box center [534, 204] width 223 height 31
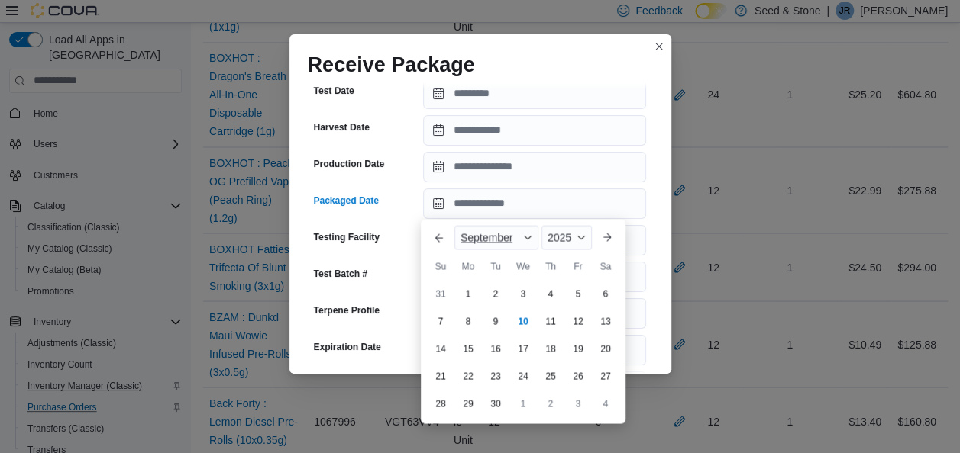
click at [476, 229] on div "September" at bounding box center [496, 237] width 84 height 24
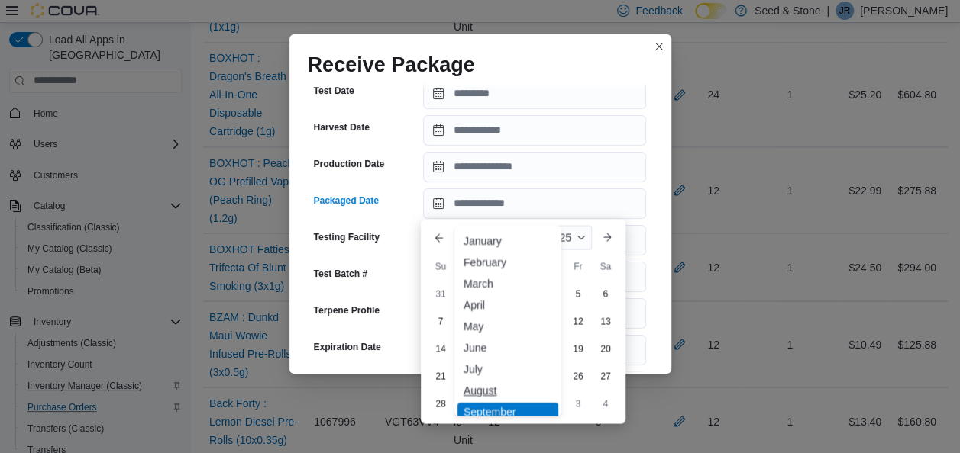
click at [493, 386] on div "August" at bounding box center [507, 390] width 101 height 18
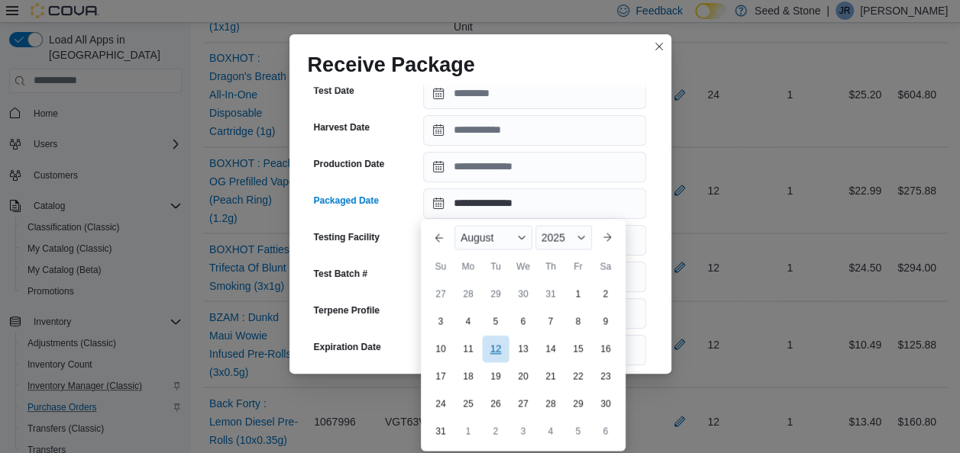
click at [498, 344] on div "12" at bounding box center [495, 348] width 27 height 27
type input "**********"
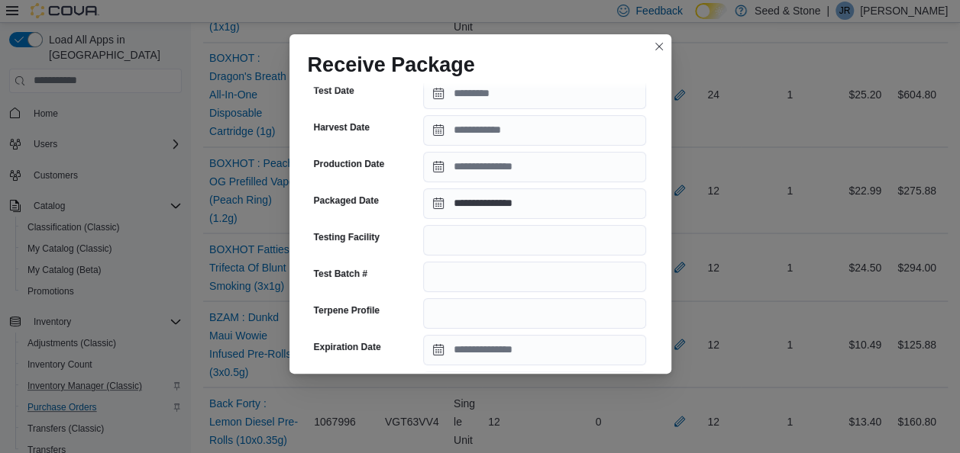
scroll to position [612, 0]
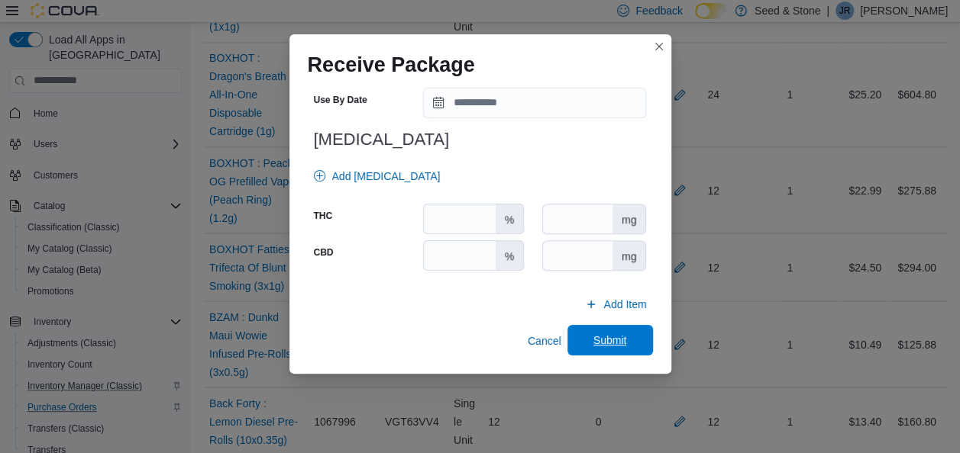
click at [602, 326] on span "Submit" at bounding box center [609, 340] width 67 height 31
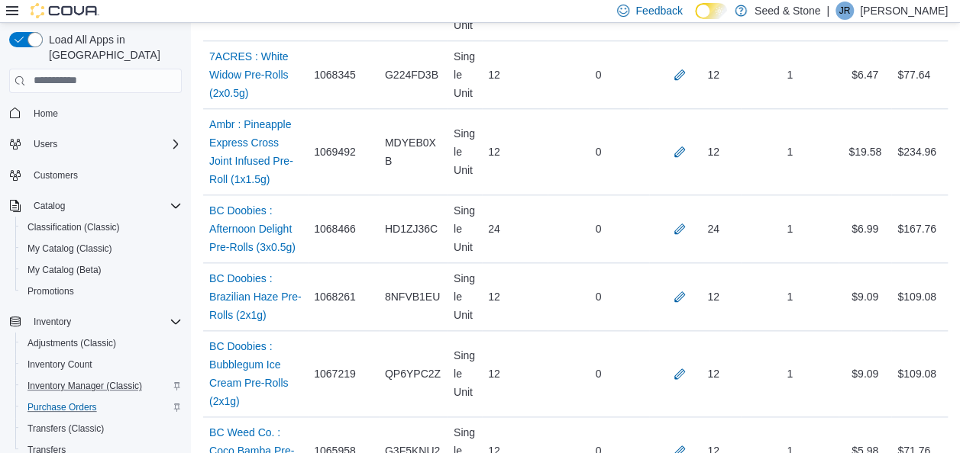
scroll to position [8244, 0]
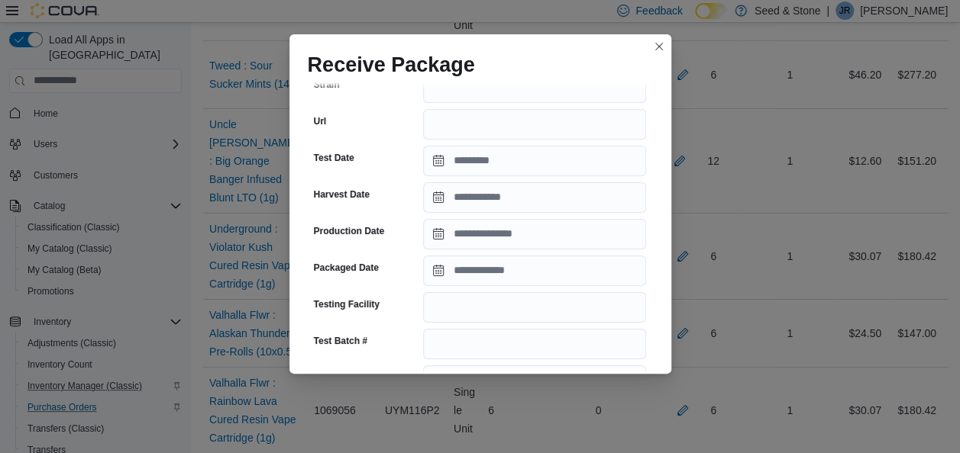
scroll to position [263, 0]
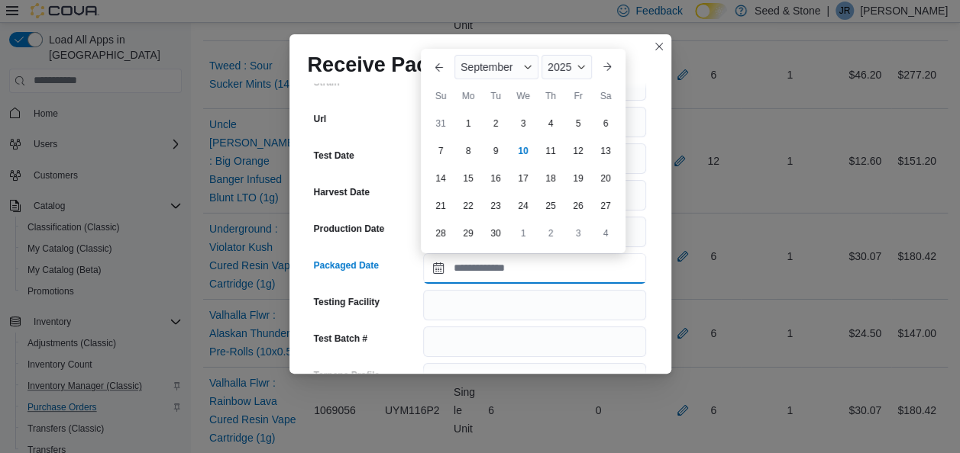
click at [570, 269] on input "Packaged Date" at bounding box center [534, 268] width 223 height 31
click at [435, 70] on button "Previous Month" at bounding box center [439, 67] width 24 height 24
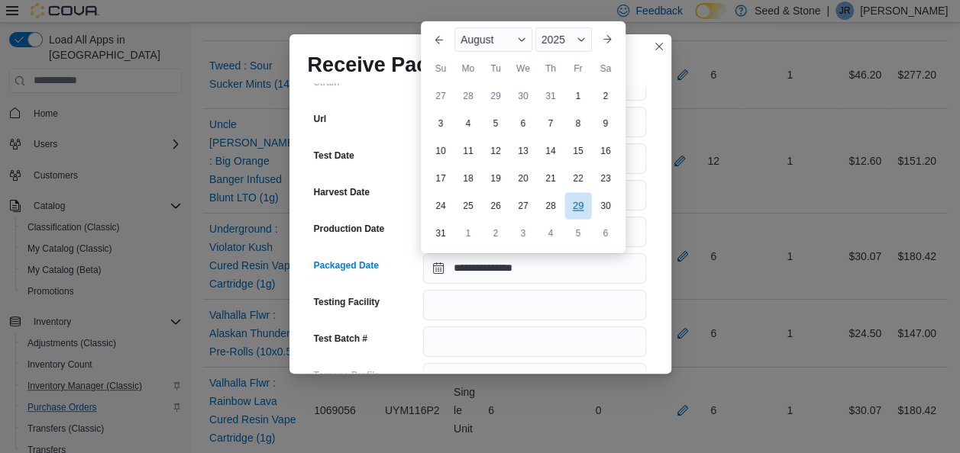
click at [578, 202] on div "29" at bounding box center [577, 205] width 27 height 27
type input "**********"
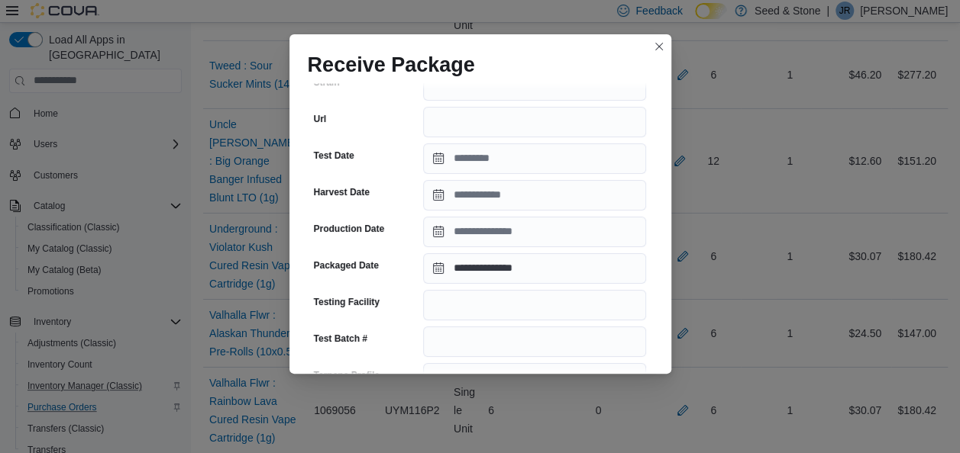
scroll to position [612, 0]
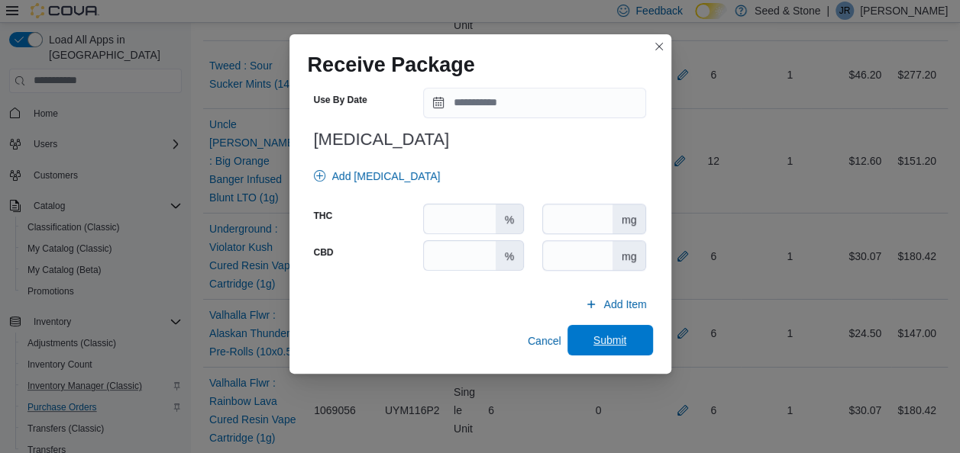
click at [614, 337] on span "Submit" at bounding box center [610, 340] width 34 height 15
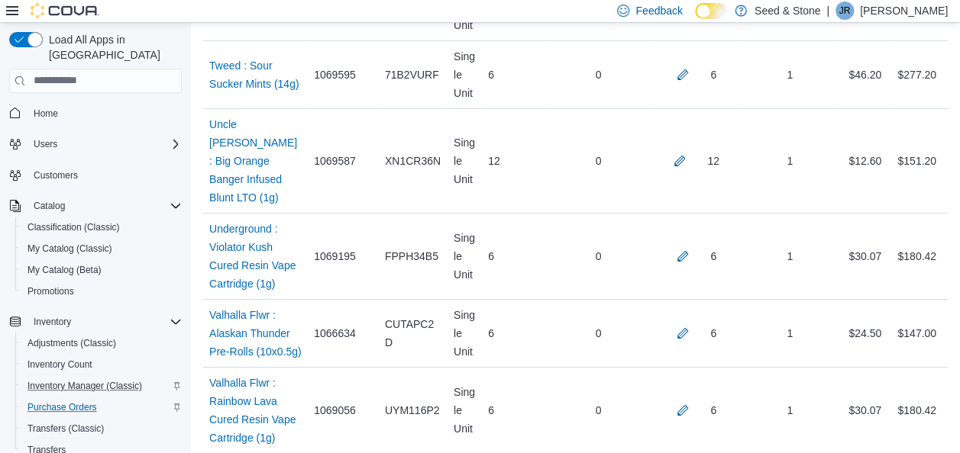
scroll to position [7109, 0]
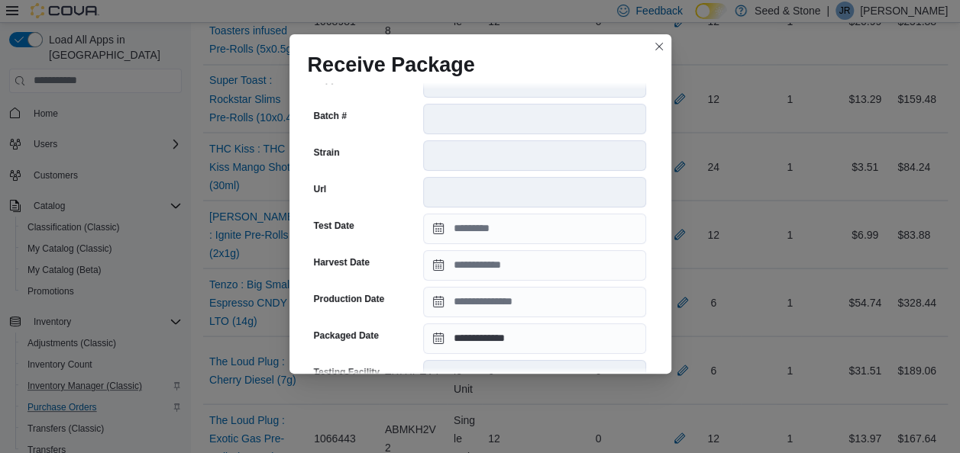
scroll to position [307, 0]
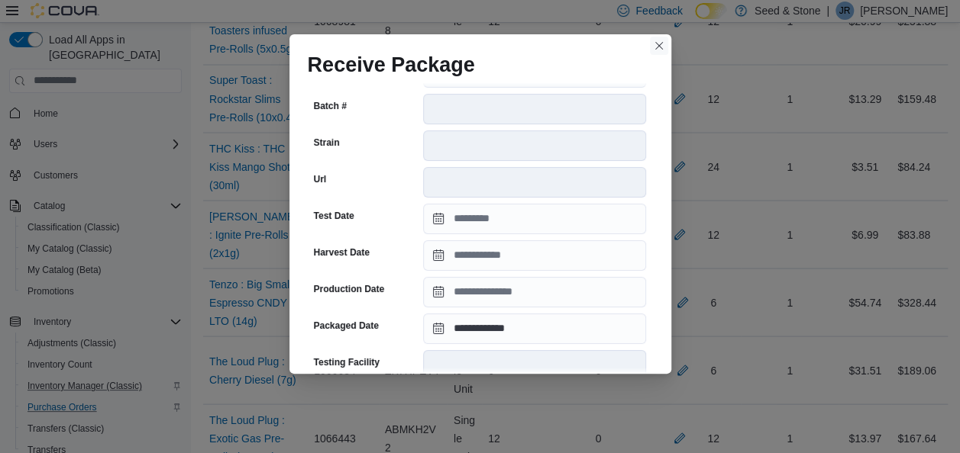
click at [657, 43] on button "Closes this modal window" at bounding box center [659, 46] width 18 height 18
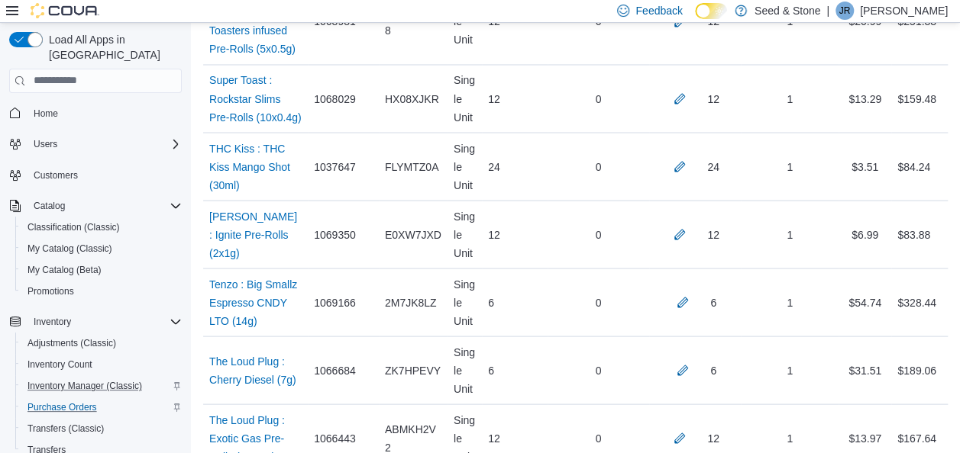
scroll to position [4548, 0]
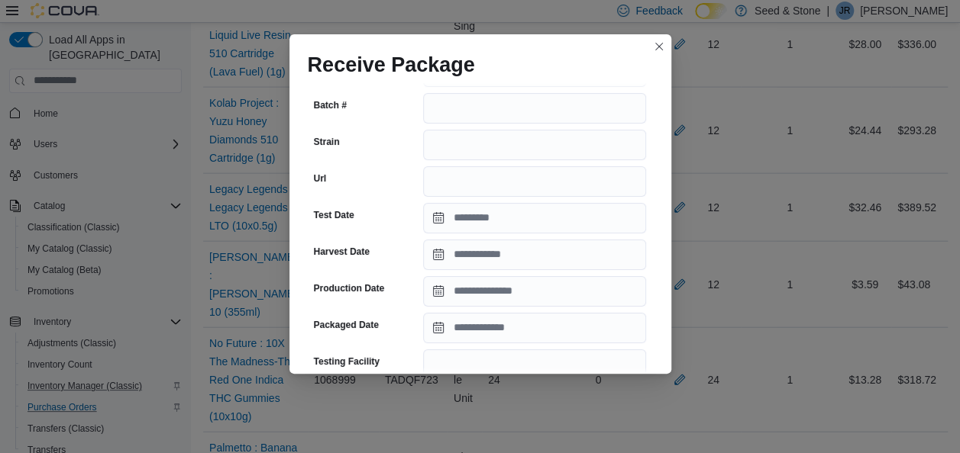
scroll to position [217, 0]
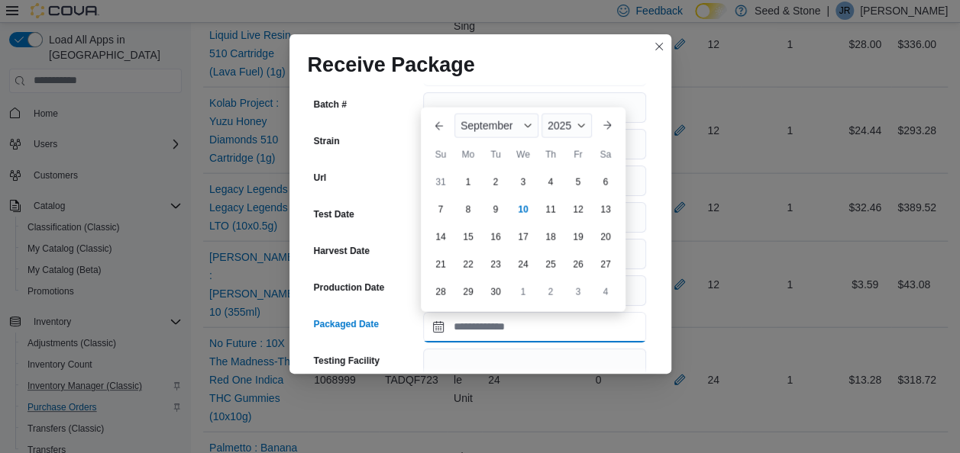
click at [537, 318] on input "Packaged Date" at bounding box center [534, 327] width 223 height 31
click at [441, 119] on button "Previous Month" at bounding box center [439, 126] width 24 height 24
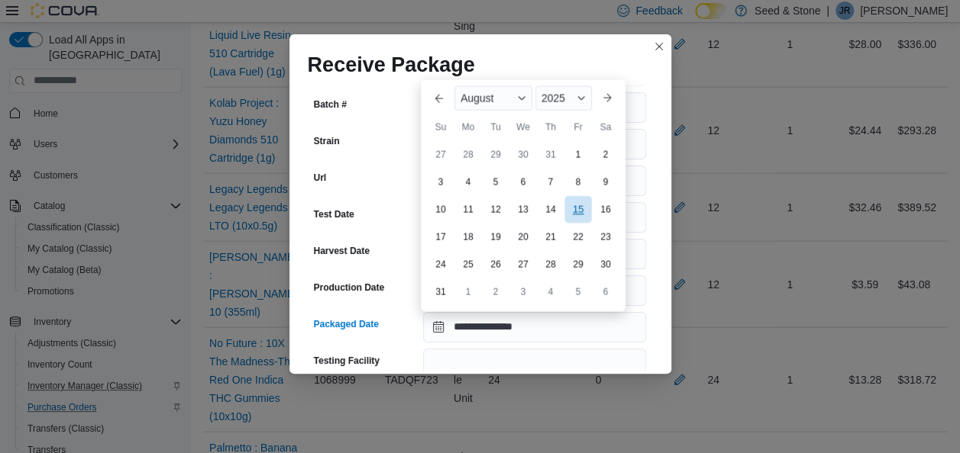
click at [573, 205] on div "15" at bounding box center [577, 209] width 27 height 27
type input "**********"
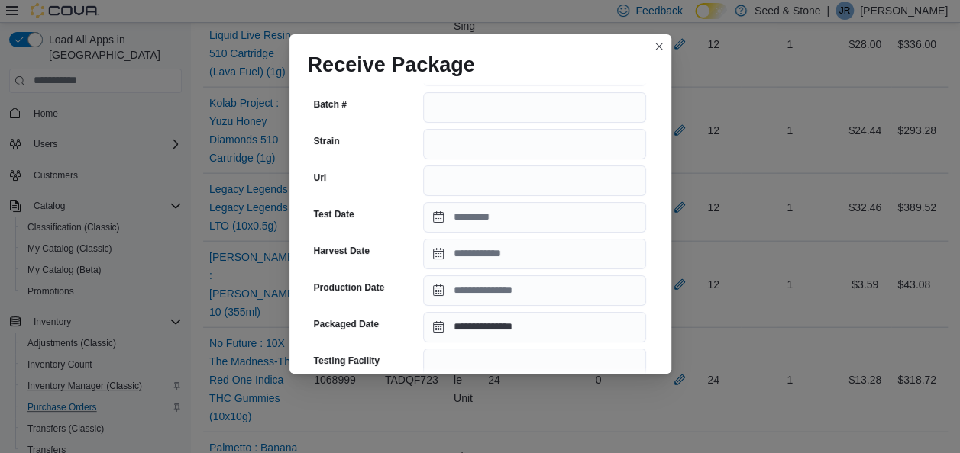
scroll to position [624, 0]
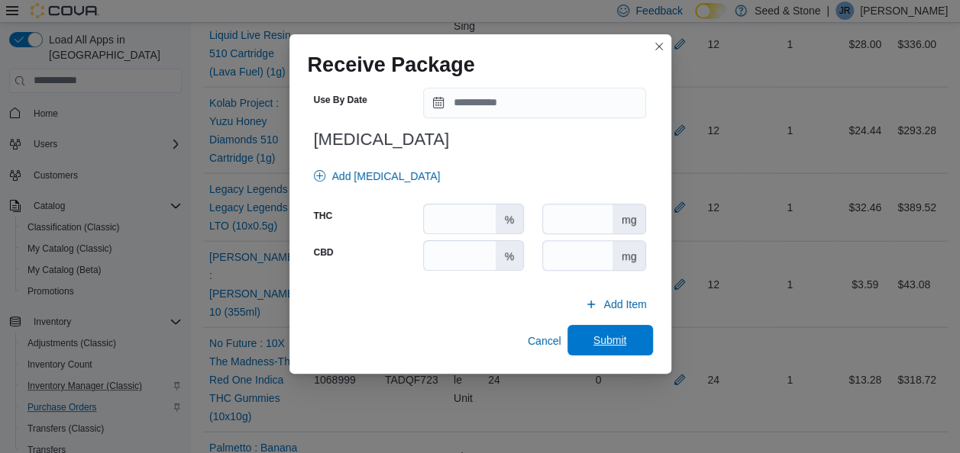
click at [601, 331] on span "Submit" at bounding box center [609, 340] width 67 height 31
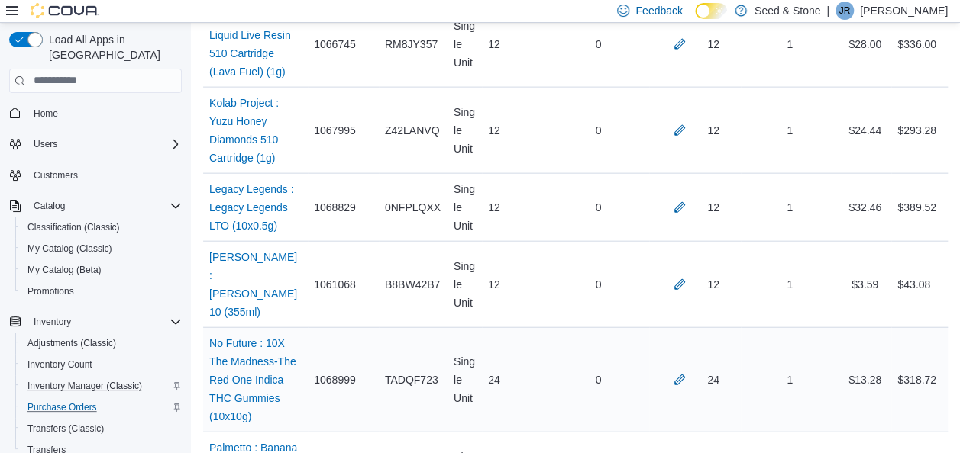
scroll to position [6464, 0]
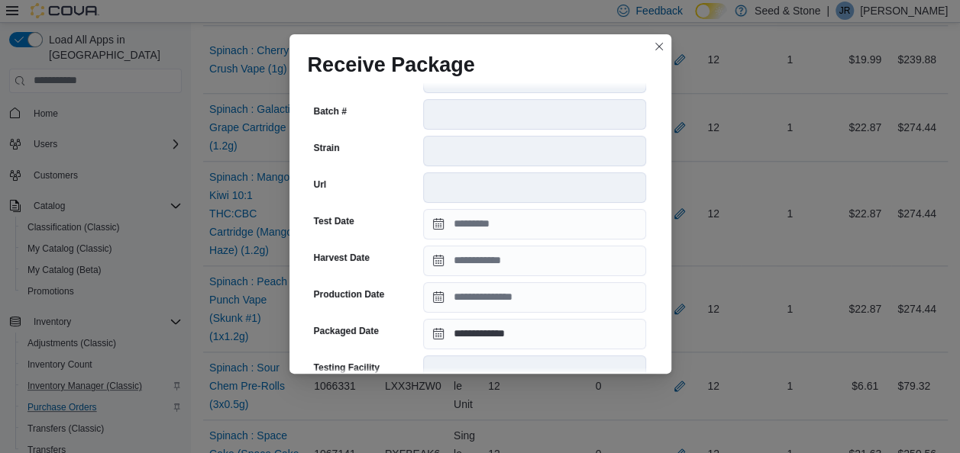
scroll to position [306, 0]
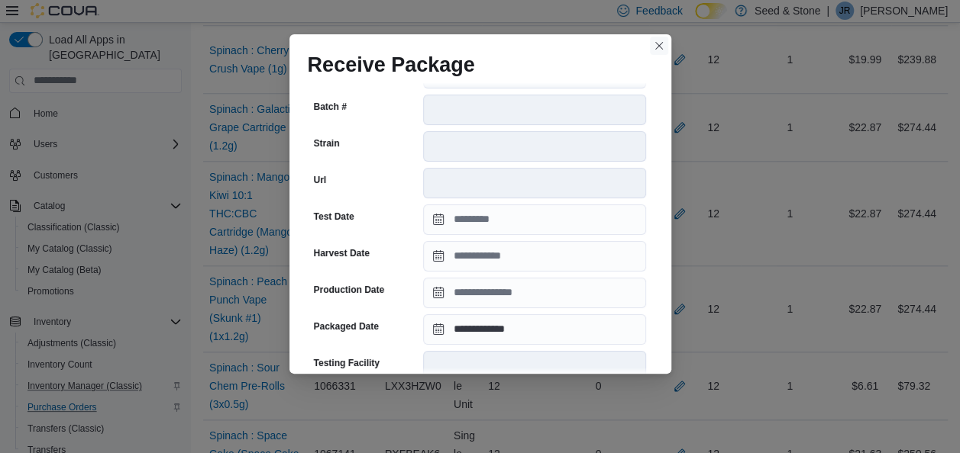
click at [662, 40] on button "Closes this modal window" at bounding box center [659, 46] width 18 height 18
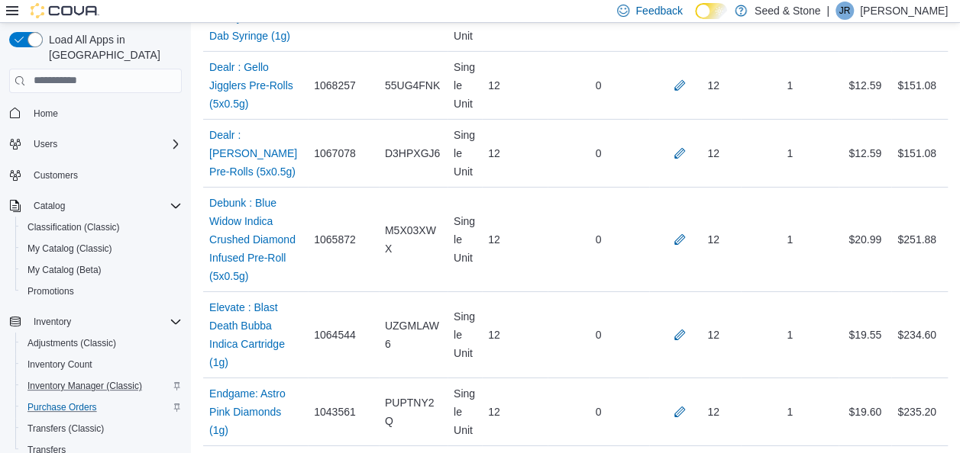
scroll to position [4806, 0]
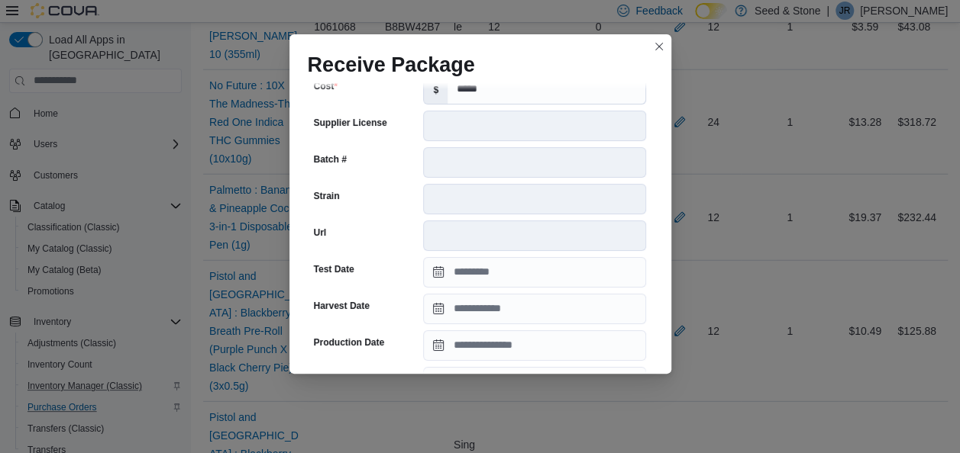
scroll to position [320, 0]
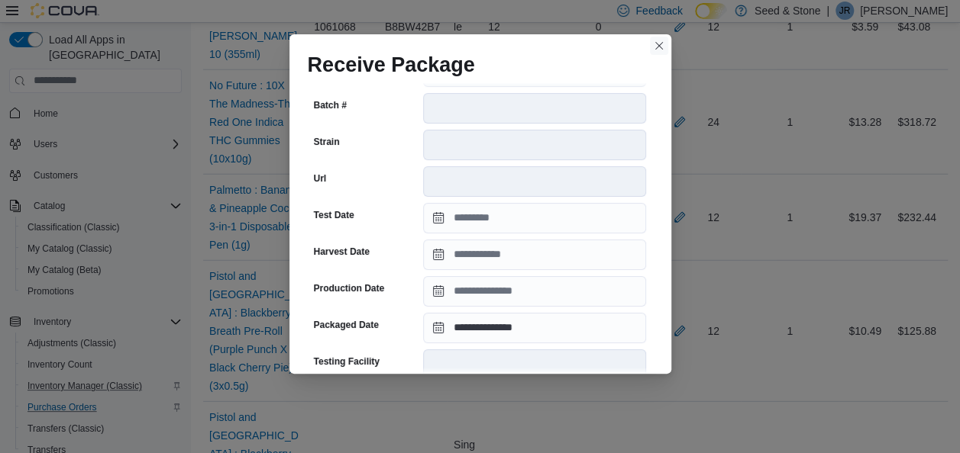
click at [655, 44] on button "Closes this modal window" at bounding box center [659, 46] width 18 height 18
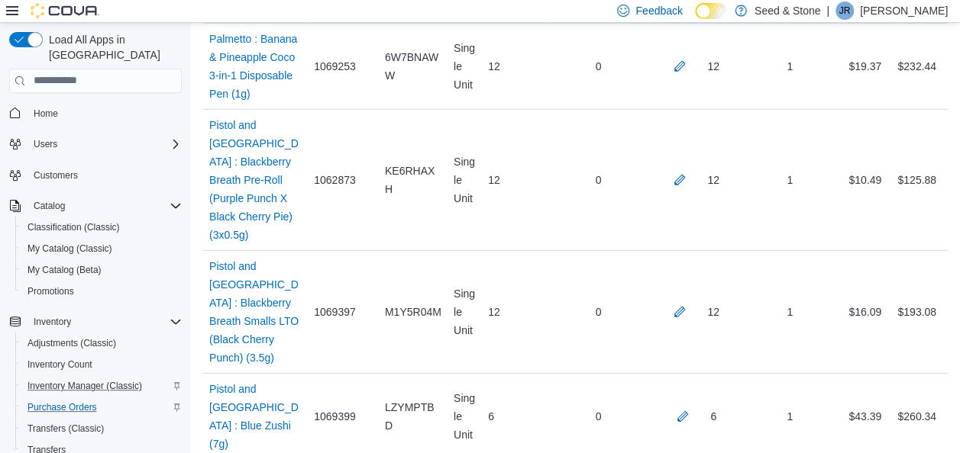
scroll to position [4959, 0]
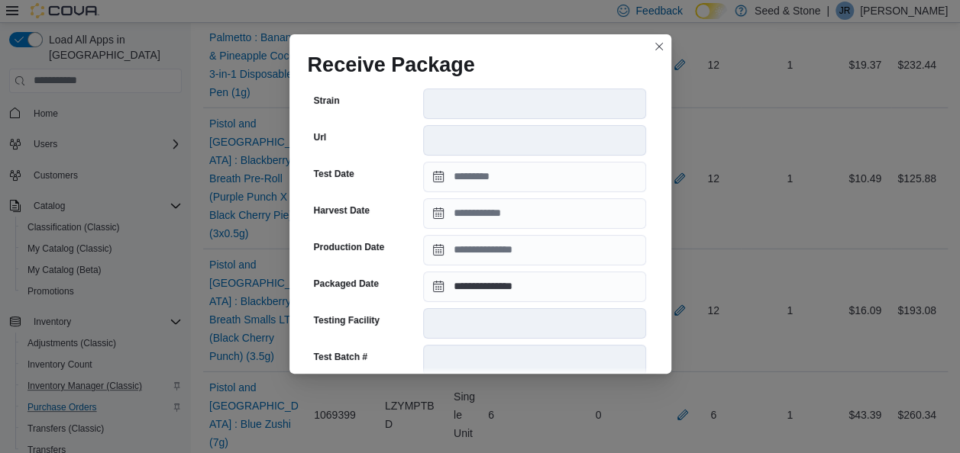
scroll to position [362, 0]
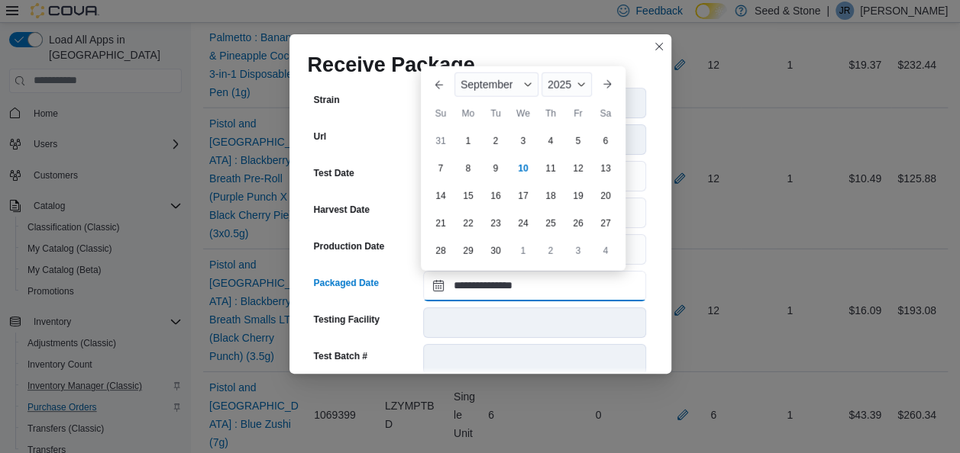
click at [529, 276] on input "**********" at bounding box center [534, 286] width 223 height 31
click at [438, 83] on button "Previous Month" at bounding box center [439, 85] width 24 height 24
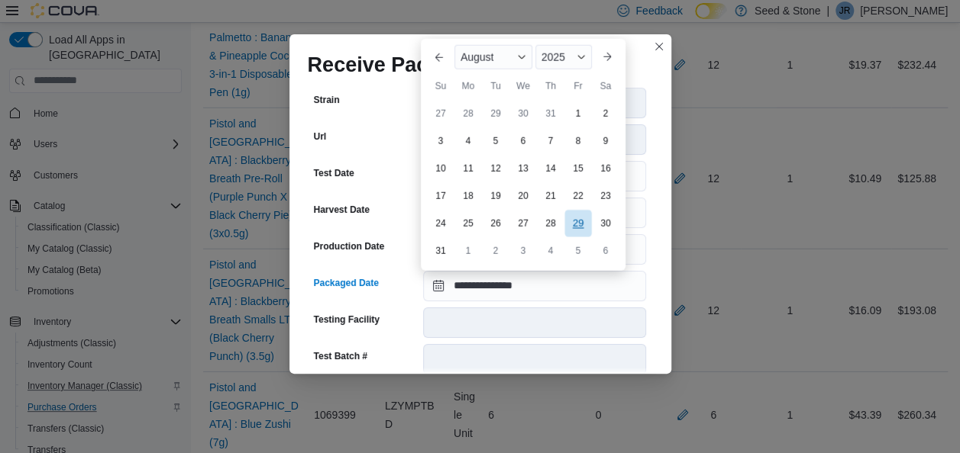
click at [582, 226] on div "29" at bounding box center [577, 224] width 27 height 27
type input "**********"
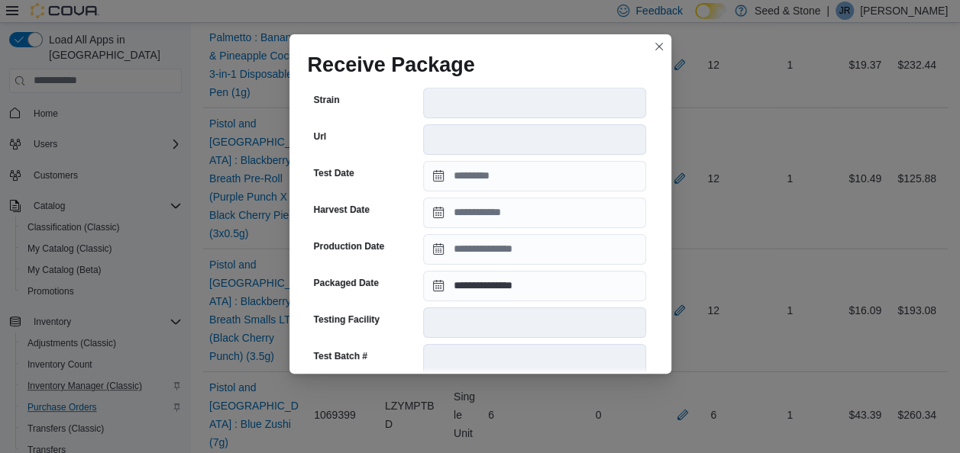
scroll to position [612, 0]
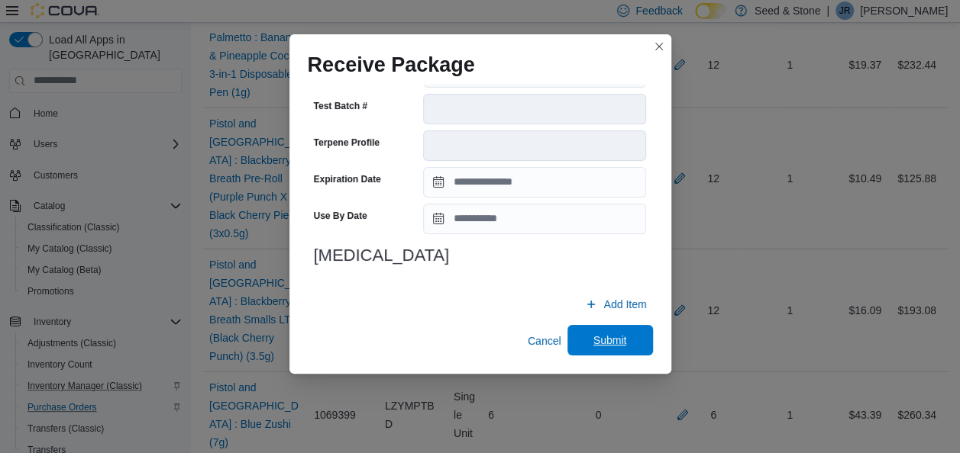
click at [598, 343] on span "Submit" at bounding box center [610, 340] width 34 height 15
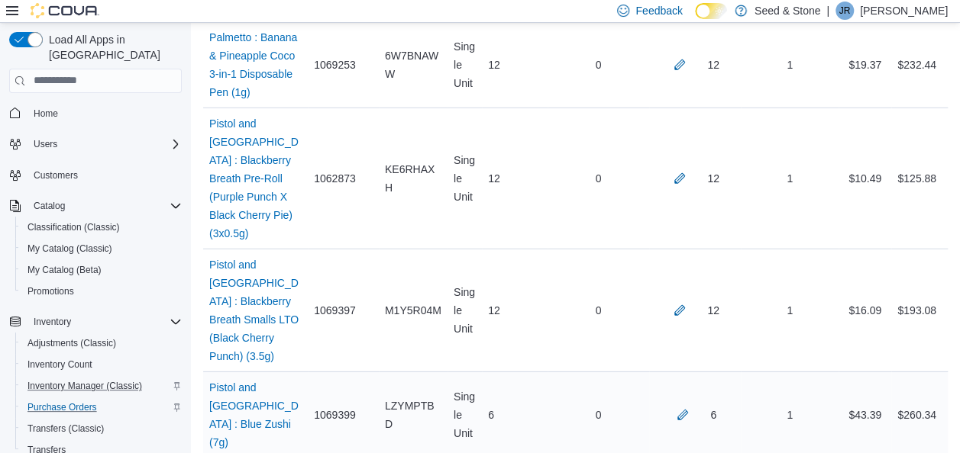
scroll to position [8619, 0]
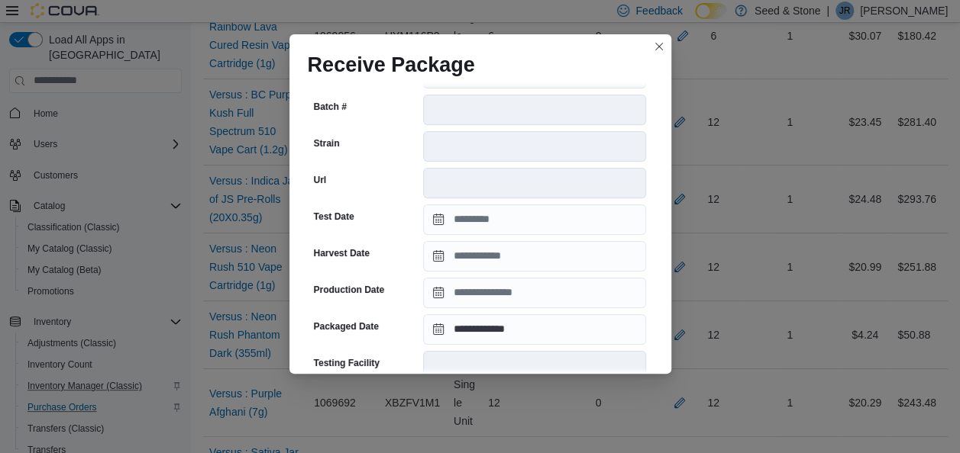
scroll to position [307, 0]
click at [660, 40] on button "Closes this modal window" at bounding box center [659, 46] width 18 height 18
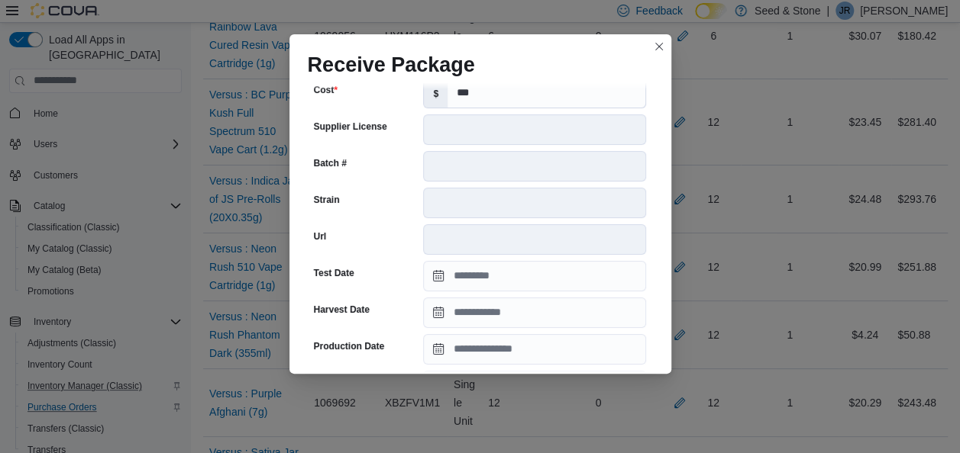
scroll to position [340, 0]
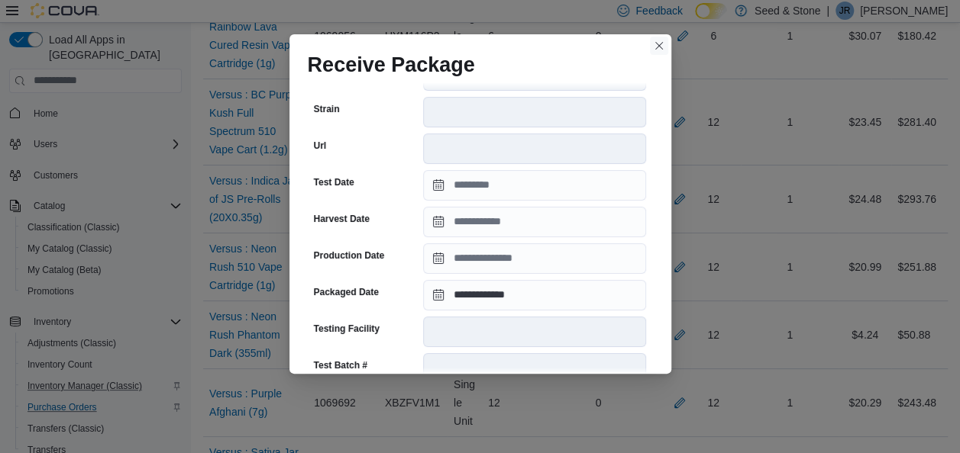
click at [657, 46] on button "Closes this modal window" at bounding box center [659, 46] width 18 height 18
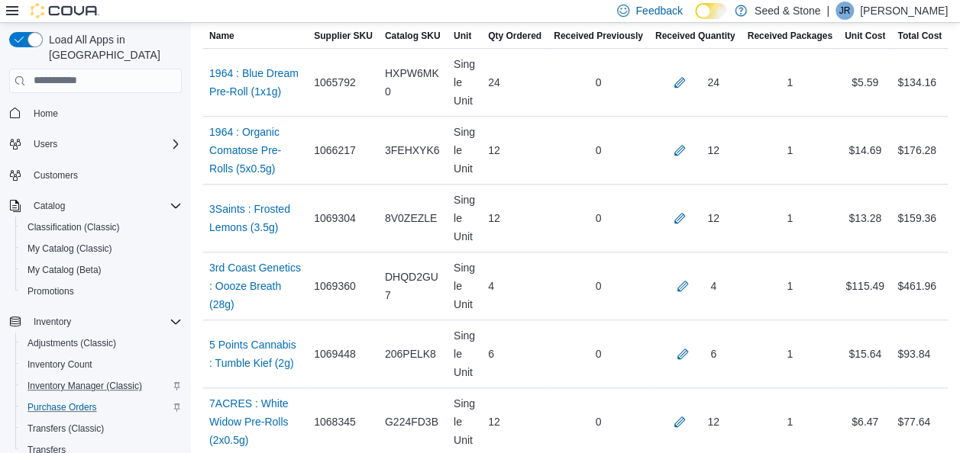
scroll to position [1401, 0]
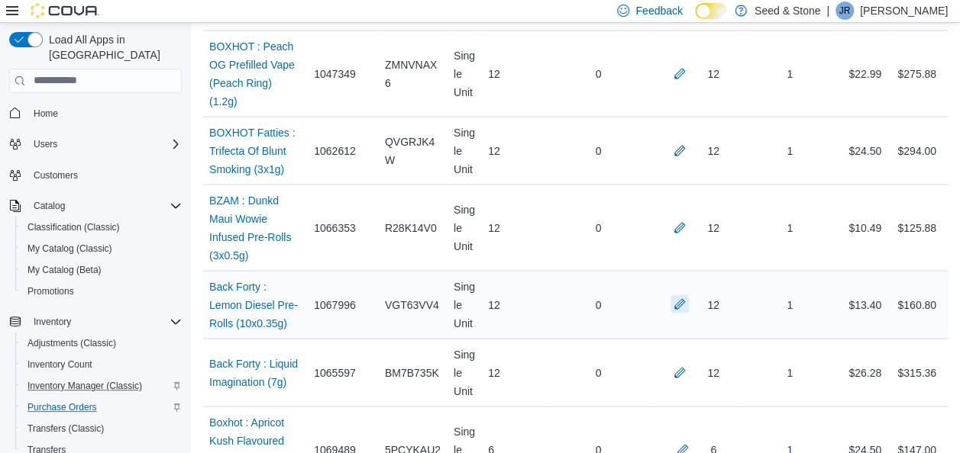
click at [688, 295] on button "button" at bounding box center [679, 304] width 18 height 18
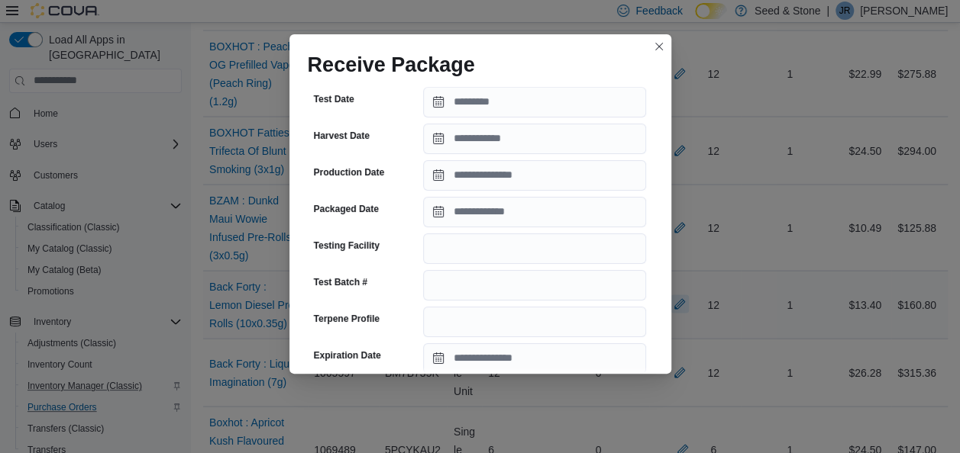
scroll to position [321, 0]
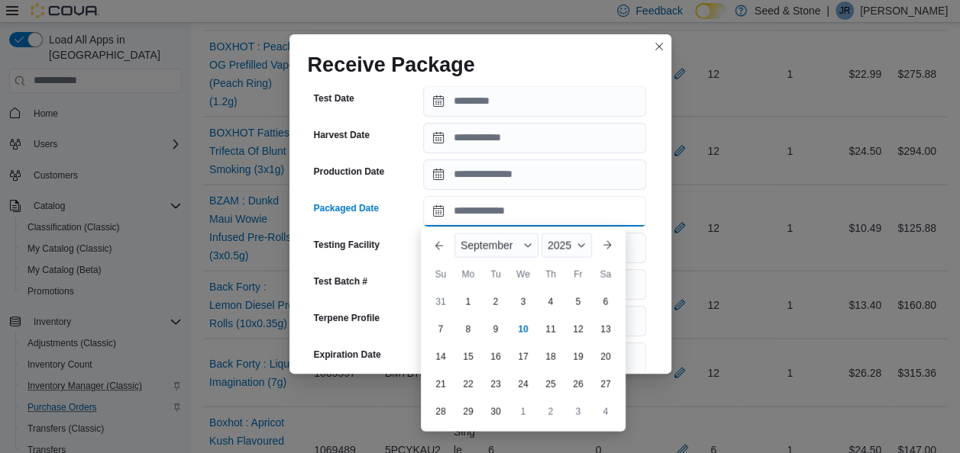
click at [557, 218] on input "Packaged Date" at bounding box center [534, 211] width 223 height 31
click at [431, 239] on button "Previous Month" at bounding box center [439, 245] width 24 height 24
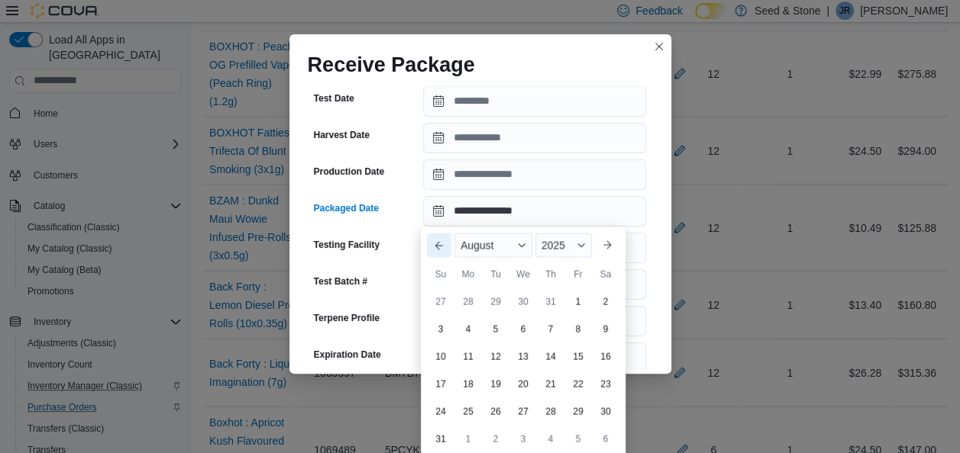
click at [437, 244] on button "Previous Month" at bounding box center [439, 245] width 24 height 24
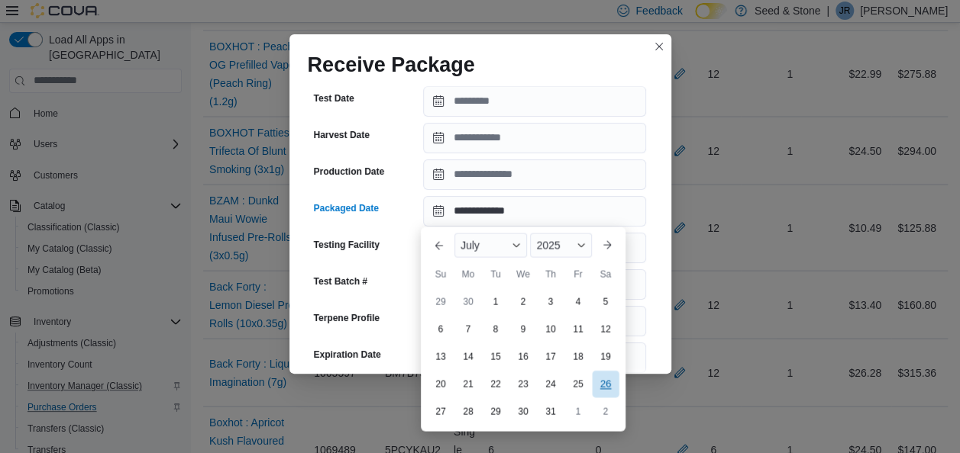
click at [606, 381] on div "26" at bounding box center [605, 383] width 27 height 27
type input "**********"
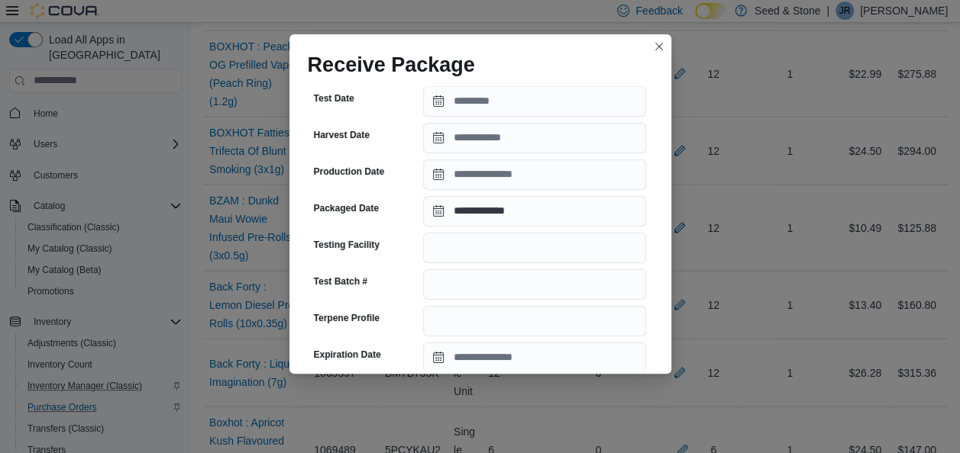
scroll to position [612, 0]
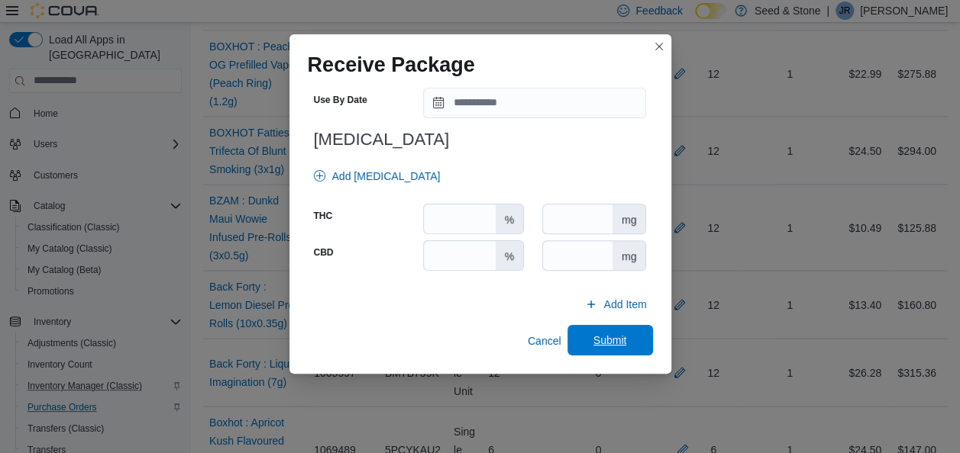
click at [610, 337] on span "Submit" at bounding box center [610, 340] width 34 height 15
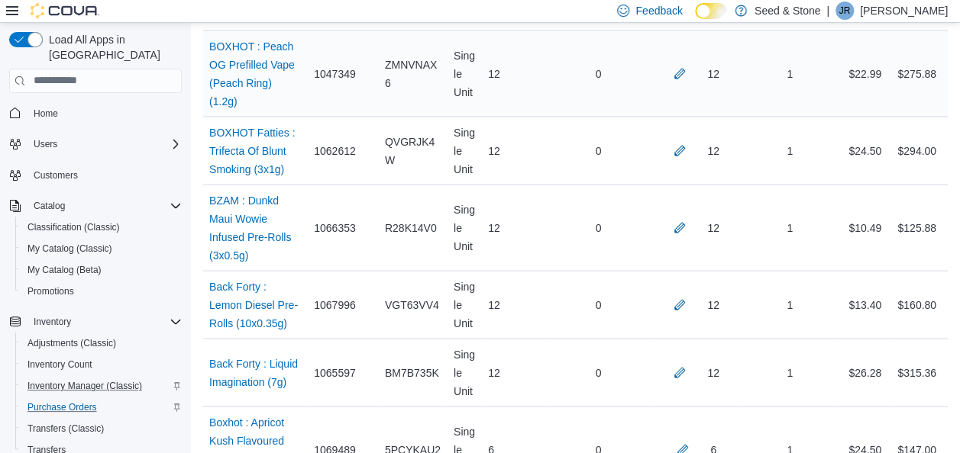
scroll to position [908, 0]
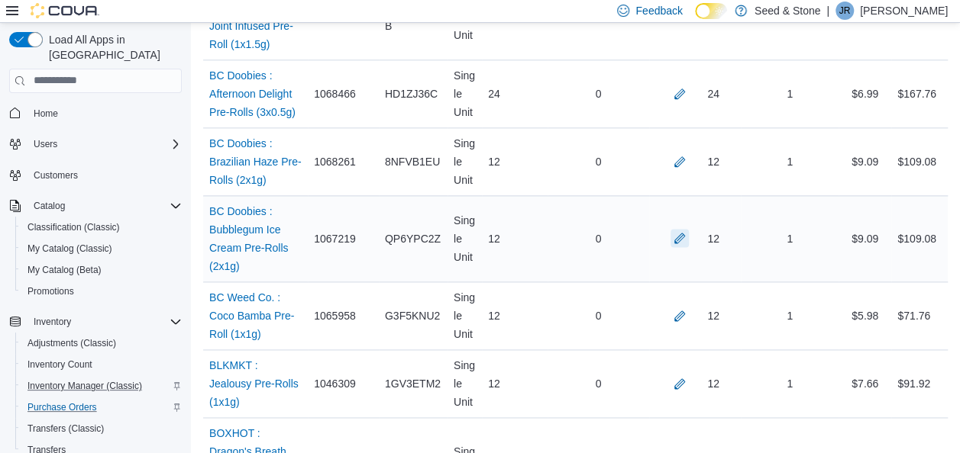
click at [689, 231] on button "button" at bounding box center [679, 238] width 18 height 18
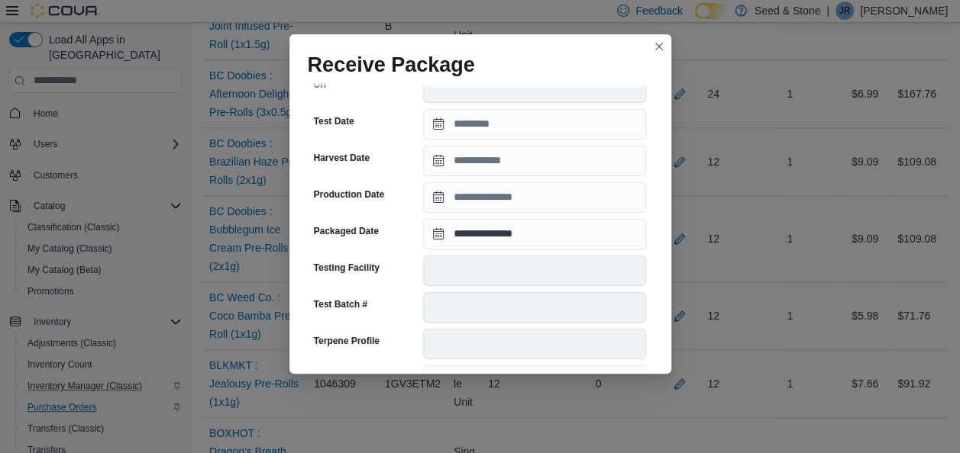
scroll to position [413, 0]
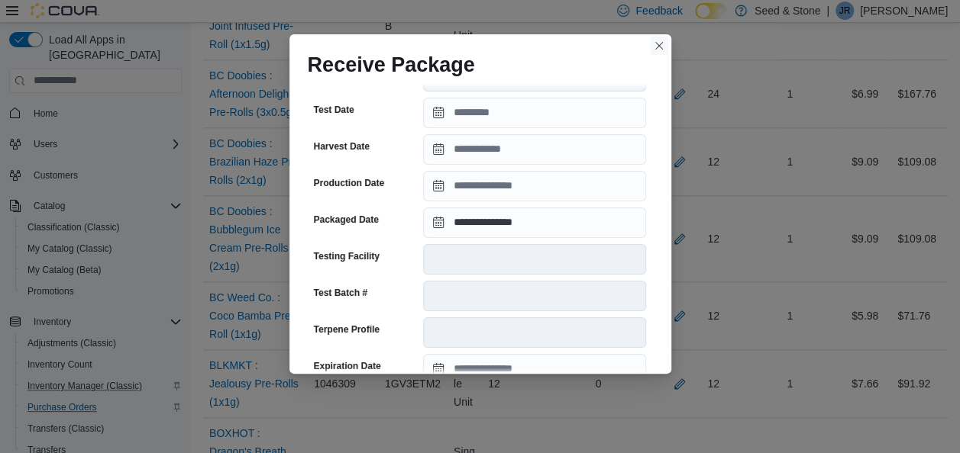
click at [658, 46] on button "Closes this modal window" at bounding box center [659, 46] width 18 height 18
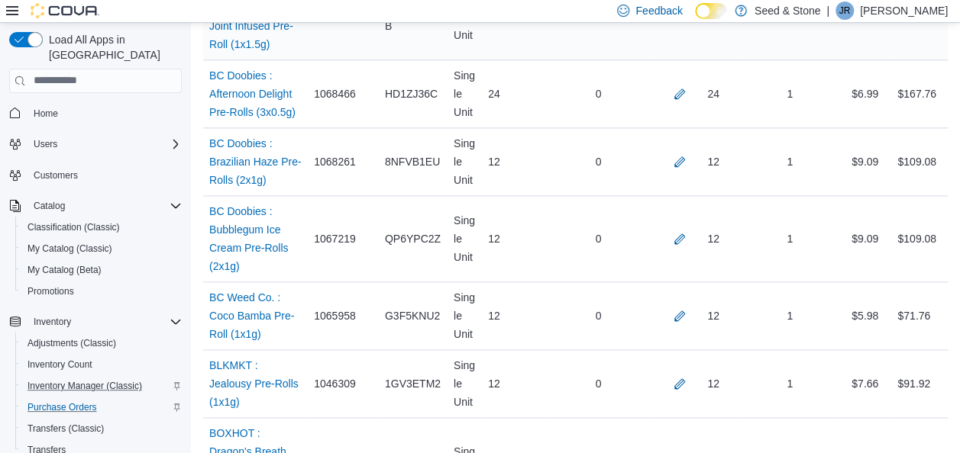
scroll to position [4548, 0]
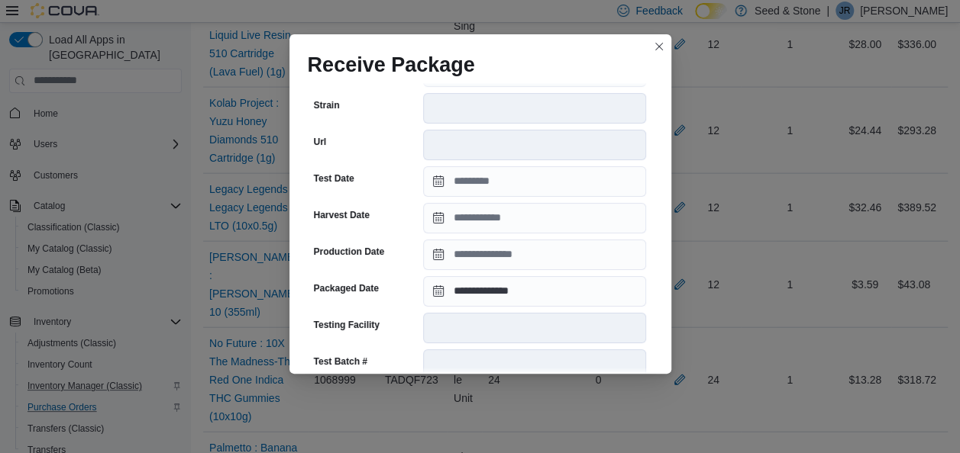
scroll to position [357, 0]
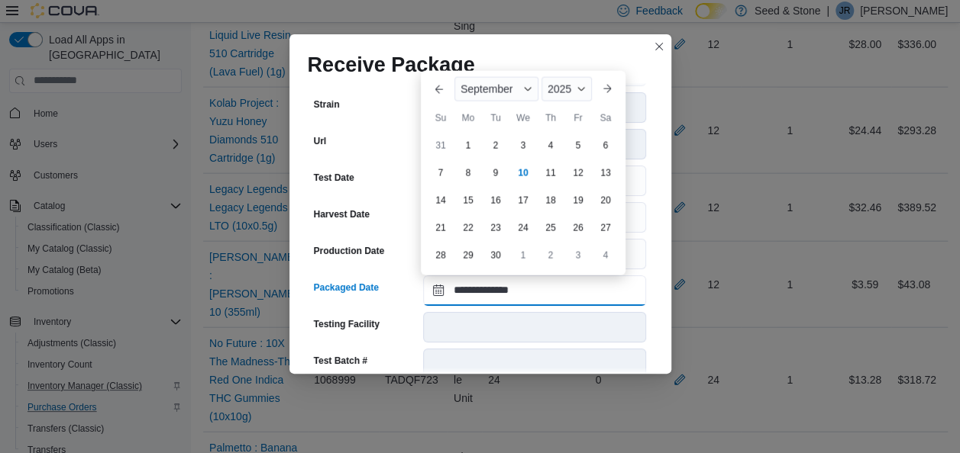
click at [533, 289] on input "**********" at bounding box center [534, 291] width 223 height 31
click at [444, 89] on button "Previous Month" at bounding box center [439, 89] width 24 height 24
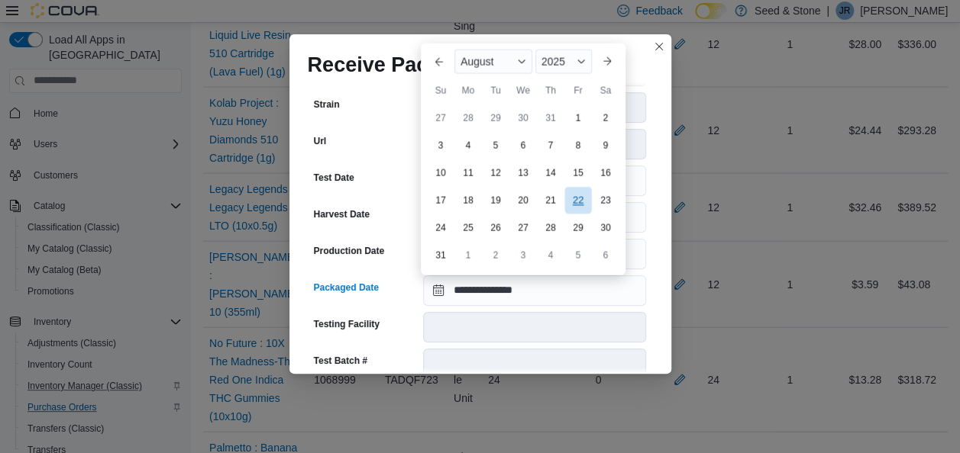
click at [580, 199] on div "22" at bounding box center [577, 200] width 27 height 27
type input "**********"
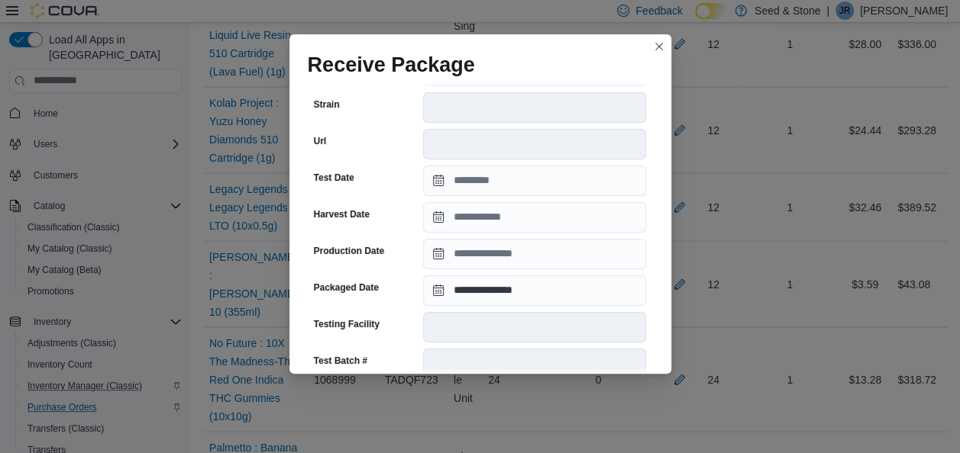
scroll to position [612, 0]
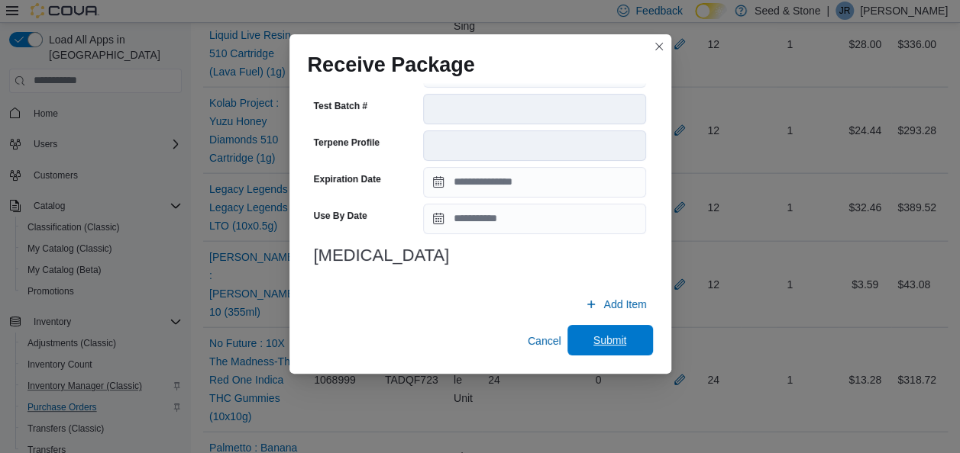
click at [595, 340] on span "Submit" at bounding box center [610, 340] width 34 height 15
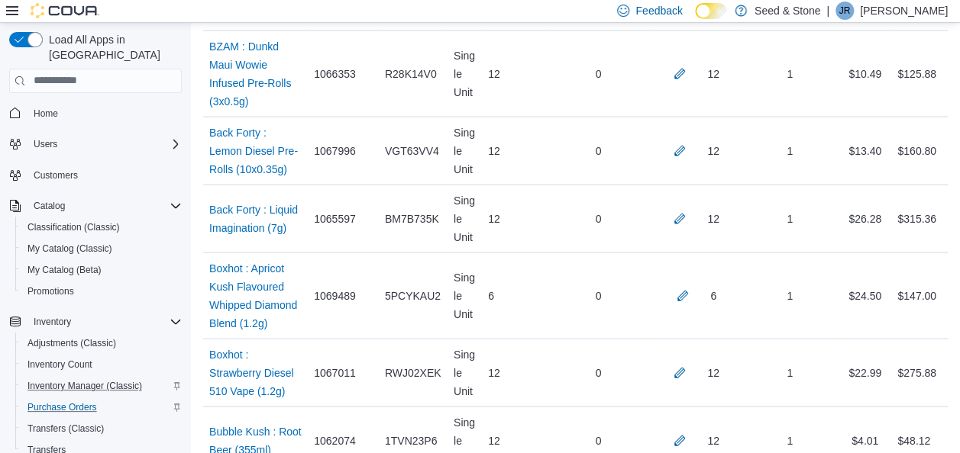
scroll to position [7349, 0]
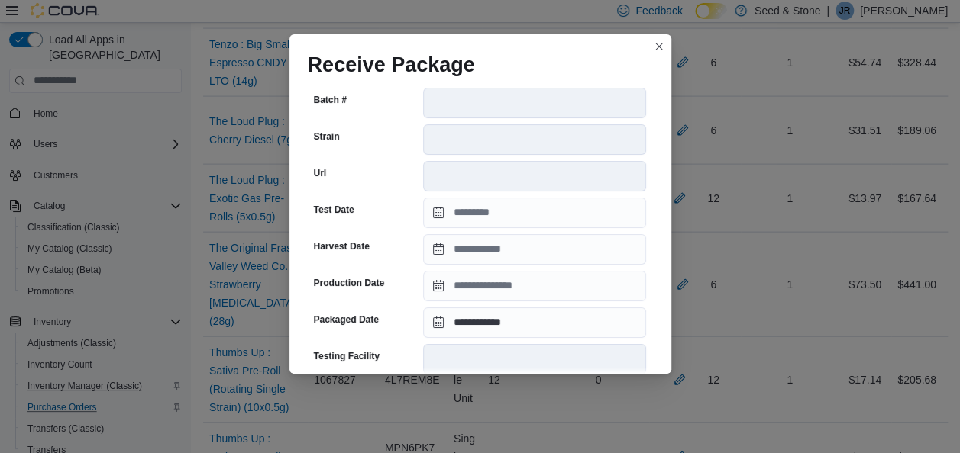
scroll to position [319, 0]
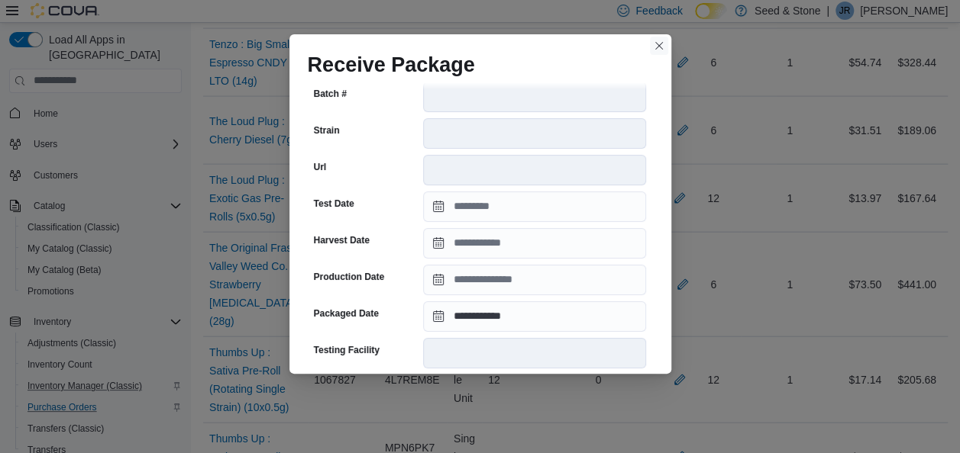
click at [660, 43] on button "Closes this modal window" at bounding box center [659, 46] width 18 height 18
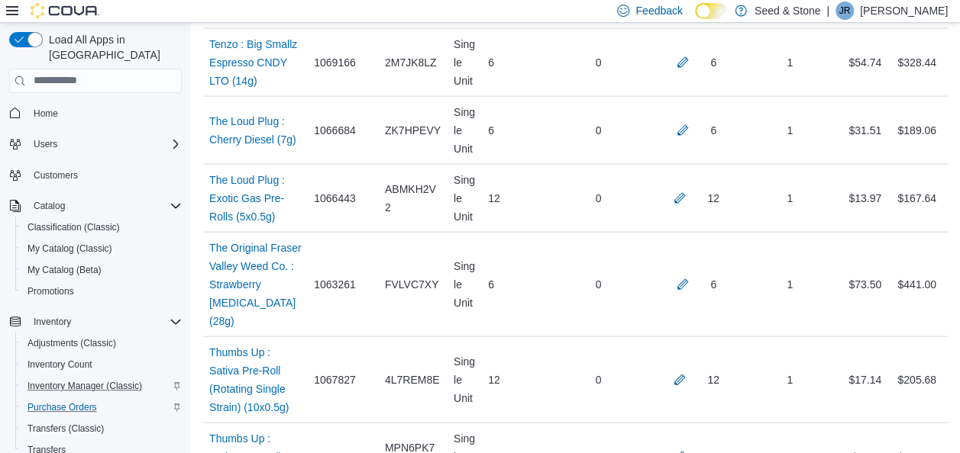
scroll to position [4941, 0]
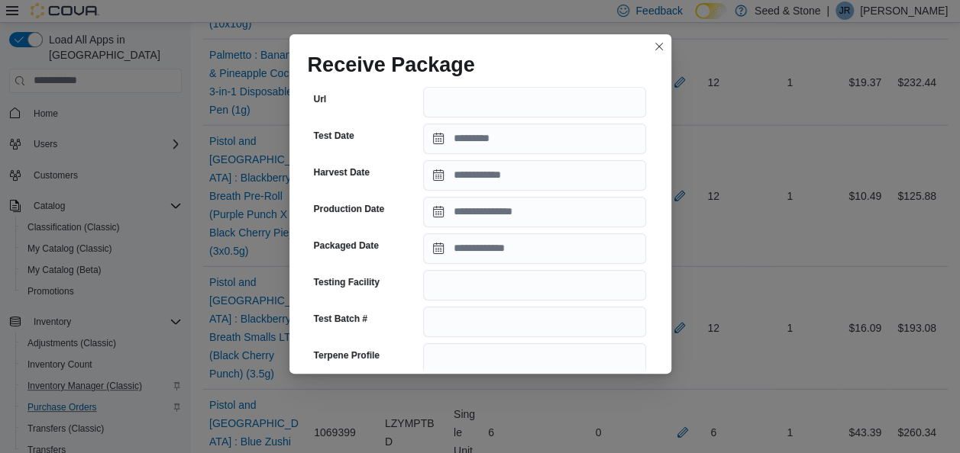
scroll to position [296, 0]
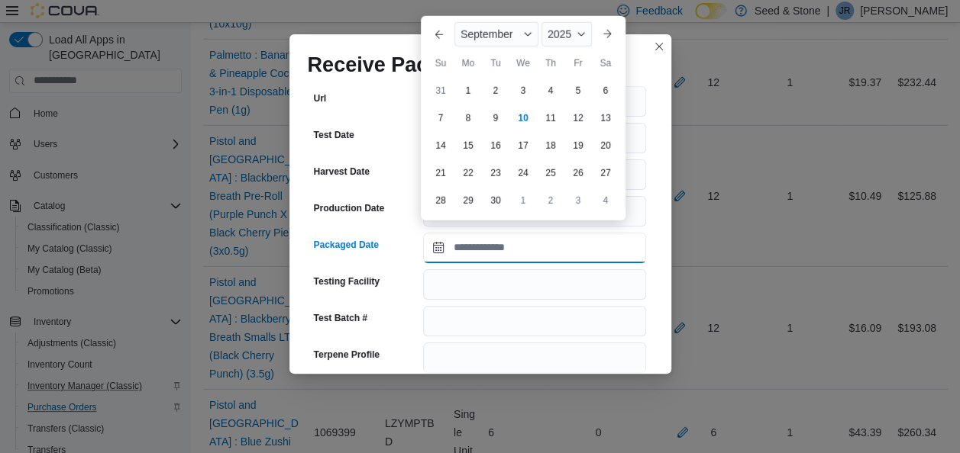
click at [550, 238] on input "Packaged Date" at bounding box center [534, 248] width 223 height 31
click at [575, 86] on div "5" at bounding box center [577, 90] width 27 height 27
type input "**********"
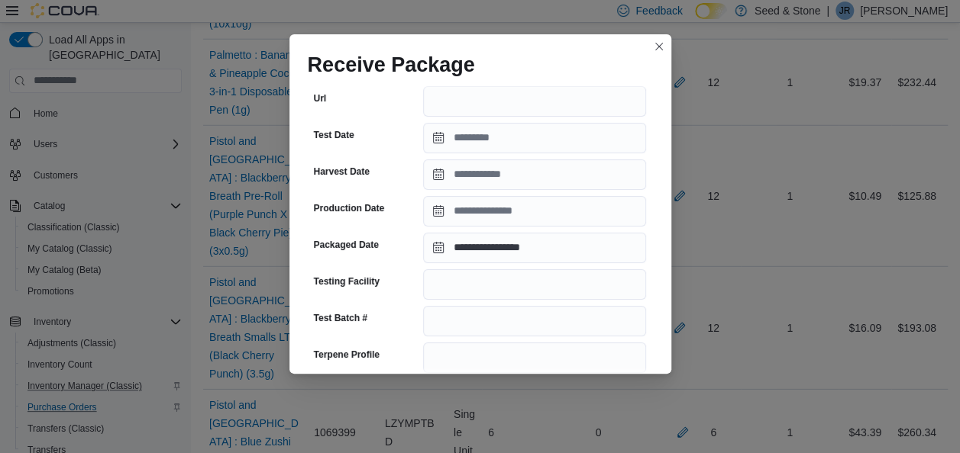
scroll to position [612, 0]
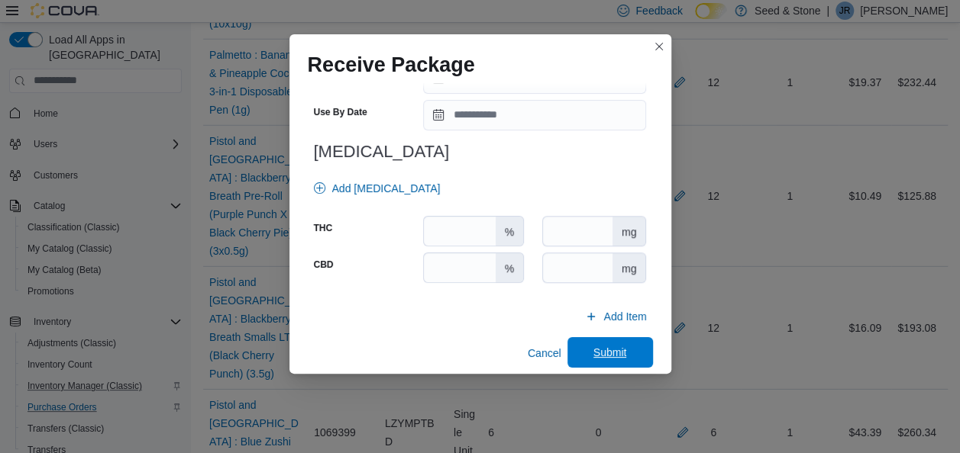
click at [595, 345] on span "Submit" at bounding box center [610, 352] width 34 height 15
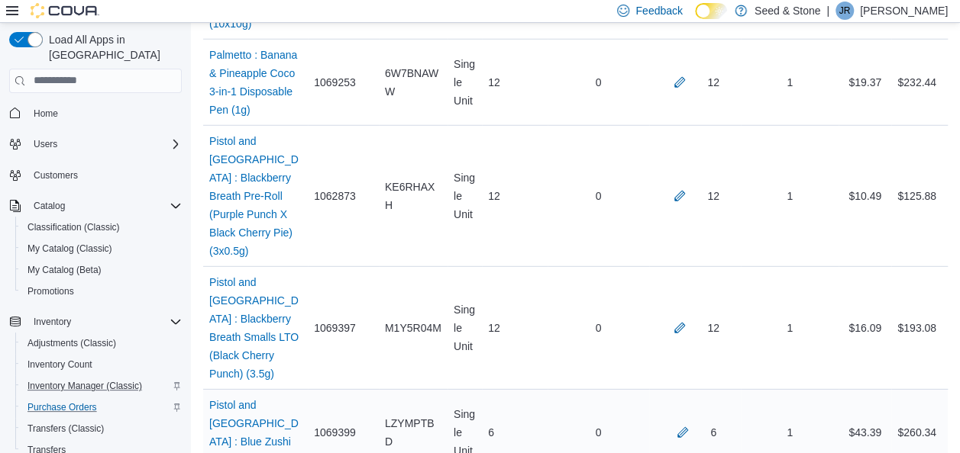
scroll to position [8099, 0]
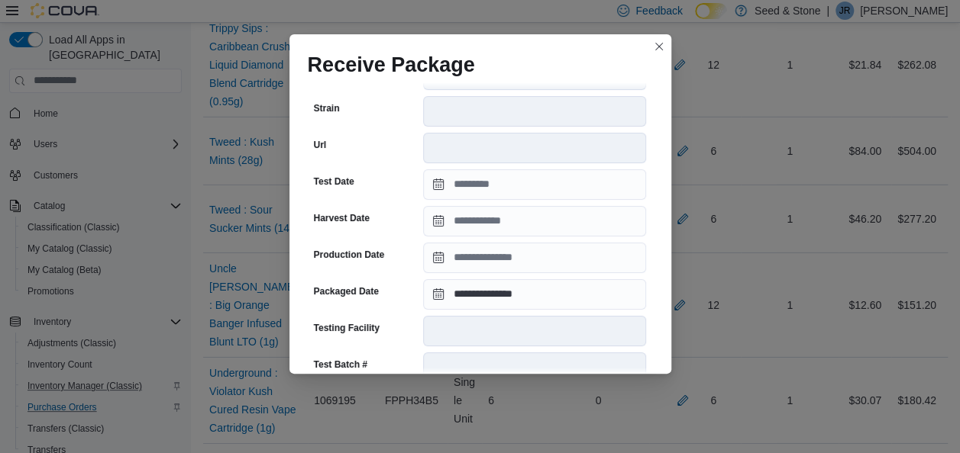
scroll to position [342, 0]
click at [658, 49] on button "Closes this modal window" at bounding box center [659, 46] width 18 height 18
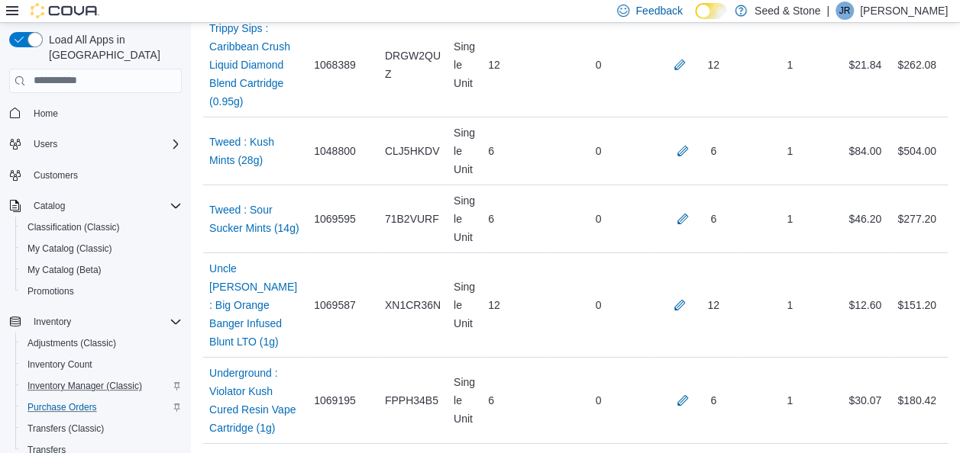
scroll to position [2246, 0]
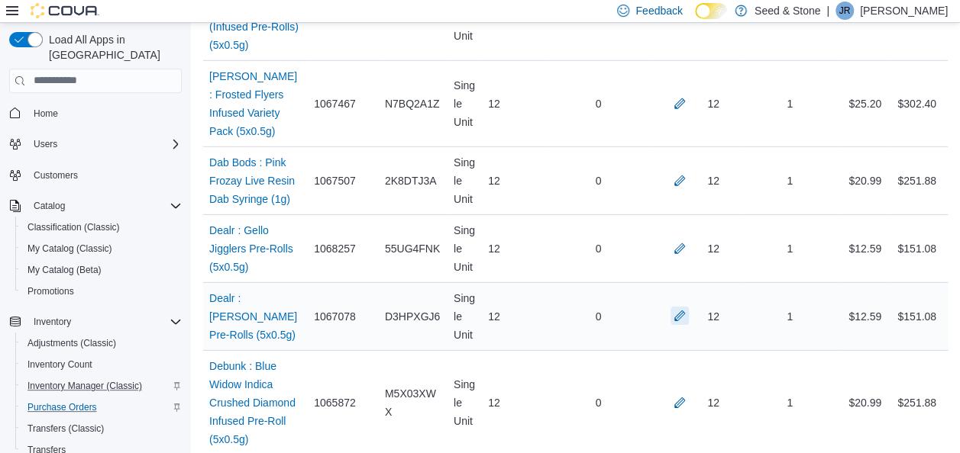
click at [689, 307] on button "button" at bounding box center [679, 316] width 18 height 18
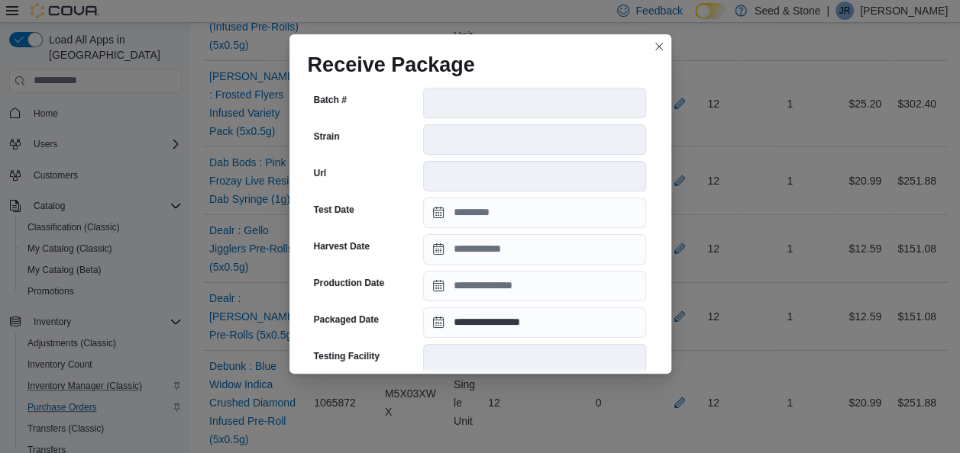
scroll to position [317, 0]
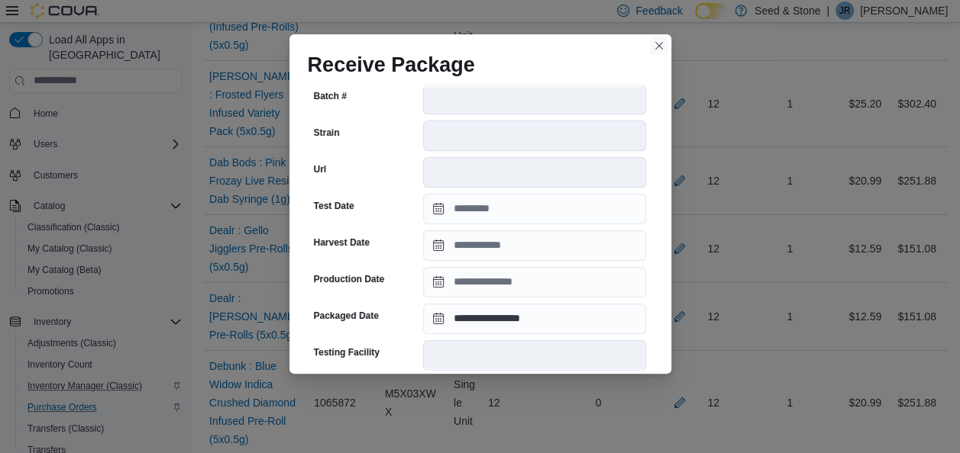
click at [653, 43] on button "Closes this modal window" at bounding box center [659, 46] width 18 height 18
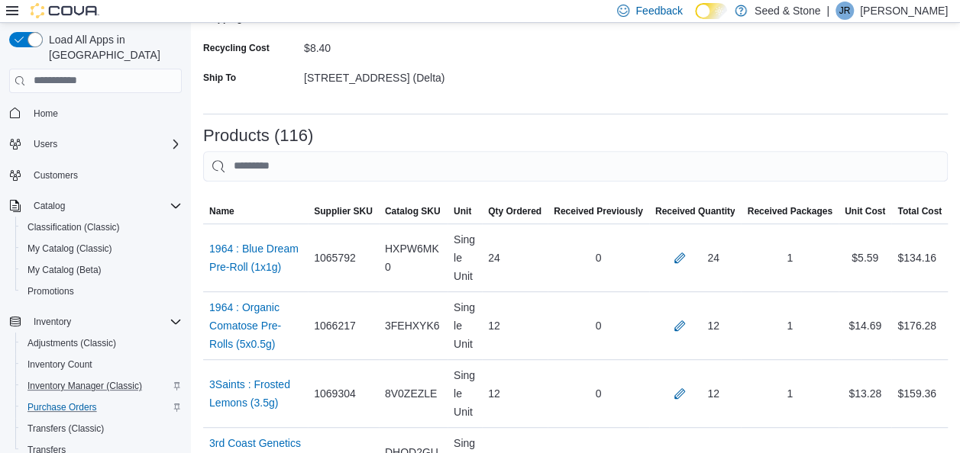
scroll to position [1844, 0]
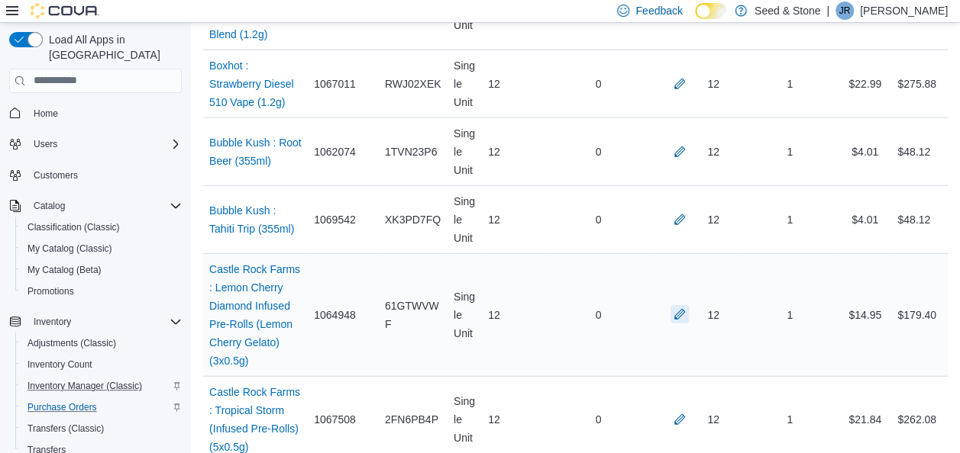
click at [687, 305] on button "button" at bounding box center [679, 314] width 18 height 18
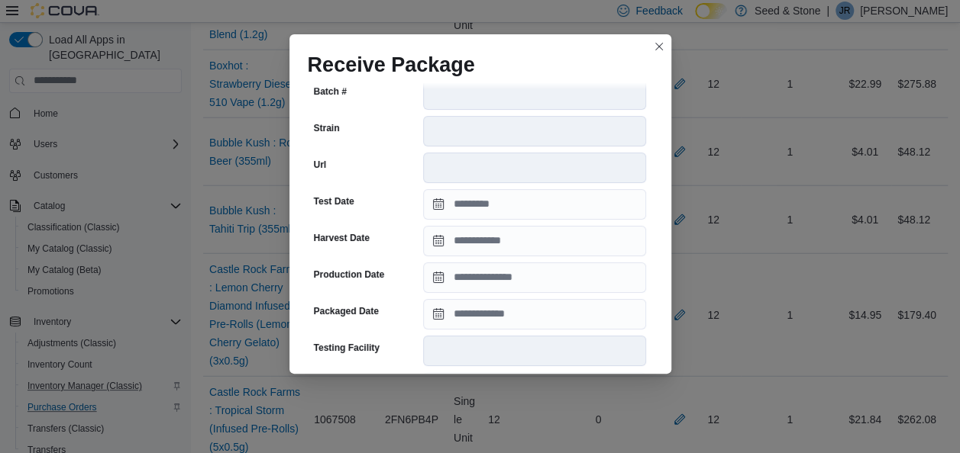
scroll to position [335, 0]
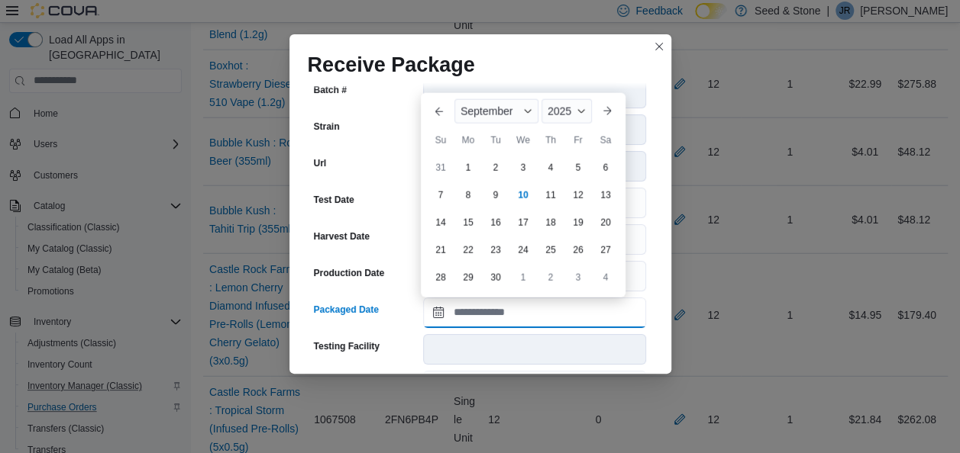
click at [534, 309] on input "Packaged Date" at bounding box center [534, 313] width 223 height 31
click at [483, 115] on span "September" at bounding box center [486, 111] width 52 height 12
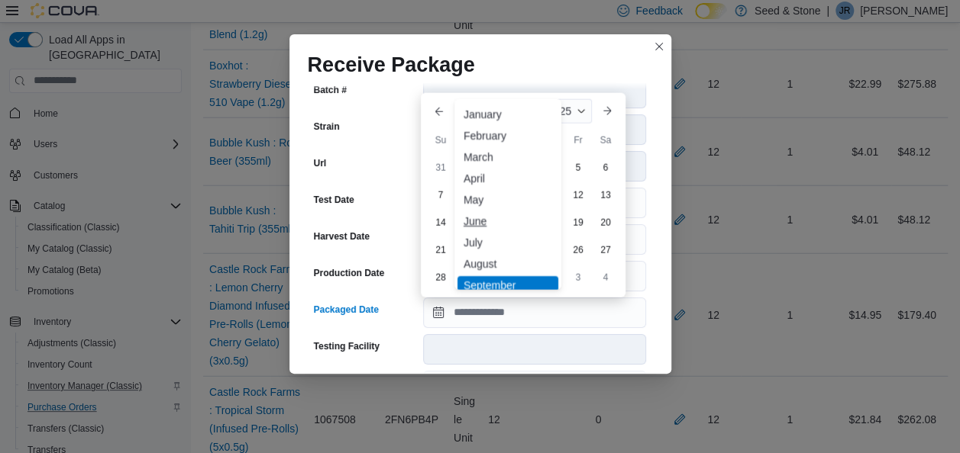
click at [491, 221] on div "June" at bounding box center [507, 221] width 101 height 18
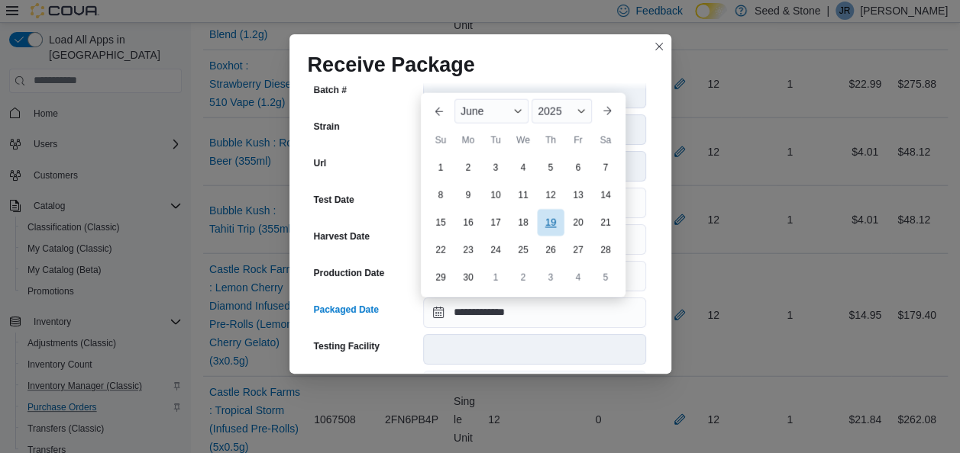
click at [546, 217] on div "19" at bounding box center [550, 222] width 27 height 27
type input "**********"
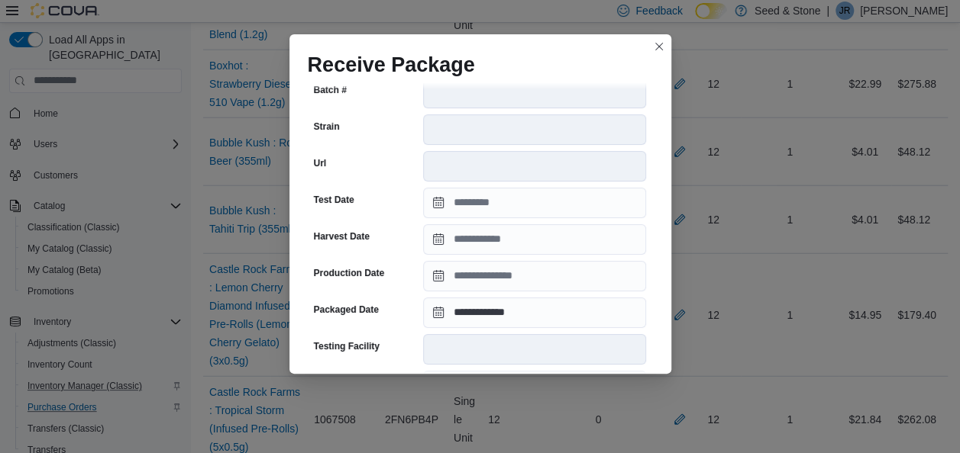
scroll to position [612, 0]
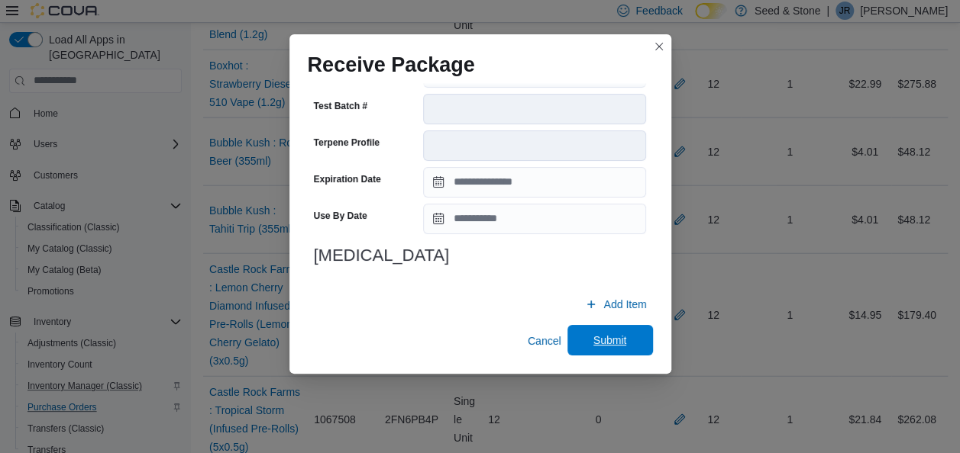
click at [603, 333] on span "Submit" at bounding box center [609, 340] width 67 height 31
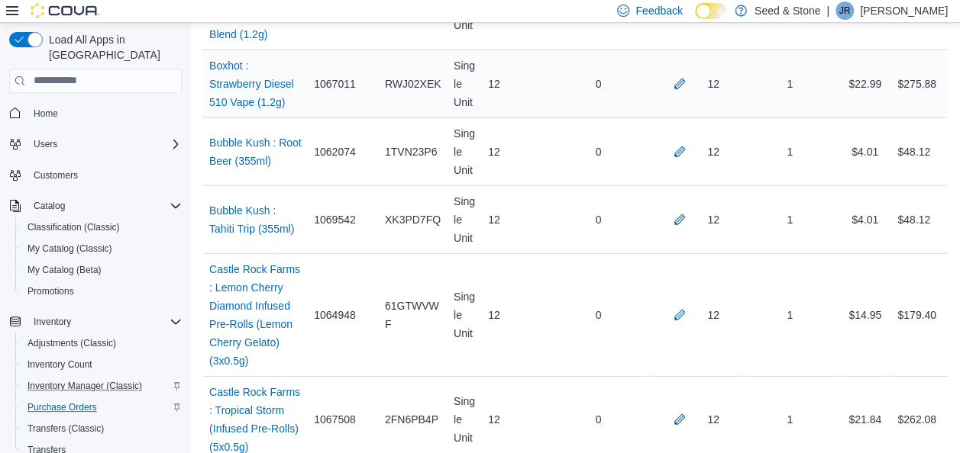
scroll to position [5606, 0]
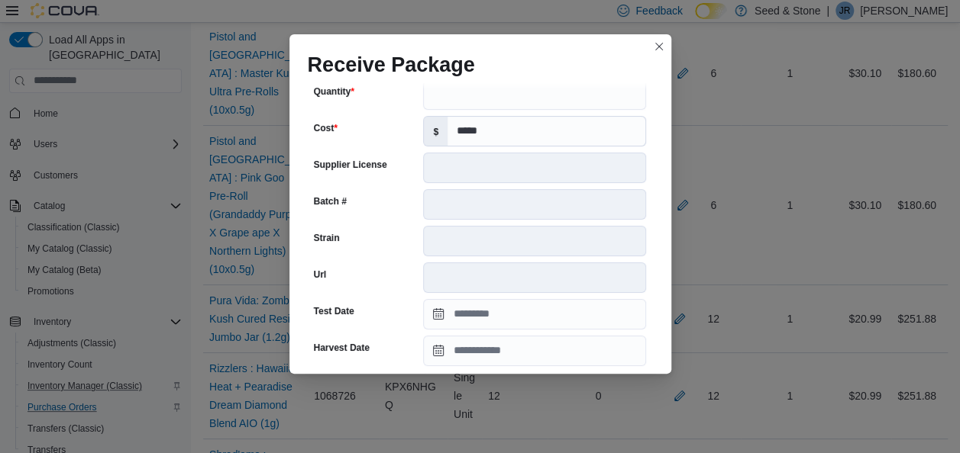
scroll to position [318, 0]
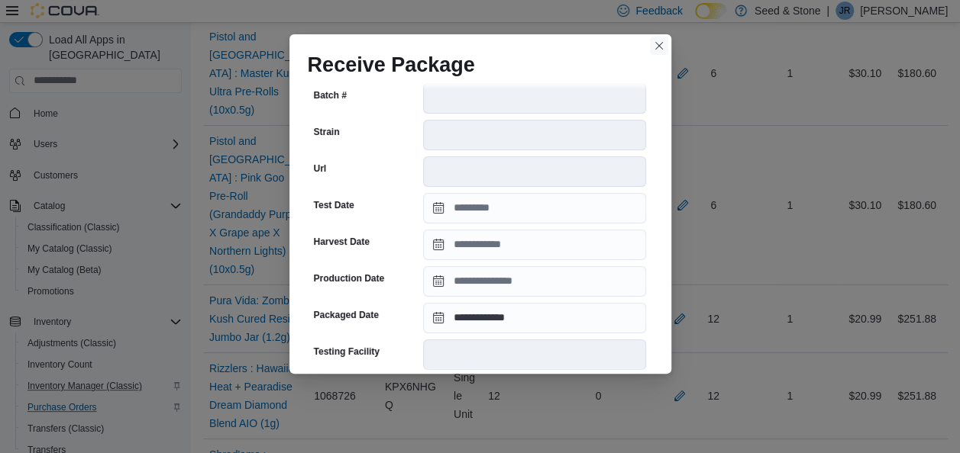
click at [660, 42] on button "Closes this modal window" at bounding box center [659, 46] width 18 height 18
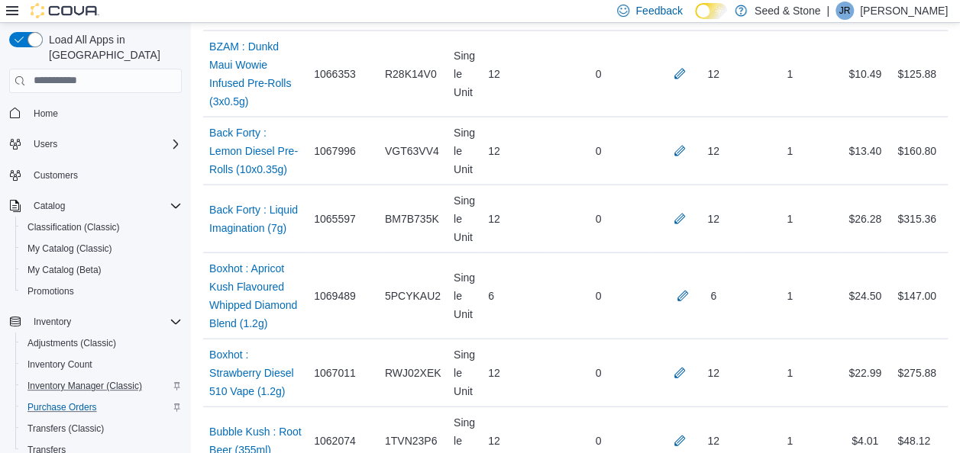
scroll to position [8677, 0]
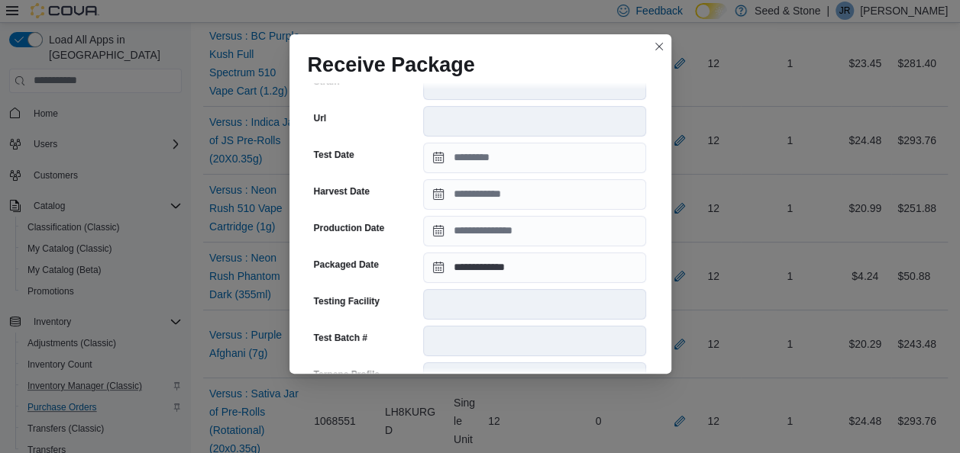
scroll to position [369, 0]
click at [657, 47] on button "Closes this modal window" at bounding box center [659, 46] width 18 height 18
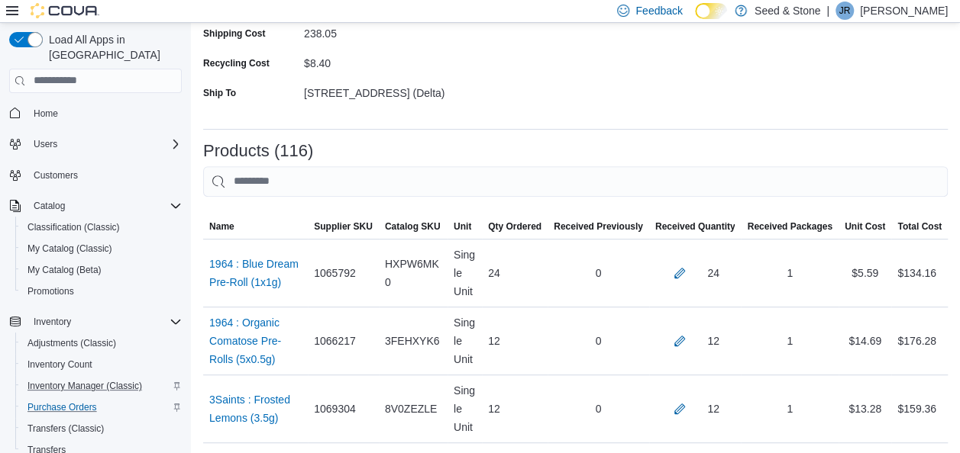
scroll to position [6762, 0]
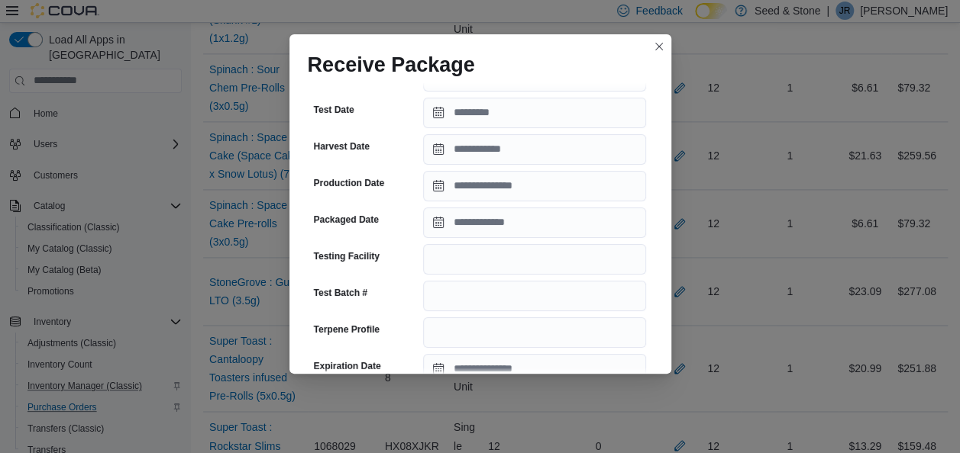
scroll to position [327, 0]
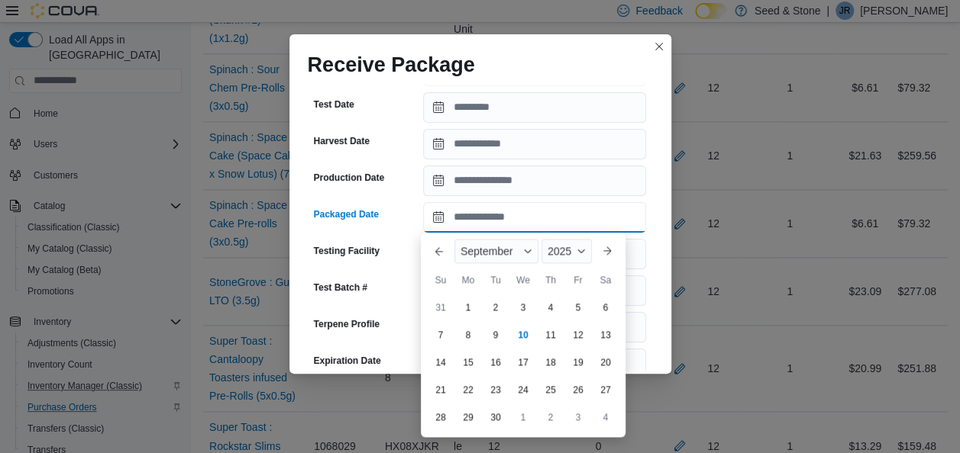
click at [562, 211] on input "Packaged Date" at bounding box center [534, 217] width 223 height 31
click at [441, 252] on button "Previous Month" at bounding box center [439, 251] width 24 height 24
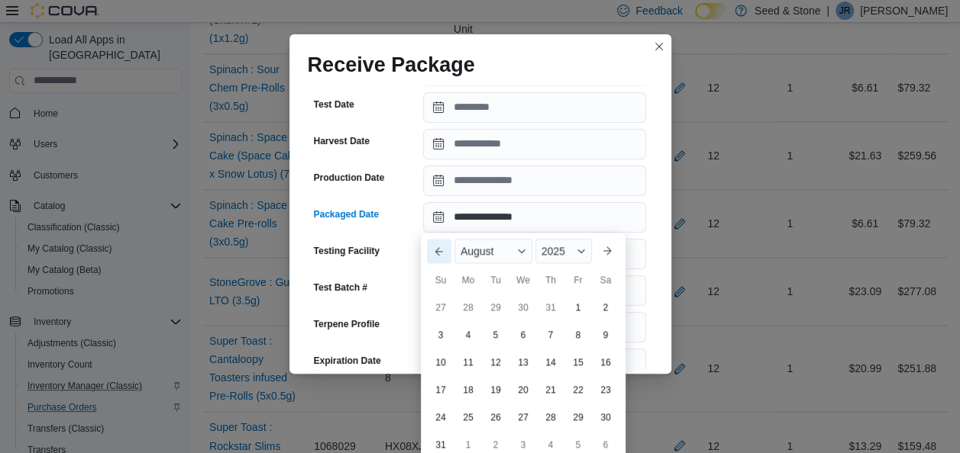
click at [441, 252] on button "Previous Month" at bounding box center [439, 251] width 24 height 24
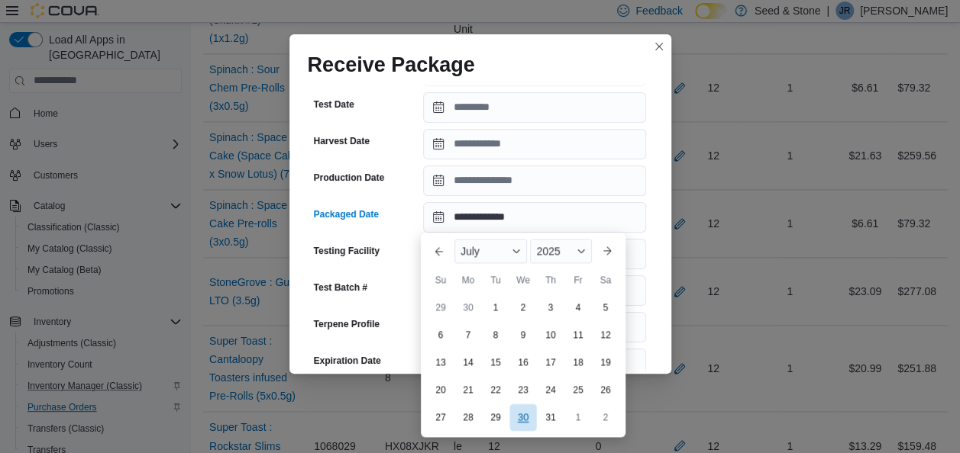
click at [527, 421] on div "30" at bounding box center [522, 417] width 27 height 27
type input "**********"
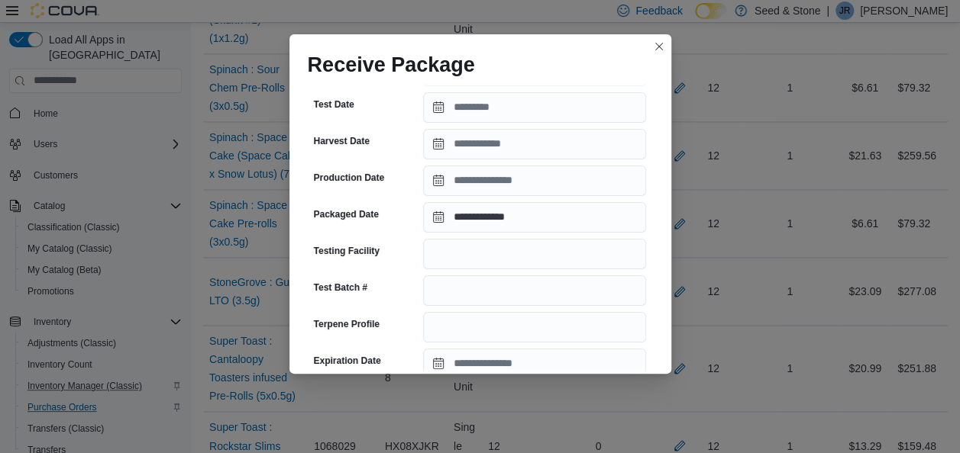
scroll to position [624, 0]
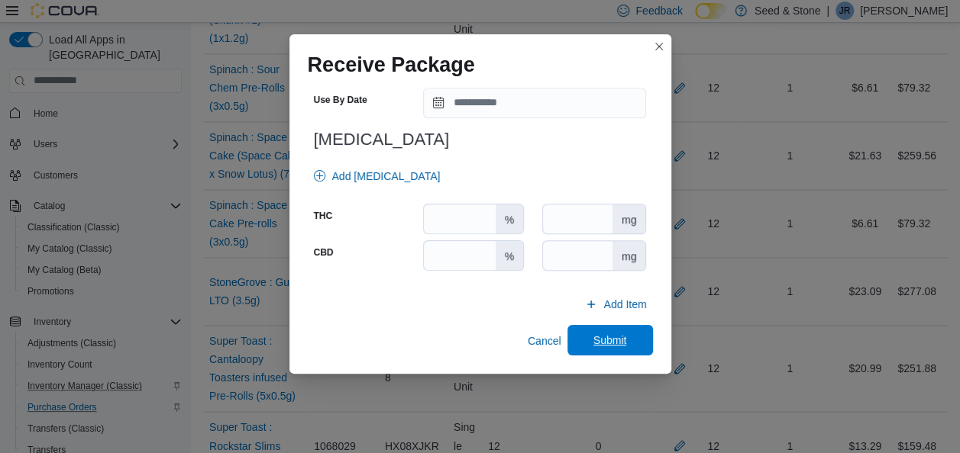
click at [608, 340] on span "Submit" at bounding box center [610, 340] width 34 height 15
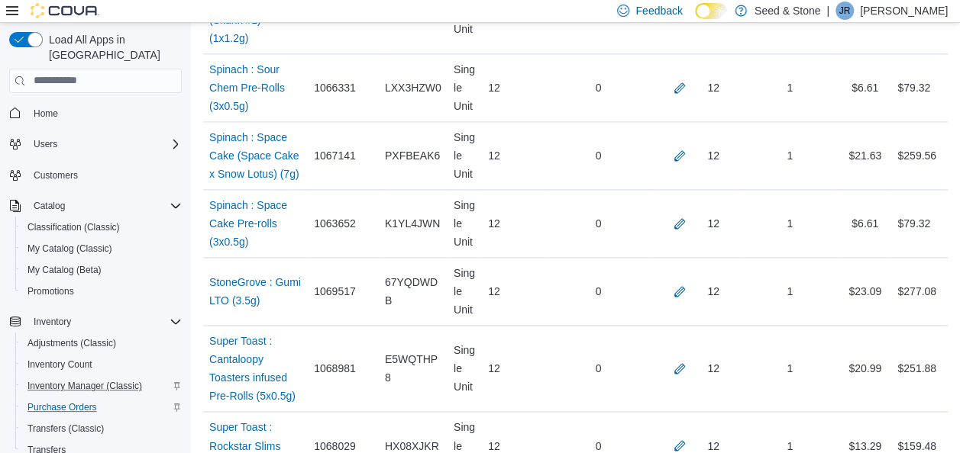
scroll to position [2034, 0]
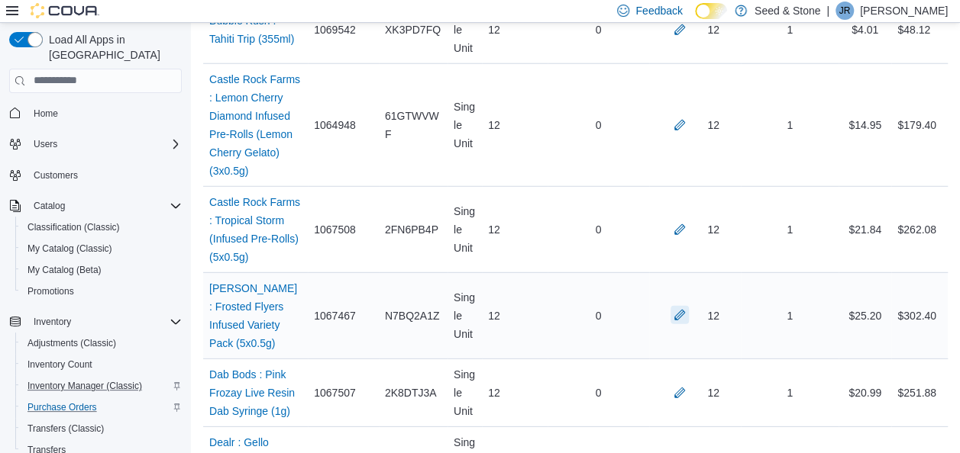
click at [689, 306] on button "button" at bounding box center [679, 315] width 18 height 18
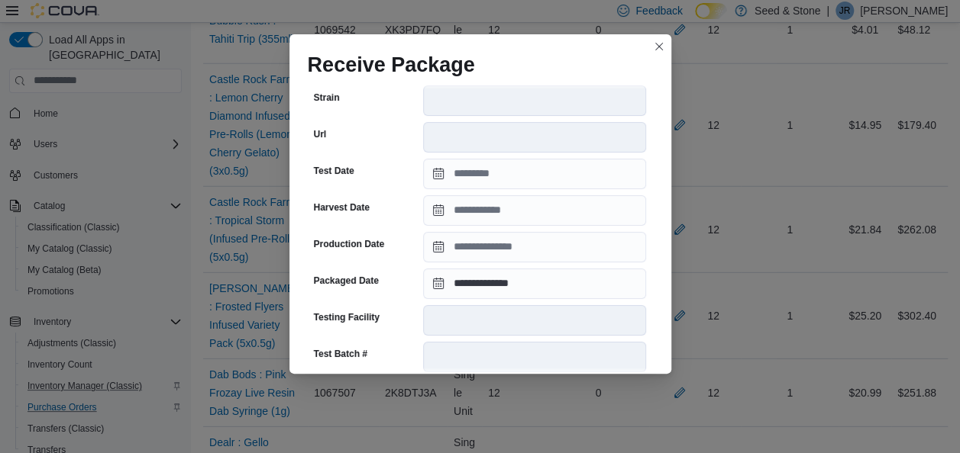
scroll to position [366, 0]
click at [661, 42] on button "Closes this modal window" at bounding box center [659, 46] width 18 height 18
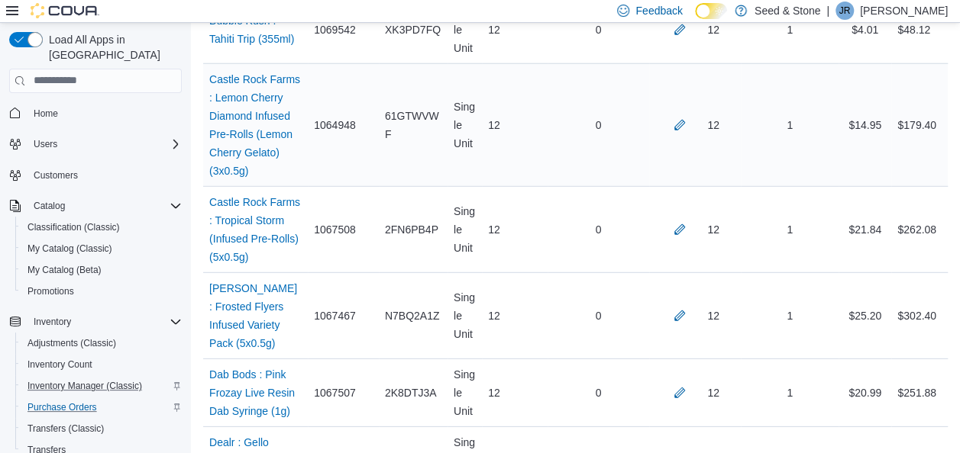
scroll to position [493, 0]
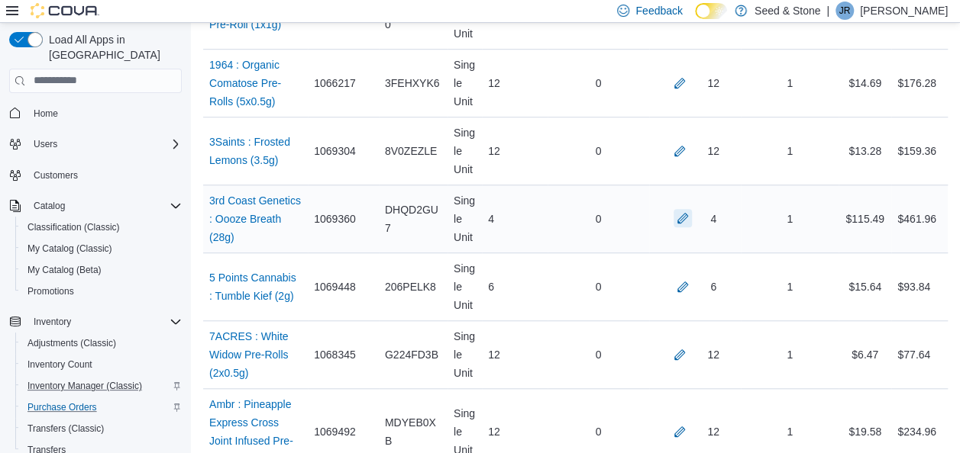
click at [692, 215] on button "button" at bounding box center [682, 218] width 18 height 18
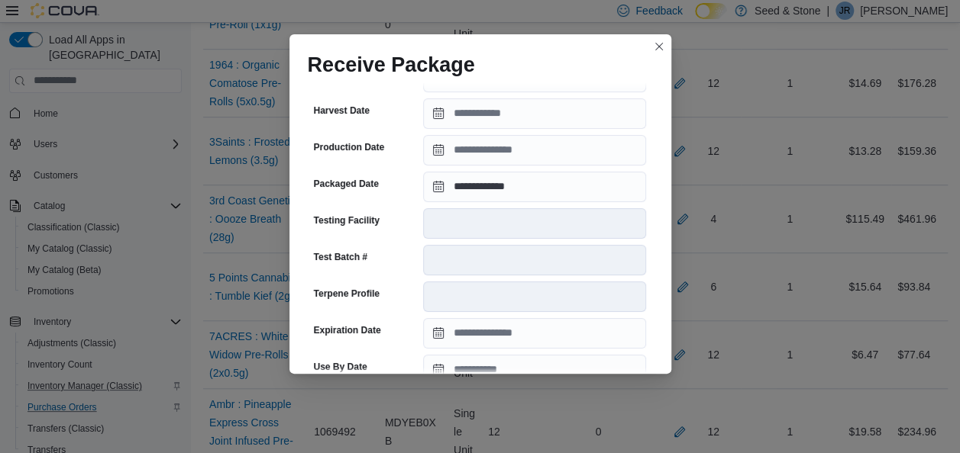
scroll to position [456, 0]
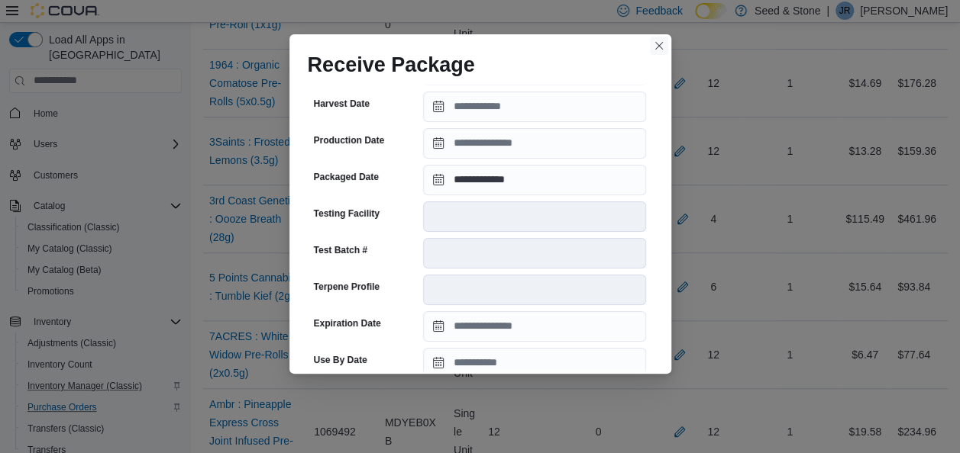
click at [657, 47] on button "Closes this modal window" at bounding box center [659, 46] width 18 height 18
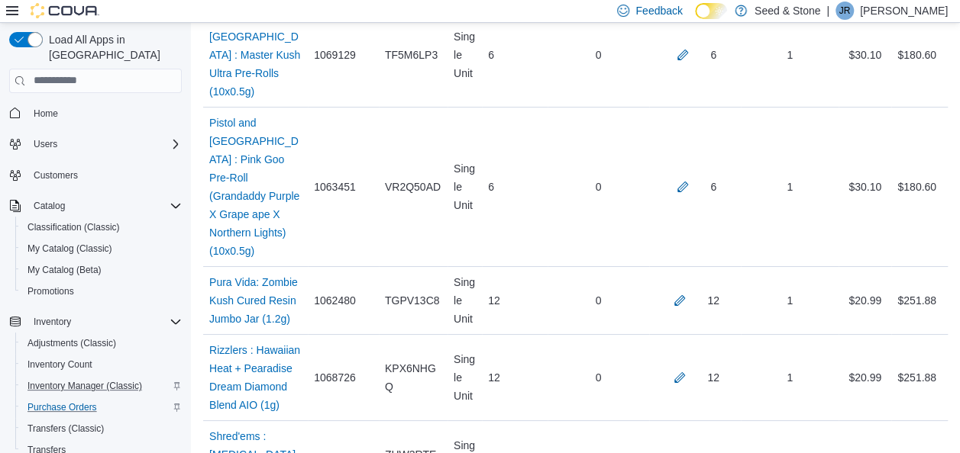
scroll to position [7417, 0]
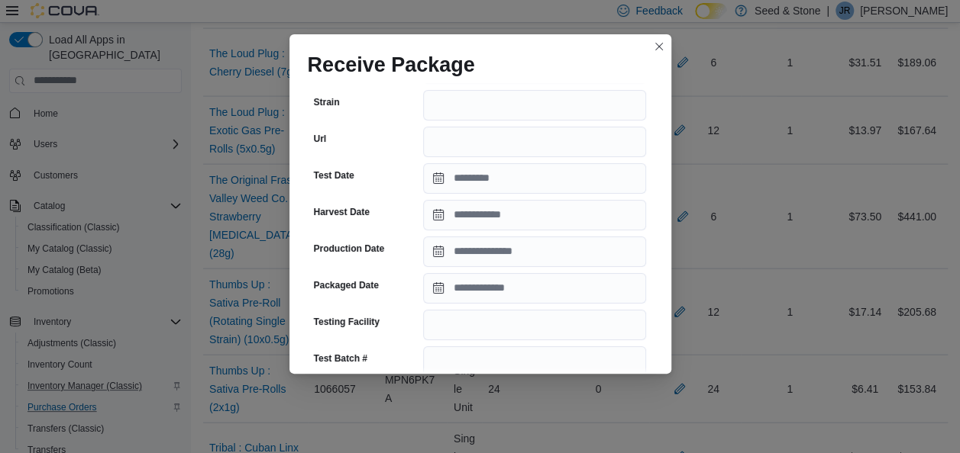
scroll to position [254, 0]
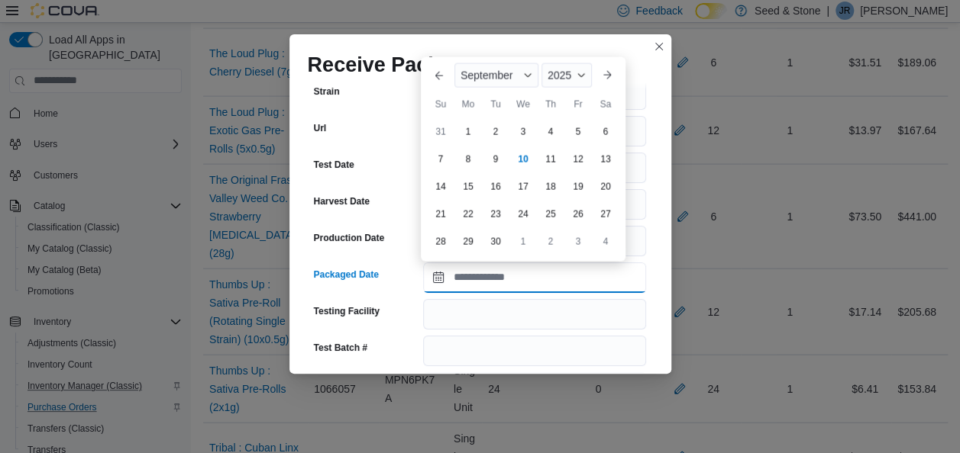
click at [544, 274] on input "Packaged Date" at bounding box center [534, 278] width 223 height 31
click at [443, 70] on button "Previous Month" at bounding box center [439, 75] width 24 height 24
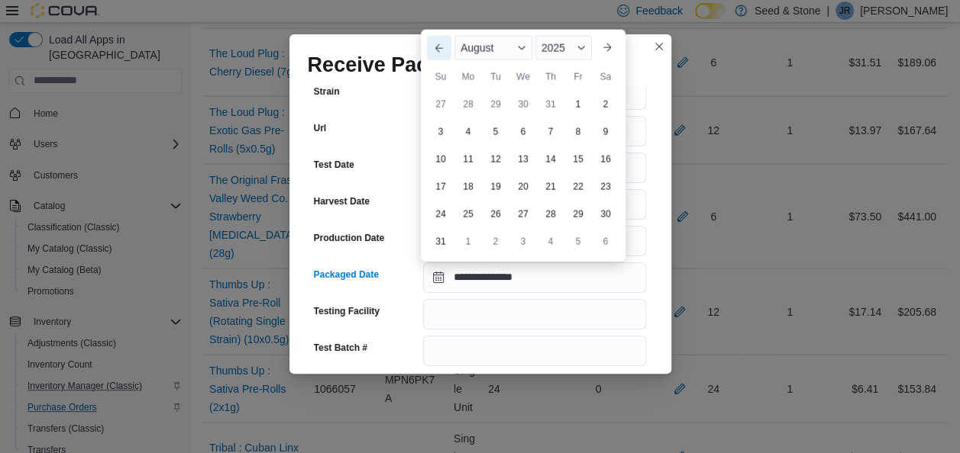
click at [438, 52] on button "Previous Month" at bounding box center [439, 48] width 24 height 24
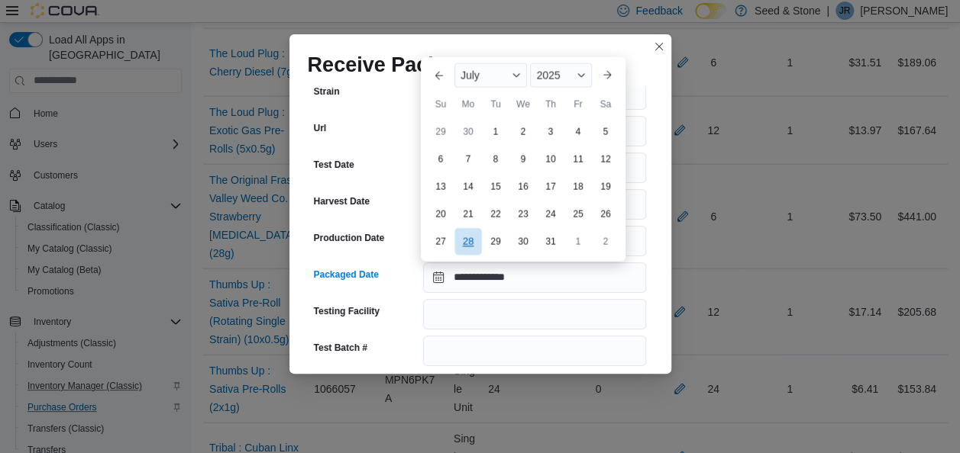
click at [470, 237] on div "28" at bounding box center [467, 242] width 27 height 27
type input "**********"
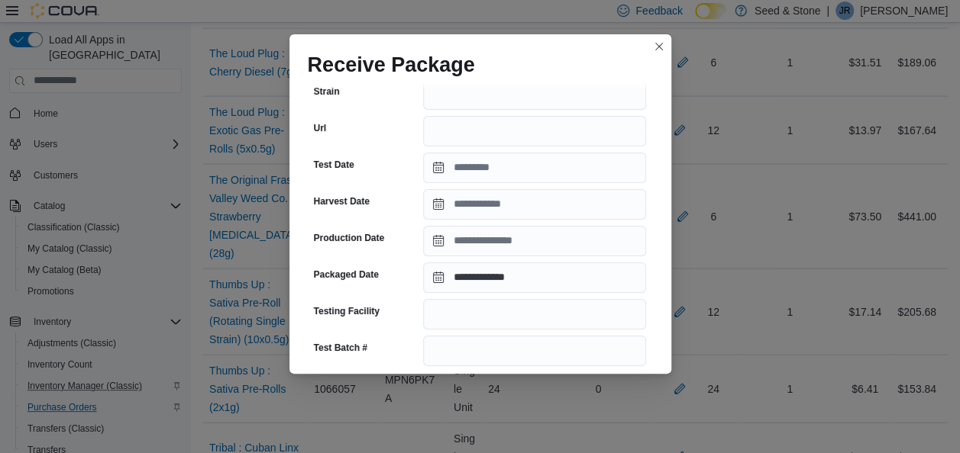
scroll to position [612, 0]
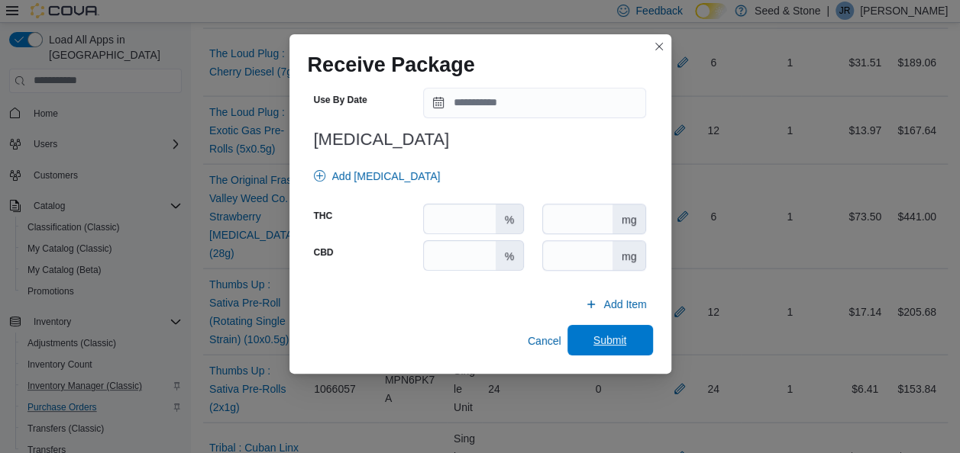
click at [593, 345] on span "Submit" at bounding box center [610, 340] width 34 height 15
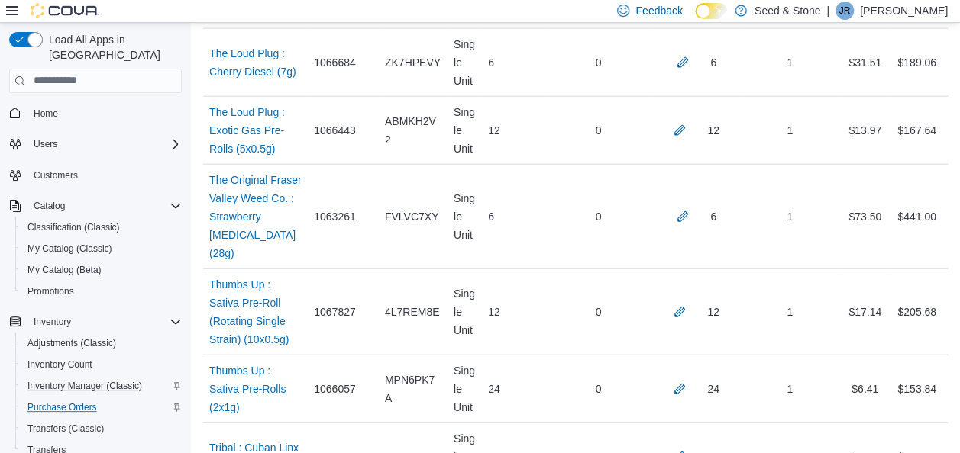
scroll to position [6676, 0]
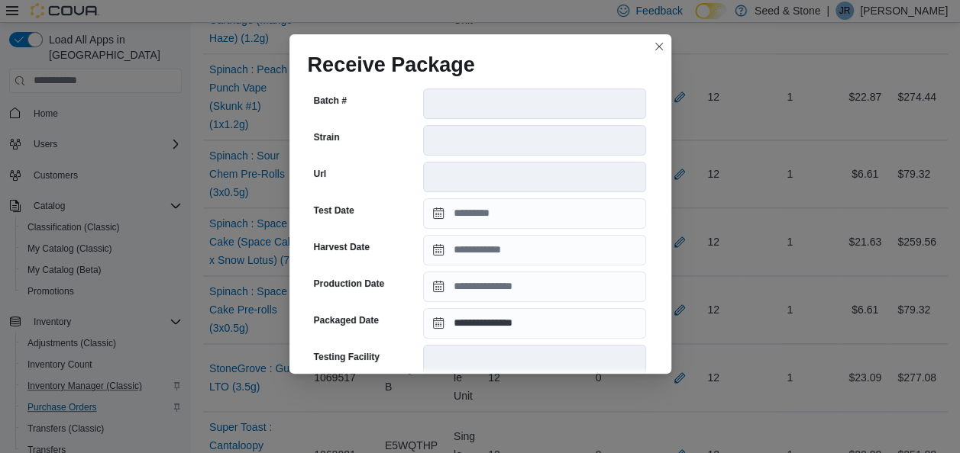
scroll to position [313, 0]
click at [661, 40] on button "Closes this modal window" at bounding box center [659, 46] width 18 height 18
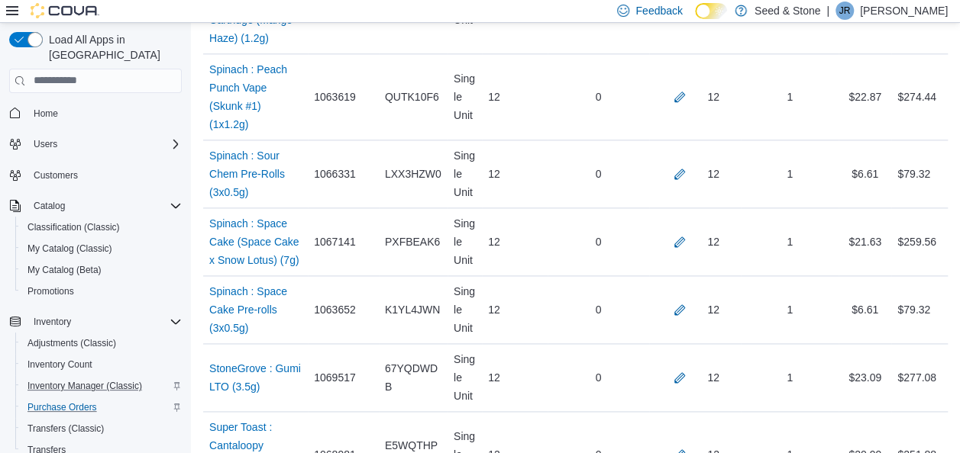
scroll to position [408, 0]
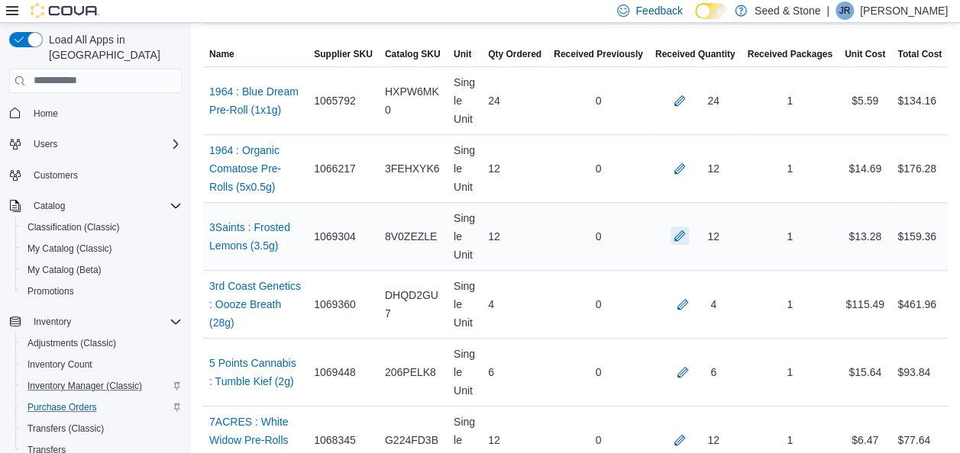
click at [689, 234] on button "button" at bounding box center [679, 236] width 18 height 18
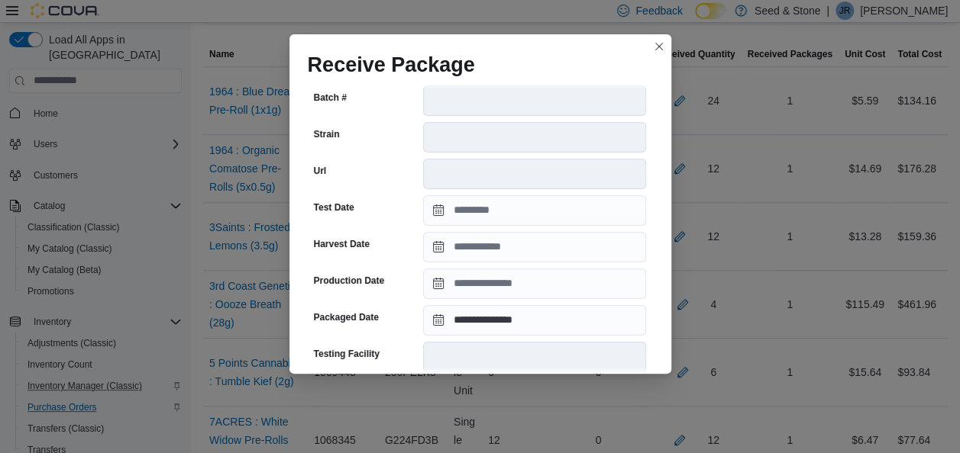
scroll to position [319, 0]
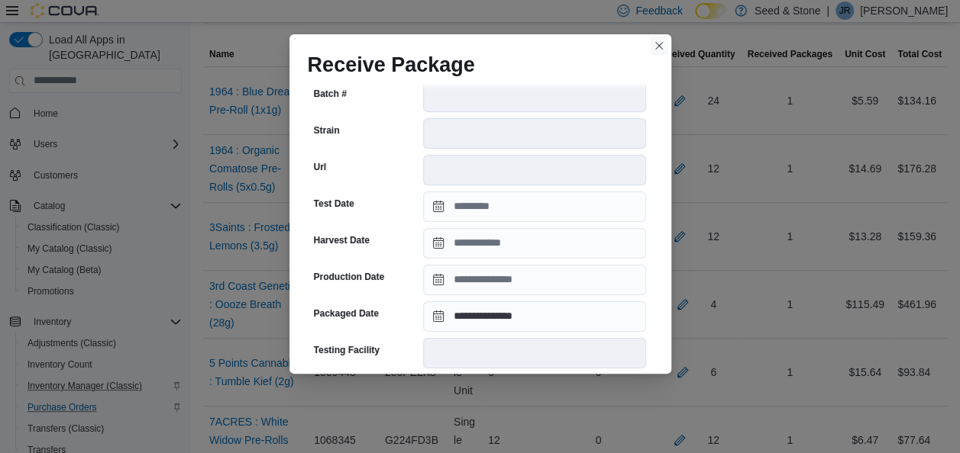
click at [659, 44] on button "Closes this modal window" at bounding box center [659, 46] width 18 height 18
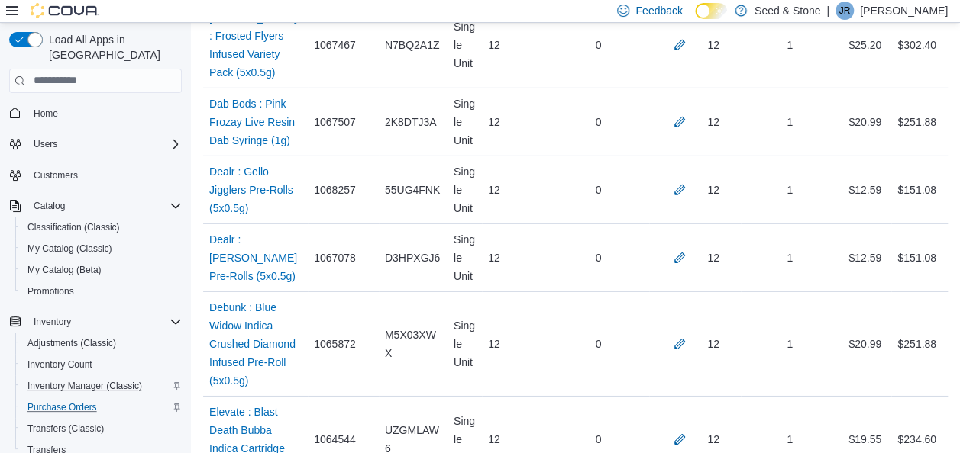
scroll to position [272, 0]
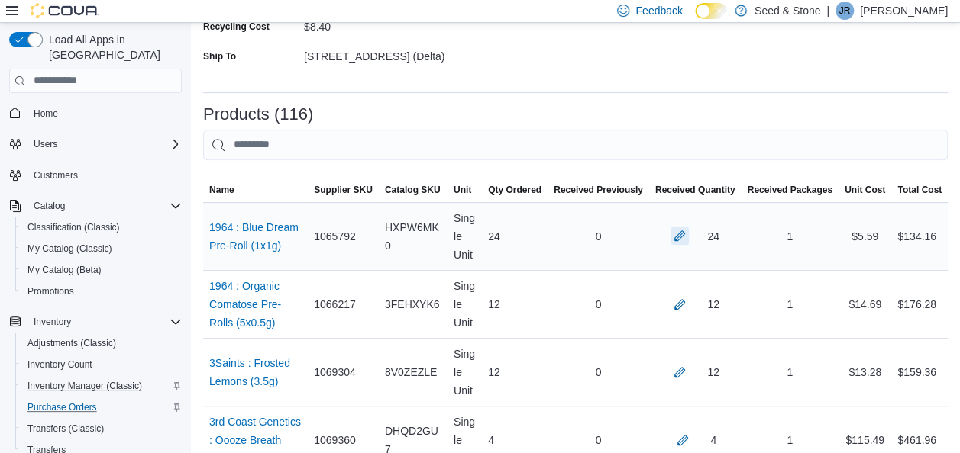
click at [689, 237] on button "button" at bounding box center [679, 236] width 18 height 18
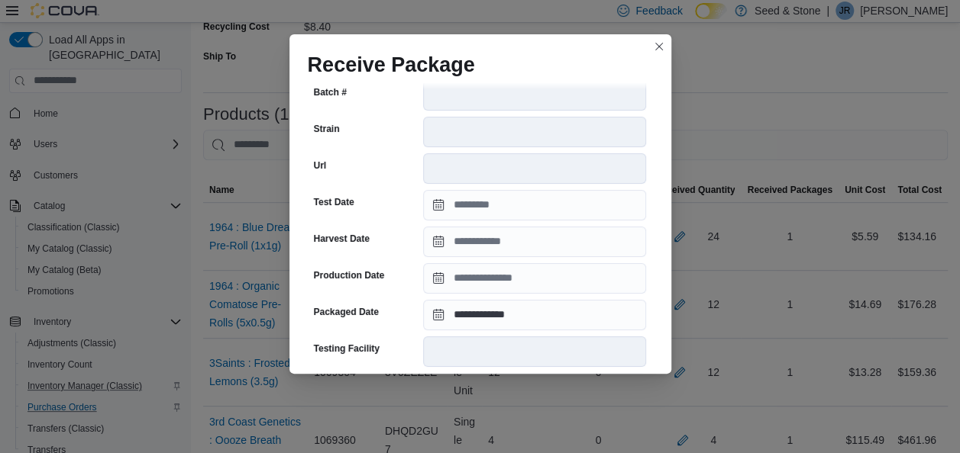
scroll to position [323, 0]
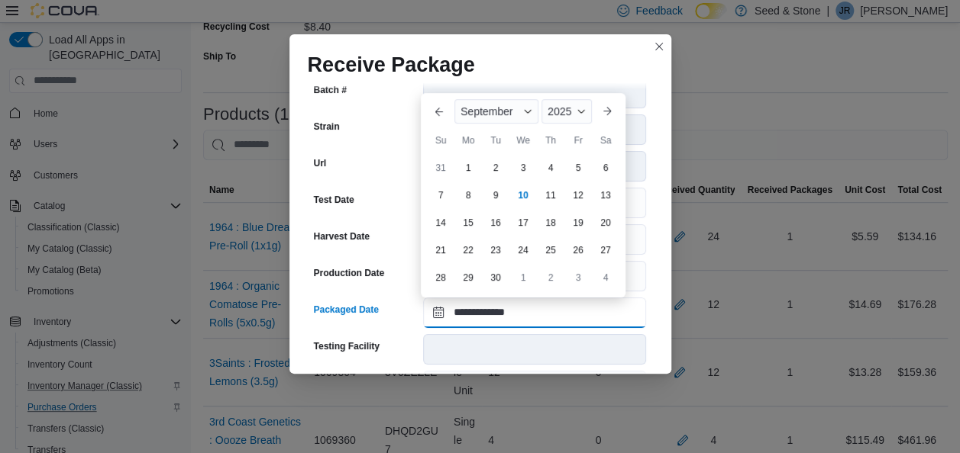
click at [593, 303] on input "**********" at bounding box center [534, 313] width 223 height 31
click at [658, 44] on button "Closes this modal window" at bounding box center [659, 46] width 18 height 18
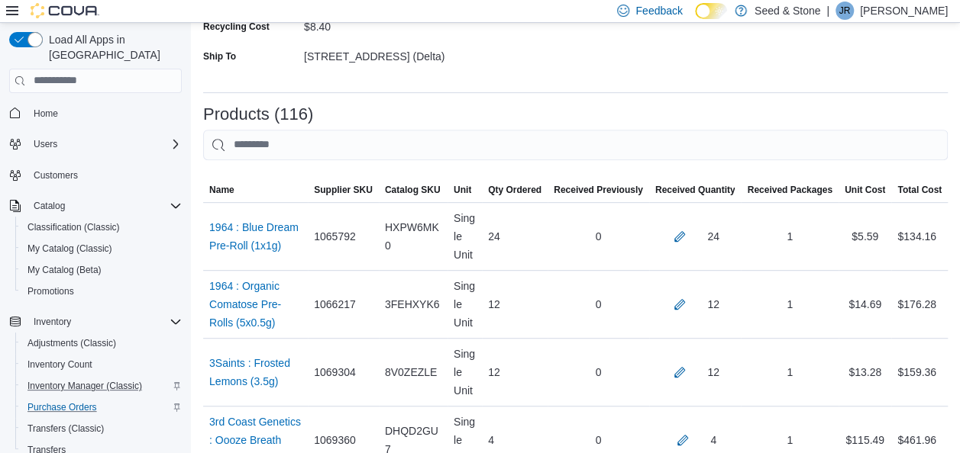
scroll to position [2179, 0]
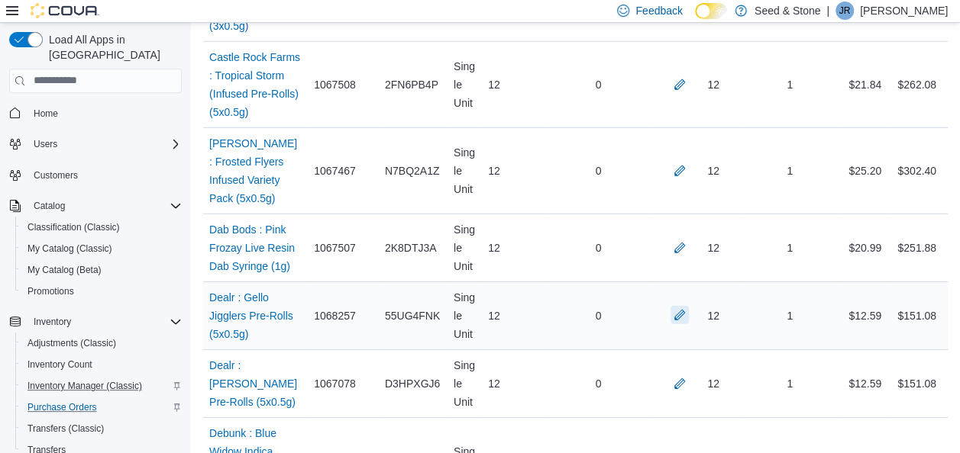
click at [689, 306] on button "button" at bounding box center [679, 315] width 18 height 18
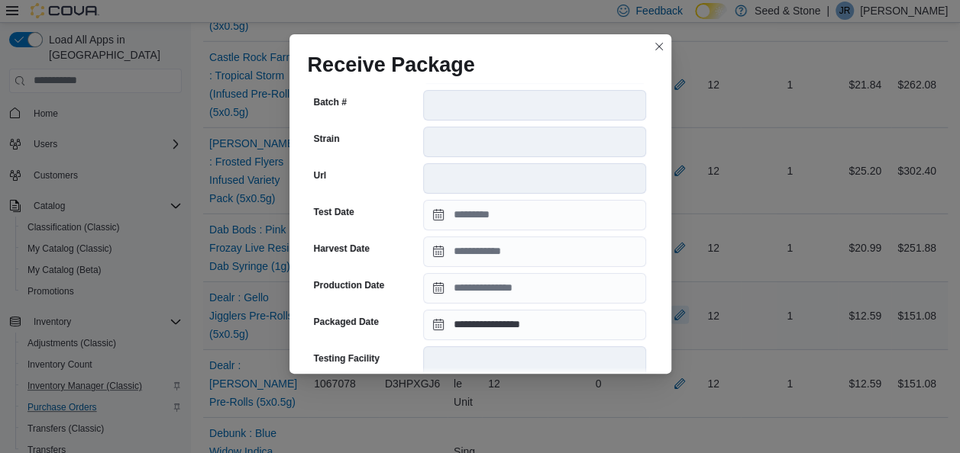
scroll to position [314, 0]
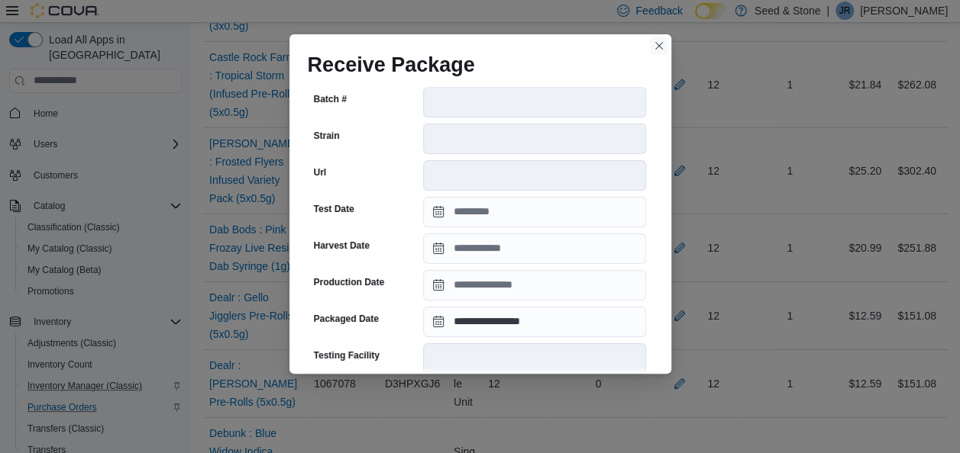
click at [656, 40] on button "Closes this modal window" at bounding box center [659, 46] width 18 height 18
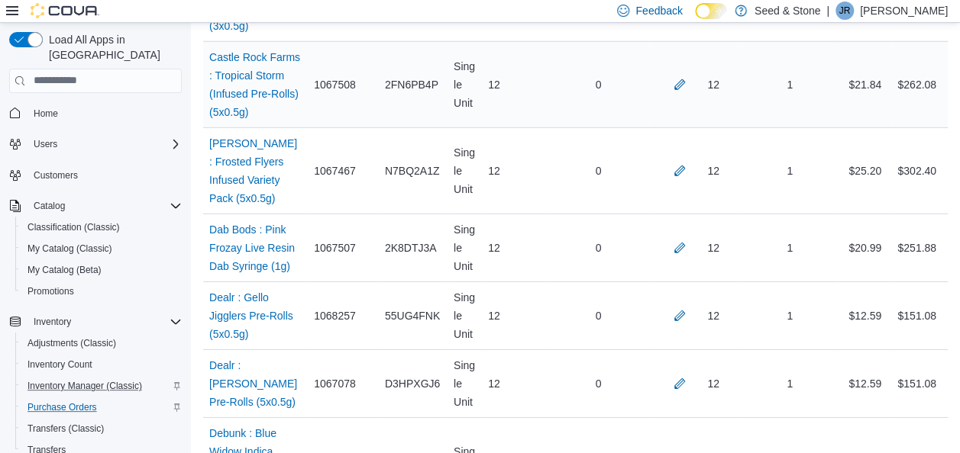
scroll to position [620, 0]
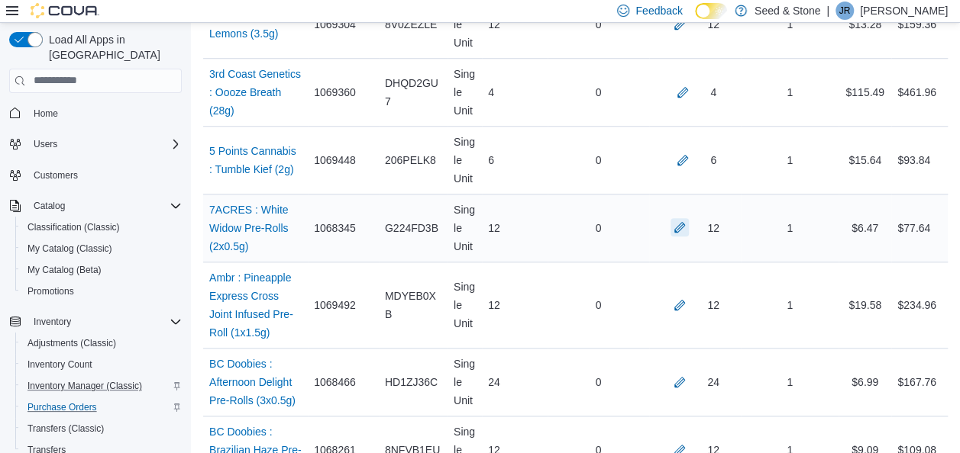
click at [689, 227] on button "button" at bounding box center [679, 227] width 18 height 18
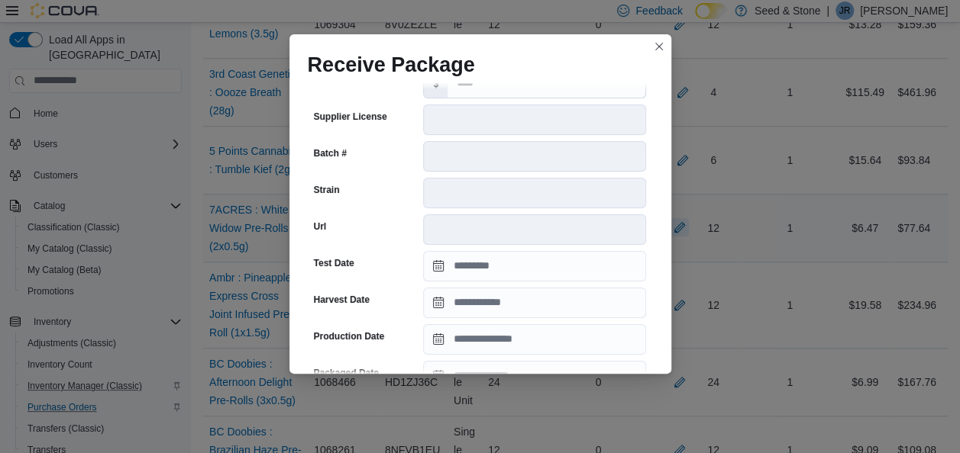
scroll to position [360, 0]
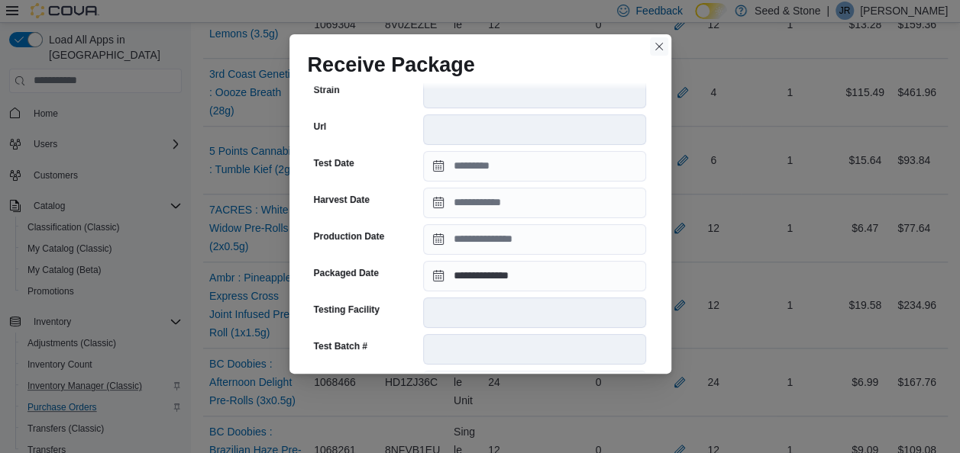
drag, startPoint x: 660, startPoint y: 50, endPoint x: 612, endPoint y: 5, distance: 65.3
click at [612, 5] on div "**********" at bounding box center [480, 226] width 960 height 453
click at [652, 44] on button "Closes this modal window" at bounding box center [659, 46] width 18 height 18
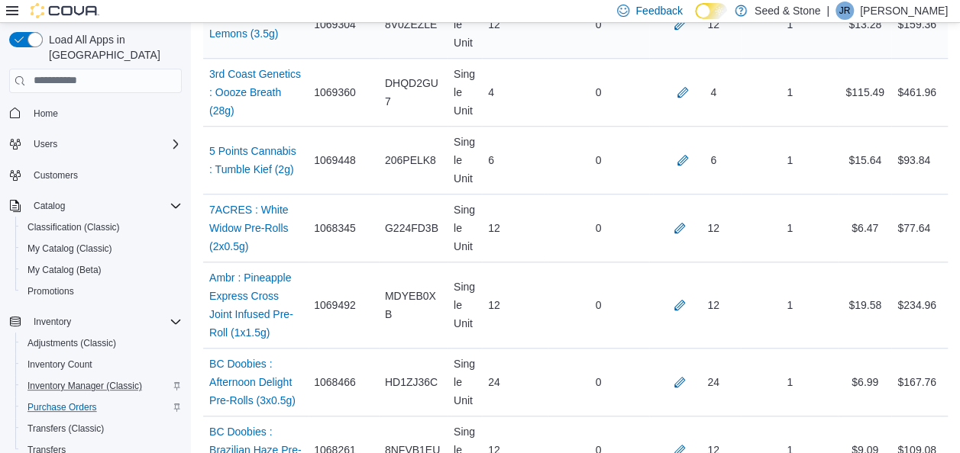
scroll to position [6974, 0]
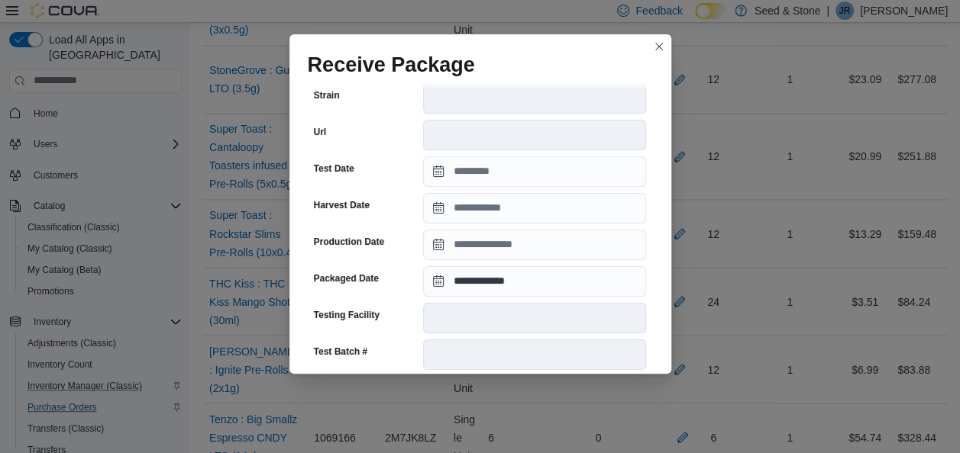
scroll to position [356, 0]
click at [657, 42] on button "Closes this modal window" at bounding box center [659, 46] width 18 height 18
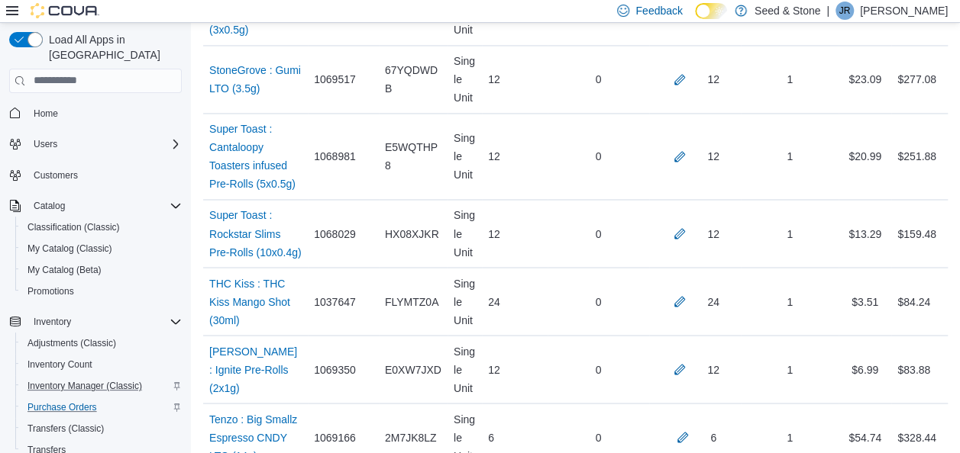
scroll to position [6541, 0]
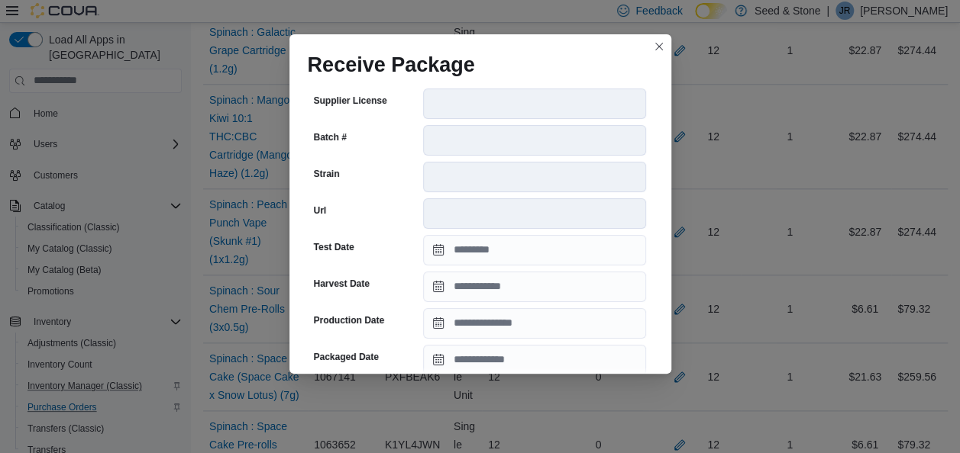
scroll to position [350, 0]
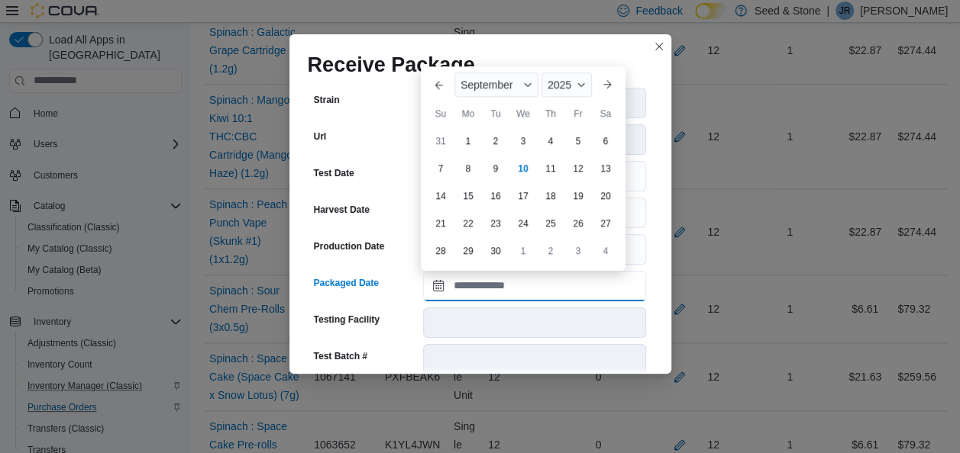
click at [518, 287] on input "Packaged Date" at bounding box center [534, 286] width 223 height 31
click at [437, 85] on button "Previous Month" at bounding box center [439, 85] width 24 height 24
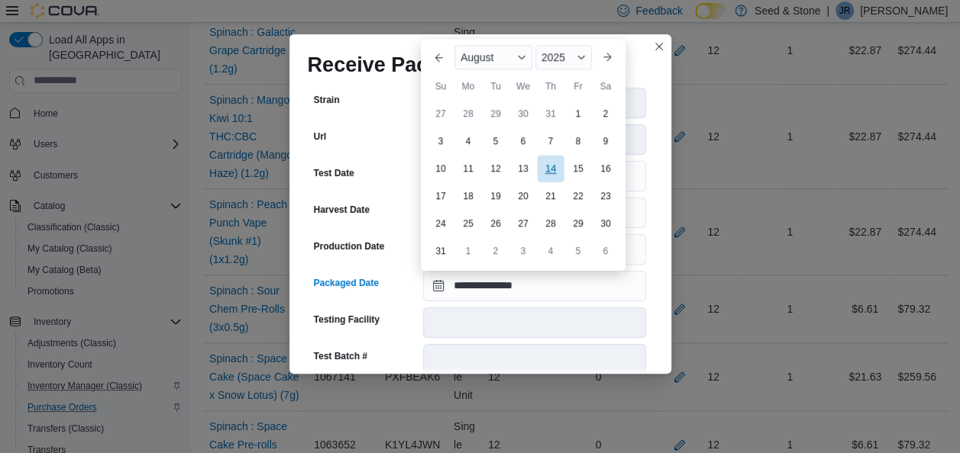
click at [554, 166] on div "14" at bounding box center [550, 168] width 27 height 27
type input "**********"
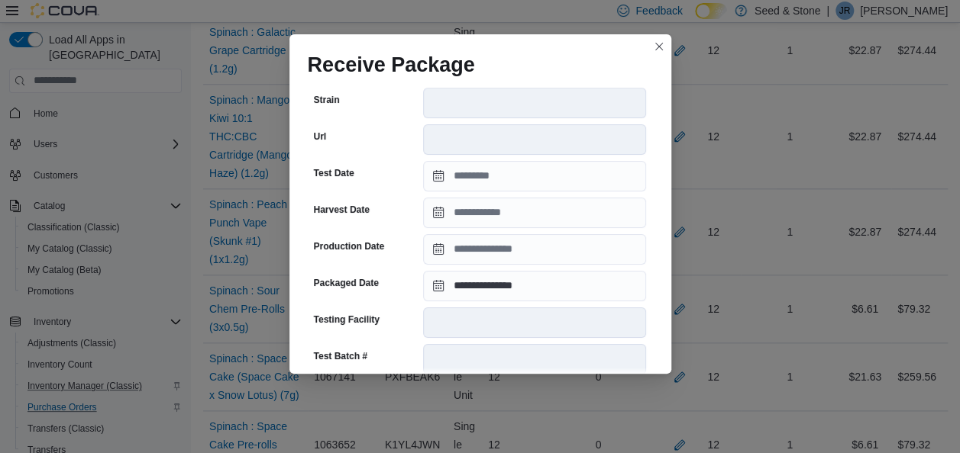
scroll to position [600, 0]
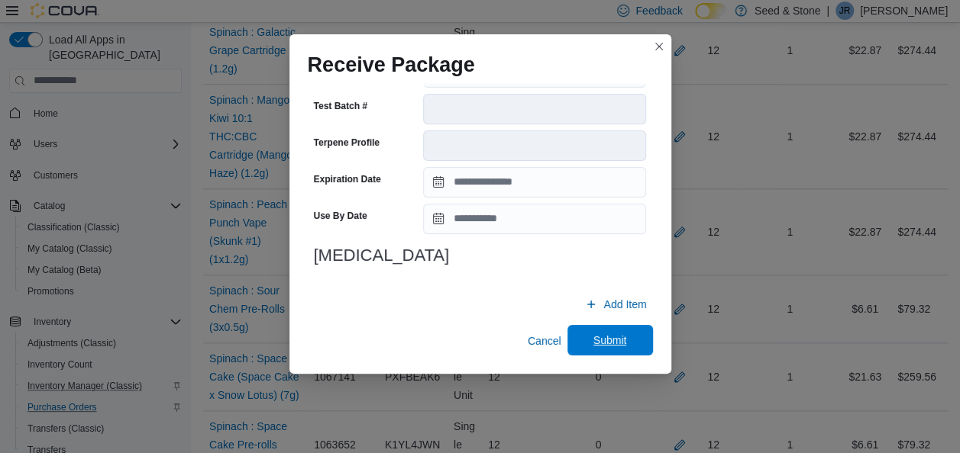
click at [611, 350] on span "Submit" at bounding box center [609, 340] width 67 height 31
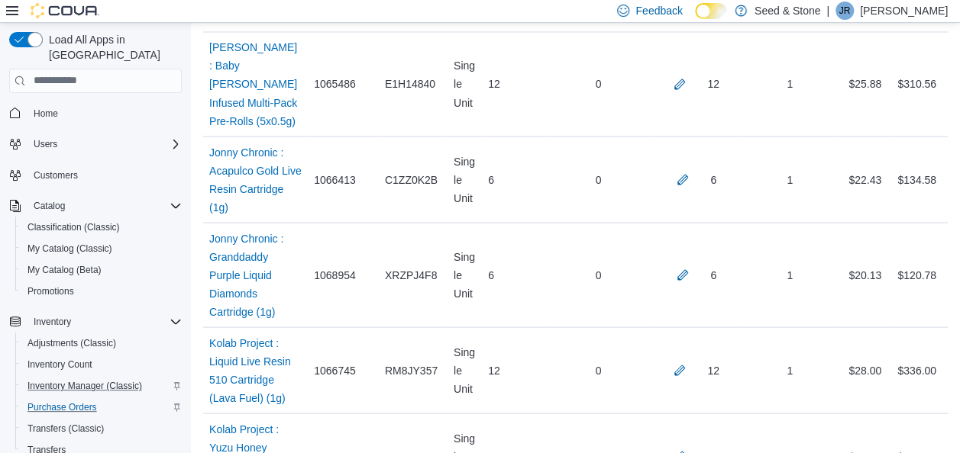
scroll to position [3183, 0]
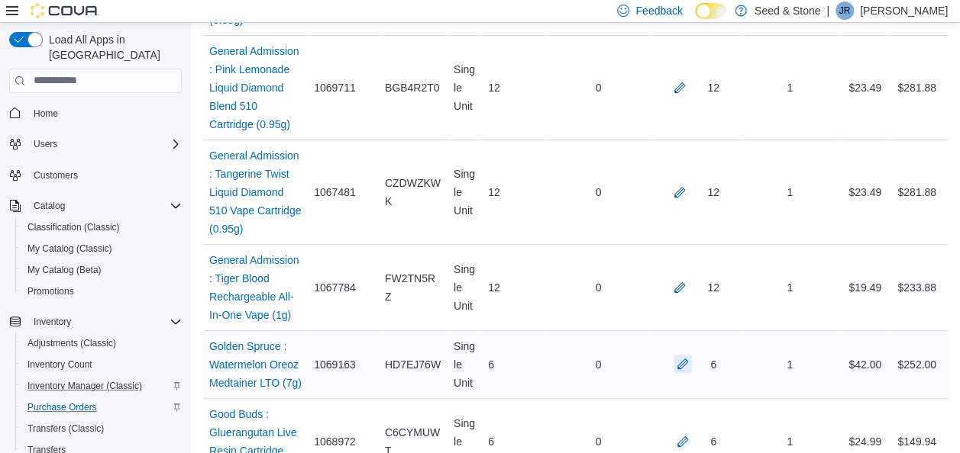
click at [689, 355] on button "button" at bounding box center [682, 364] width 18 height 18
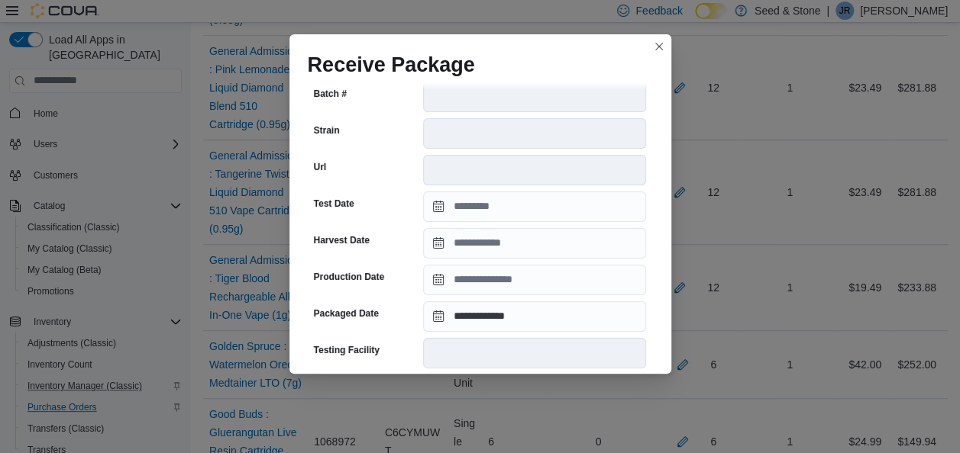
scroll to position [320, 0]
click at [660, 44] on button "Closes this modal window" at bounding box center [659, 46] width 18 height 18
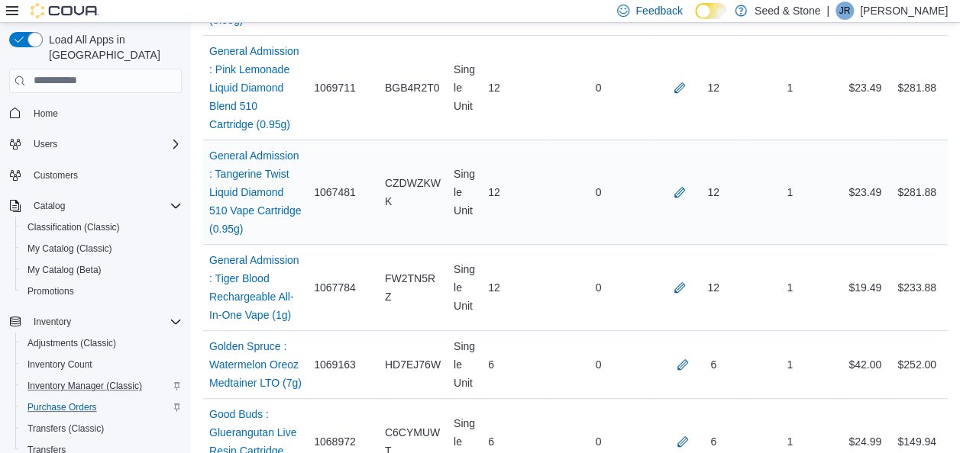
scroll to position [6251, 0]
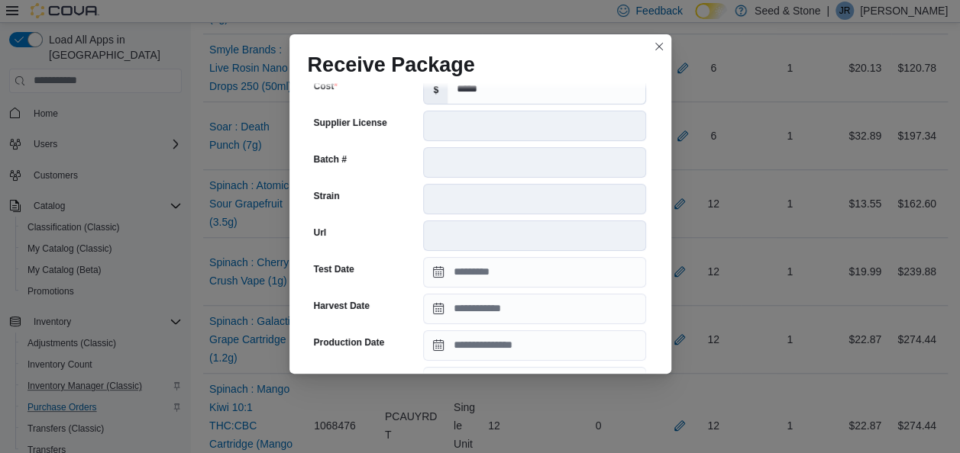
scroll to position [377, 0]
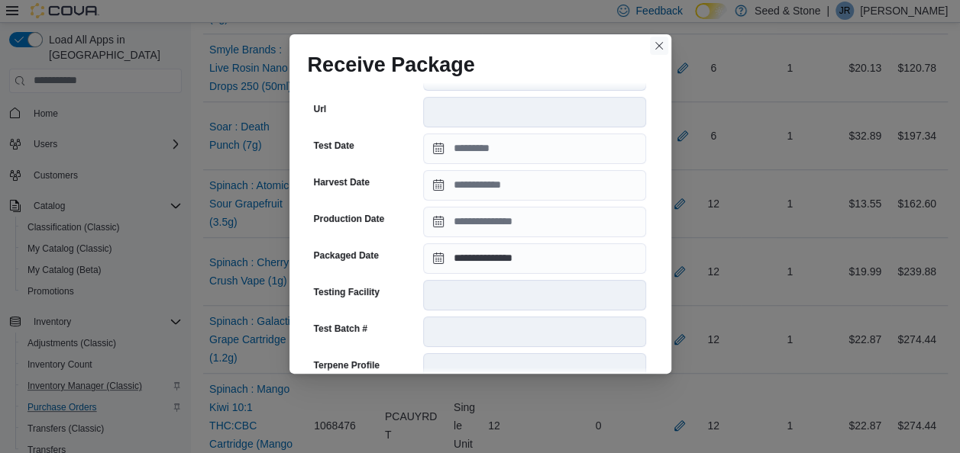
click at [656, 40] on button "Closes this modal window" at bounding box center [659, 46] width 18 height 18
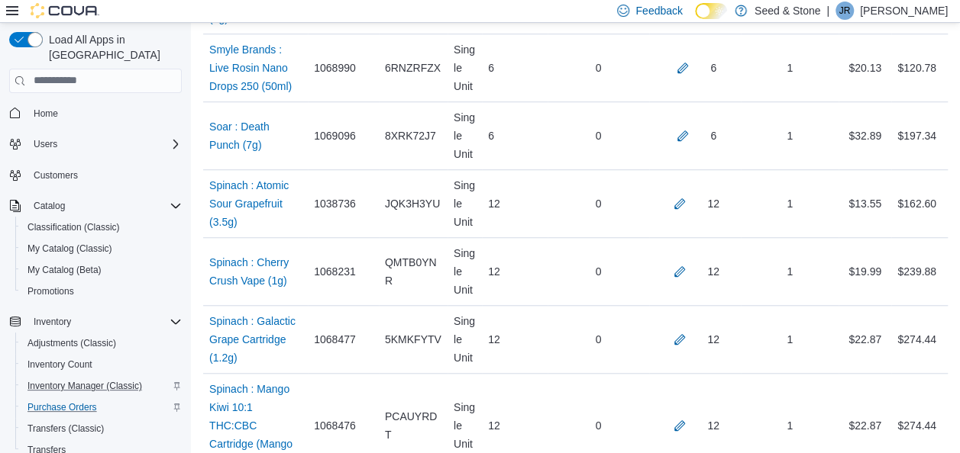
scroll to position [669, 0]
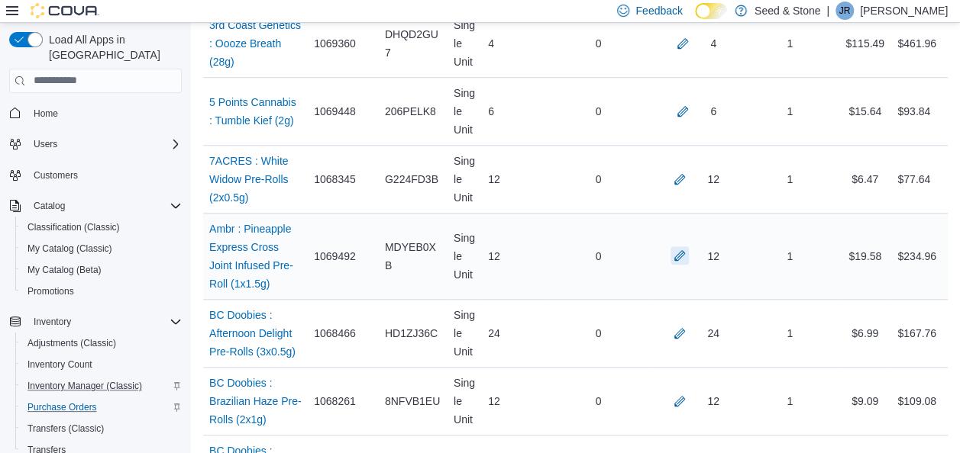
click at [689, 248] on button "button" at bounding box center [679, 256] width 18 height 18
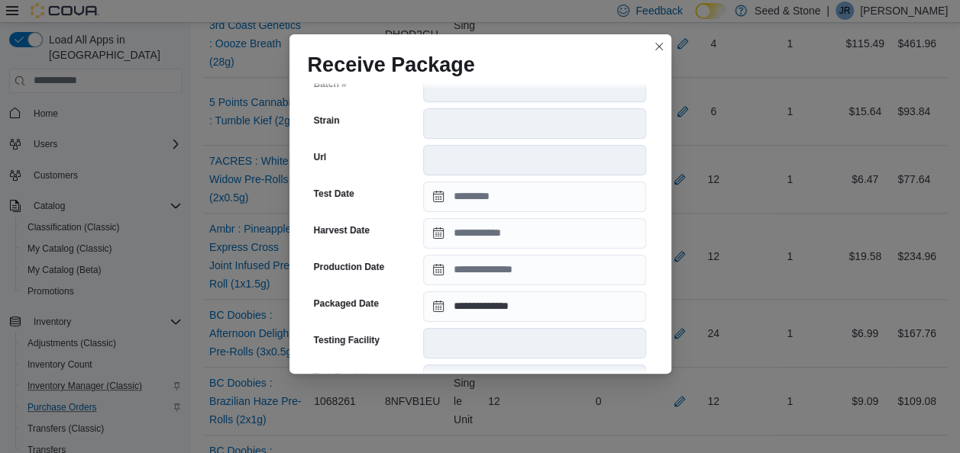
scroll to position [342, 0]
click at [658, 40] on button "Closes this modal window" at bounding box center [659, 46] width 18 height 18
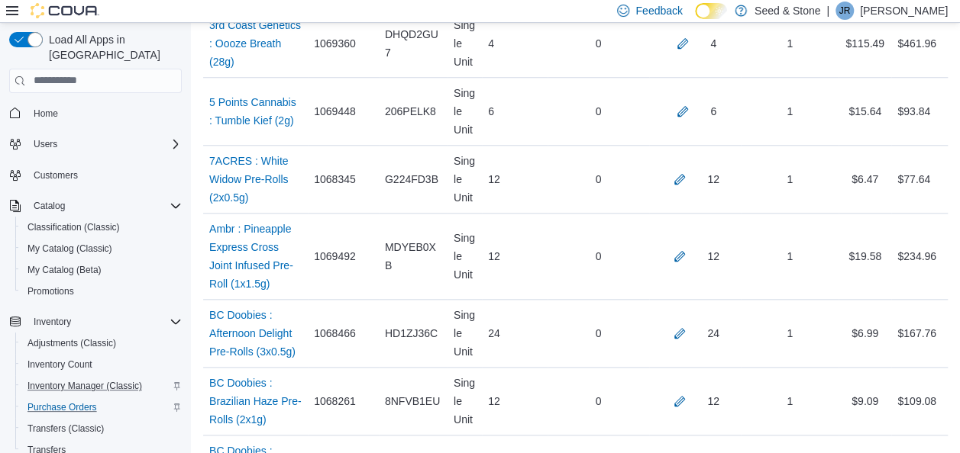
scroll to position [6174, 0]
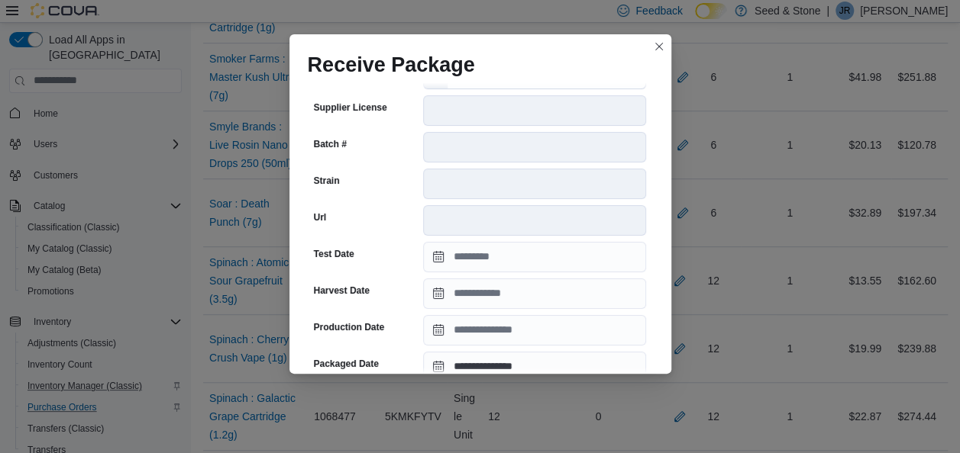
scroll to position [315, 0]
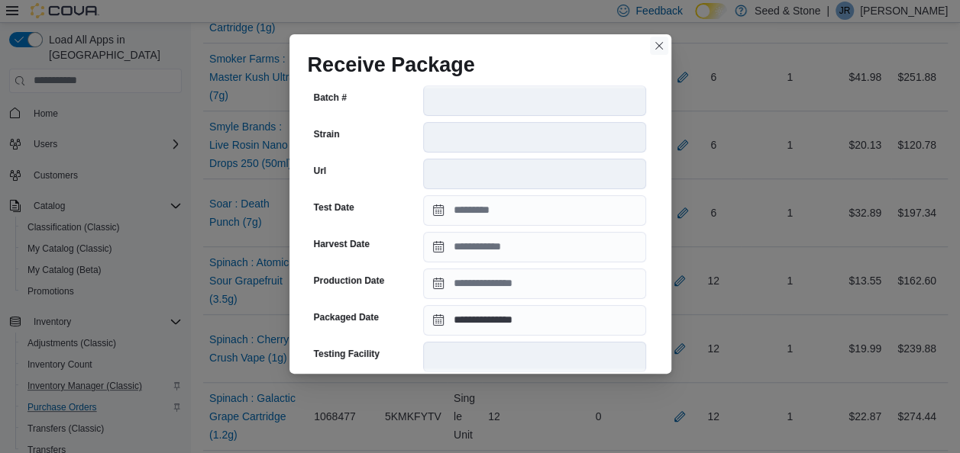
click at [660, 43] on button "Closes this modal window" at bounding box center [659, 46] width 18 height 18
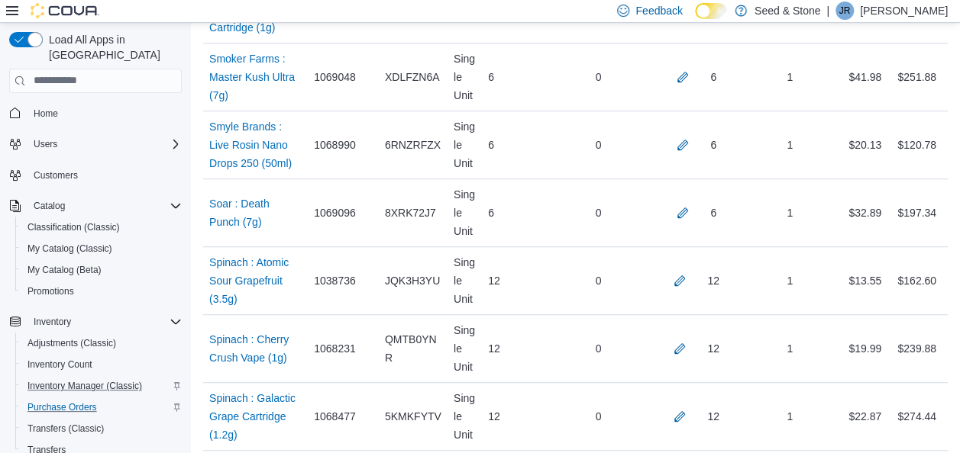
scroll to position [976, 0]
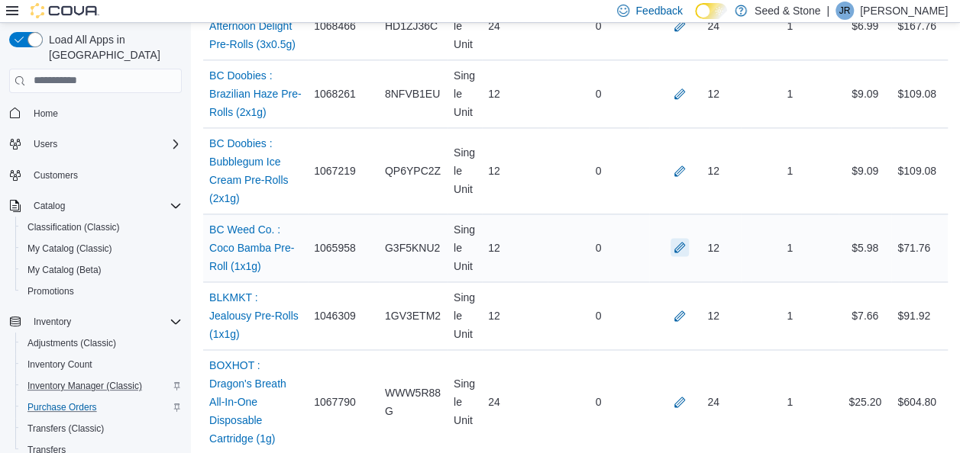
click at [689, 246] on button "button" at bounding box center [679, 247] width 18 height 18
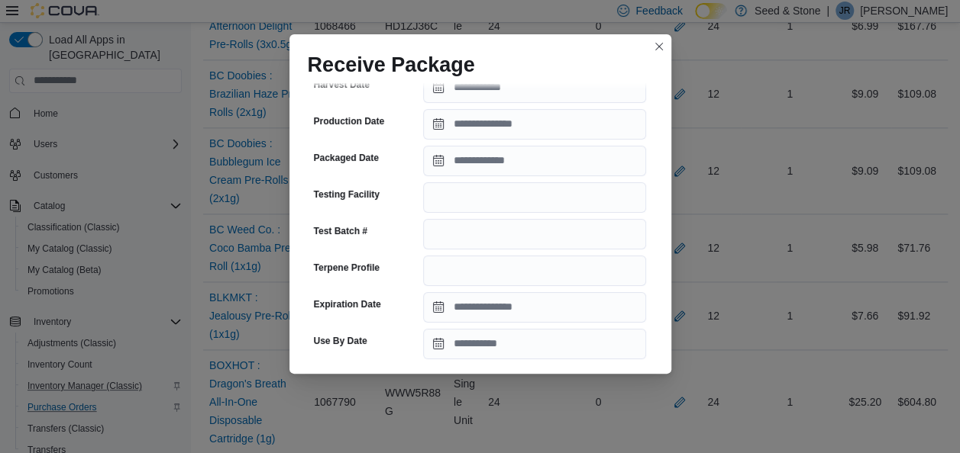
scroll to position [372, 0]
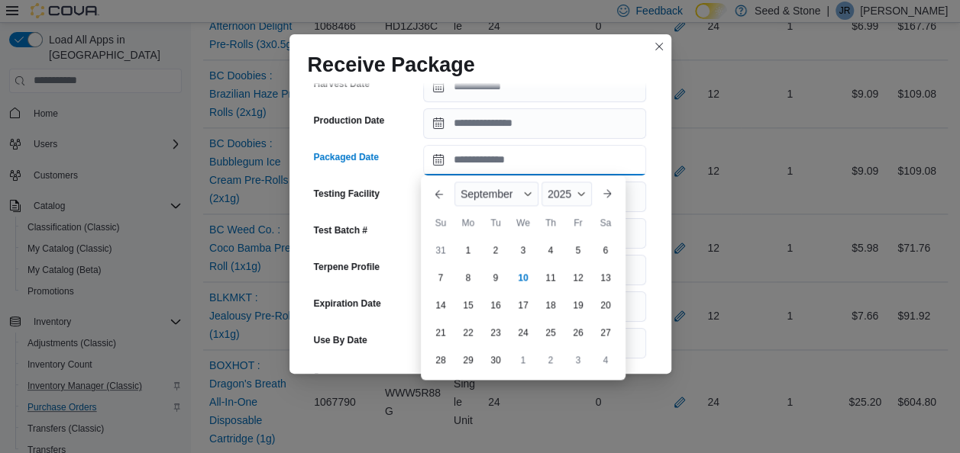
click at [544, 155] on input "Packaged Date" at bounding box center [534, 160] width 223 height 31
click at [439, 197] on button "Previous Month" at bounding box center [439, 194] width 24 height 24
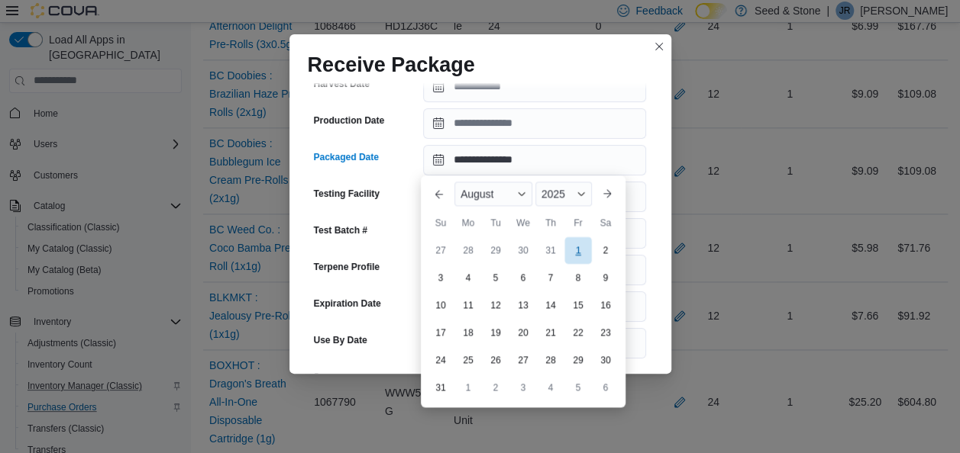
click at [576, 249] on div "1" at bounding box center [577, 250] width 27 height 27
type input "**********"
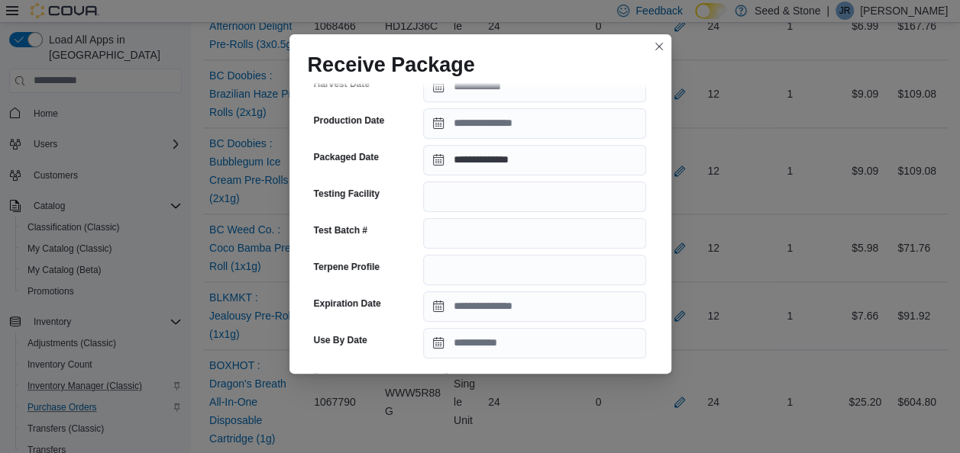
scroll to position [612, 0]
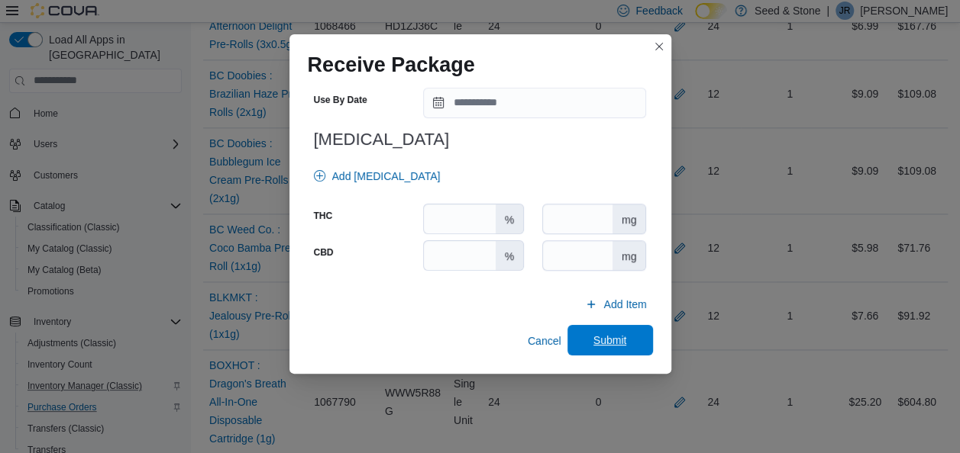
click at [608, 340] on span "Submit" at bounding box center [610, 340] width 34 height 15
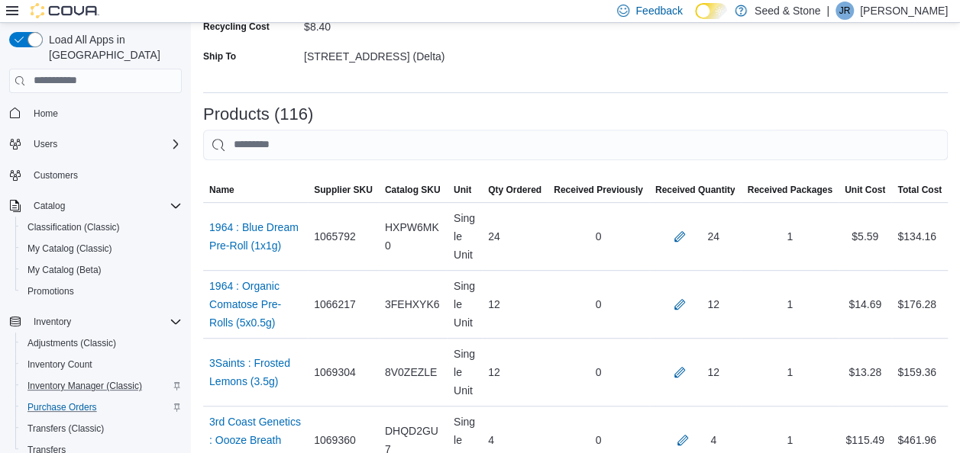
scroll to position [4747, 0]
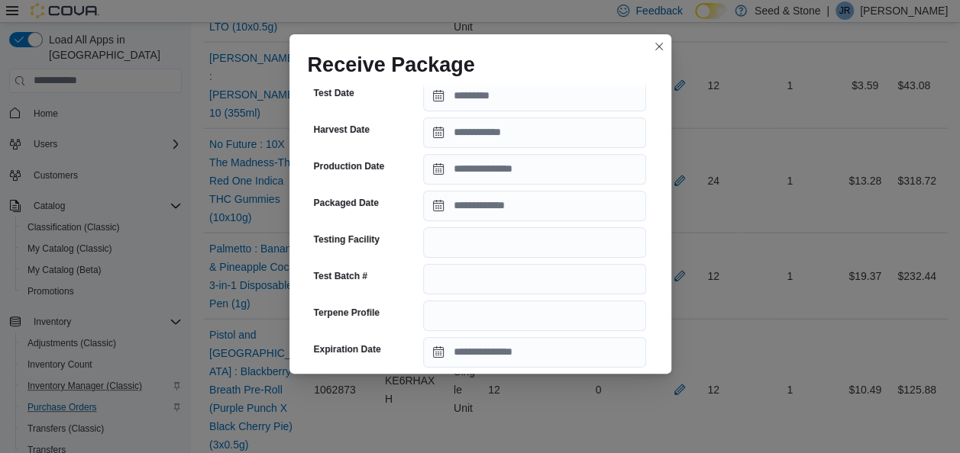
scroll to position [324, 0]
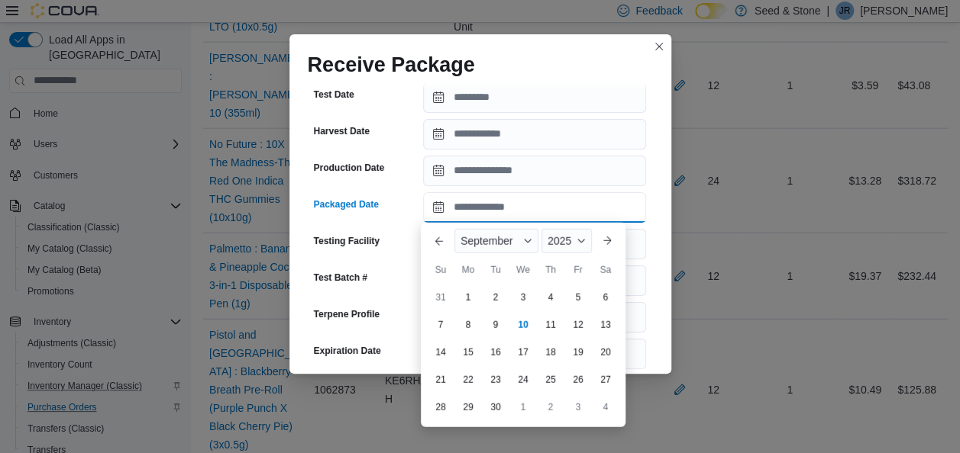
click at [522, 215] on input "Packaged Date" at bounding box center [534, 207] width 223 height 31
click at [437, 247] on button "Previous Month" at bounding box center [439, 241] width 24 height 24
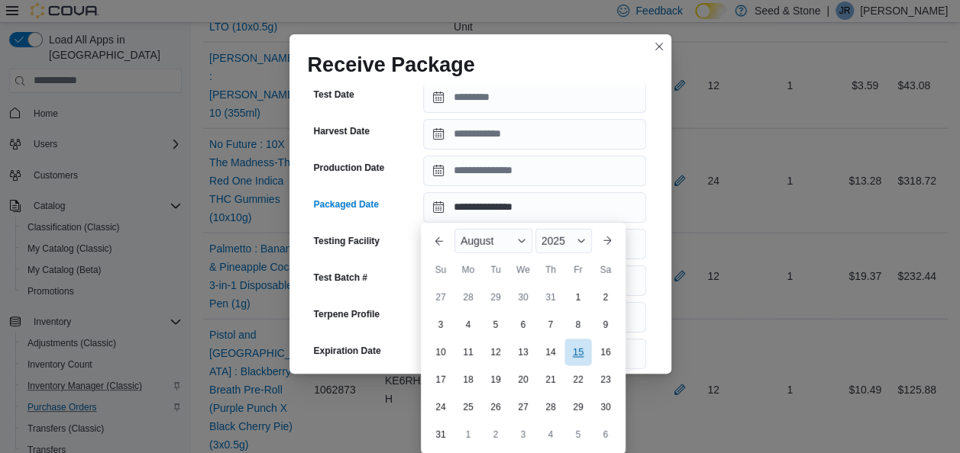
click at [576, 347] on div "15" at bounding box center [577, 352] width 27 height 27
type input "**********"
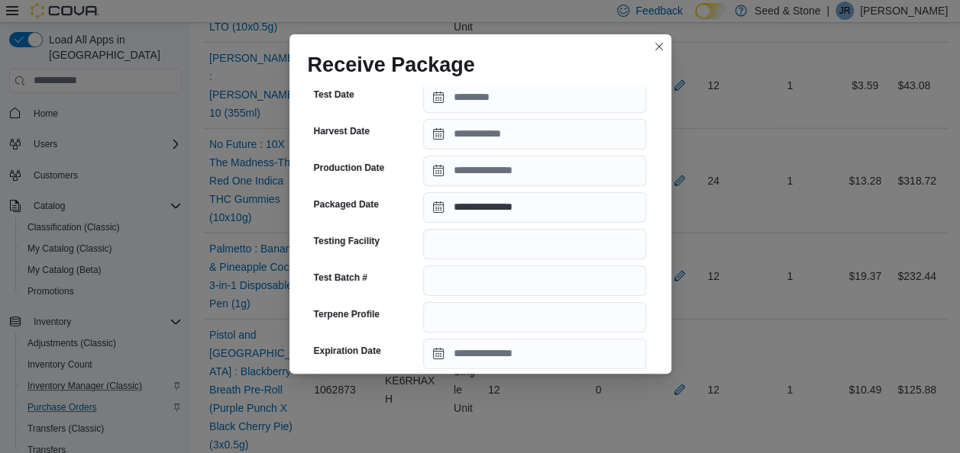
scroll to position [612, 0]
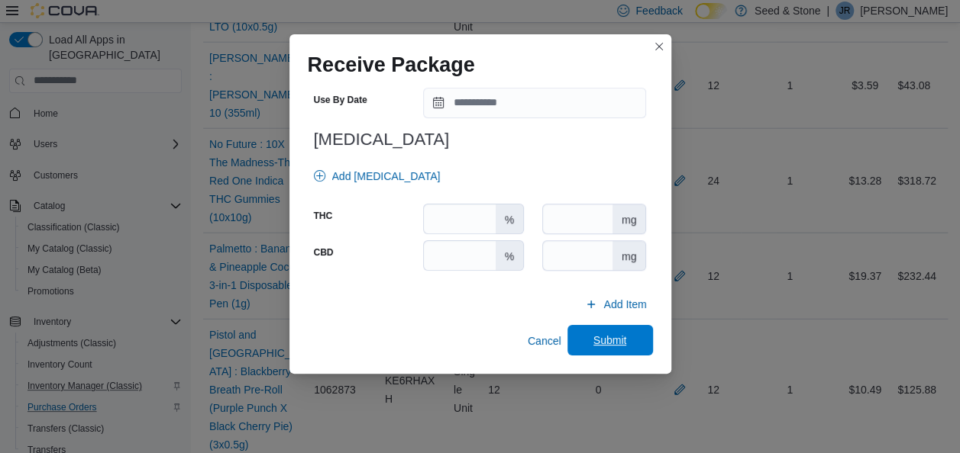
click at [602, 340] on span "Submit" at bounding box center [610, 340] width 34 height 15
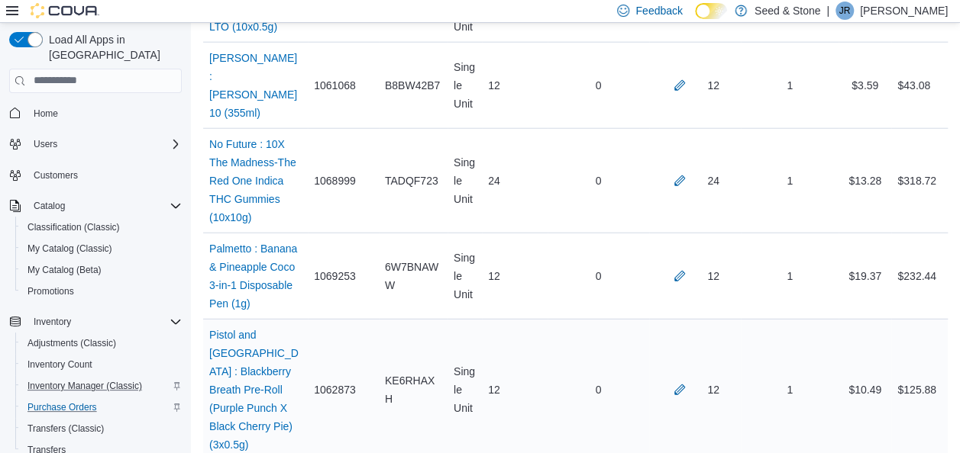
scroll to position [773, 0]
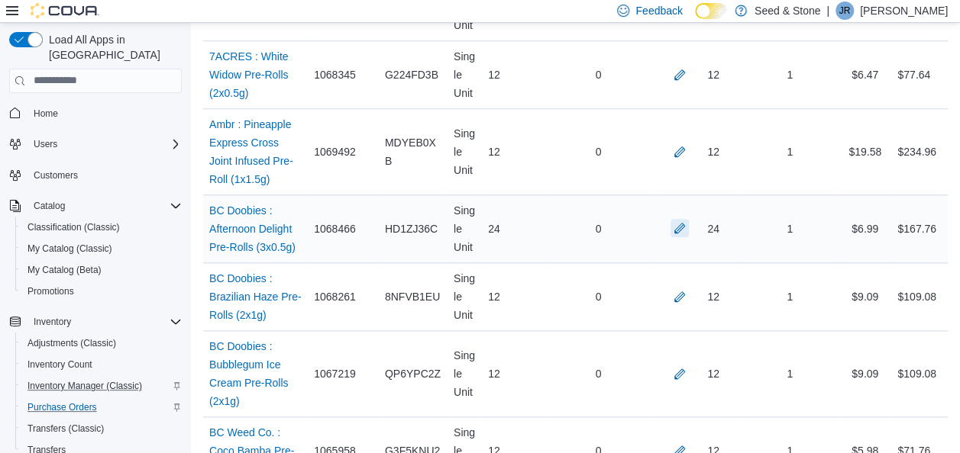
click at [686, 229] on button "button" at bounding box center [679, 228] width 18 height 18
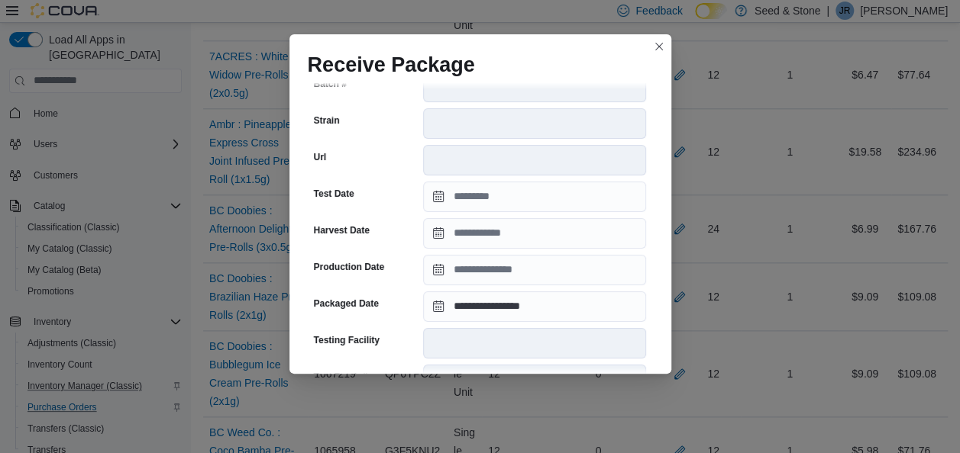
scroll to position [331, 0]
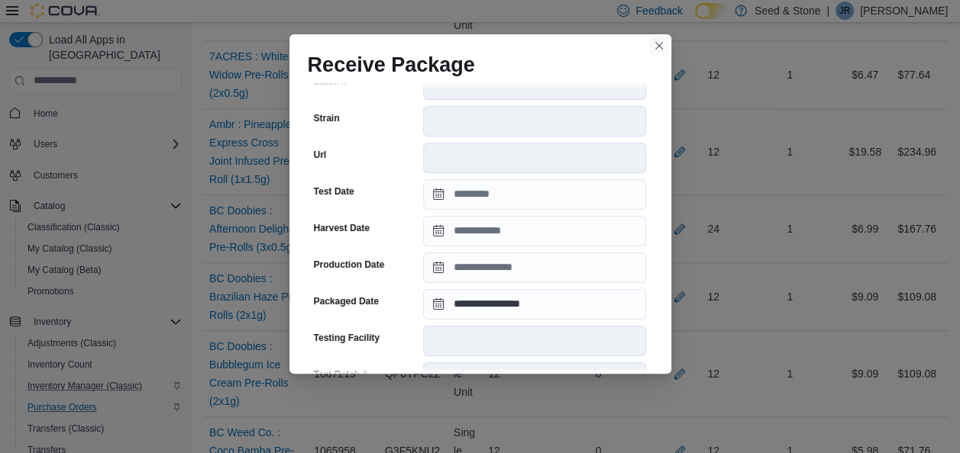
click at [653, 50] on button "Closes this modal window" at bounding box center [659, 46] width 18 height 18
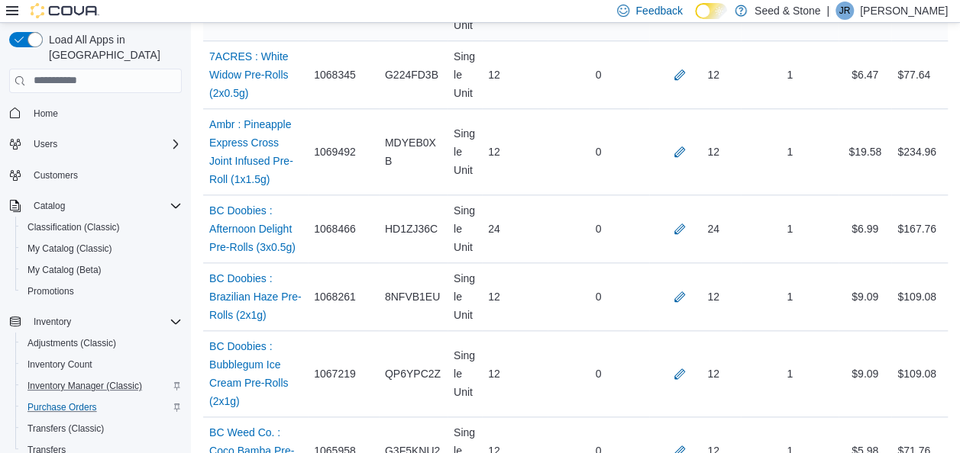
scroll to position [7109, 0]
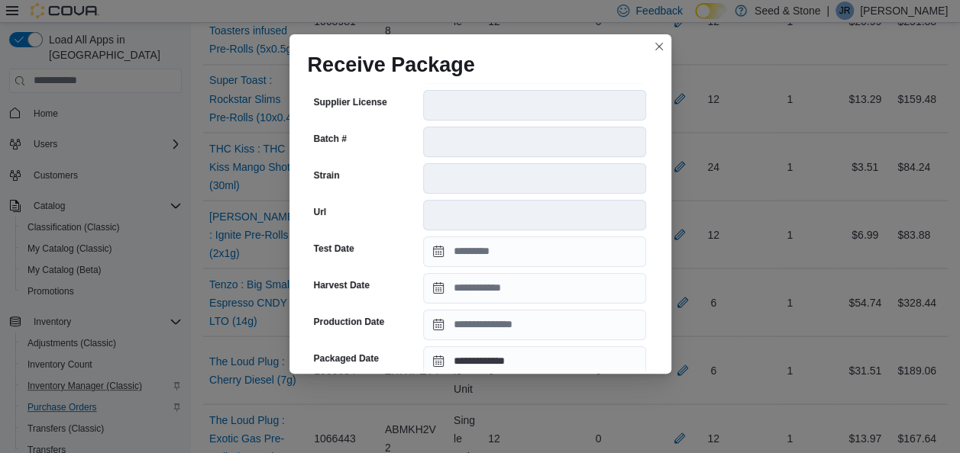
scroll to position [286, 0]
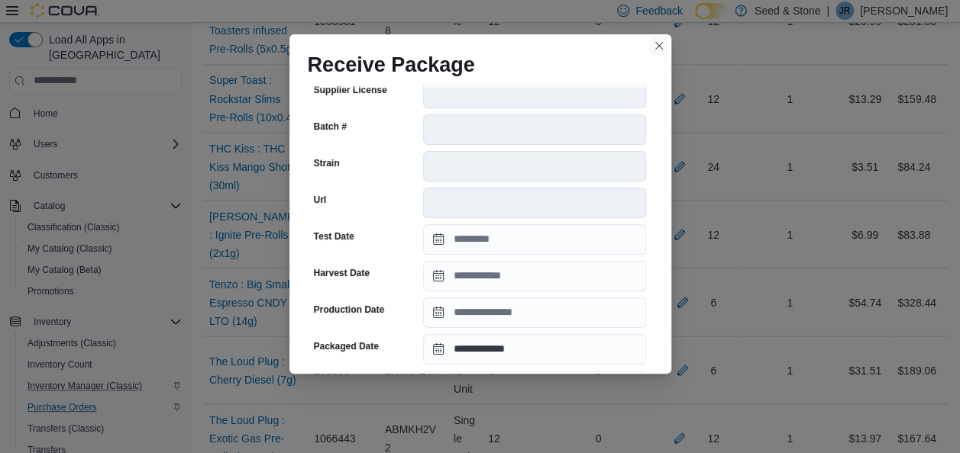
click at [660, 44] on button "Closes this modal window" at bounding box center [659, 46] width 18 height 18
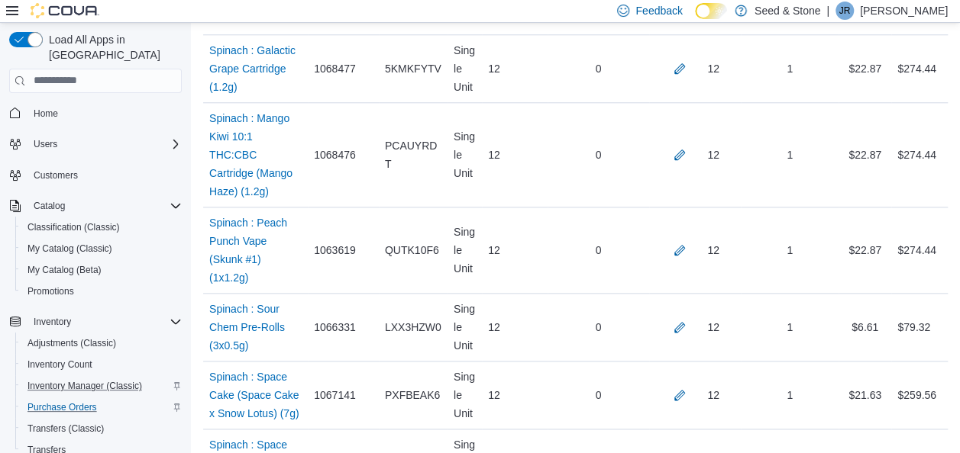
scroll to position [7484, 0]
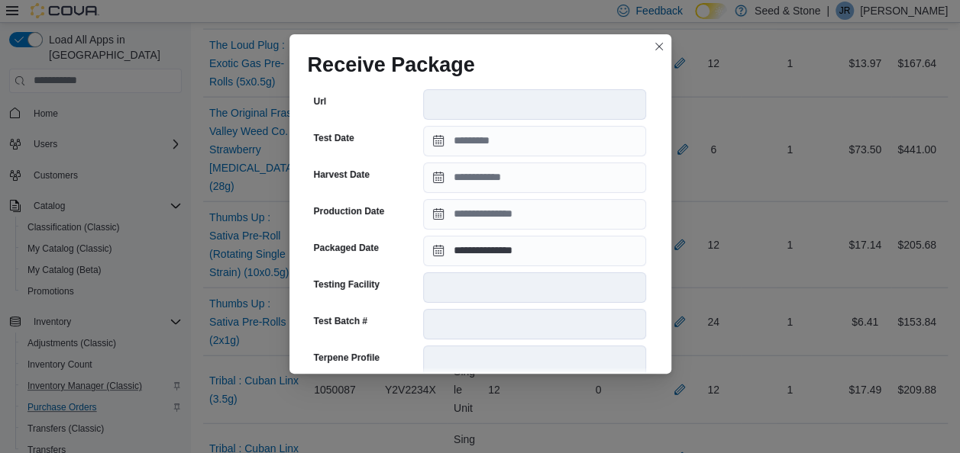
scroll to position [398, 0]
click at [655, 45] on button "Closes this modal window" at bounding box center [659, 46] width 18 height 18
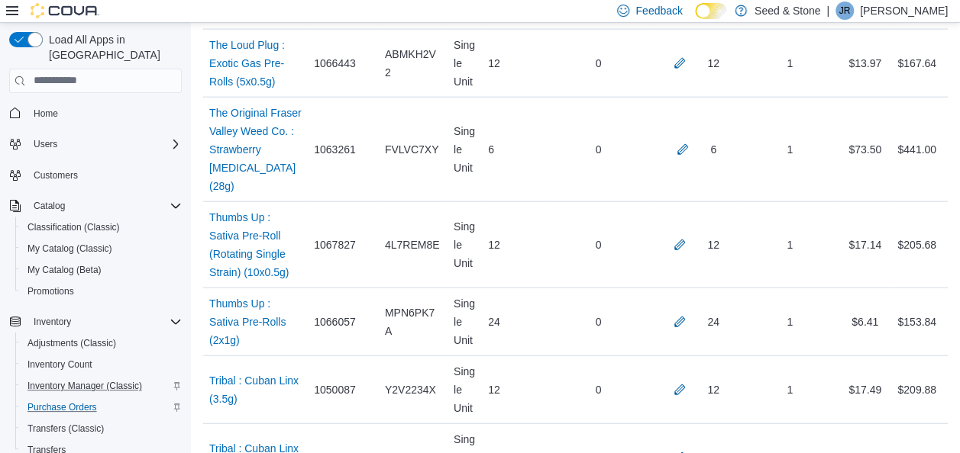
scroll to position [1053, 0]
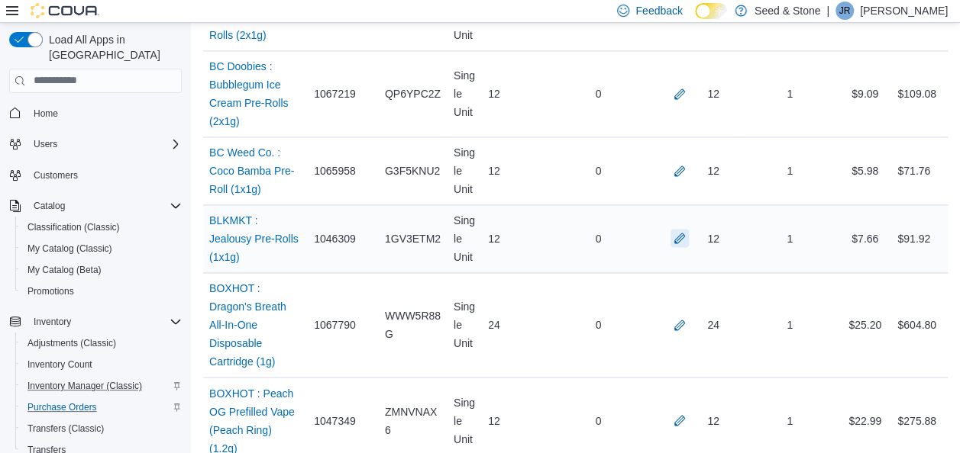
click at [689, 232] on button "button" at bounding box center [679, 238] width 18 height 18
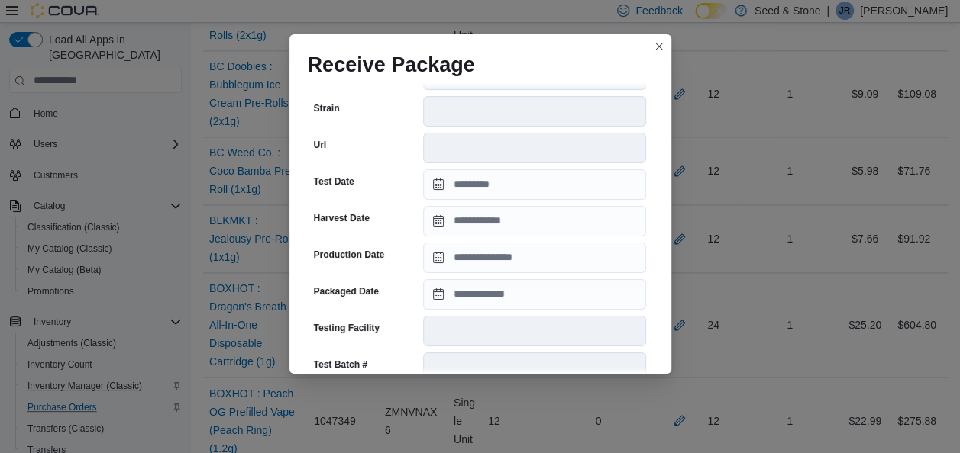
scroll to position [350, 0]
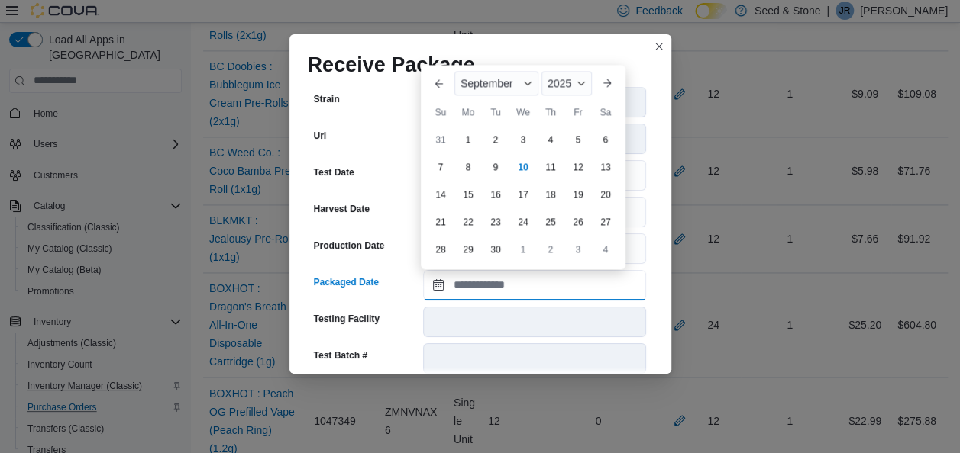
click at [507, 282] on input "Packaged Date" at bounding box center [534, 285] width 223 height 31
click at [437, 82] on button "Previous Month" at bounding box center [439, 83] width 24 height 24
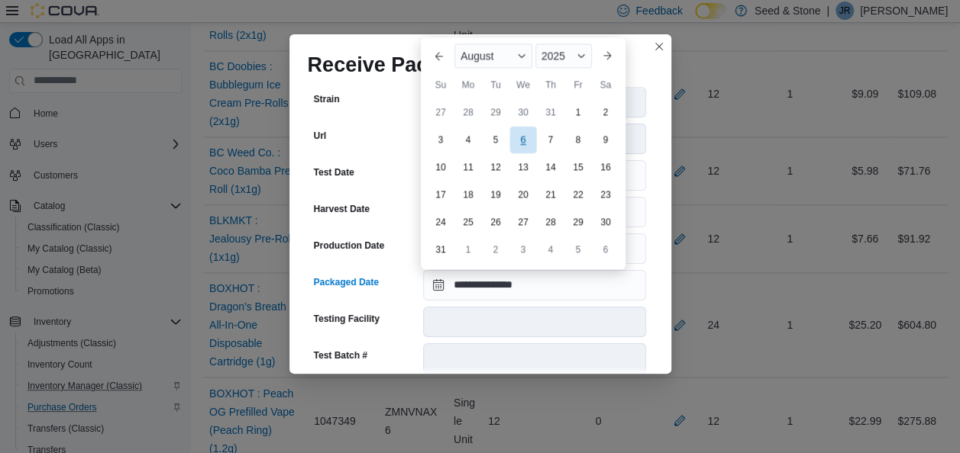
click at [528, 139] on div "6" at bounding box center [522, 140] width 27 height 27
type input "**********"
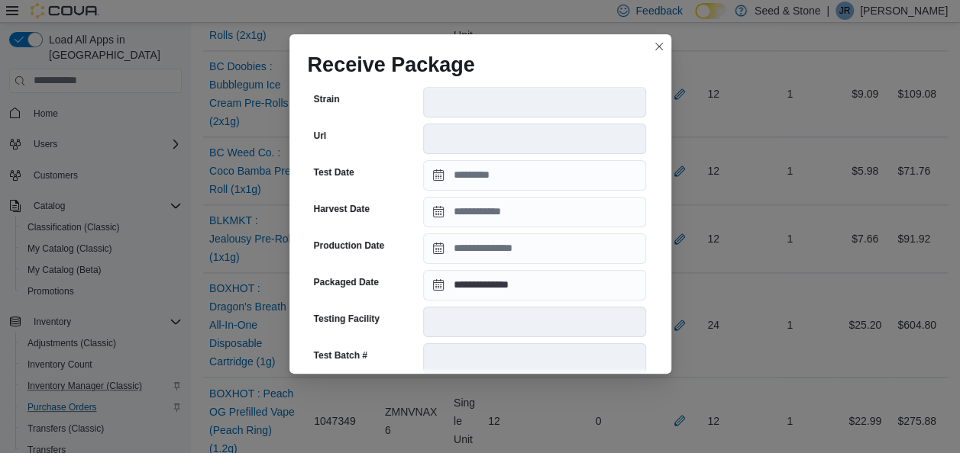
scroll to position [600, 0]
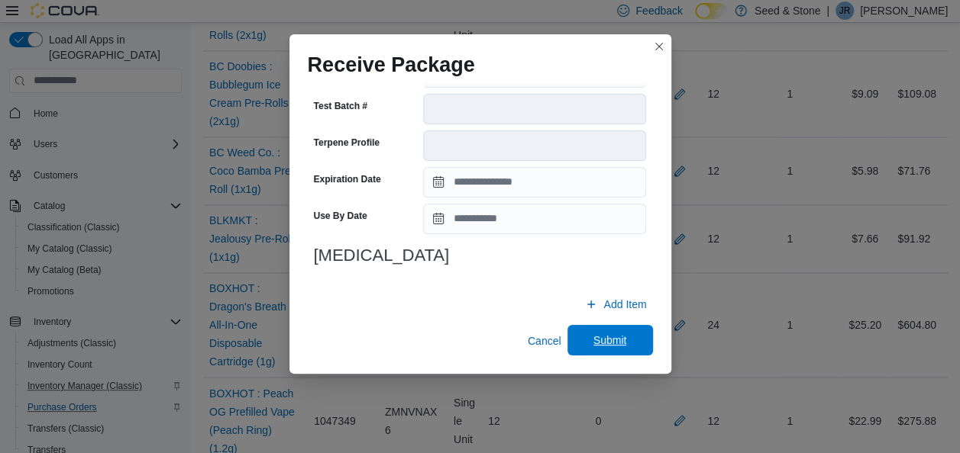
click at [608, 339] on span "Submit" at bounding box center [610, 340] width 34 height 15
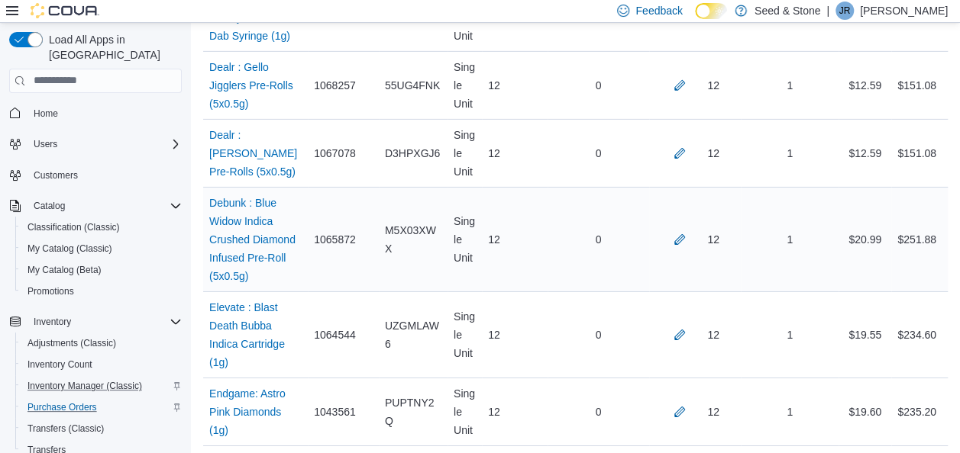
scroll to position [5547, 0]
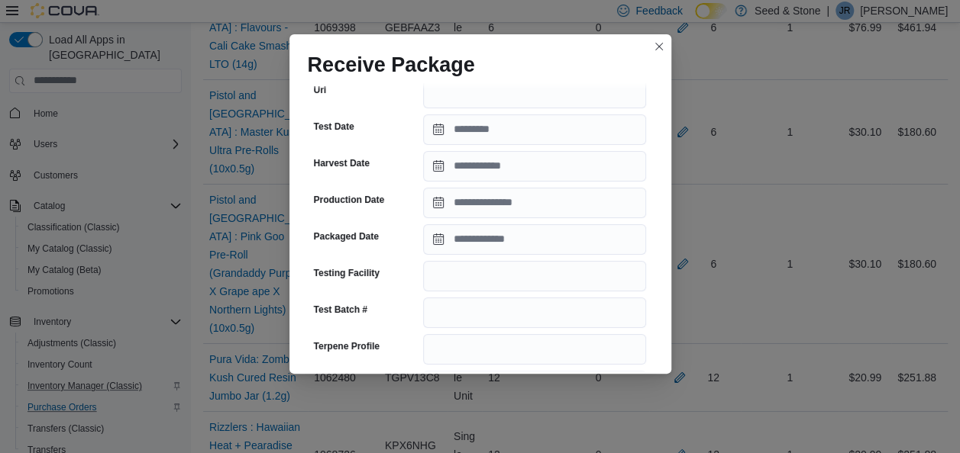
scroll to position [327, 0]
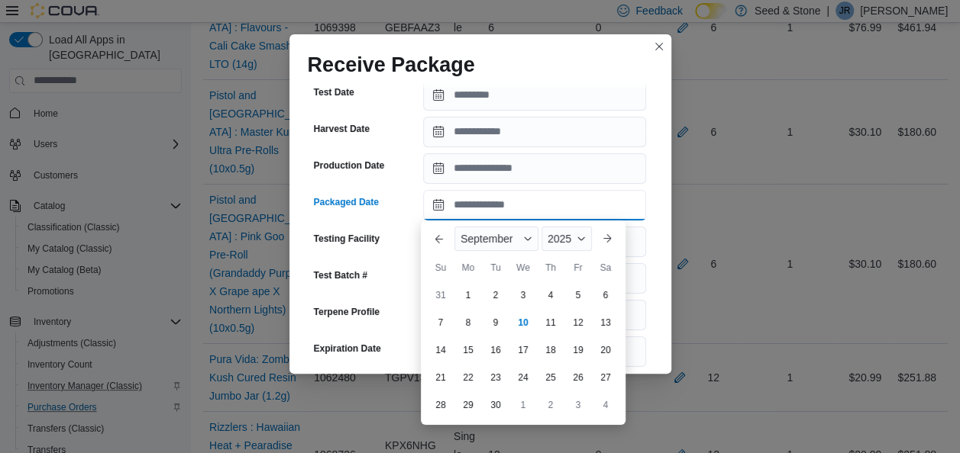
click at [565, 203] on input "Packaged Date" at bounding box center [534, 205] width 223 height 31
click at [438, 240] on button "Previous Month" at bounding box center [439, 239] width 24 height 24
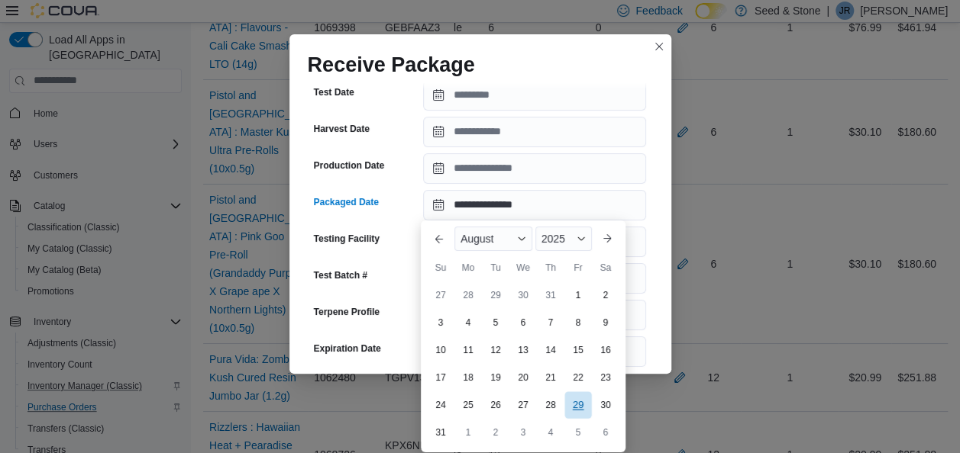
click at [573, 404] on div "29" at bounding box center [577, 405] width 27 height 27
type input "**********"
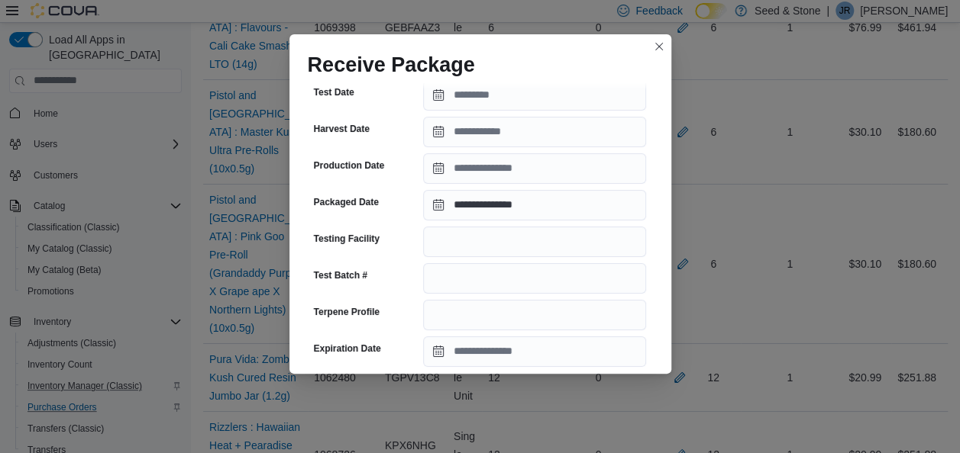
scroll to position [612, 0]
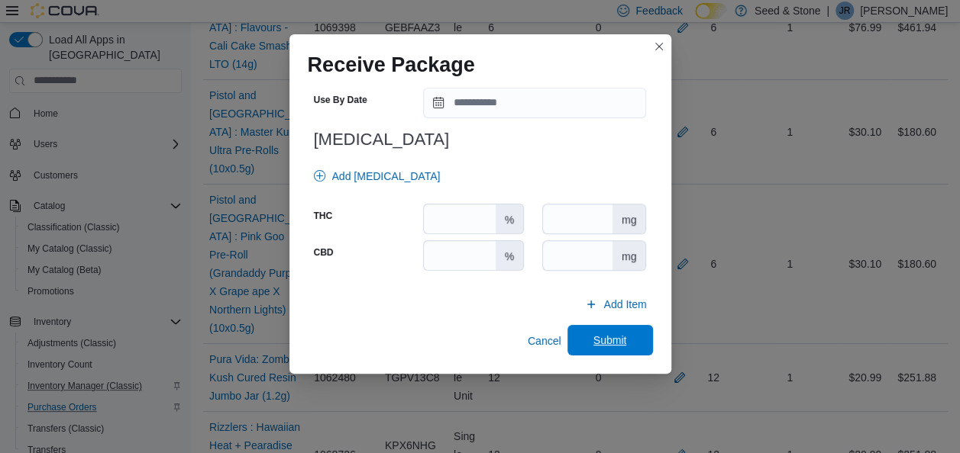
click at [608, 340] on span "Submit" at bounding box center [610, 340] width 34 height 15
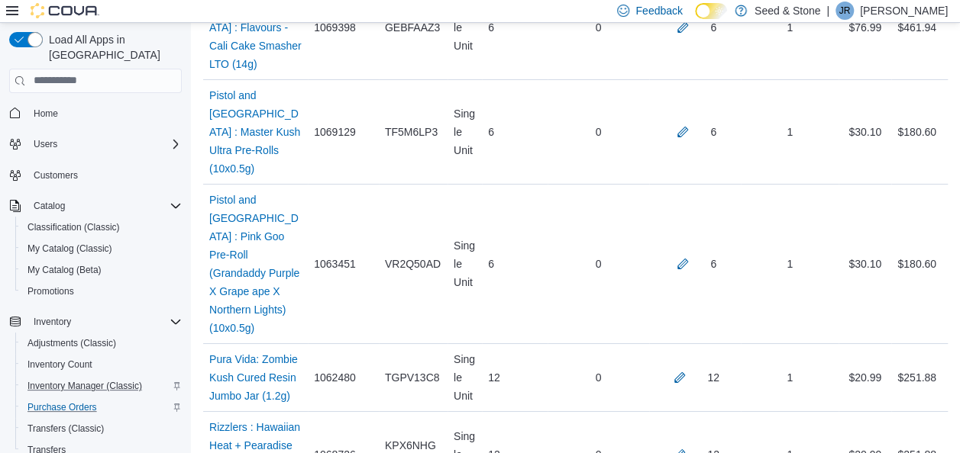
scroll to position [3405, 0]
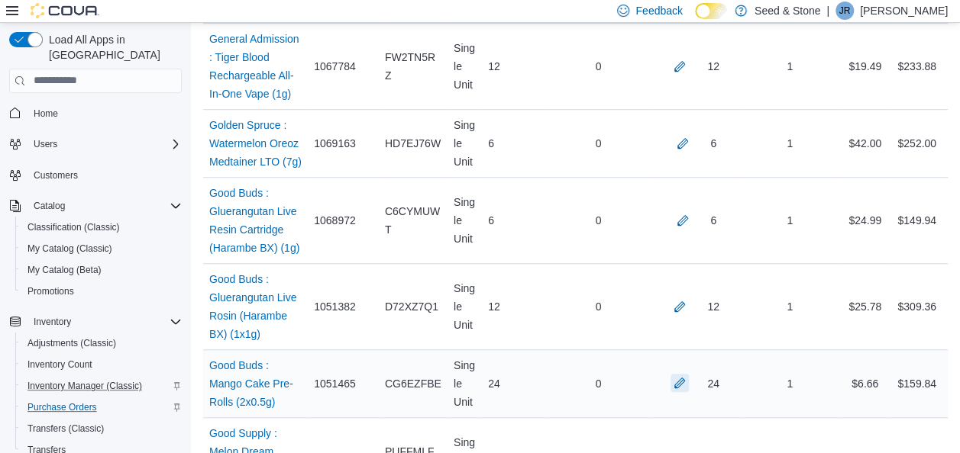
click at [687, 374] on button "button" at bounding box center [679, 383] width 18 height 18
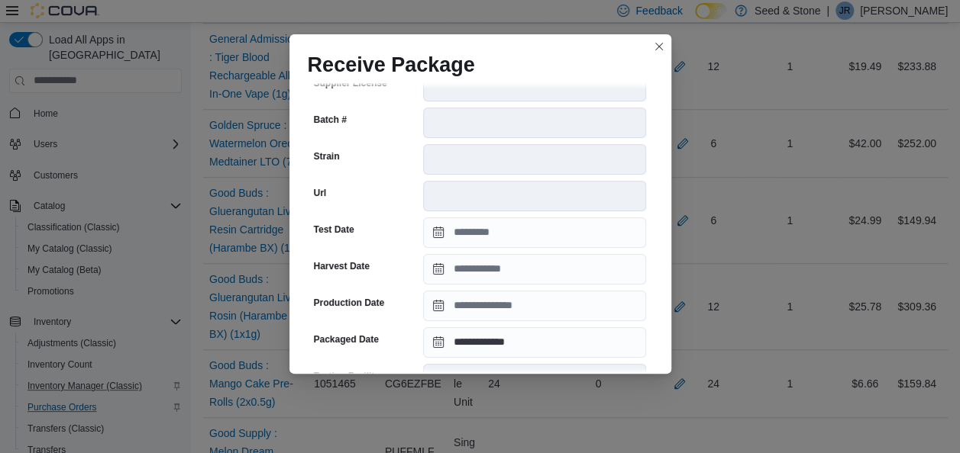
scroll to position [600, 0]
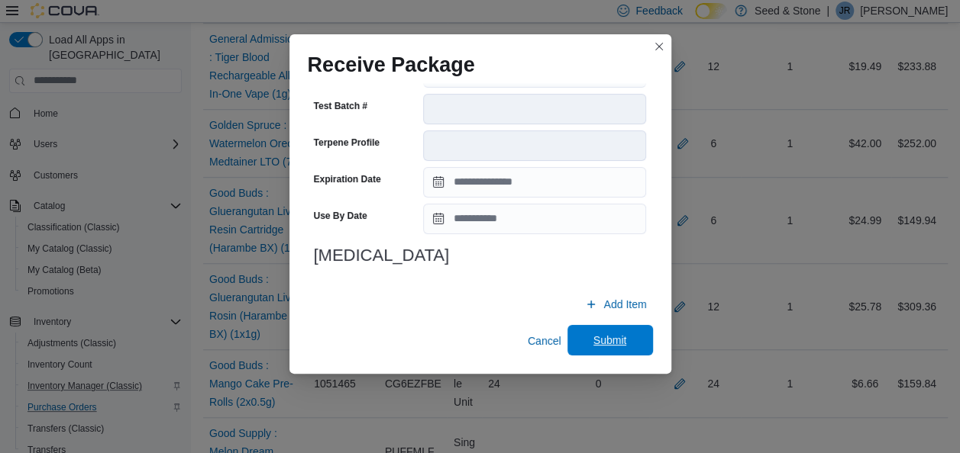
click at [618, 351] on span "Submit" at bounding box center [609, 340] width 67 height 31
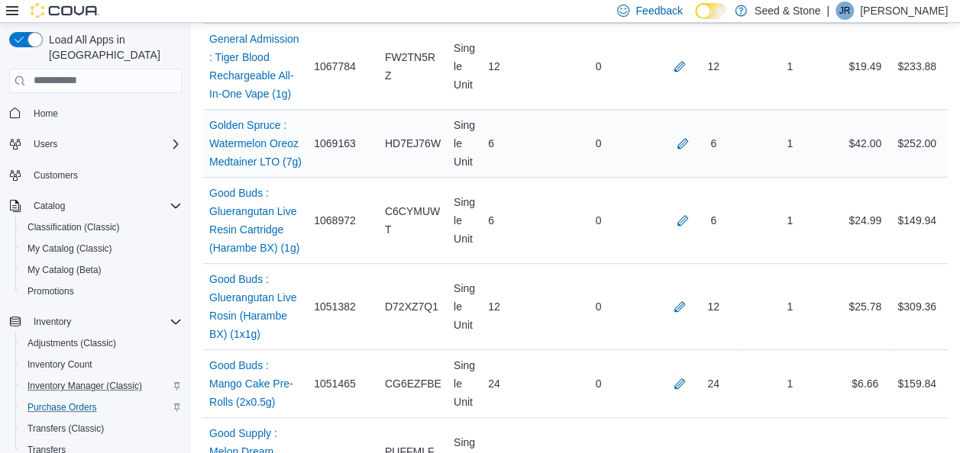
scroll to position [3847, 0]
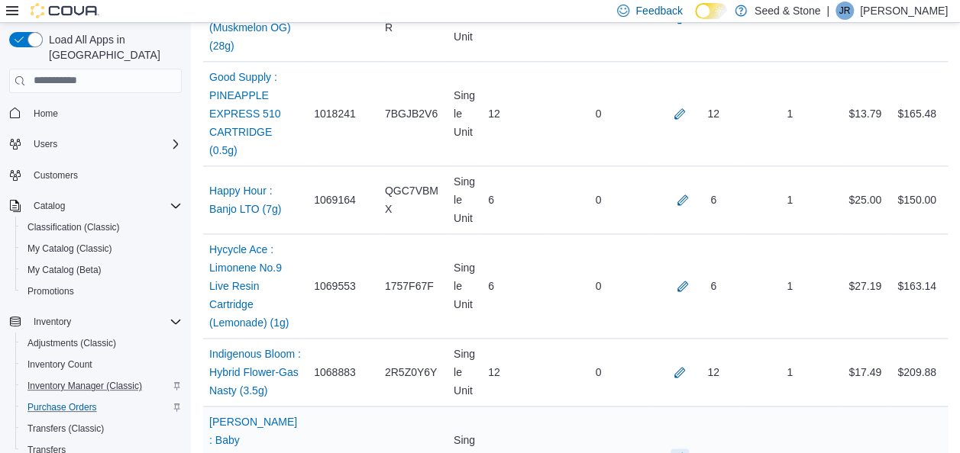
click at [689, 449] on button "button" at bounding box center [679, 458] width 18 height 18
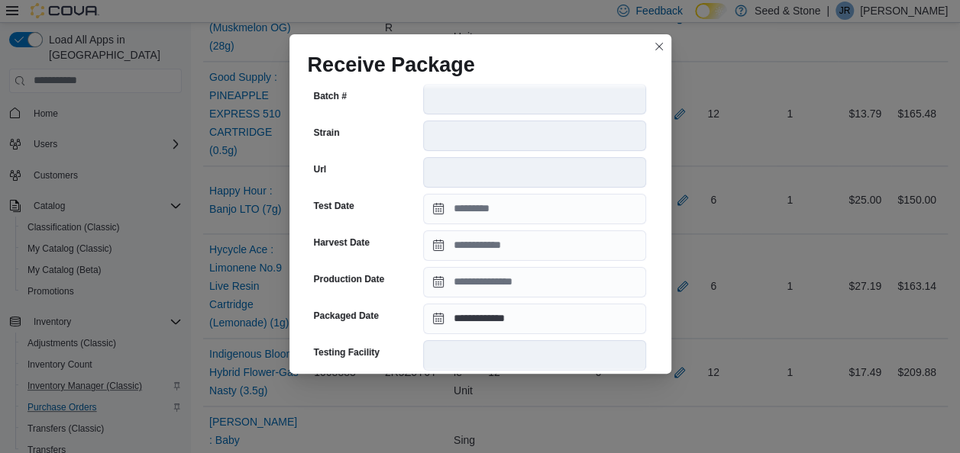
scroll to position [339, 0]
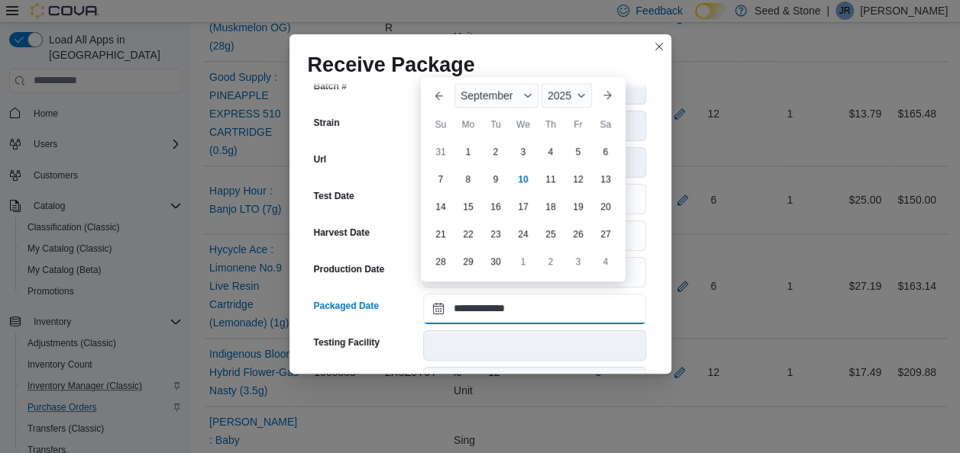
click at [521, 294] on input "**********" at bounding box center [534, 309] width 223 height 31
click at [653, 48] on button "Closes this modal window" at bounding box center [659, 46] width 18 height 18
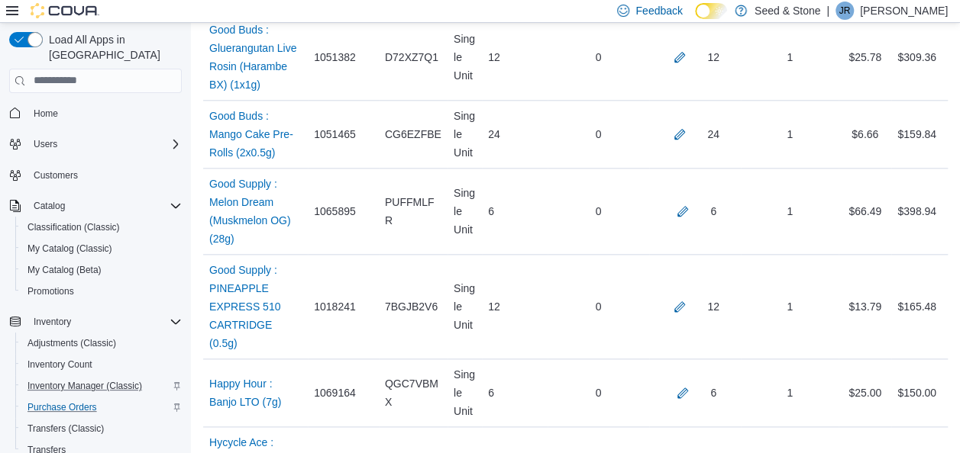
scroll to position [3654, 0]
click at [692, 384] on button "button" at bounding box center [682, 393] width 18 height 18
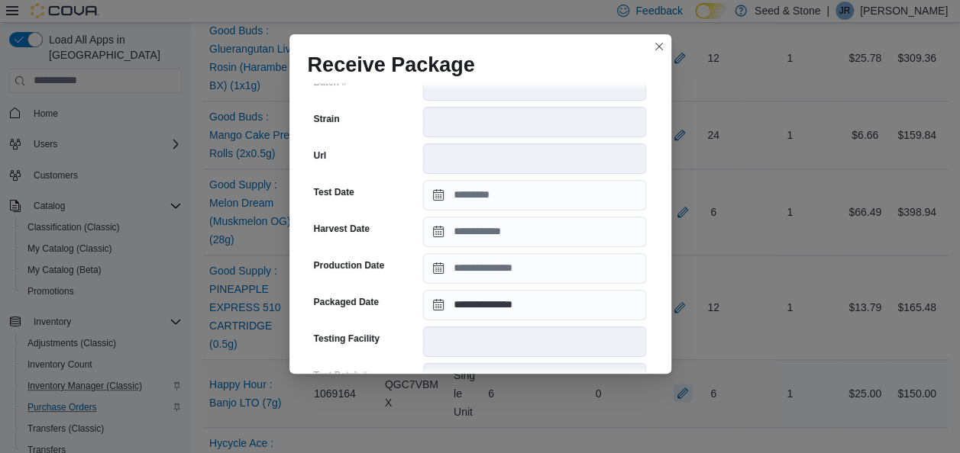
scroll to position [331, 0]
click at [658, 49] on button "Closes this modal window" at bounding box center [659, 46] width 18 height 18
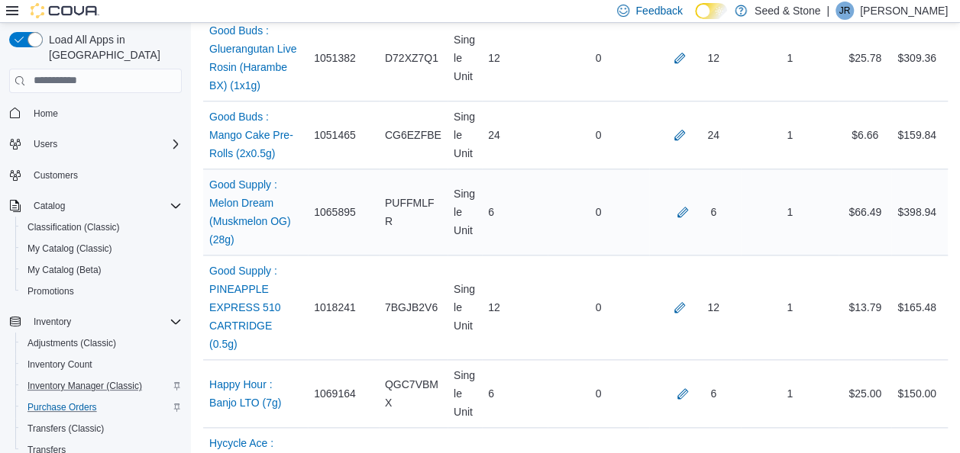
scroll to position [5402, 0]
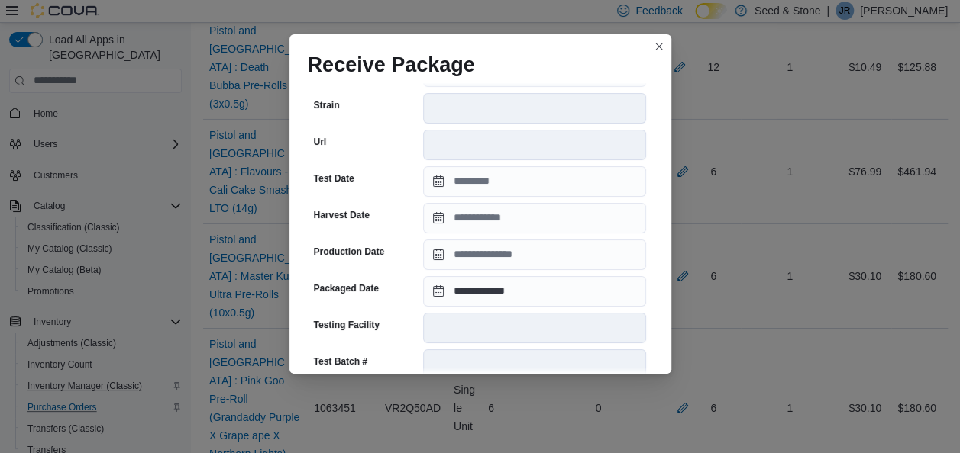
scroll to position [344, 0]
click at [658, 44] on button "Closes this modal window" at bounding box center [659, 46] width 18 height 18
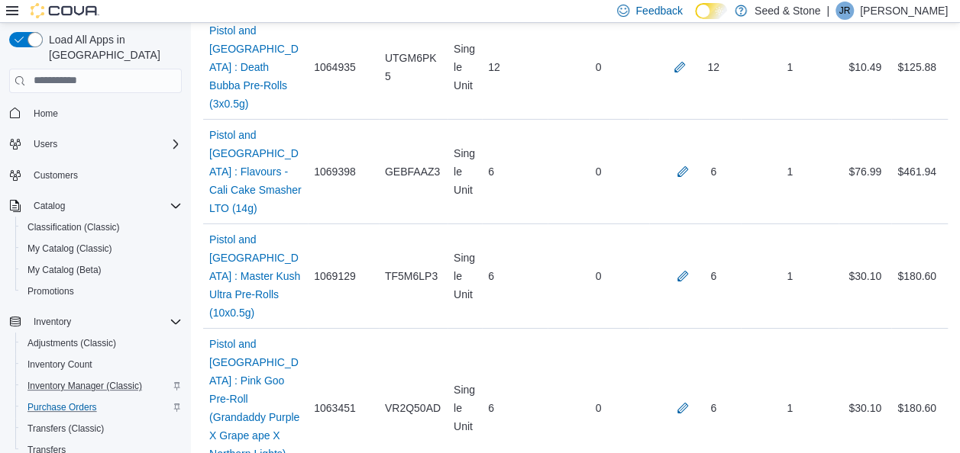
scroll to position [6338, 0]
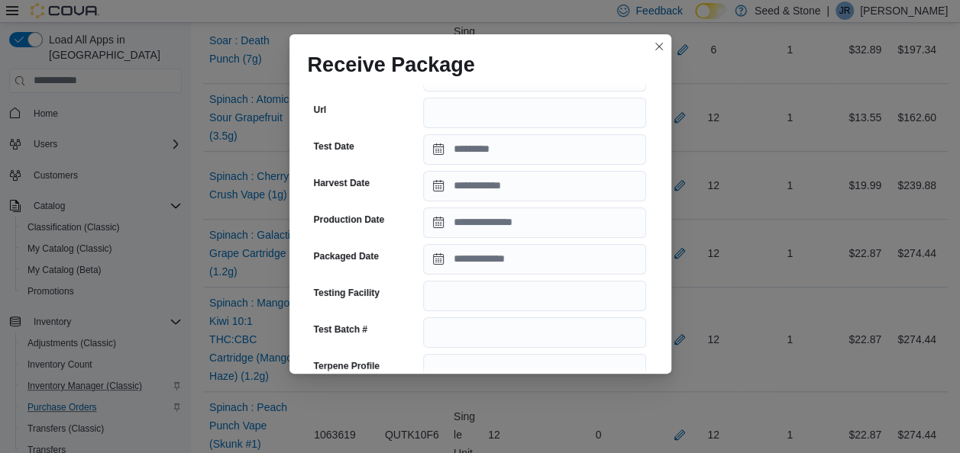
scroll to position [275, 0]
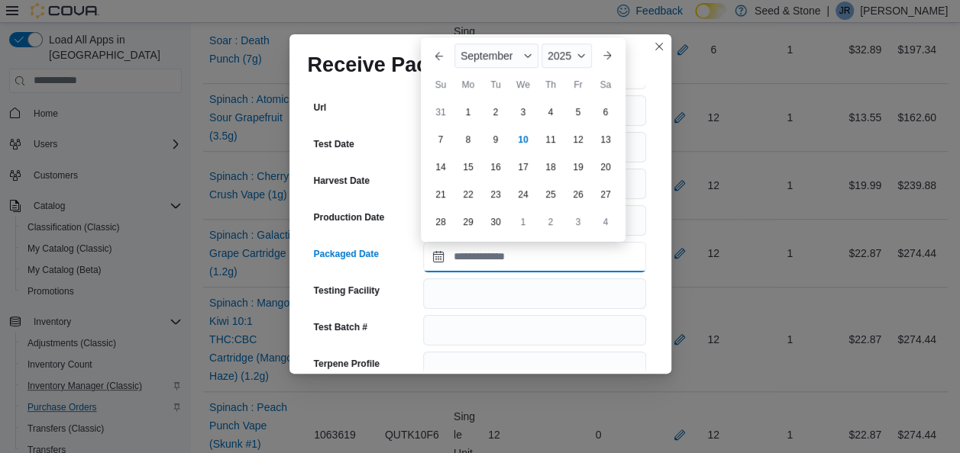
click at [548, 253] on input "Packaged Date" at bounding box center [534, 257] width 223 height 31
click at [442, 63] on button "Previous Month" at bounding box center [439, 56] width 24 height 24
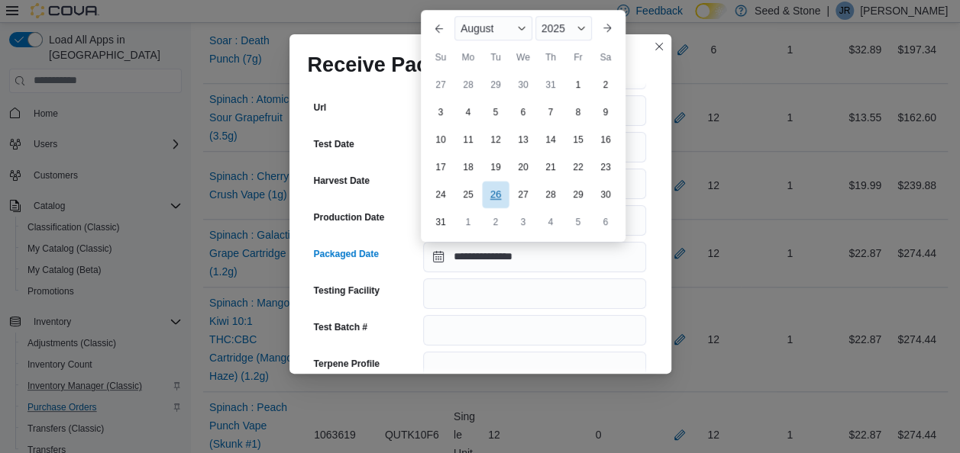
click at [495, 189] on div "26" at bounding box center [495, 194] width 27 height 27
type input "**********"
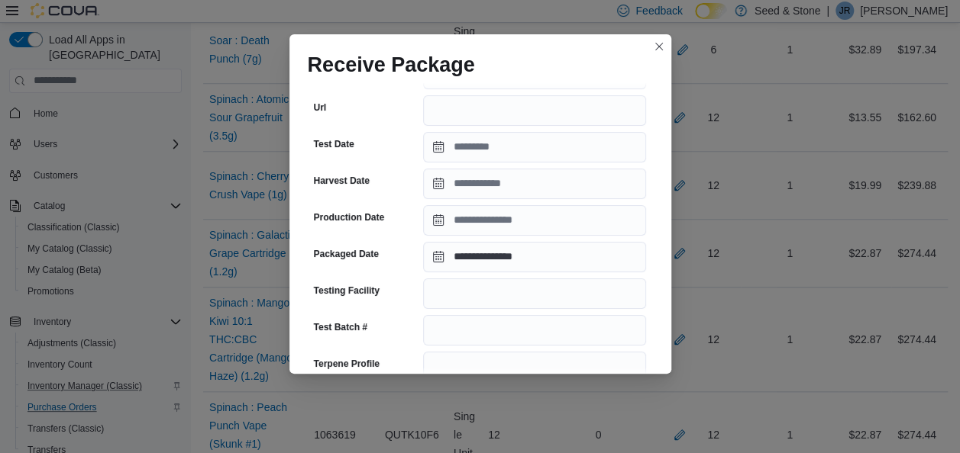
scroll to position [612, 0]
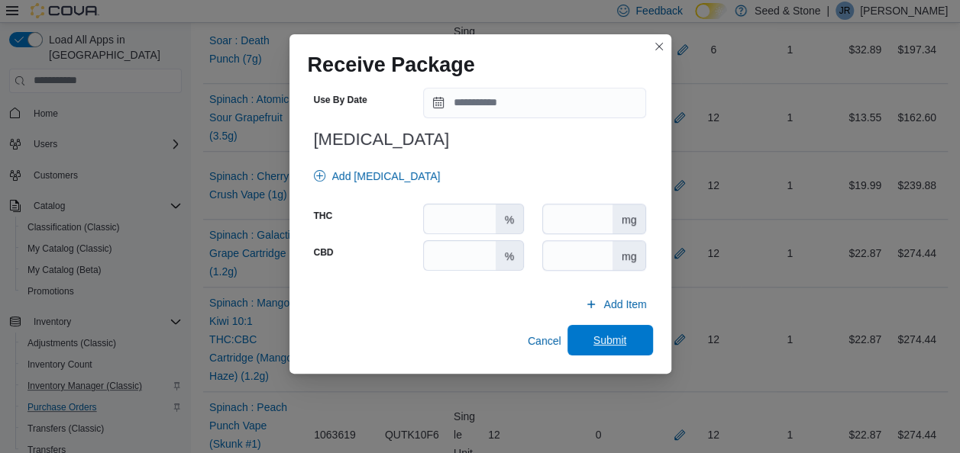
click at [621, 327] on span "Submit" at bounding box center [609, 340] width 67 height 31
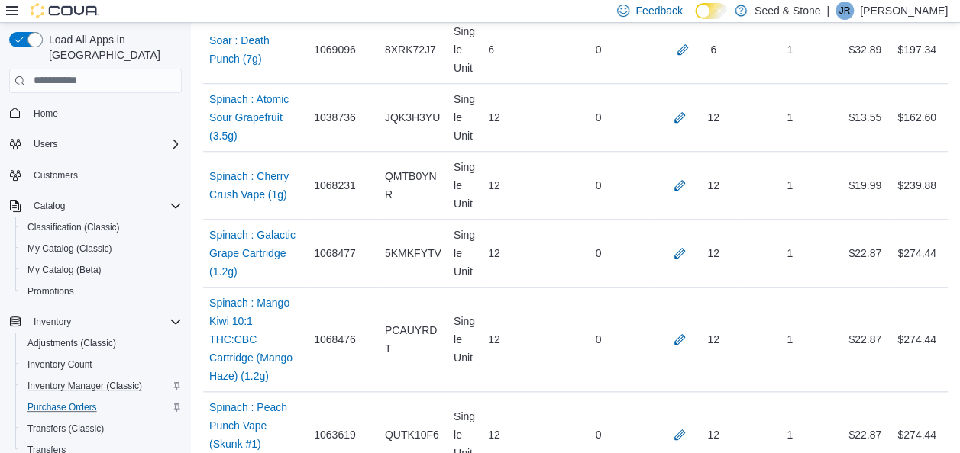
scroll to position [6030, 0]
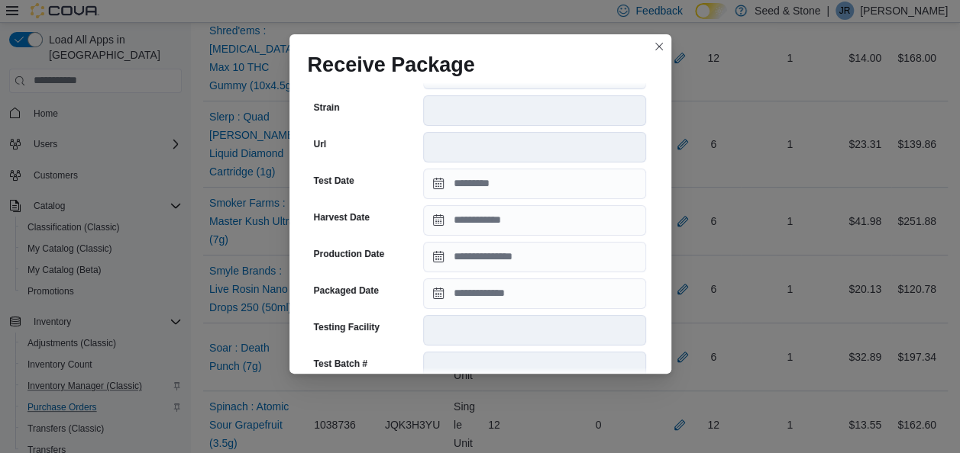
scroll to position [343, 0]
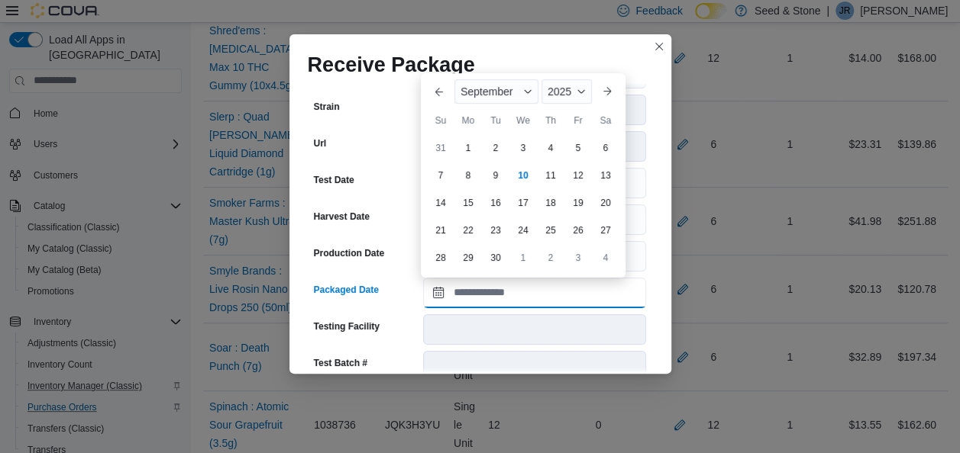
click at [540, 287] on input "Packaged Date" at bounding box center [534, 293] width 223 height 31
click at [441, 87] on button "Previous Month" at bounding box center [439, 91] width 24 height 24
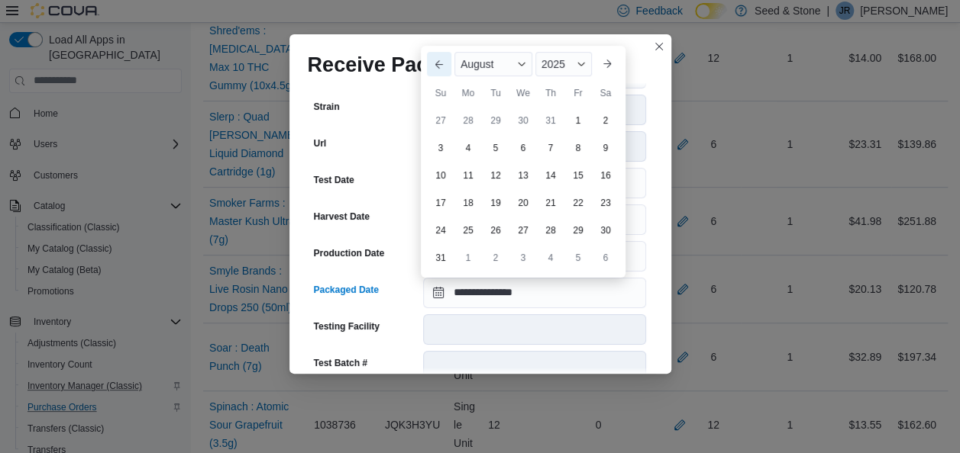
click at [441, 87] on div "Su" at bounding box center [440, 93] width 24 height 24
click at [432, 64] on button "Previous Month" at bounding box center [439, 64] width 24 height 24
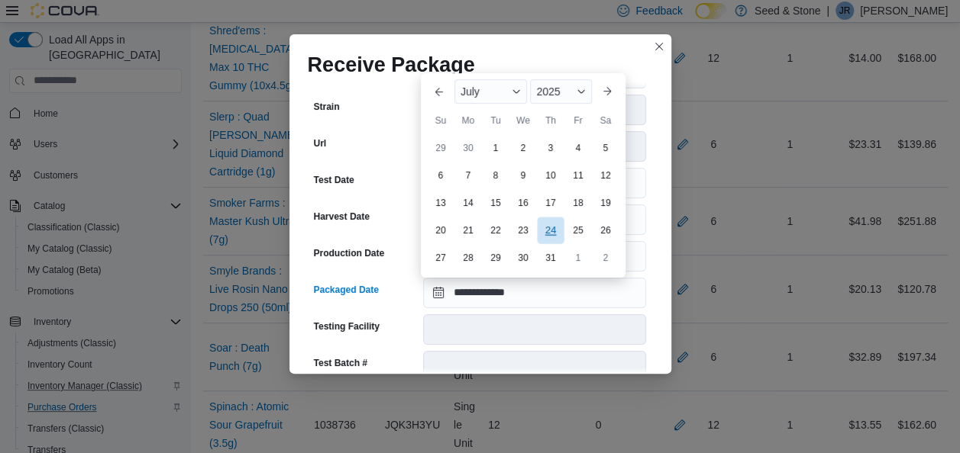
click at [547, 218] on div "24" at bounding box center [550, 230] width 27 height 27
type input "**********"
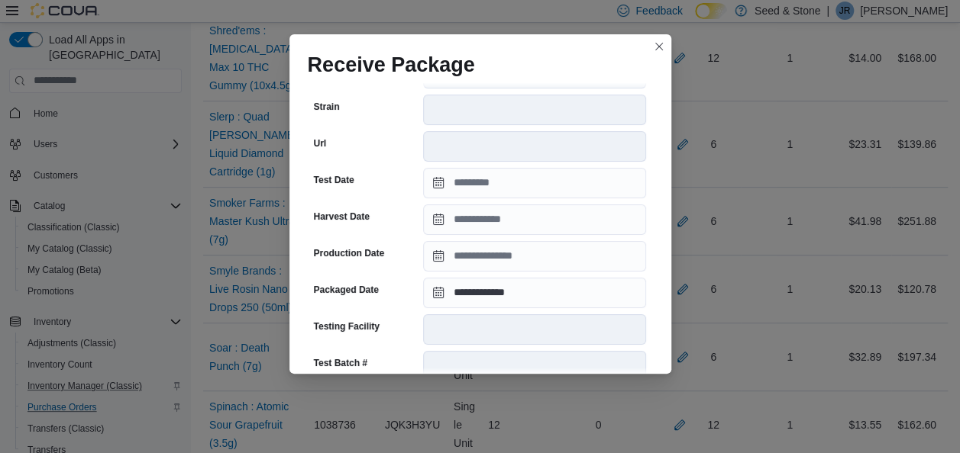
scroll to position [600, 0]
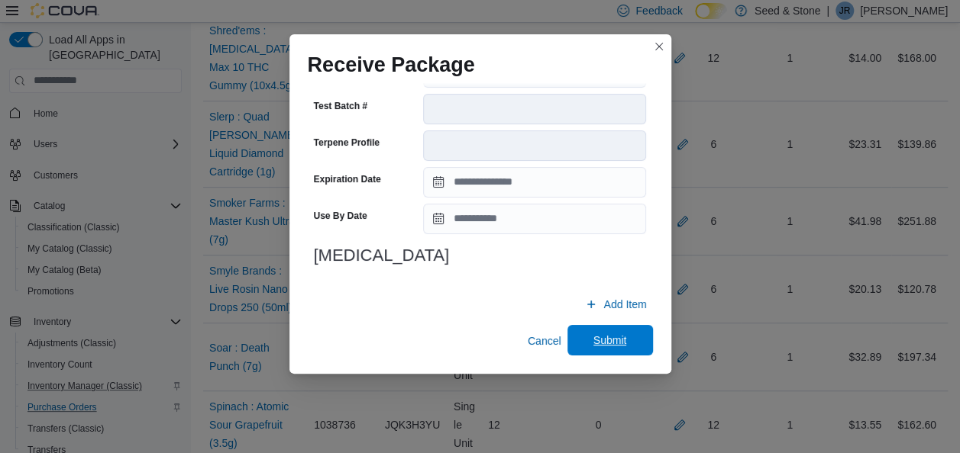
click at [593, 334] on span "Submit" at bounding box center [610, 340] width 34 height 15
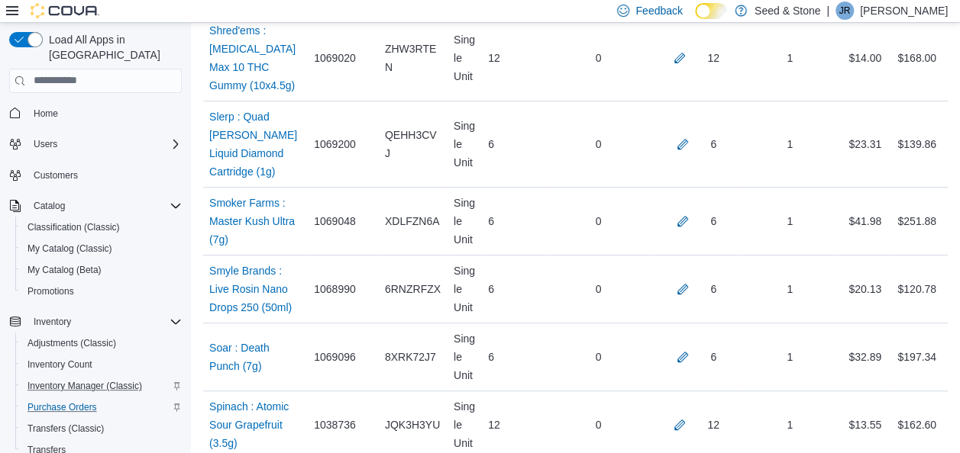
scroll to position [841, 0]
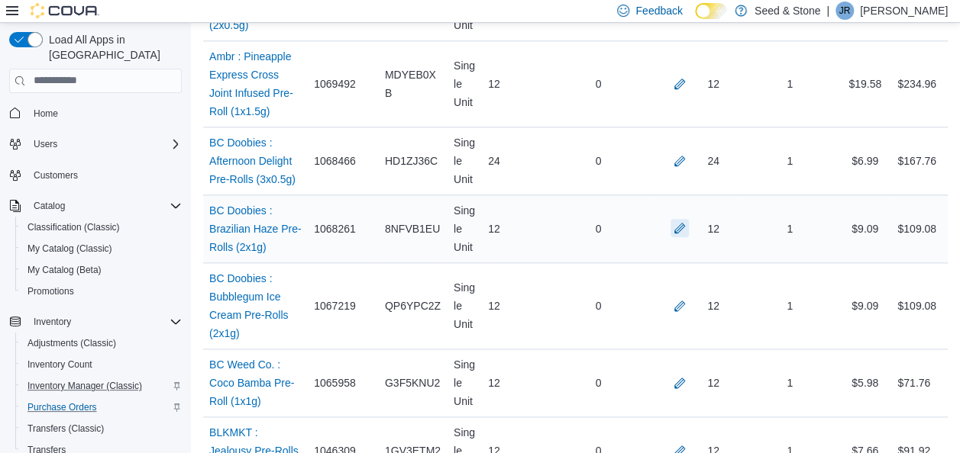
click at [689, 226] on button "button" at bounding box center [679, 228] width 18 height 18
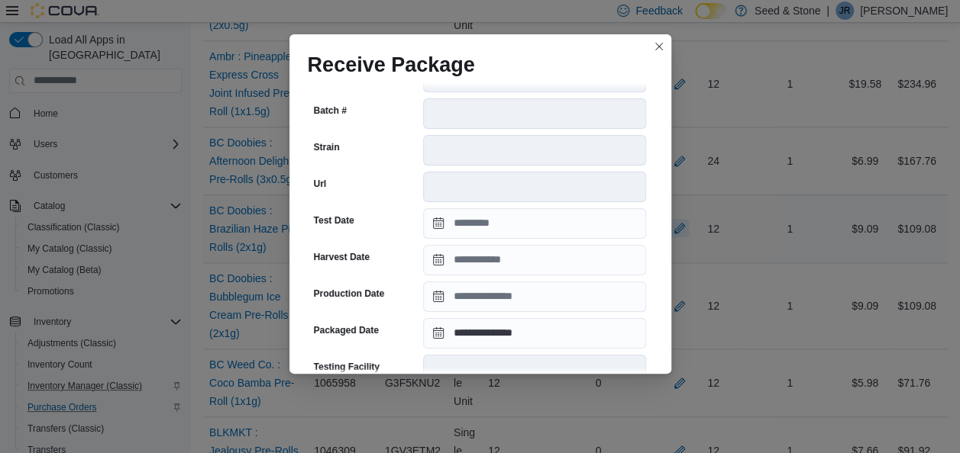
scroll to position [322, 0]
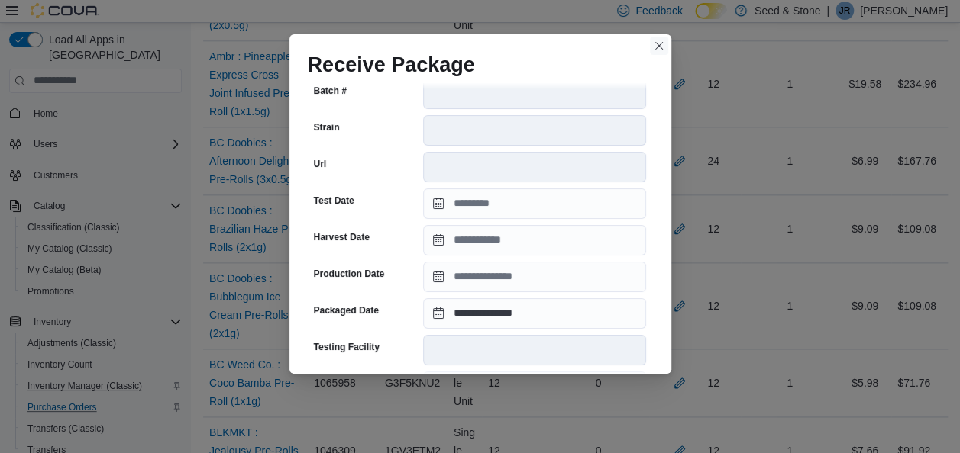
click at [657, 46] on button "Closes this modal window" at bounding box center [659, 46] width 18 height 18
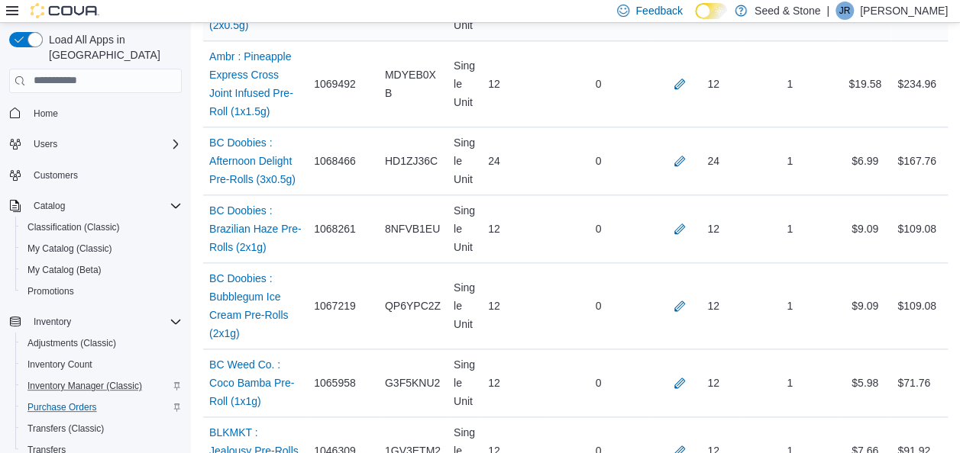
scroll to position [7666, 0]
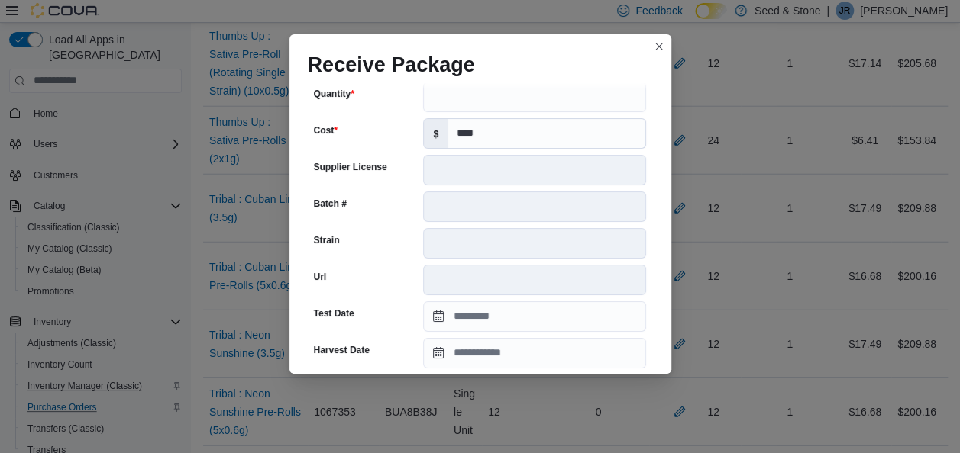
scroll to position [310, 0]
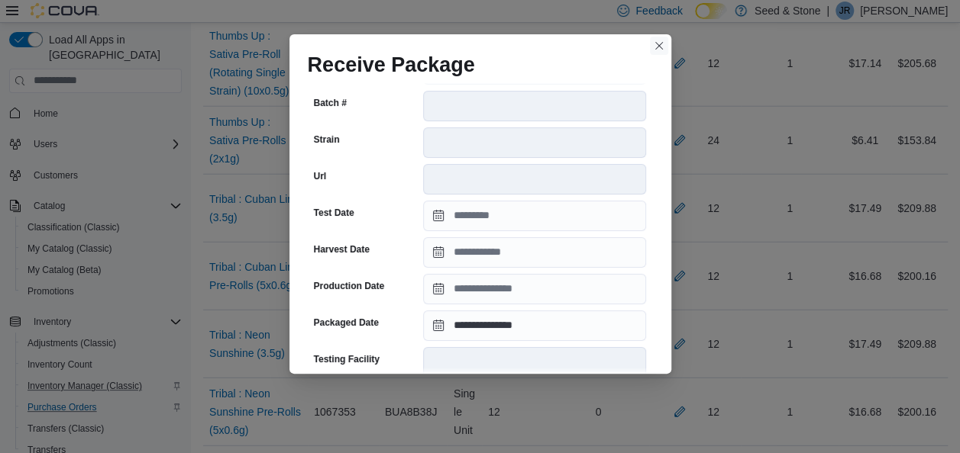
click at [657, 45] on button "Closes this modal window" at bounding box center [659, 46] width 18 height 18
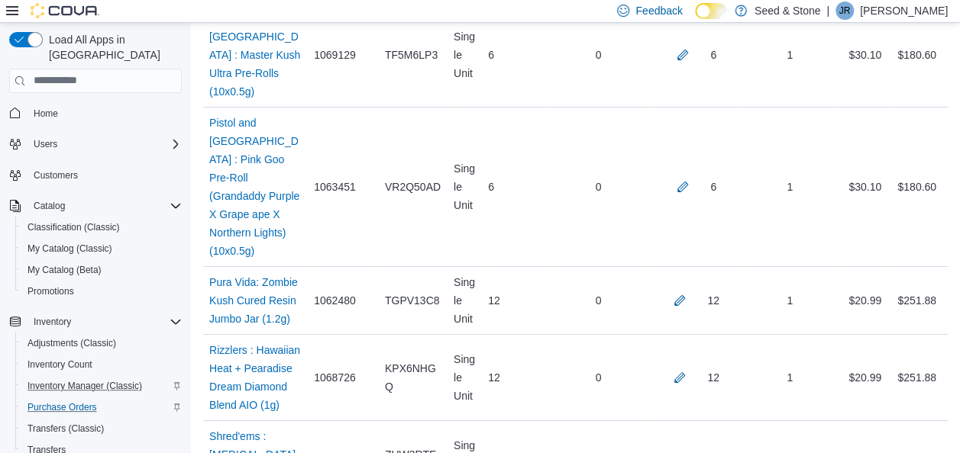
scroll to position [5971, 0]
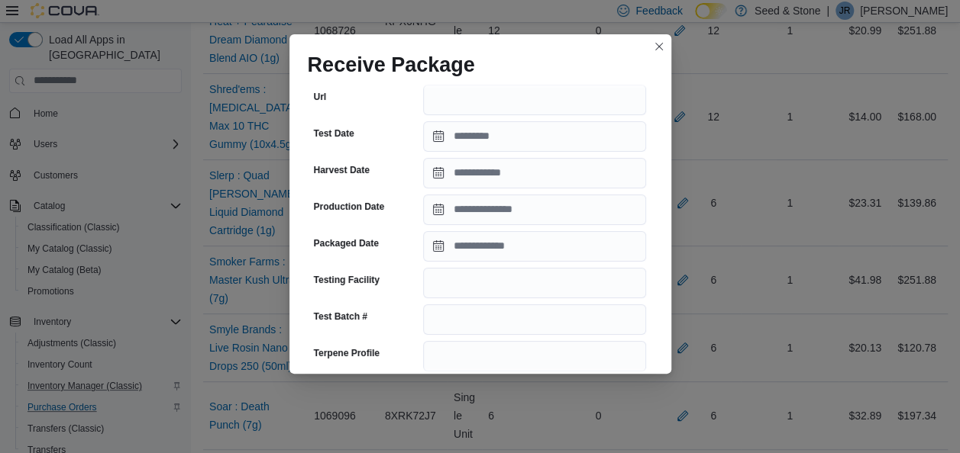
scroll to position [295, 0]
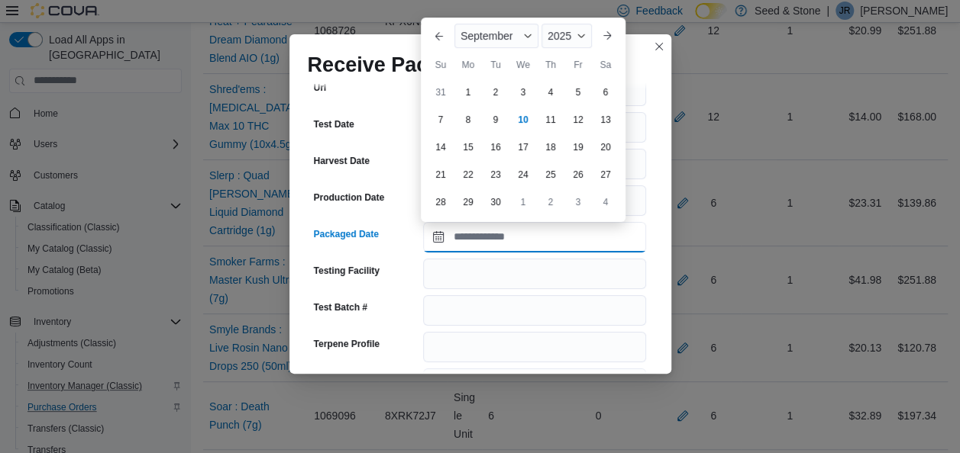
click at [557, 243] on input "Packaged Date" at bounding box center [534, 237] width 223 height 31
click at [440, 34] on button "Previous Month" at bounding box center [439, 36] width 24 height 24
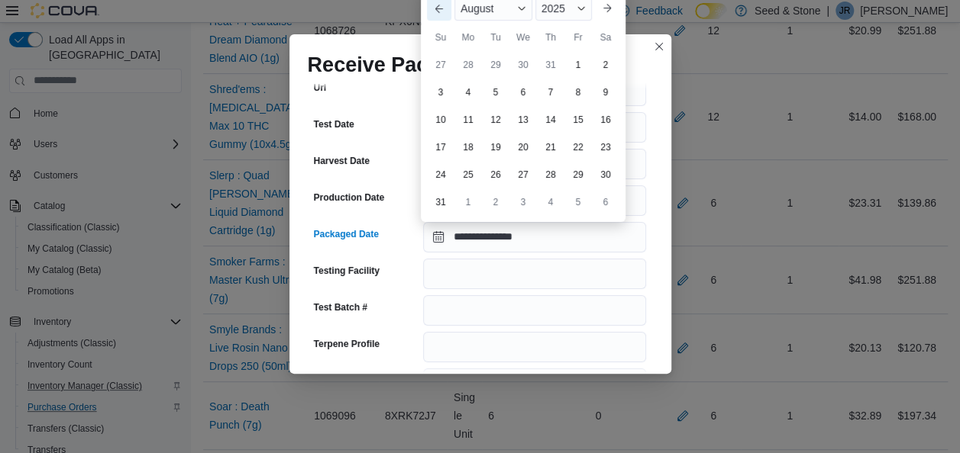
click at [440, 34] on div "Su" at bounding box center [440, 37] width 24 height 24
click at [438, 9] on button "Previous Month" at bounding box center [439, 8] width 24 height 24
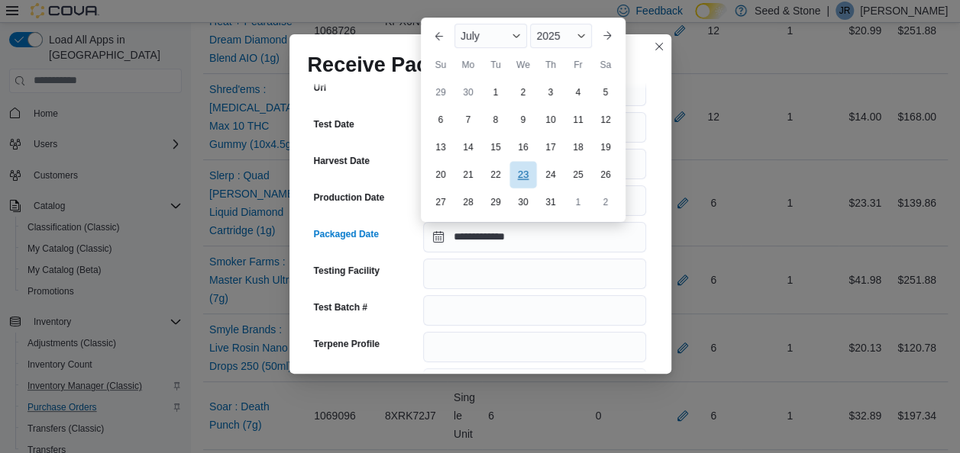
click at [525, 177] on div "23" at bounding box center [522, 175] width 27 height 27
type input "**********"
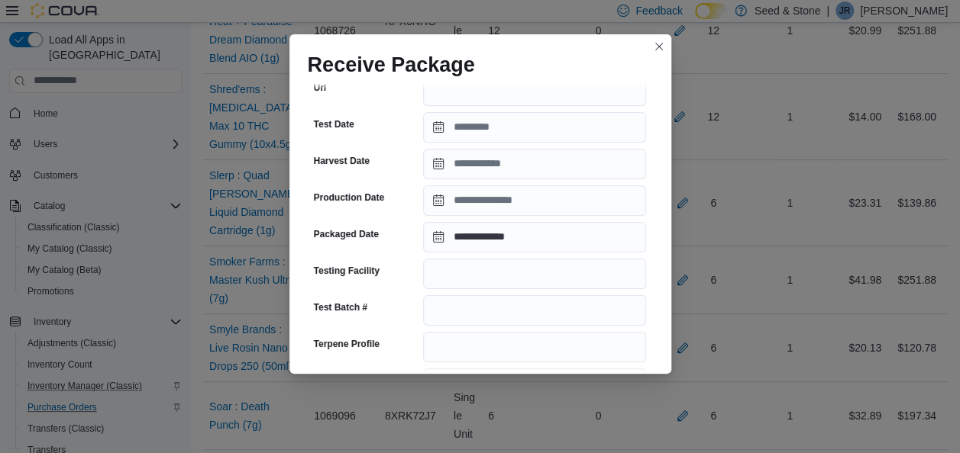
scroll to position [612, 0]
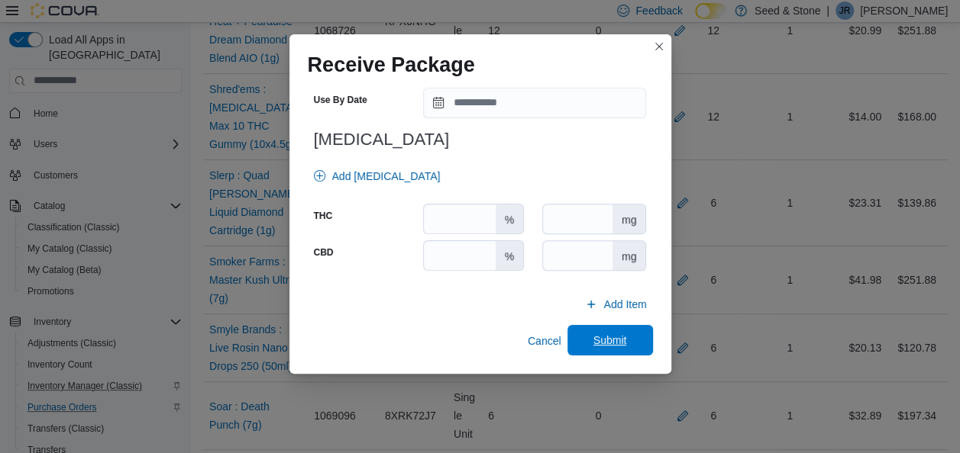
click at [603, 340] on span "Submit" at bounding box center [610, 340] width 34 height 15
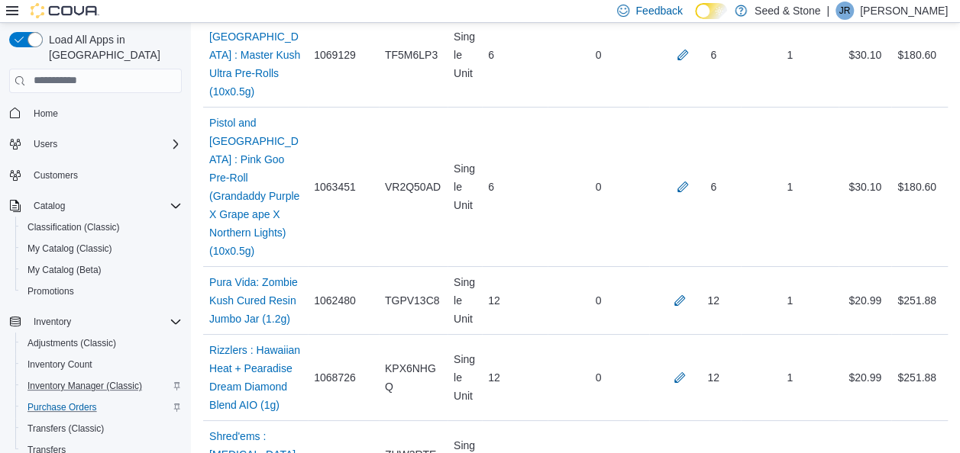
scroll to position [1333, 0]
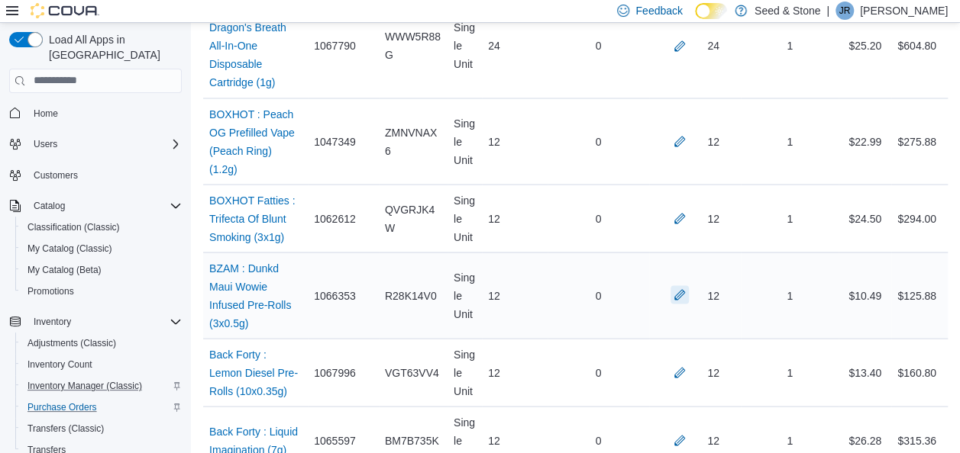
click at [689, 286] on button "button" at bounding box center [679, 295] width 18 height 18
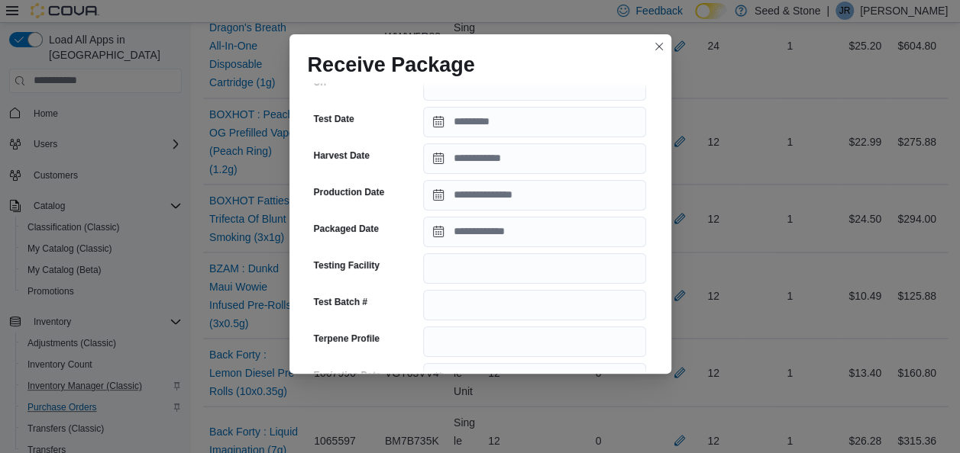
scroll to position [315, 0]
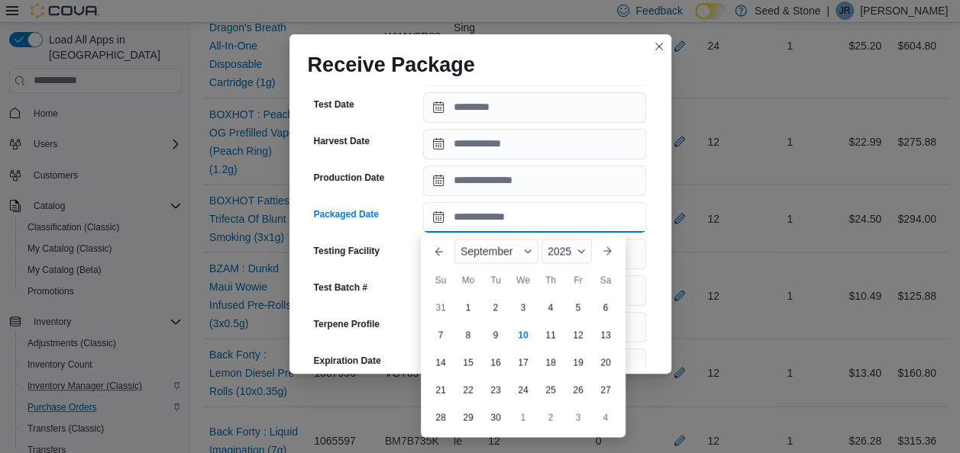
click at [550, 218] on input "Packaged Date" at bounding box center [534, 217] width 223 height 31
click at [434, 250] on button "Previous Month" at bounding box center [439, 251] width 24 height 24
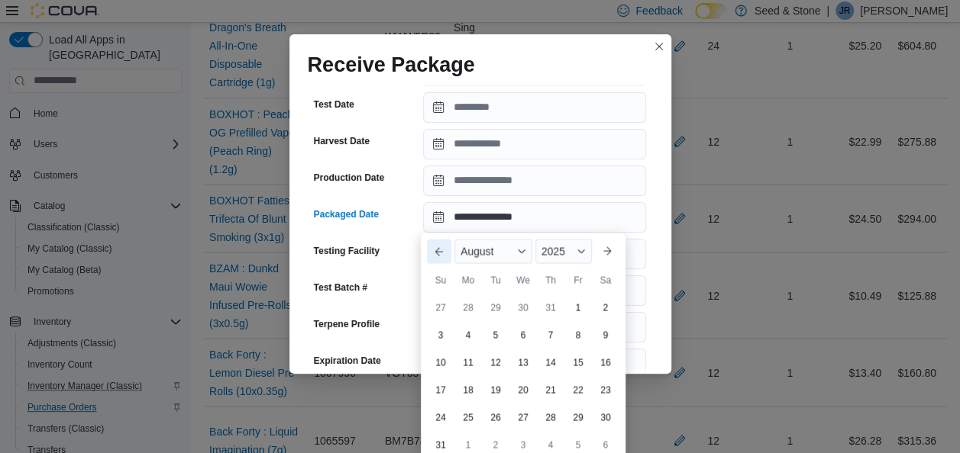
click at [434, 250] on button "Previous Month" at bounding box center [439, 251] width 24 height 24
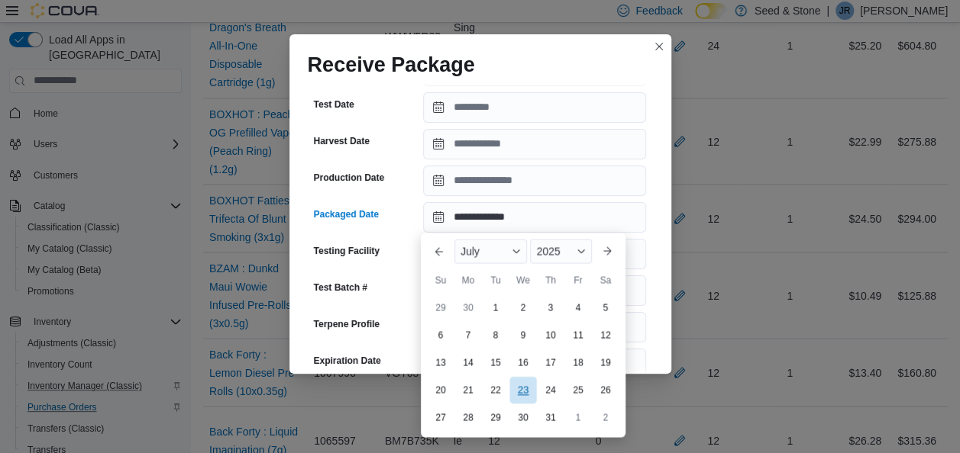
click at [524, 390] on div "23" at bounding box center [522, 390] width 27 height 27
type input "**********"
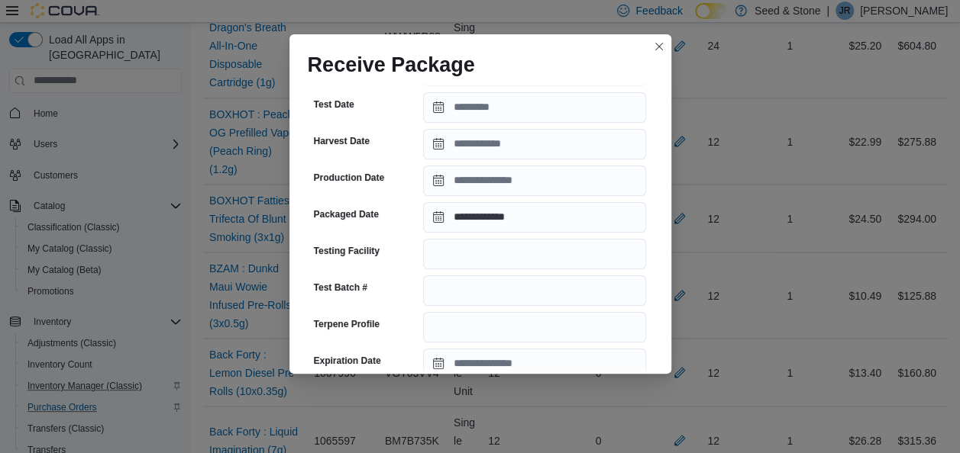
scroll to position [612, 0]
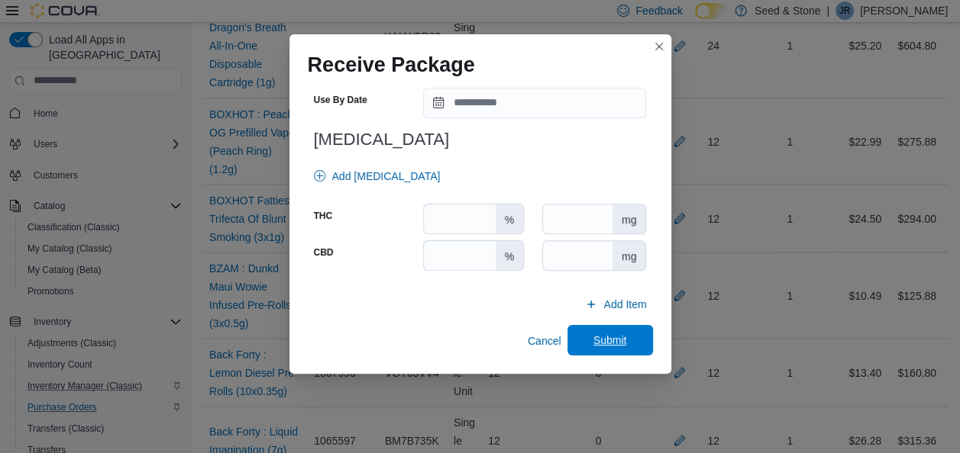
click at [600, 331] on span "Submit" at bounding box center [609, 340] width 67 height 31
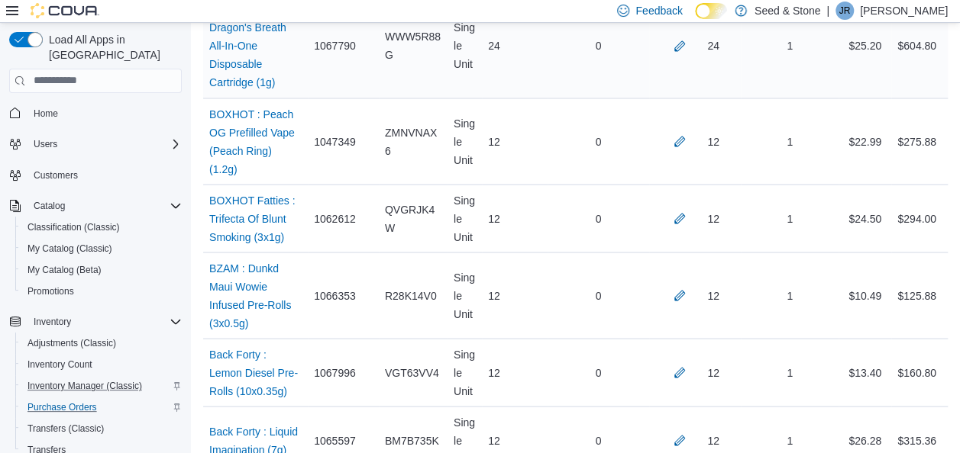
scroll to position [1966, 0]
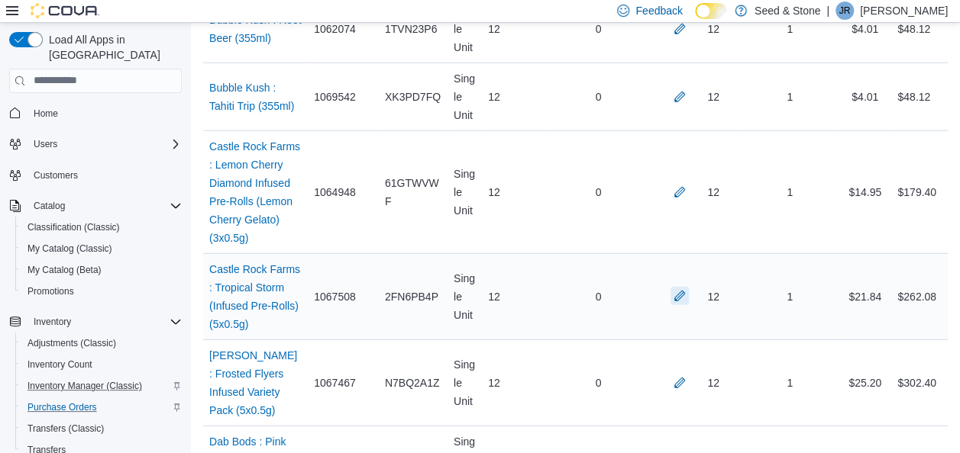
click at [685, 287] on button "button" at bounding box center [679, 296] width 18 height 18
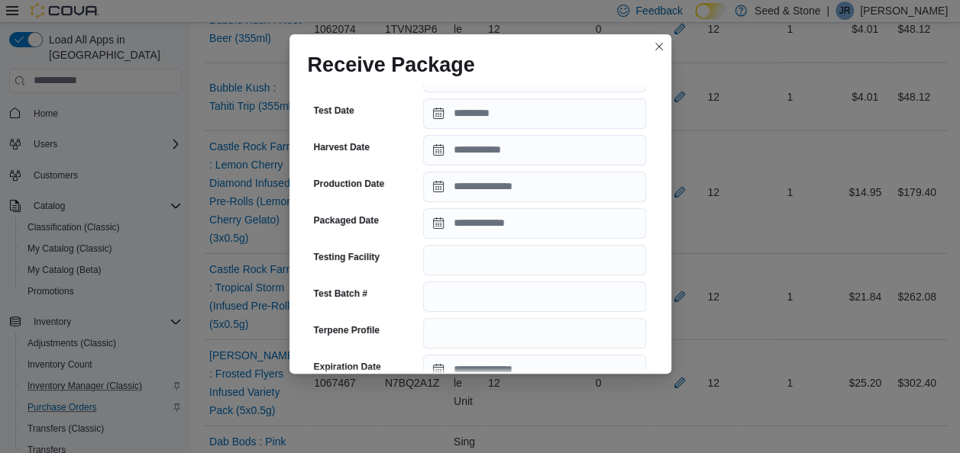
scroll to position [326, 0]
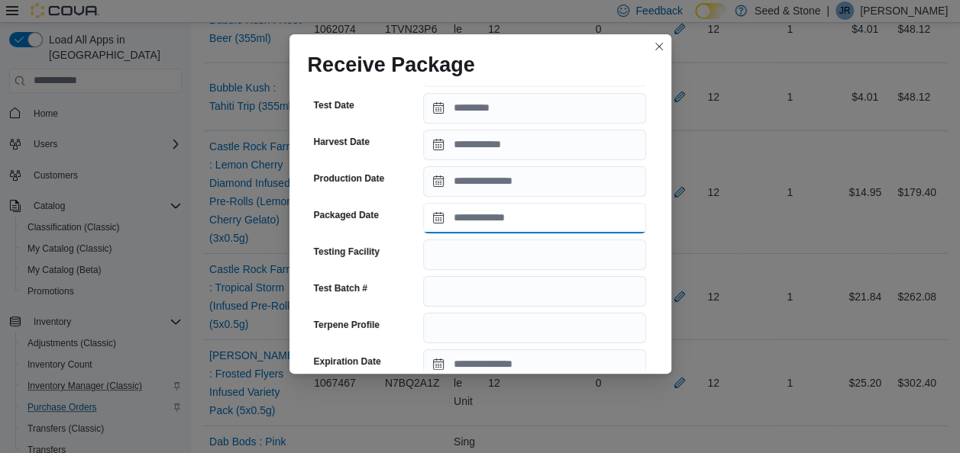
click at [556, 217] on input "Packaged Date" at bounding box center [534, 218] width 223 height 31
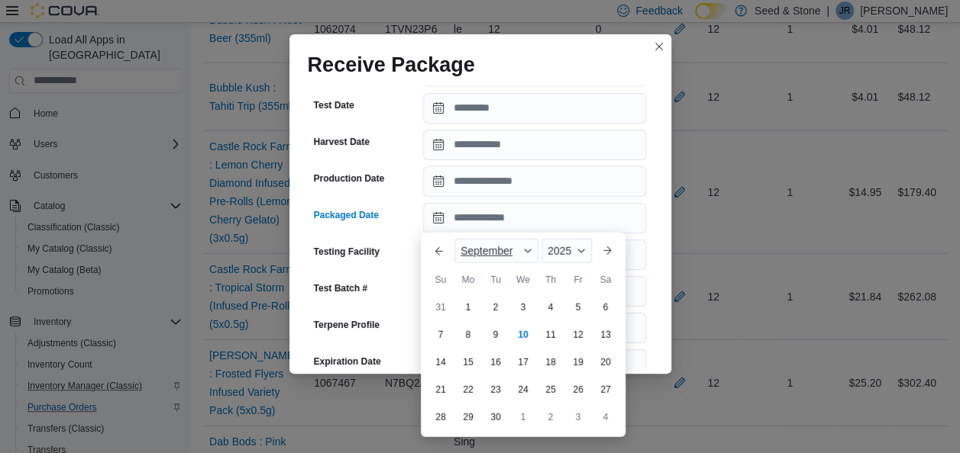
click at [508, 242] on div "September" at bounding box center [496, 251] width 84 height 24
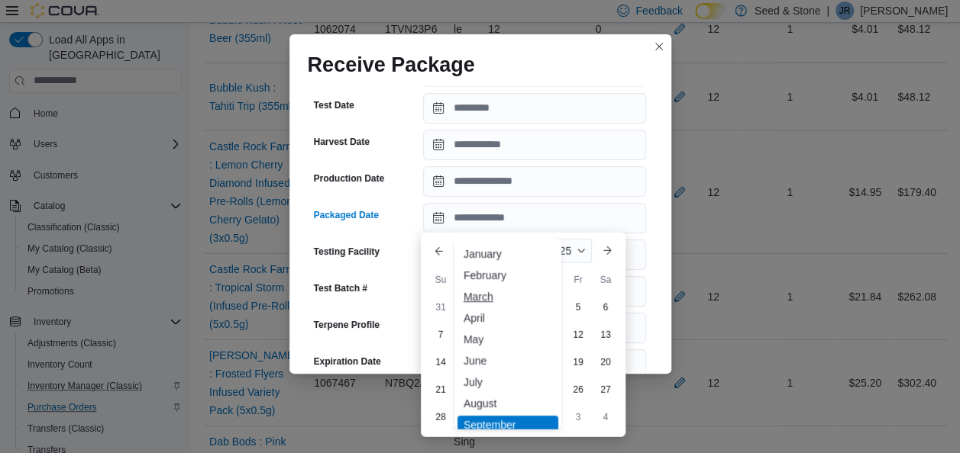
click at [489, 302] on div "March" at bounding box center [507, 297] width 101 height 18
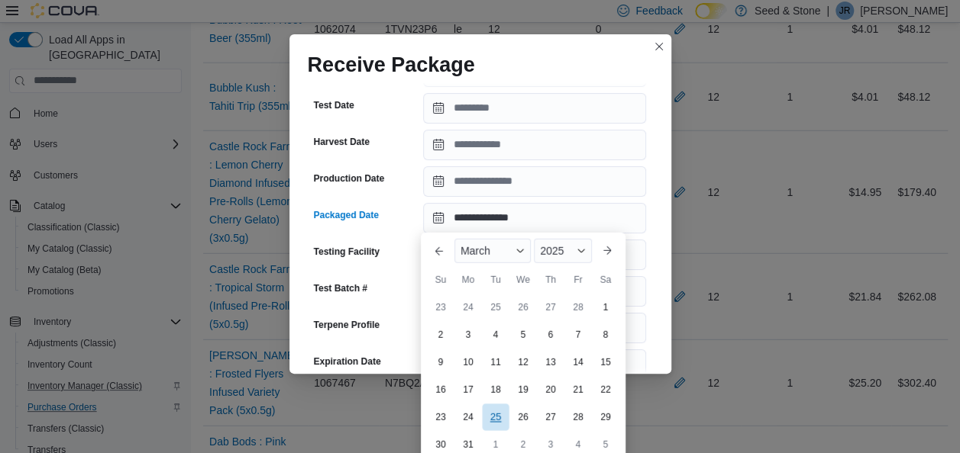
click at [501, 414] on div "25" at bounding box center [495, 418] width 27 height 27
type input "**********"
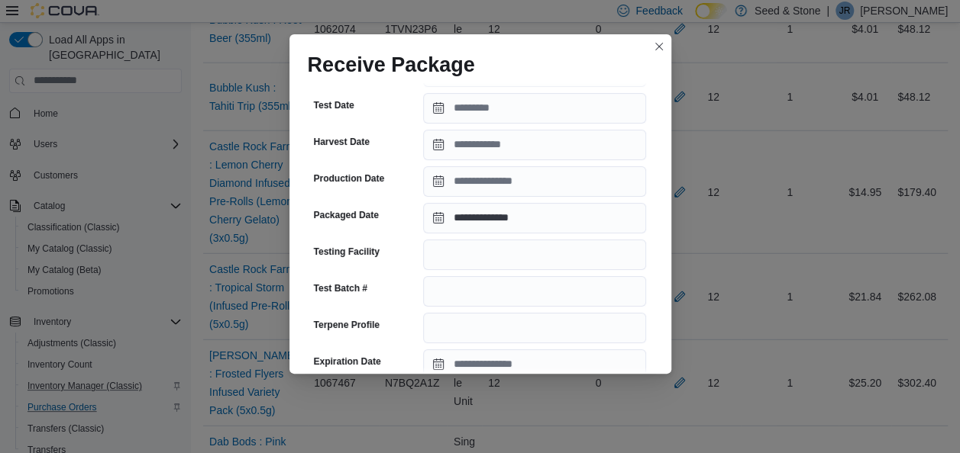
scroll to position [624, 0]
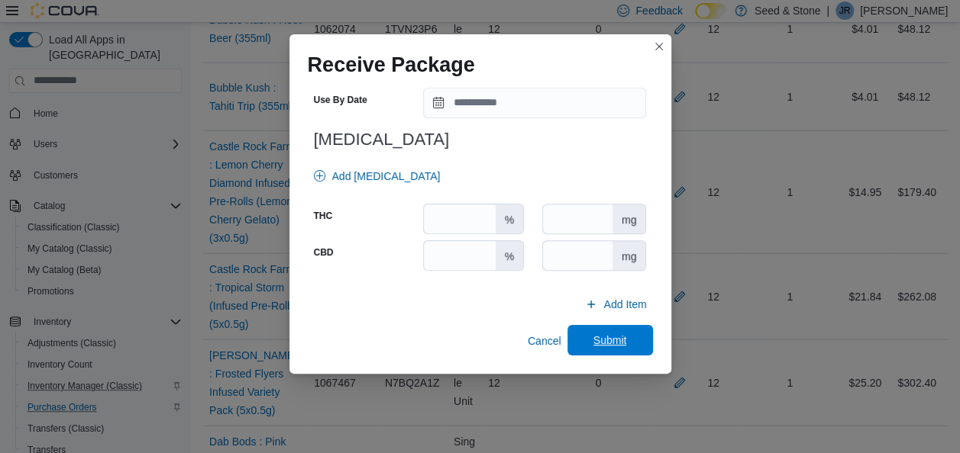
click at [618, 327] on span "Submit" at bounding box center [609, 340] width 67 height 31
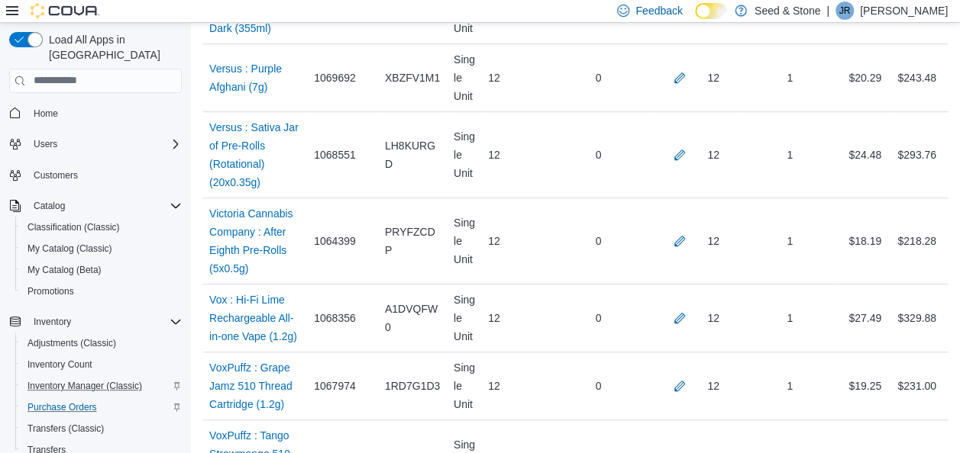
scroll to position [8958, 0]
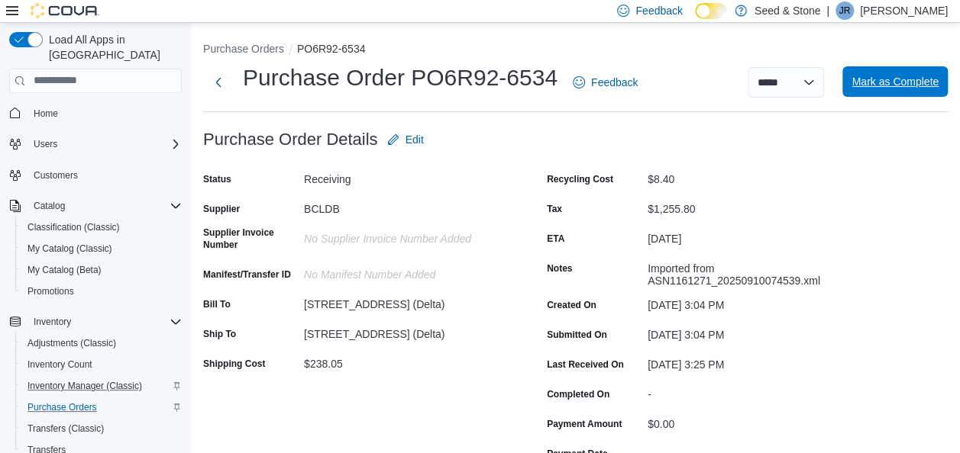
click at [917, 72] on span "Mark as Complete" at bounding box center [894, 81] width 87 height 31
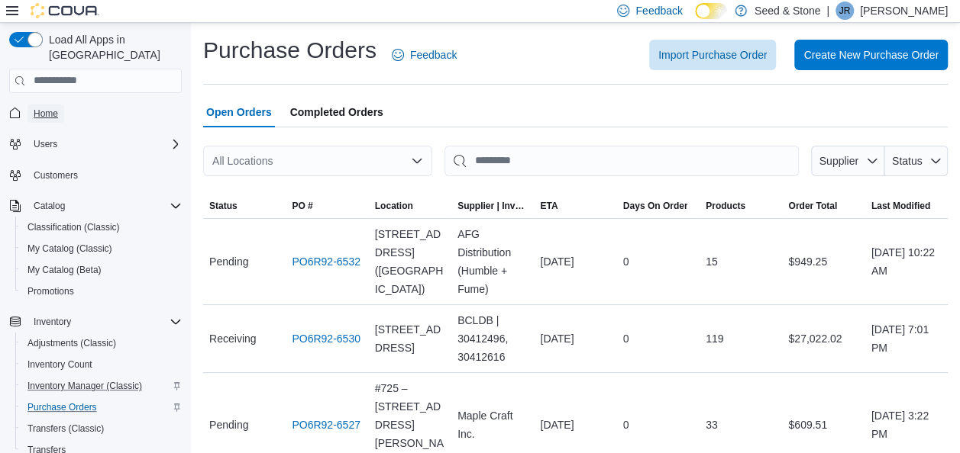
click at [60, 105] on link "Home" at bounding box center [45, 114] width 37 height 18
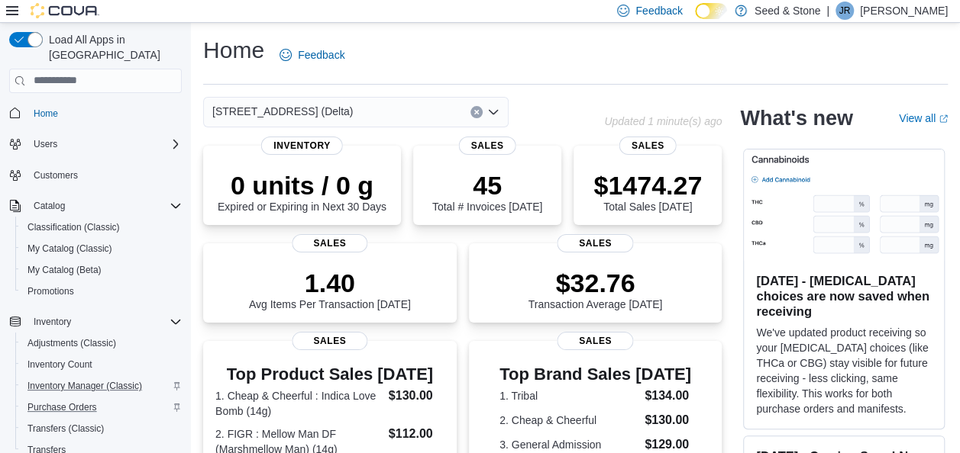
click at [376, 101] on div "[STREET_ADDRESS] (Delta)" at bounding box center [355, 112] width 305 height 31
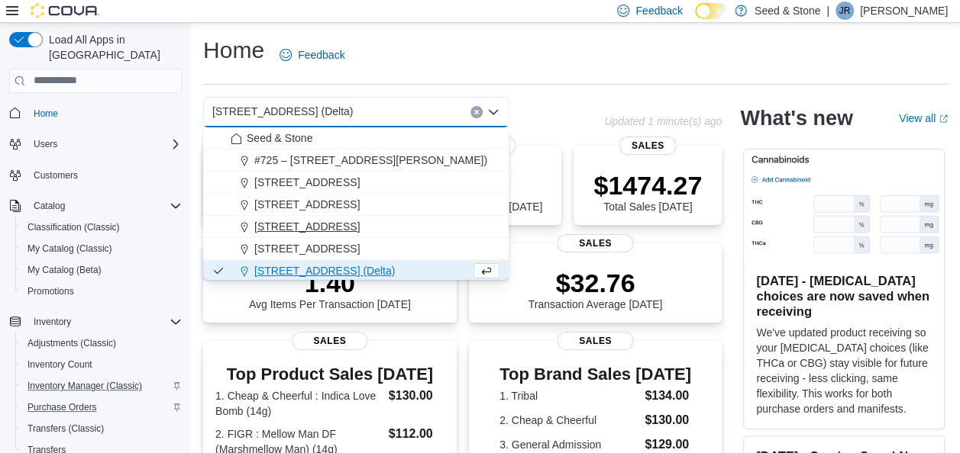
click at [360, 229] on span "[STREET_ADDRESS]" at bounding box center [306, 226] width 105 height 15
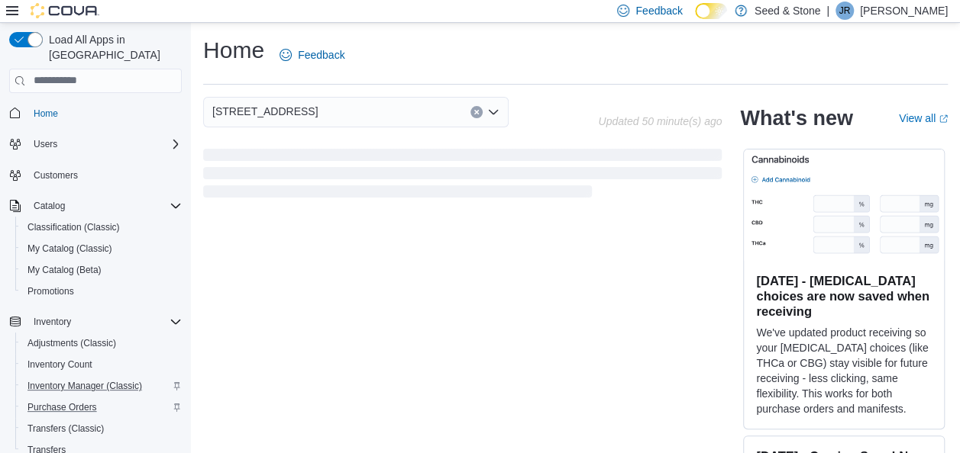
click at [395, 113] on div "[STREET_ADDRESS]" at bounding box center [355, 112] width 305 height 31
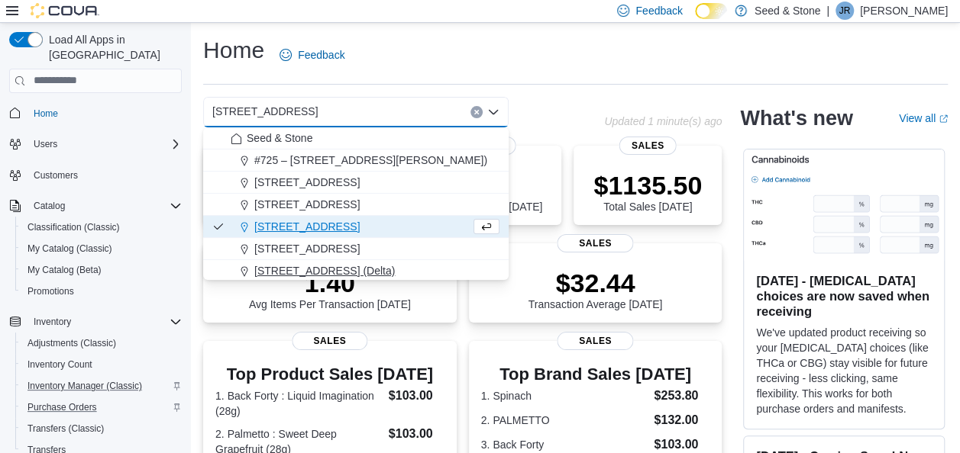
click at [361, 269] on span "[STREET_ADDRESS] (Delta)" at bounding box center [324, 270] width 140 height 15
